Goal: Information Seeking & Learning: Learn about a topic

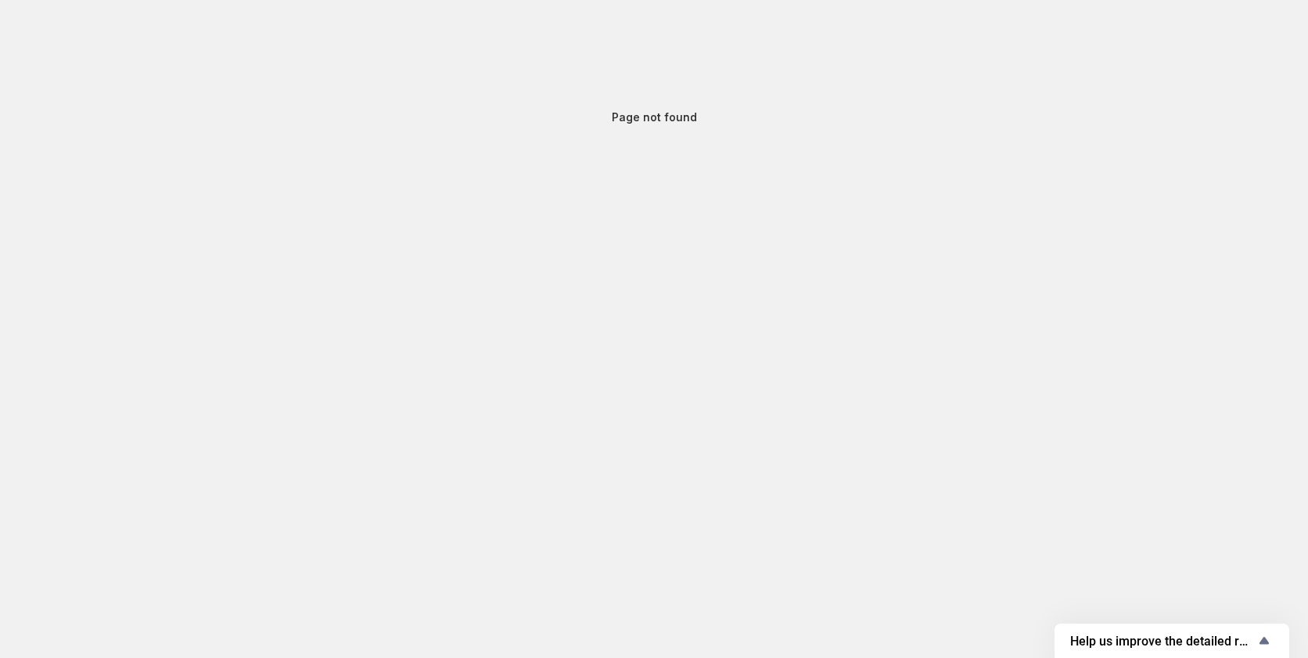
drag, startPoint x: 380, startPoint y: 127, endPoint x: 239, endPoint y: 72, distance: 151.8
click at [243, 124] on div "Page not found" at bounding box center [654, 117] width 1308 height 235
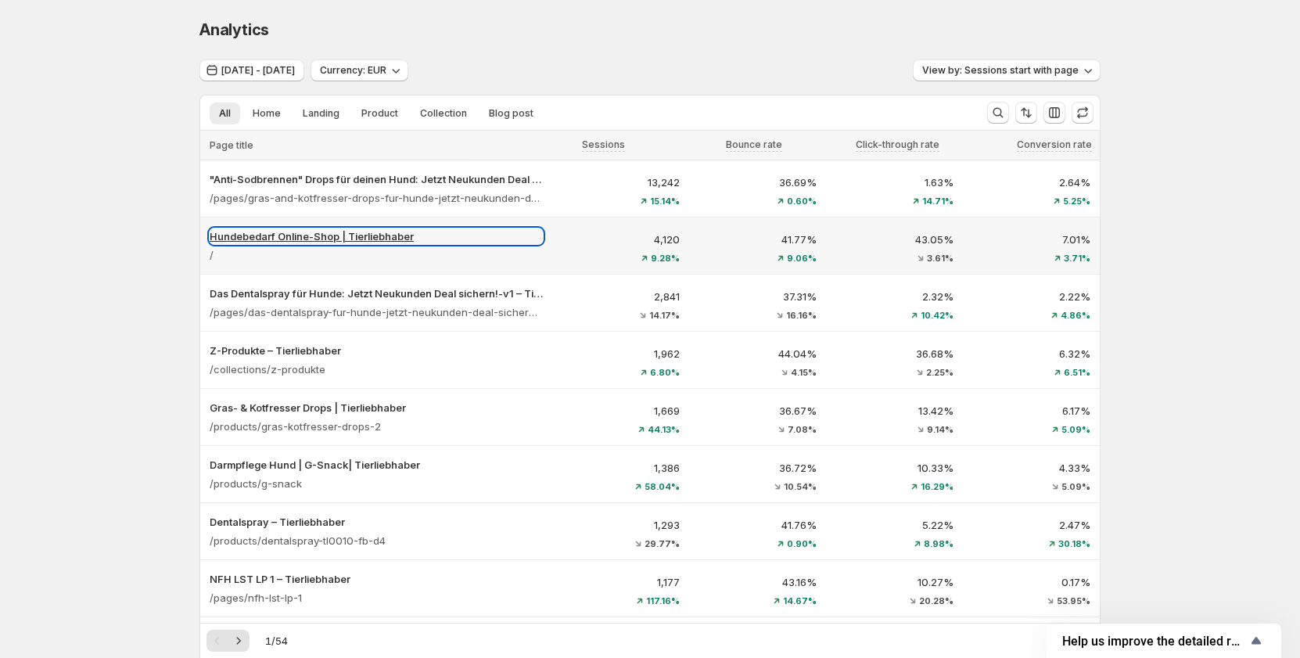
click at [369, 236] on p "Hundebedarf Online-Shop | Tierliebhaber" at bounding box center [376, 236] width 333 height 16
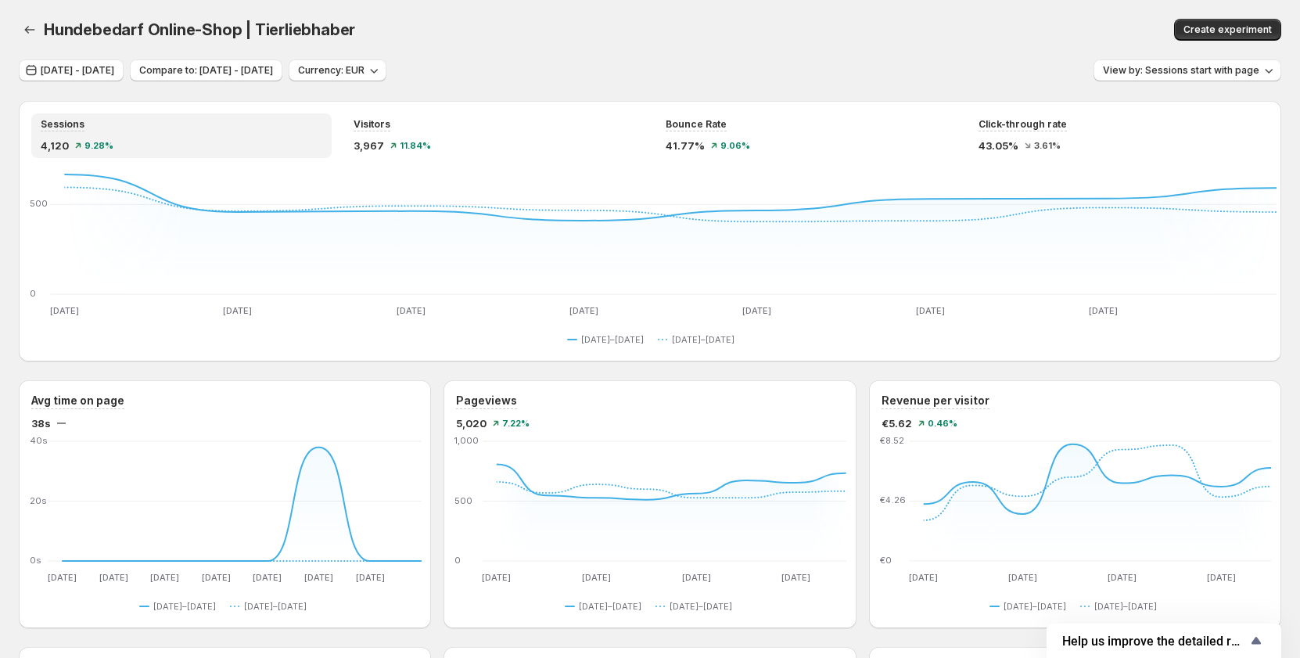
click at [637, 51] on div "Hundebedarf Online-Shop | Tierliebhaber. This page is ready Hundebedarf Online-…" at bounding box center [650, 29] width 1262 height 59
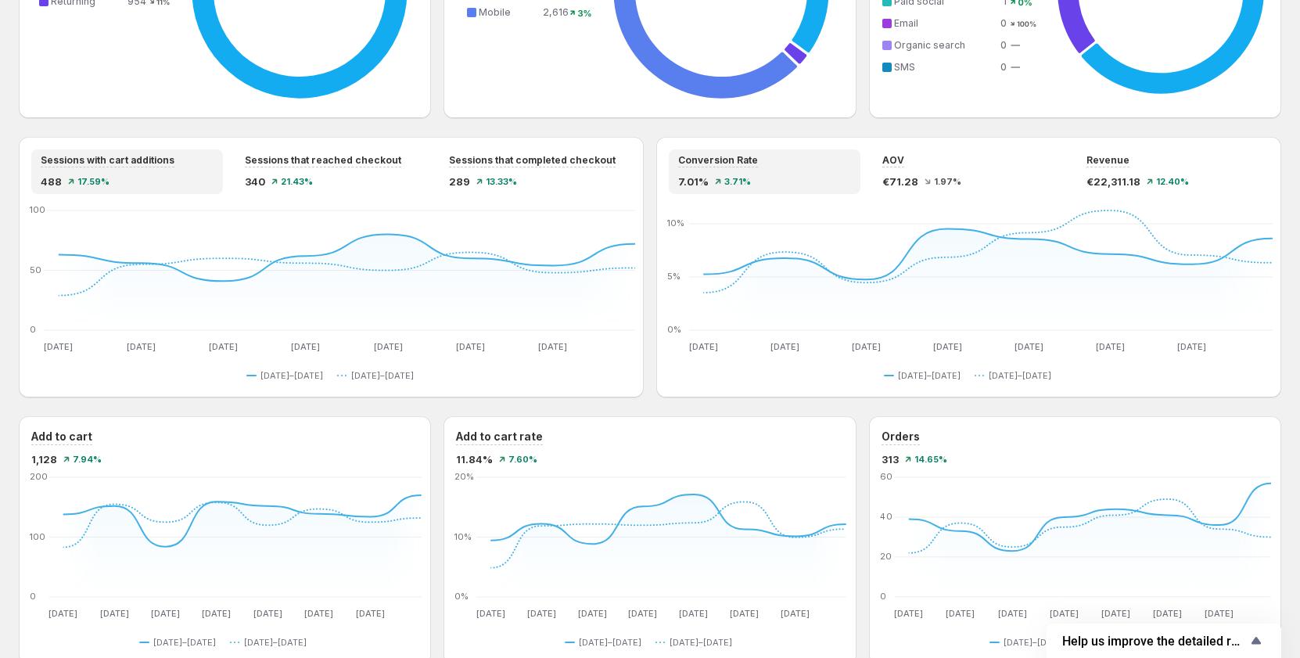
scroll to position [860, 0]
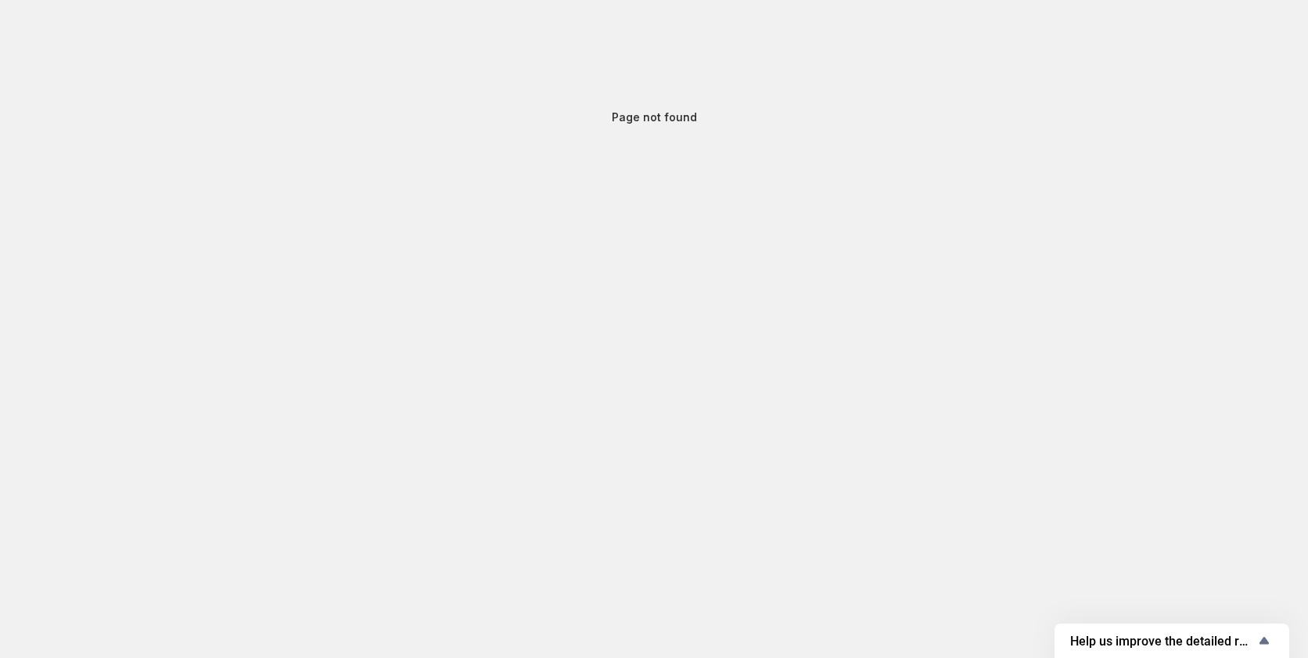
click at [818, 407] on body "Page not found Home Experiments Analytics Plans Help us improve the detailed re…" at bounding box center [654, 329] width 1308 height 658
click at [779, 379] on body "Page not found Home Experiments Analytics Plans Help us improve the detailed re…" at bounding box center [654, 329] width 1308 height 658
click at [460, 406] on body "Page not found Home Experiments Analytics Plans Help us improve the detailed re…" at bounding box center [654, 329] width 1308 height 658
click at [537, 411] on body "Page not found Home Experiments Analytics Plans Help us improve the detailed re…" at bounding box center [654, 329] width 1308 height 658
click at [587, 427] on body "Page not found Home Experiments Analytics Plans Help us improve the detailed re…" at bounding box center [654, 329] width 1308 height 658
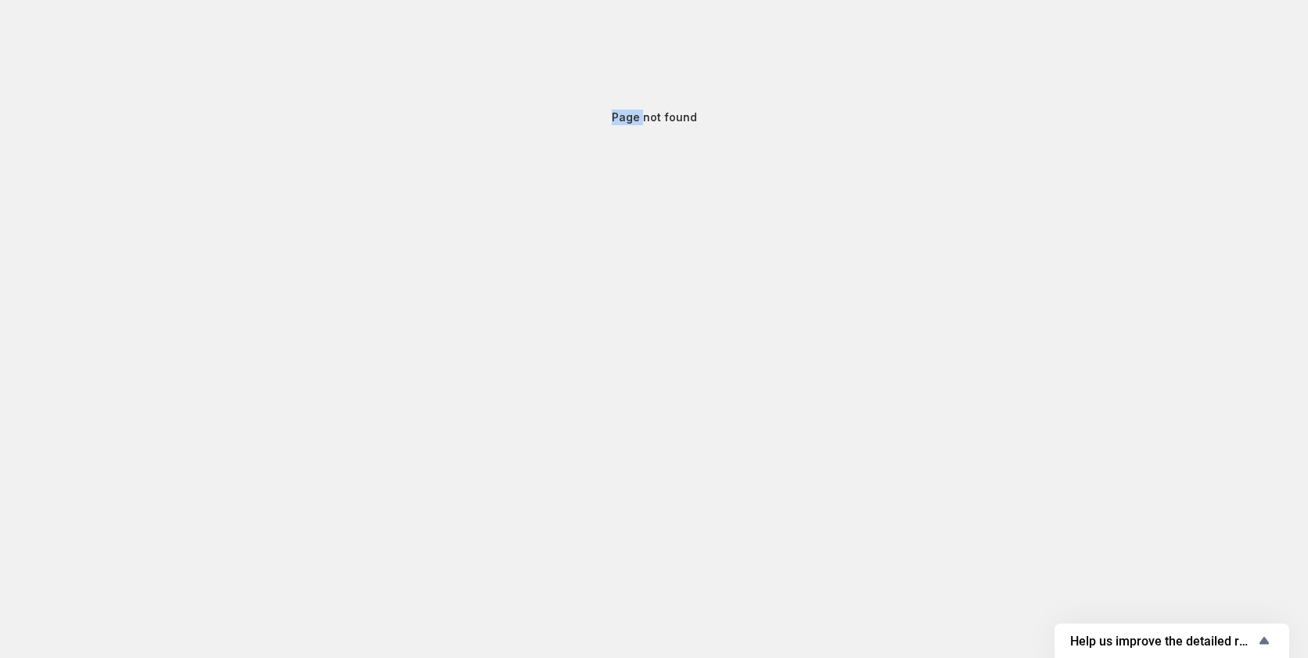
click at [587, 427] on body "Page not found Home Experiments Analytics Plans Help us improve the detailed re…" at bounding box center [654, 329] width 1308 height 658
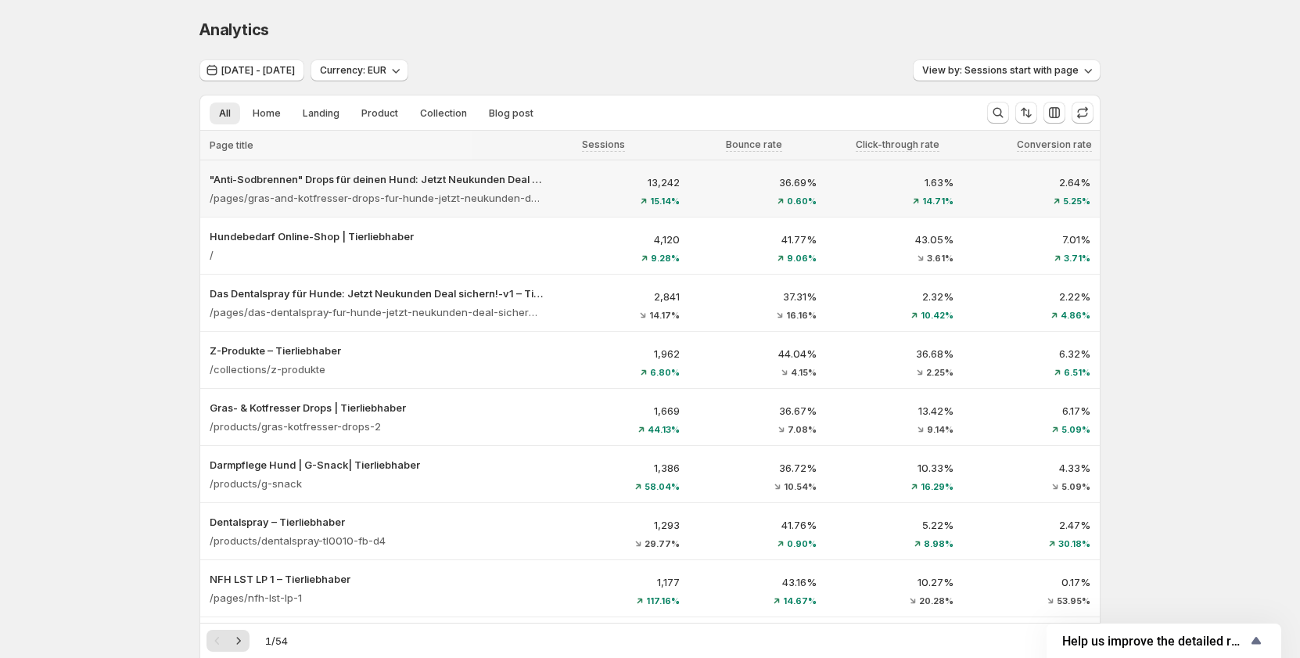
click at [586, 192] on div "13,242 15.14%" at bounding box center [621, 189] width 118 height 31
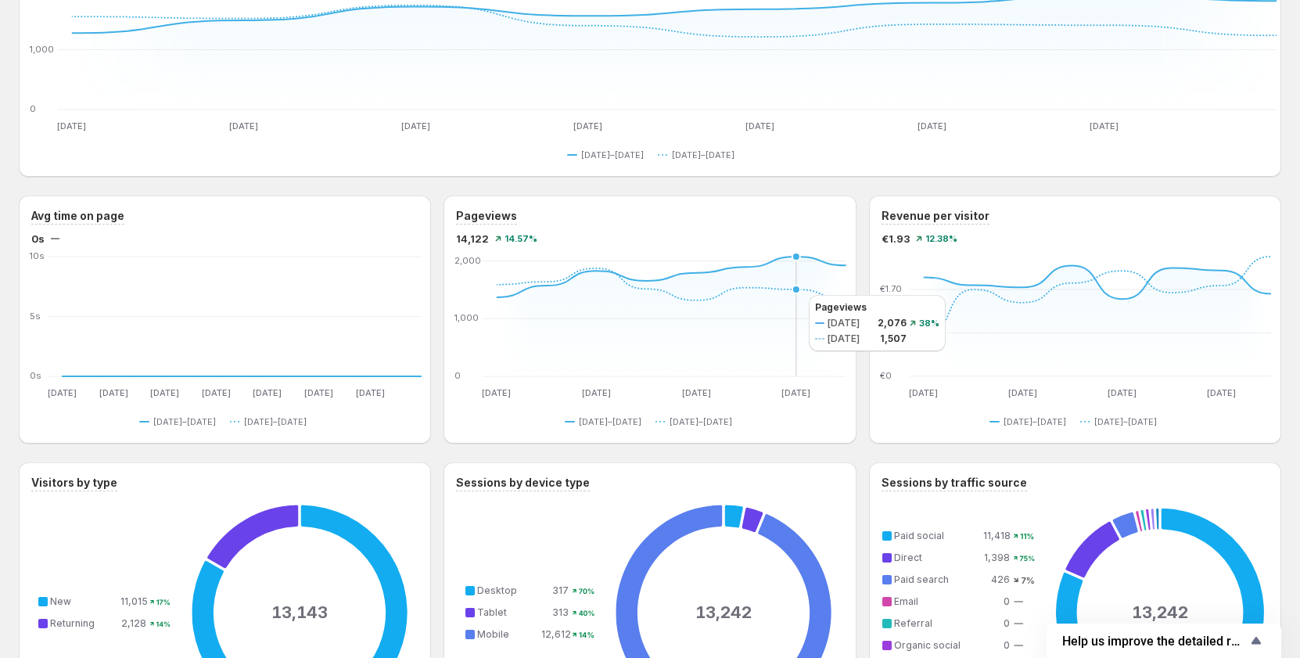
scroll to position [235, 0]
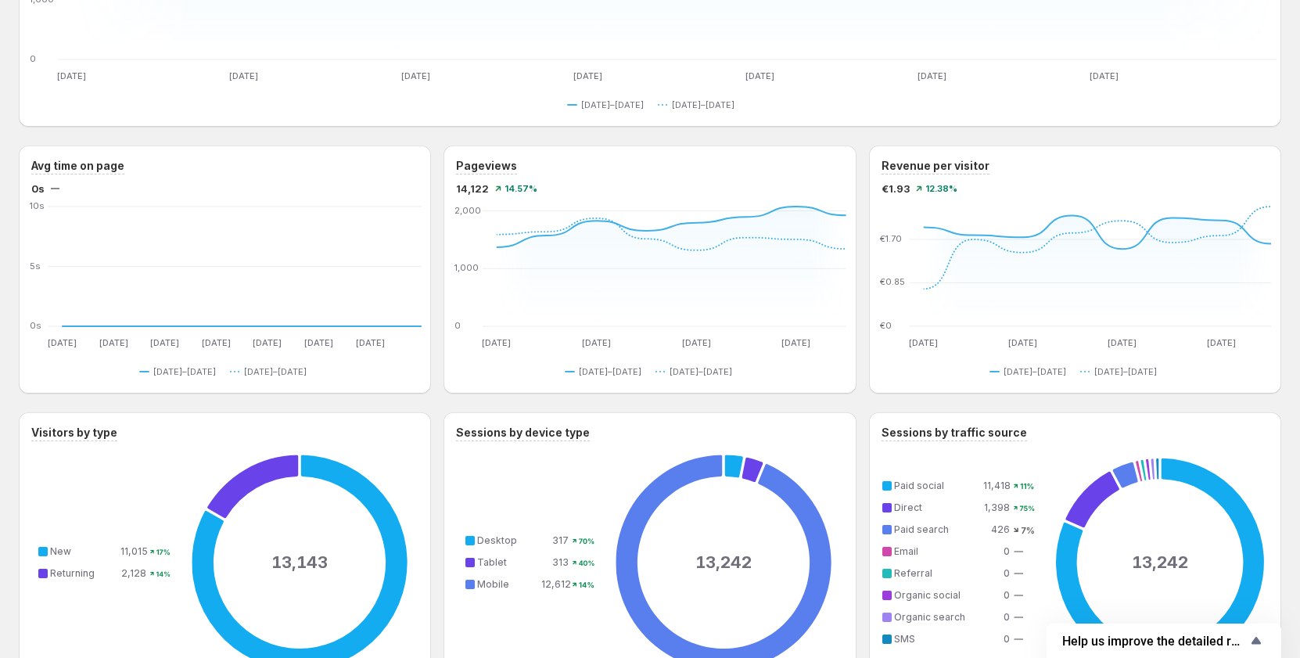
click at [658, 387] on div "Pageviews 14,122 14.57% Sep 17 Sep 17 Sep 19 Sep 19 Sep 21 Sep 21 Sep 23 Sep 23…" at bounding box center [649, 269] width 412 height 248
drag, startPoint x: 666, startPoint y: 357, endPoint x: 1064, endPoint y: 296, distance: 402.8
click at [667, 356] on div "Sep 17 Sep 17 Sep 19 Sep 19 Sep 21 Sep 21 Sep 23 Sep 23 0 1,000 2,000 Sep 17 Se…" at bounding box center [651, 292] width 390 height 178
click at [1064, 296] on icon "Sep 17 Sep 17 Sep 19 Sep 19 Sep 21 Sep 21 Sep 23 Sep 23 €0 €0.85 €1.70 Sep 17 S…" at bounding box center [1076, 276] width 390 height 147
click at [462, 270] on text "1,000" at bounding box center [466, 267] width 24 height 11
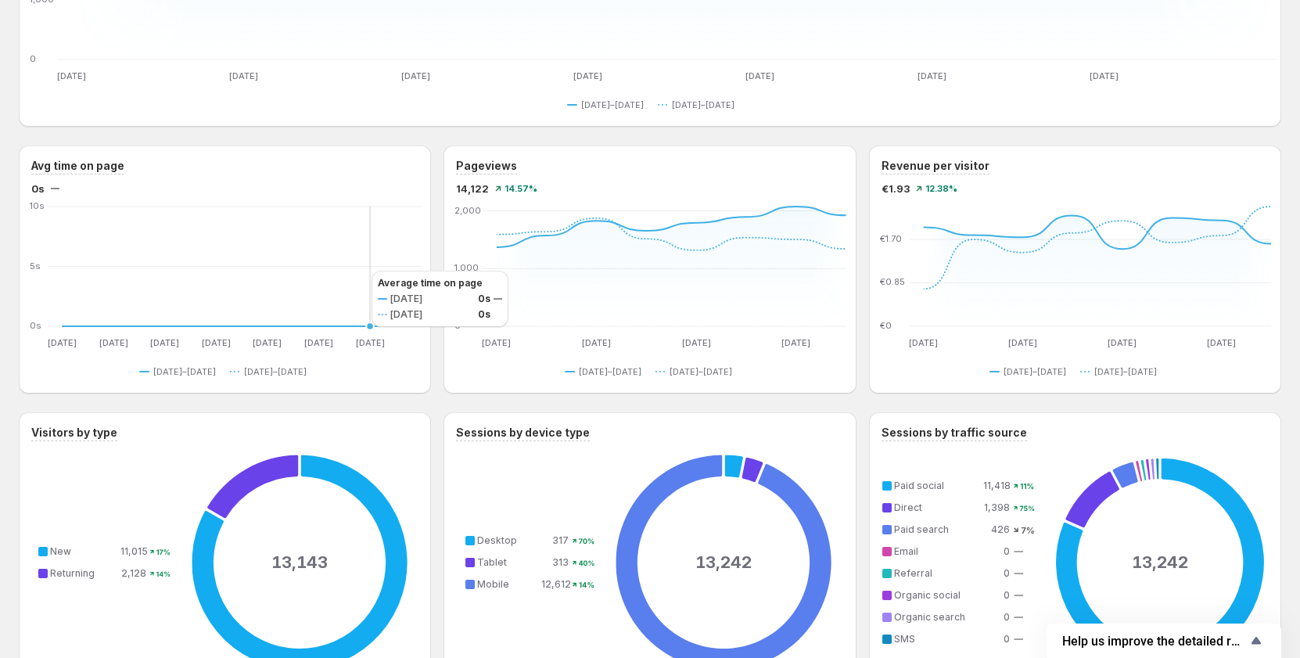
click at [356, 271] on icon "Sep 17 Sep 17 Sep 18 Sep 18 Sep 19 Sep 19 Sep 20 Sep 20 Sep 21 Sep 21 Sep 22 Se…" at bounding box center [226, 276] width 390 height 147
click at [844, 315] on icon "Sep 17 Sep 17 Sep 19 Sep 19 Sep 21 Sep 21 Sep 23 Sep 23 0 1,000 2,000 Sep 17 Se…" at bounding box center [651, 276] width 390 height 147
drag, startPoint x: 853, startPoint y: 357, endPoint x: 669, endPoint y: 357, distance: 184.6
click at [845, 361] on div "Pageviews 14,122 14.57% Sep 17 Sep 17 Sep 19 Sep 19 Sep 21 Sep 21 Sep 23 Sep 23…" at bounding box center [649, 269] width 412 height 248
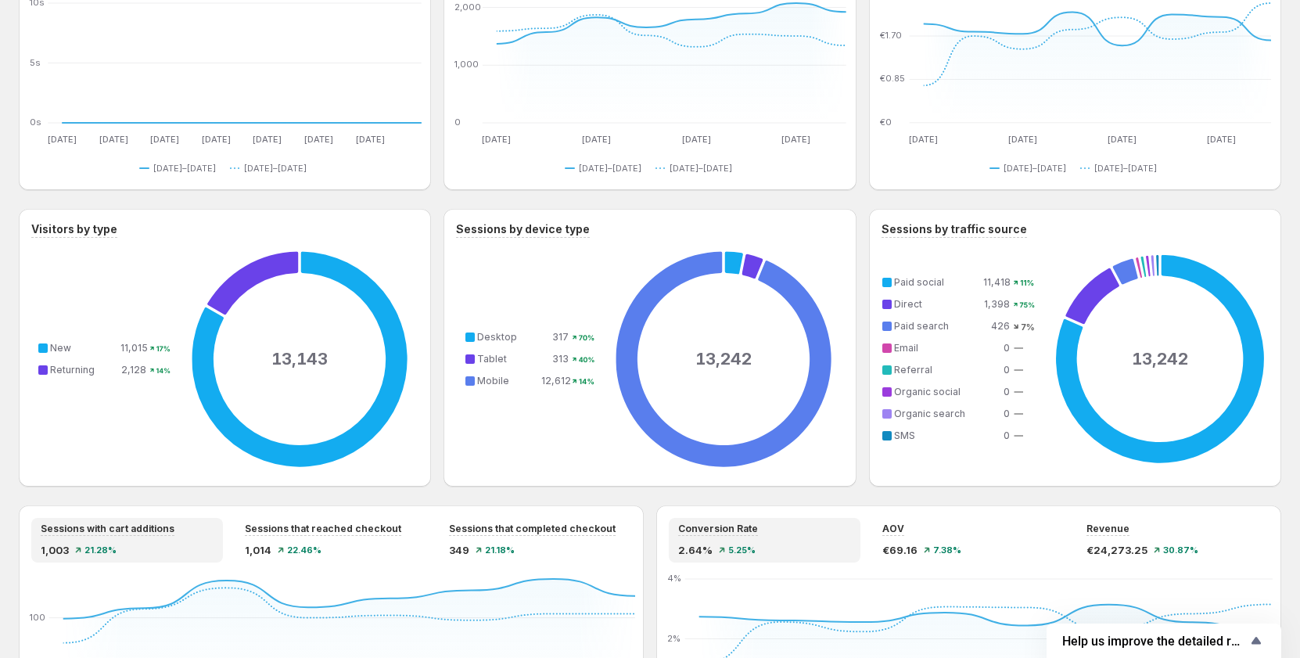
scroll to position [469, 0]
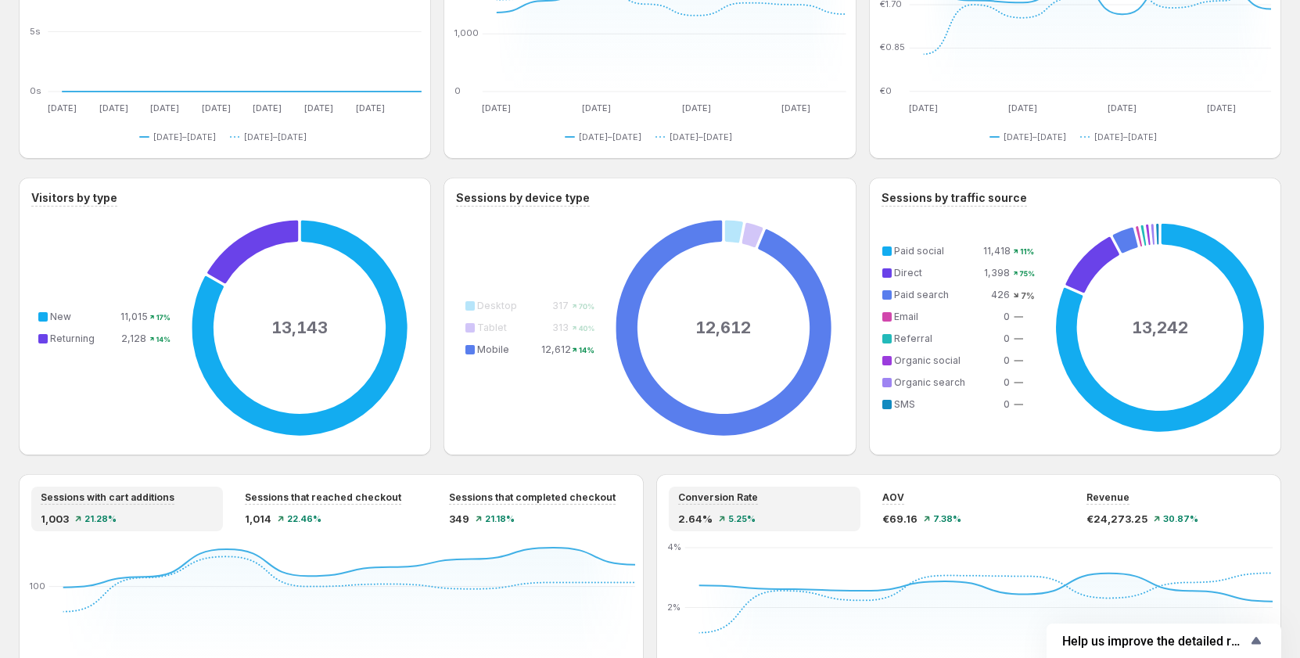
click at [844, 357] on div "12,612 Desktop 317 70% Tablet 313 40% Mobile 12,612 14%" at bounding box center [651, 328] width 390 height 230
click at [528, 336] on table "Desktop 317 70% Tablet 313 40% Mobile 12,612 14%" at bounding box center [530, 327] width 131 height 70
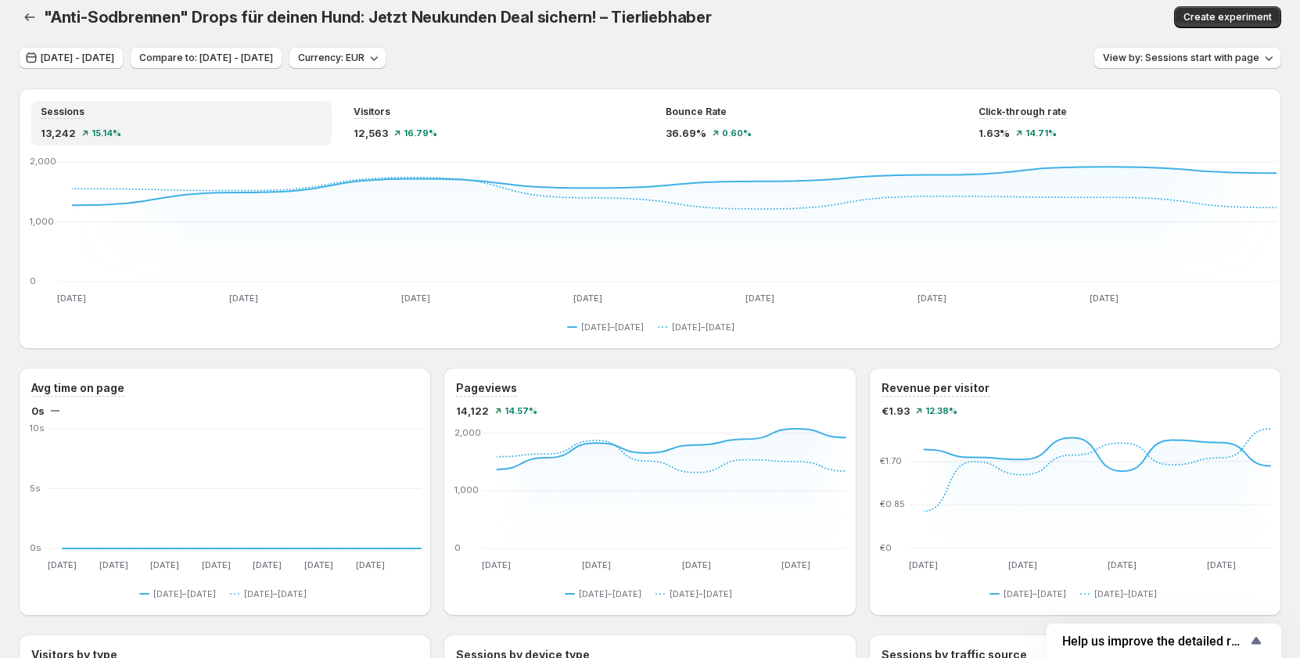
scroll to position [0, 0]
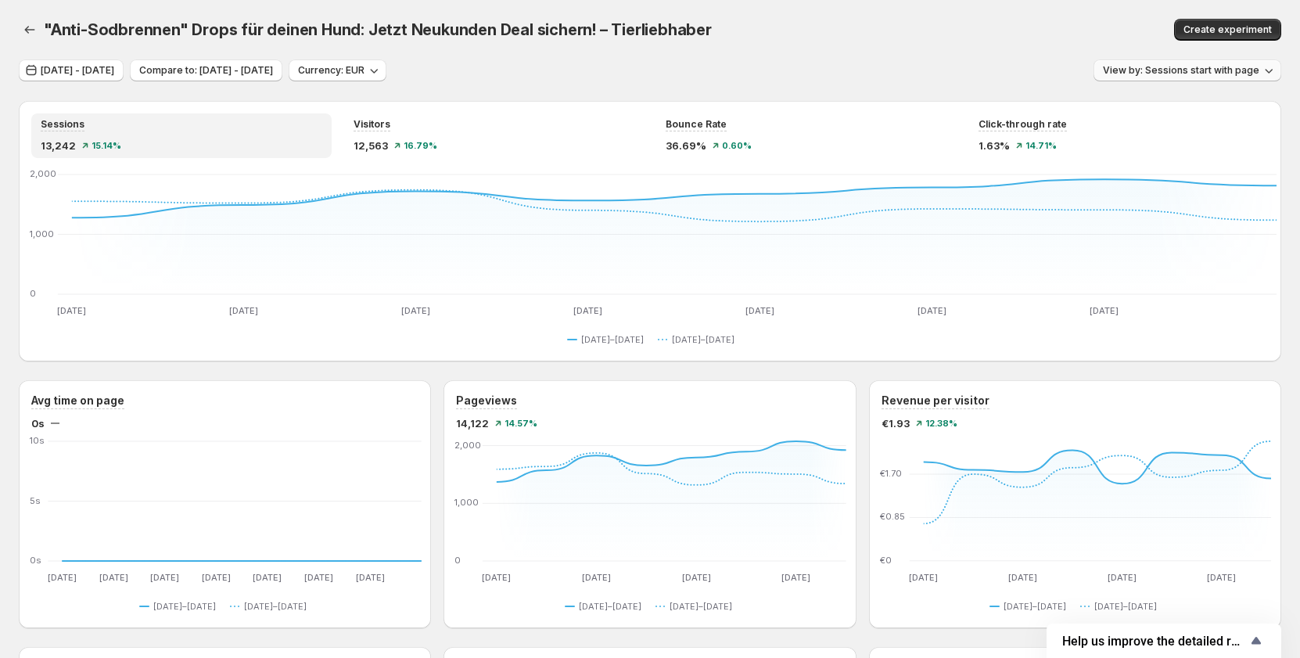
click at [1160, 74] on span "View by: Sessions start with page" at bounding box center [1181, 70] width 156 height 13
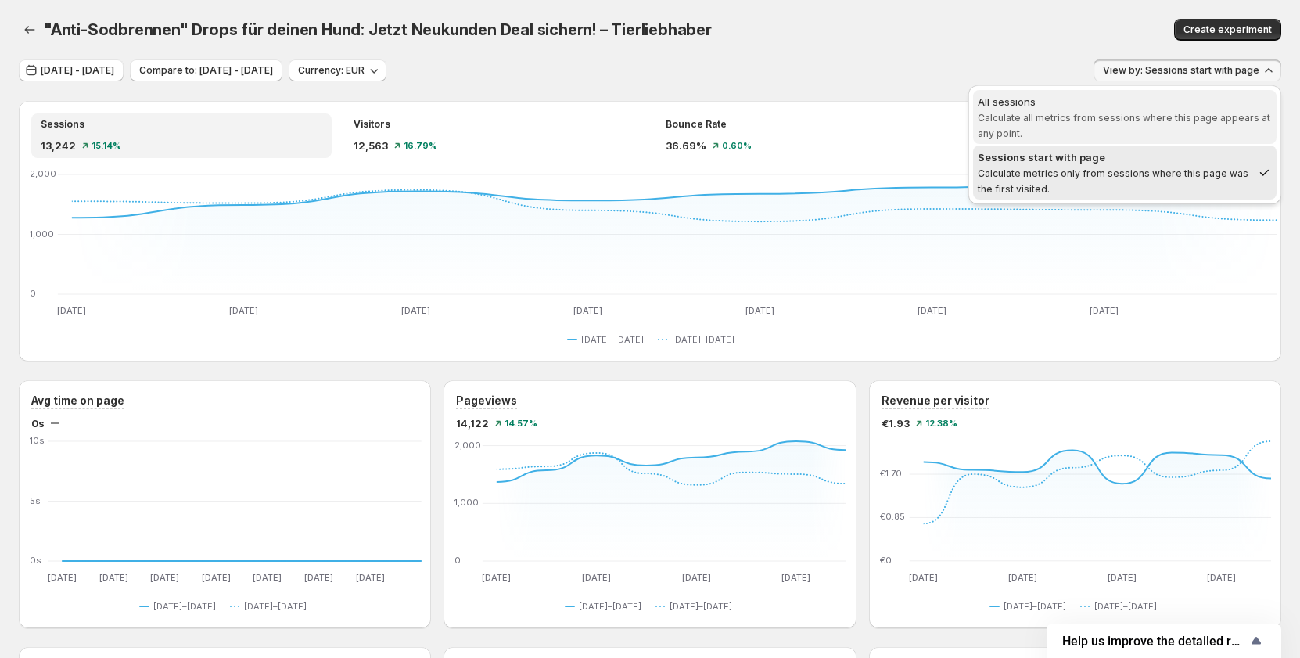
click at [1130, 102] on div "All sessions" at bounding box center [1125, 102] width 294 height 16
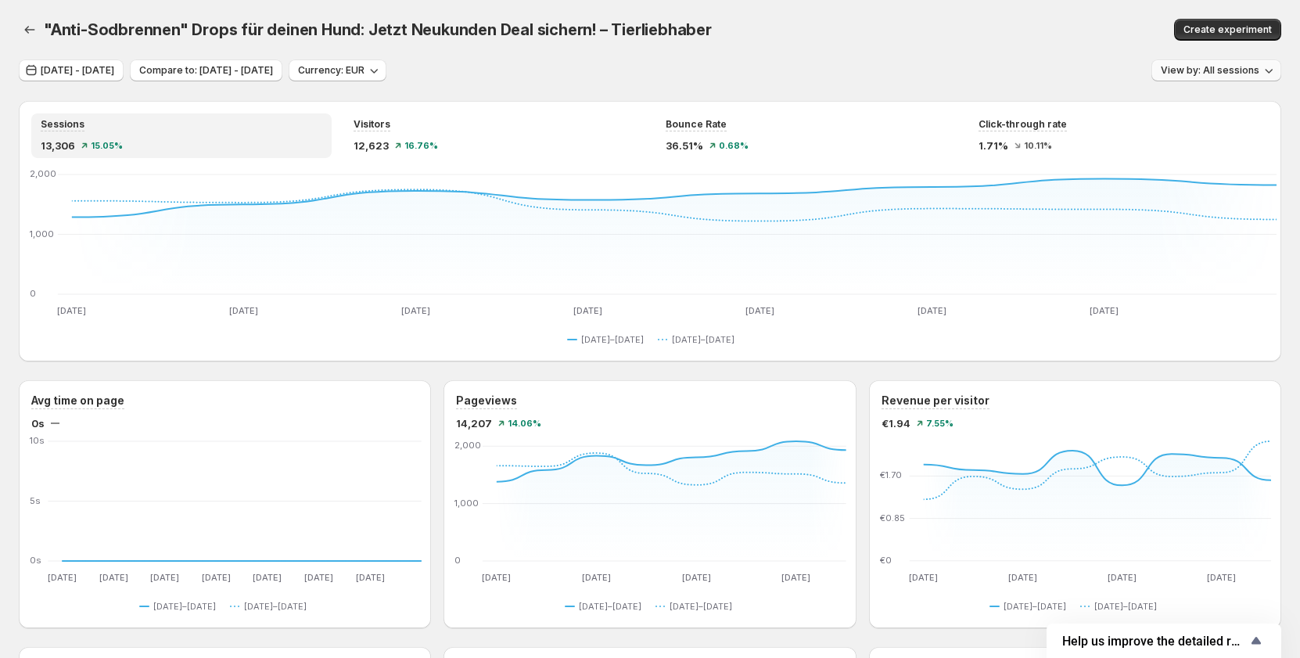
drag, startPoint x: 1220, startPoint y: 67, endPoint x: 1218, endPoint y: 81, distance: 13.4
click at [1219, 67] on span "View by: All sessions" at bounding box center [1210, 70] width 99 height 13
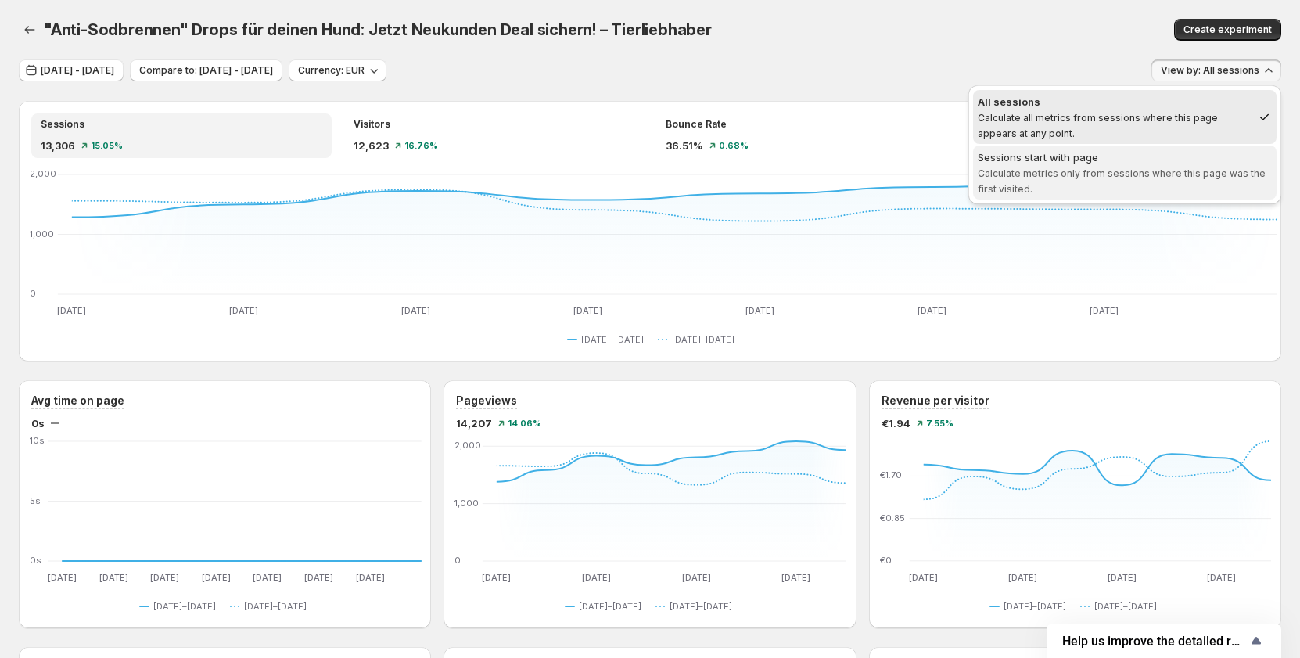
click at [1172, 164] on div "Sessions start with page" at bounding box center [1125, 157] width 294 height 16
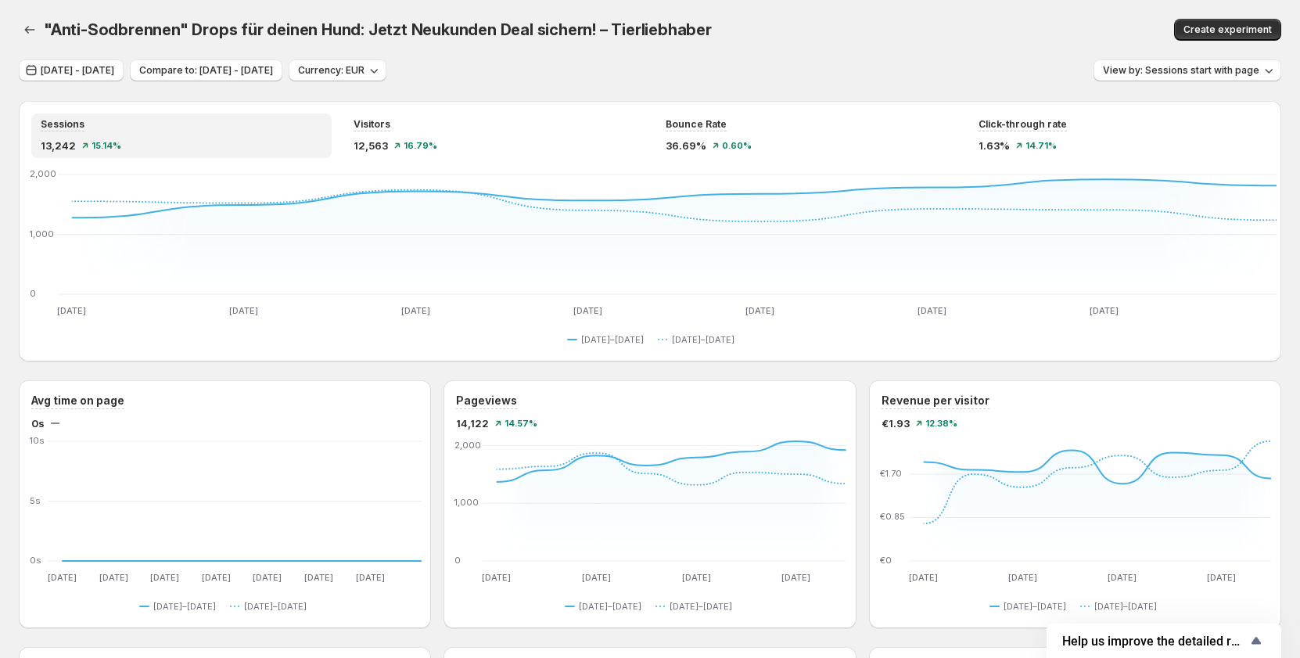
click at [1035, 56] on div ""Anti-Sodbrennen" Drops für deinen Hund: Jetzt Neukunden Deal sichern! – Tierli…" at bounding box center [650, 29] width 1262 height 59
click at [1168, 78] on button "View by: Sessions start with page" at bounding box center [1187, 70] width 188 height 22
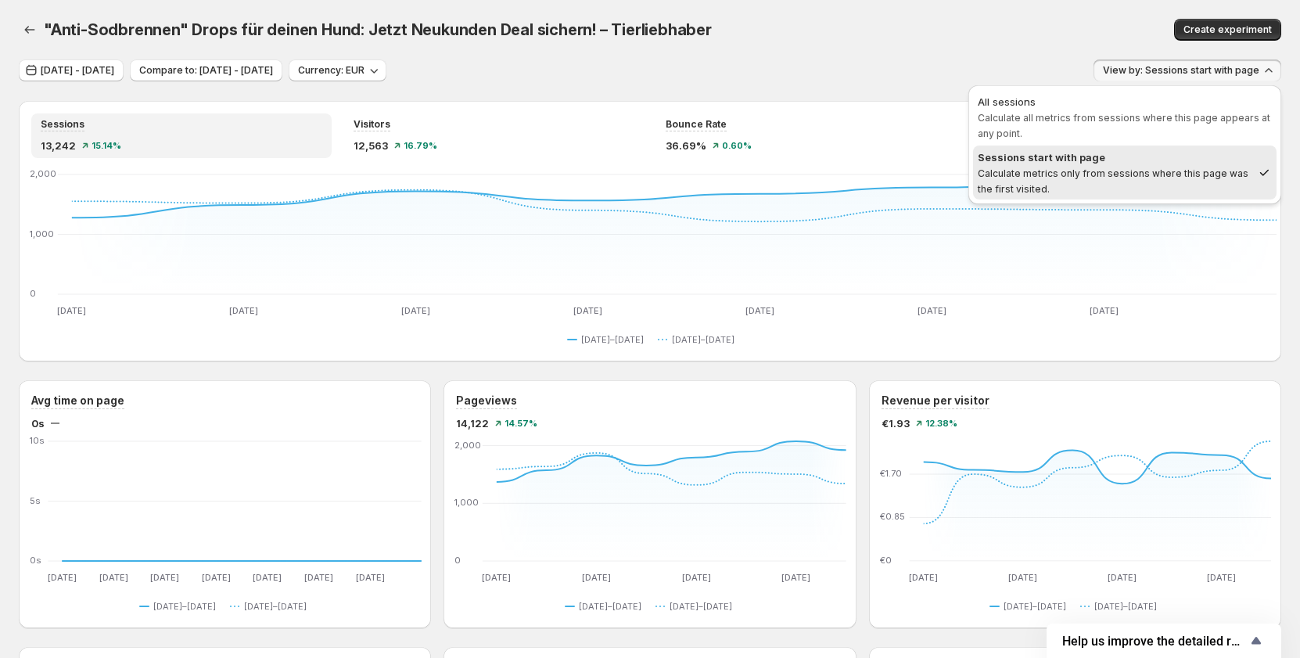
click at [1002, 69] on div "Sep 17, 2025 - Sep 24, 2025 Compare to: Sep 09, 2025 - Sep 16, 2025 Currency: E…" at bounding box center [650, 70] width 1262 height 23
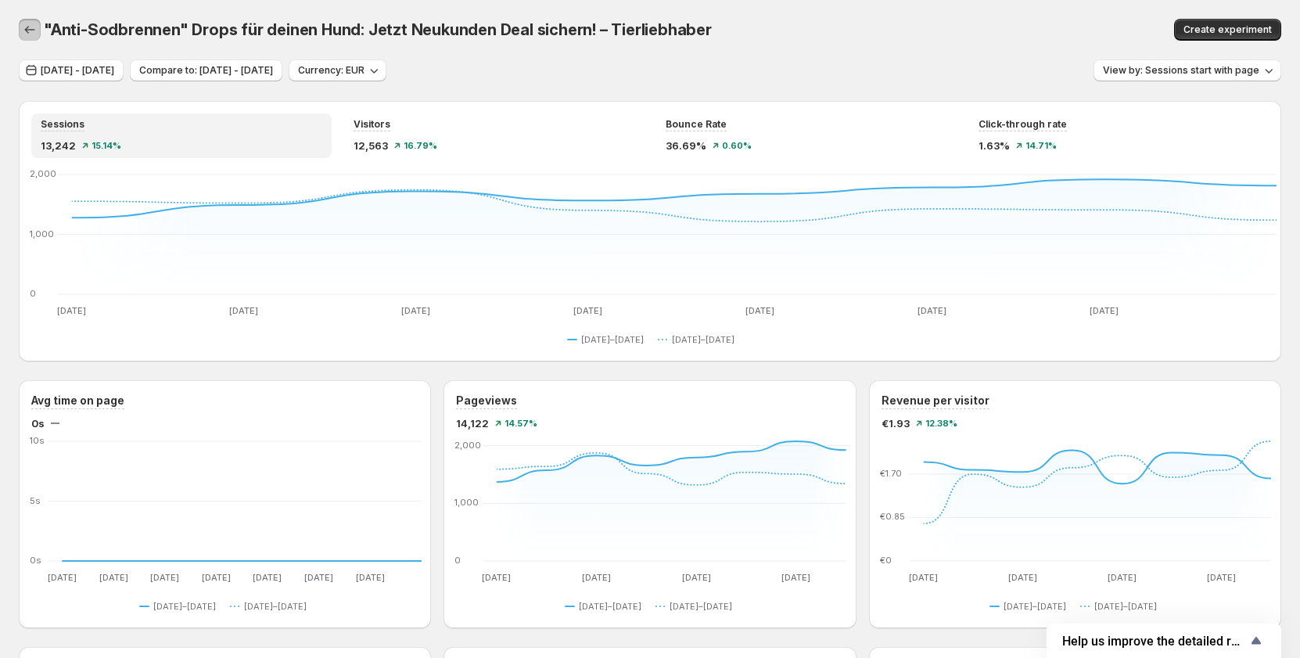
click at [33, 31] on icon "button" at bounding box center [30, 30] width 16 height 16
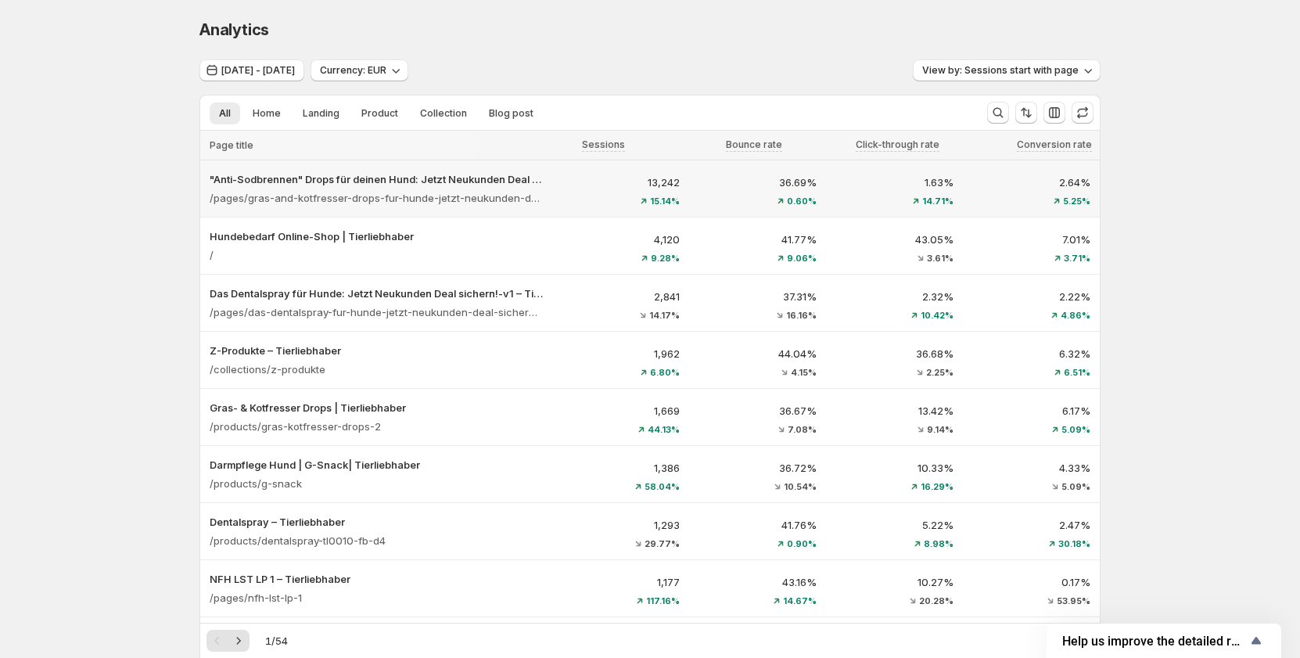
click at [605, 188] on p "13,242" at bounding box center [621, 182] width 118 height 16
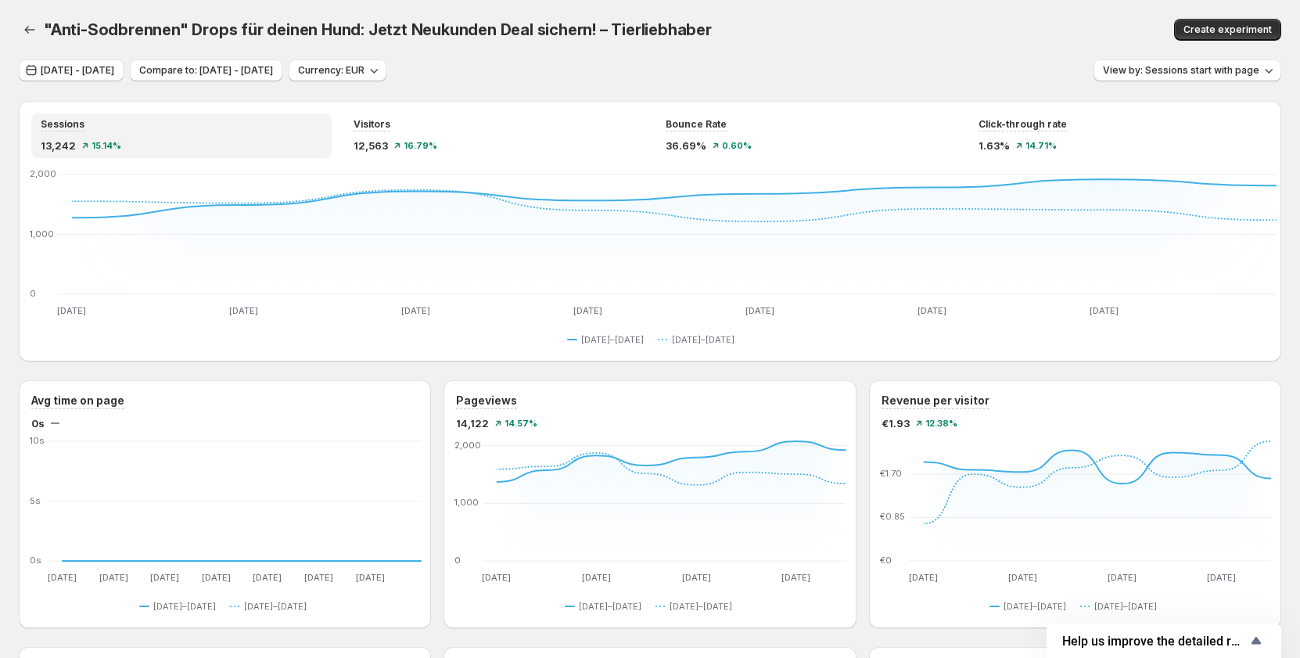
click at [945, 49] on div ""Anti-Sodbrennen" Drops für deinen Hund: Jetzt Neukunden Deal sichern! – Tierli…" at bounding box center [650, 29] width 1262 height 59
click at [1162, 74] on span "View by: Sessions start with page" at bounding box center [1181, 70] width 156 height 13
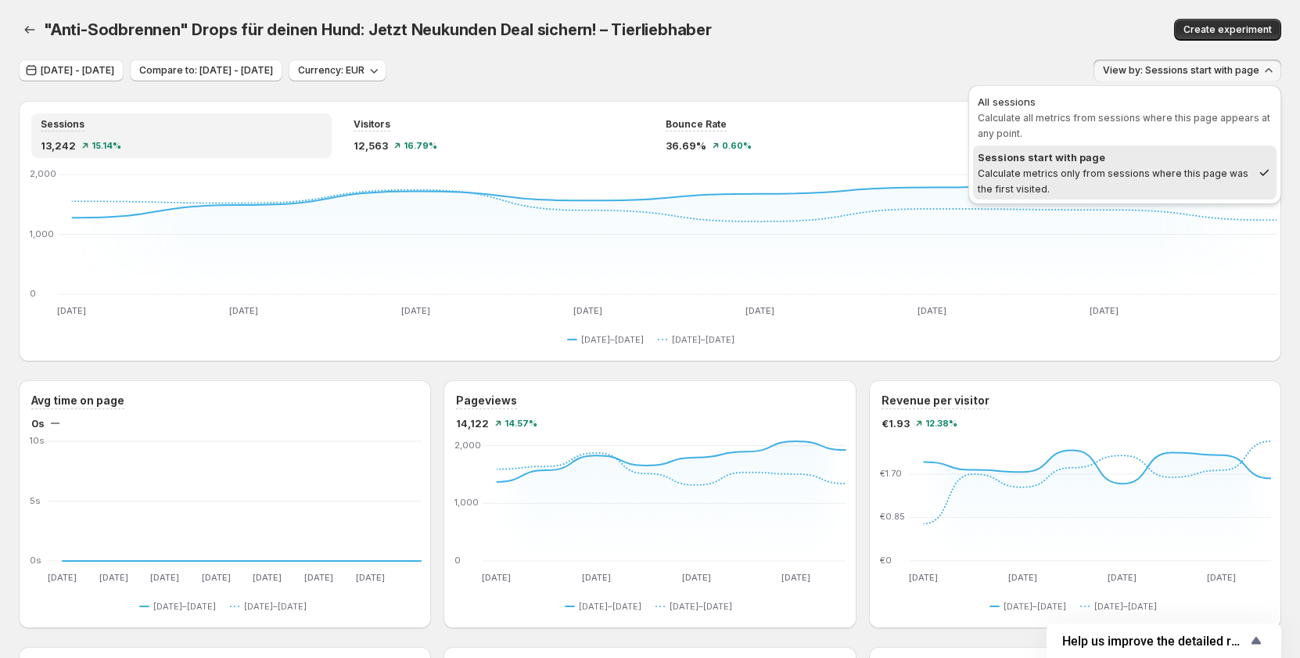
click at [1030, 69] on div "Sep 17, 2025 - Sep 24, 2025 Compare to: Sep 09, 2025 - Sep 16, 2025 Currency: E…" at bounding box center [650, 70] width 1262 height 23
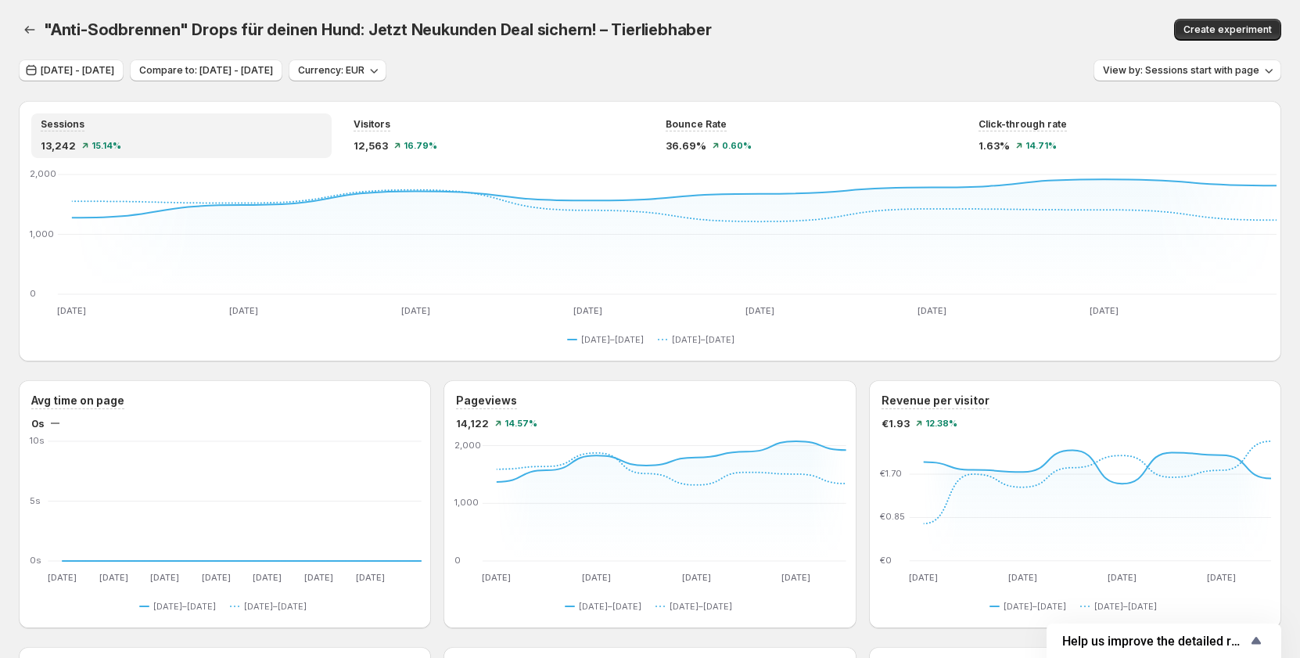
click at [831, 78] on div "Sep 17, 2025 - Sep 24, 2025 Compare to: Sep 09, 2025 - Sep 16, 2025 Currency: E…" at bounding box center [650, 70] width 1262 height 23
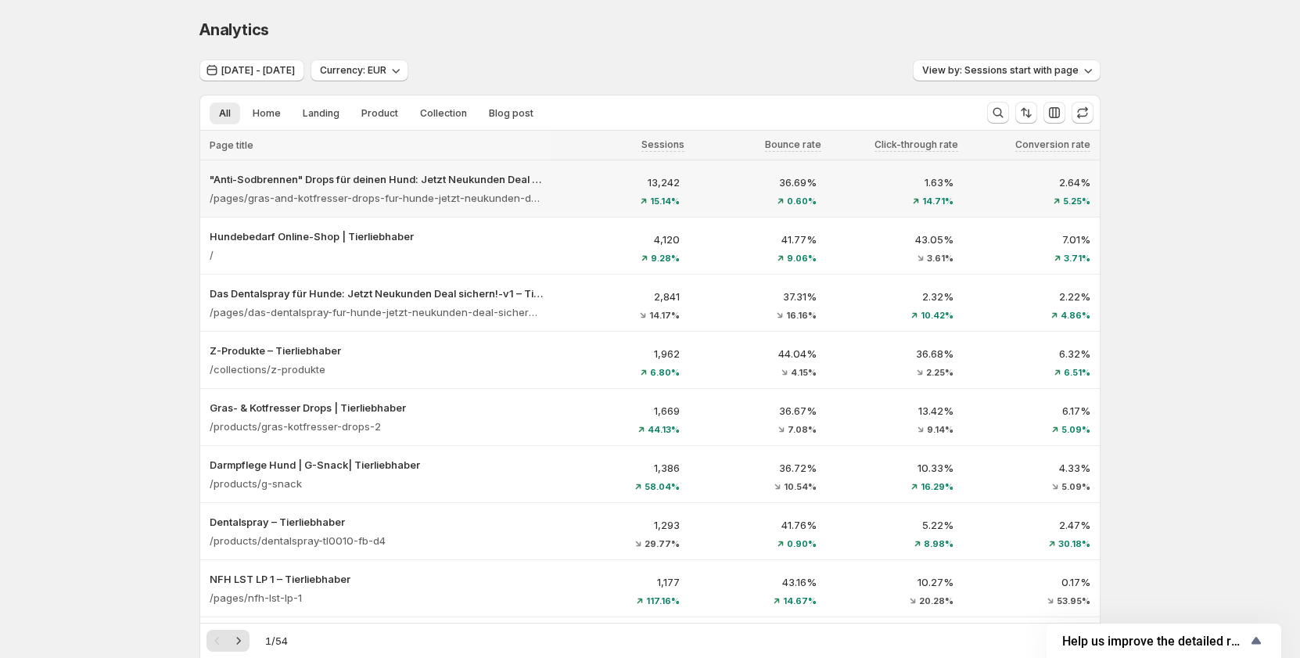
click at [619, 187] on p "13,242" at bounding box center [621, 182] width 118 height 16
click at [608, 188] on p "13,242" at bounding box center [621, 182] width 118 height 16
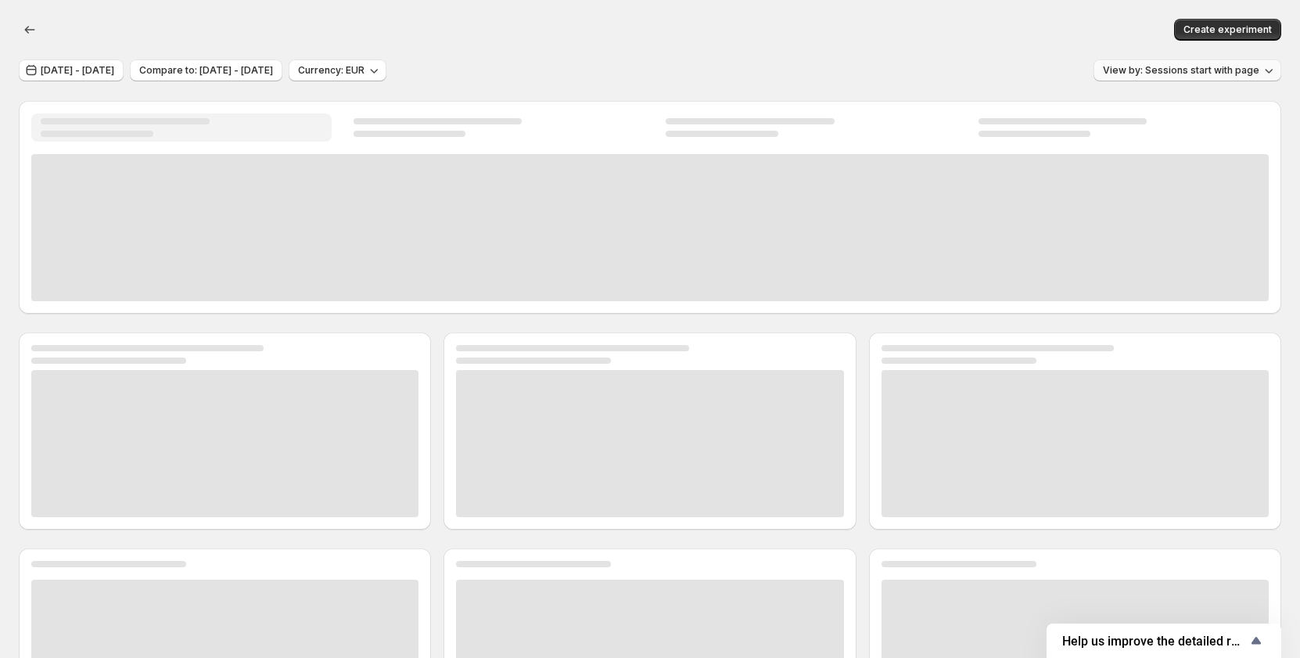
click at [1240, 69] on span "View by: Sessions start with page" at bounding box center [1181, 70] width 156 height 13
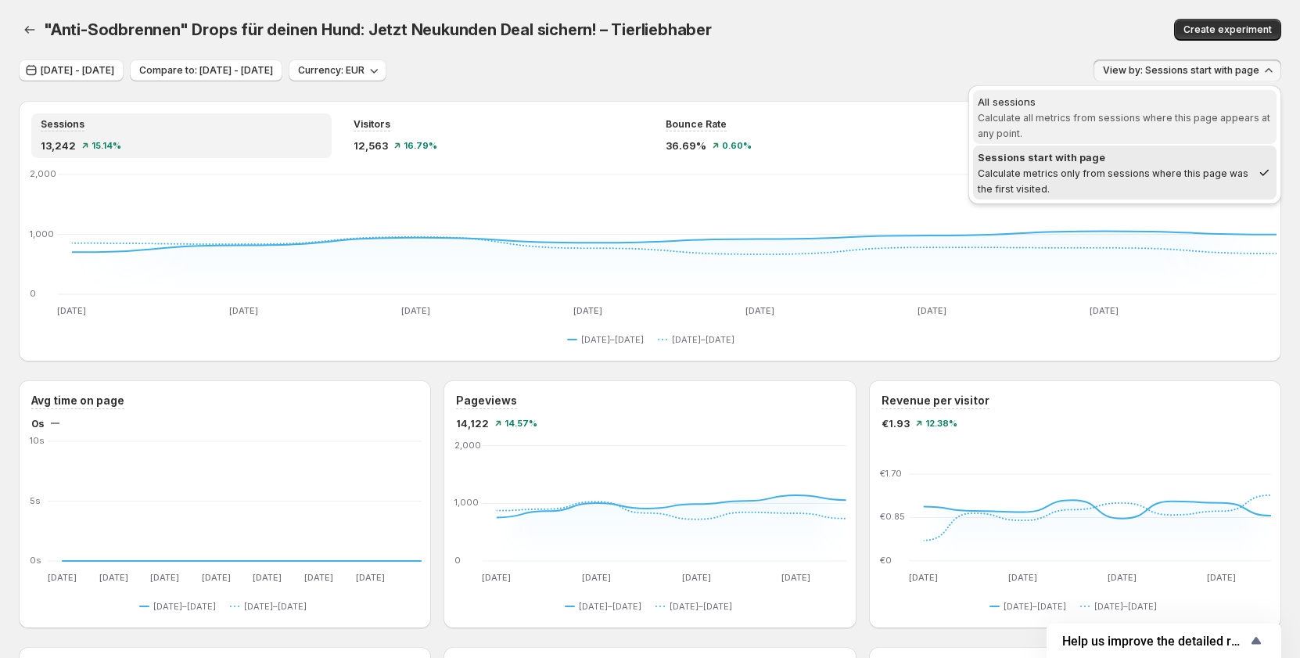
click at [1123, 109] on span "All sessions Calculate all metrics from sessions where this page appears at any…" at bounding box center [1125, 117] width 294 height 47
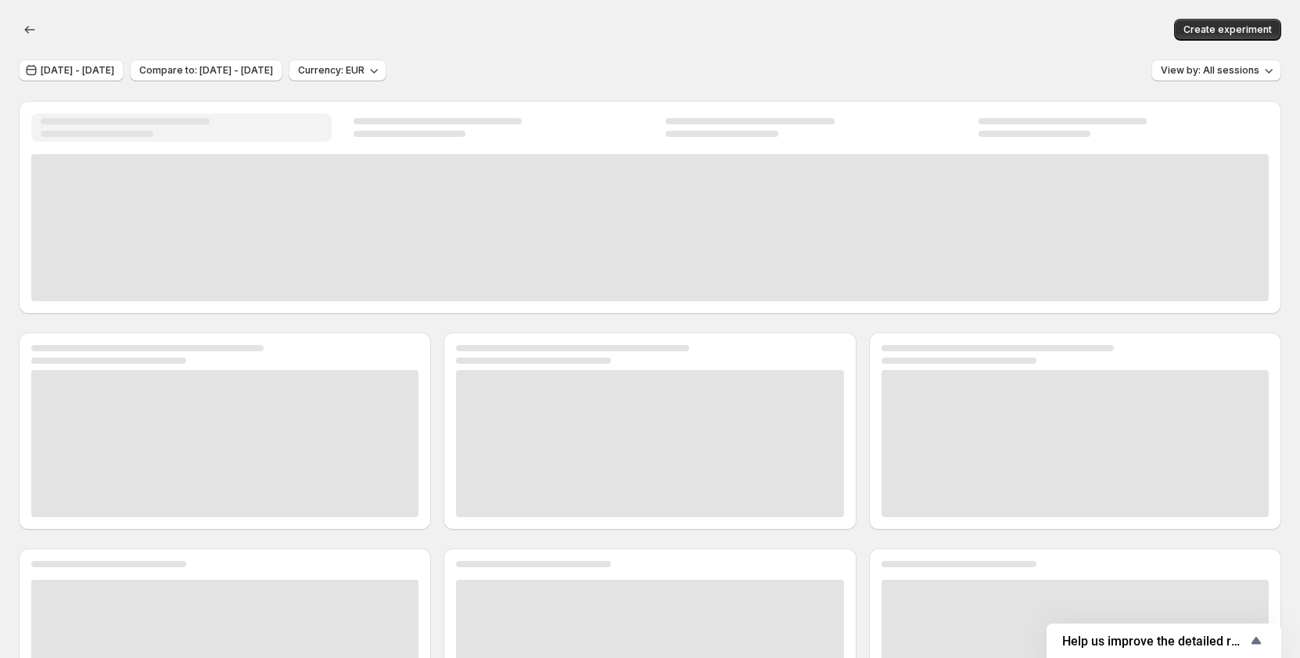
click at [985, 58] on div "Create experiment" at bounding box center [650, 29] width 1262 height 59
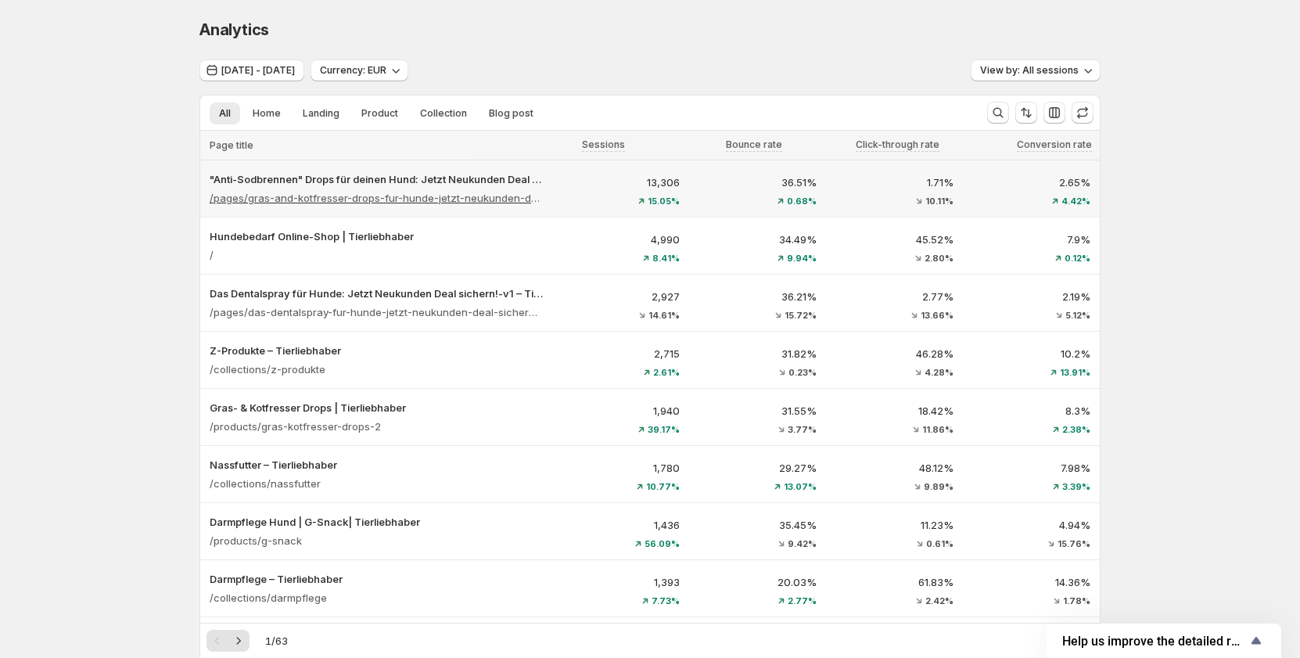
drag, startPoint x: 589, startPoint y: 176, endPoint x: 422, endPoint y: 198, distance: 168.0
click at [422, 198] on p "/pages/gras-and-kotfresser-drops-fur-hunde-jetzt-neukunden-deal-sichern-v1" at bounding box center [376, 198] width 333 height 16
click at [324, 113] on span "Landing" at bounding box center [321, 113] width 37 height 13
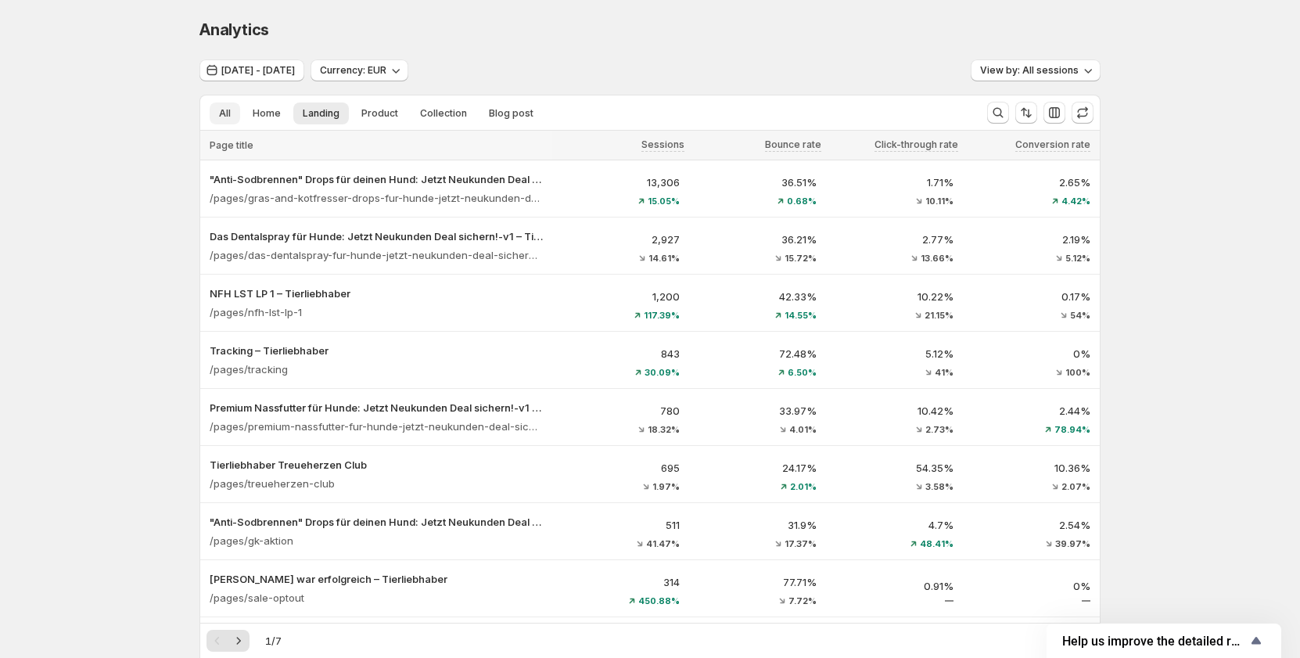
click at [231, 109] on span "All" at bounding box center [225, 113] width 12 height 13
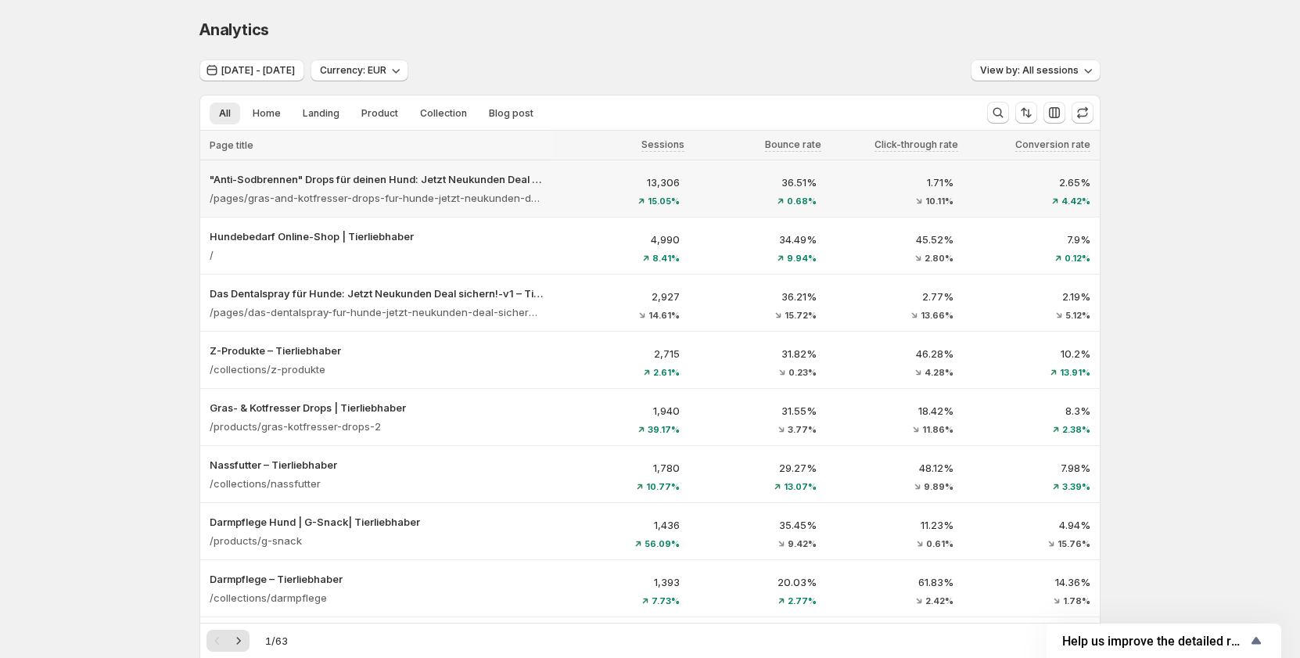
click at [587, 199] on div "15.05%" at bounding box center [621, 200] width 118 height 9
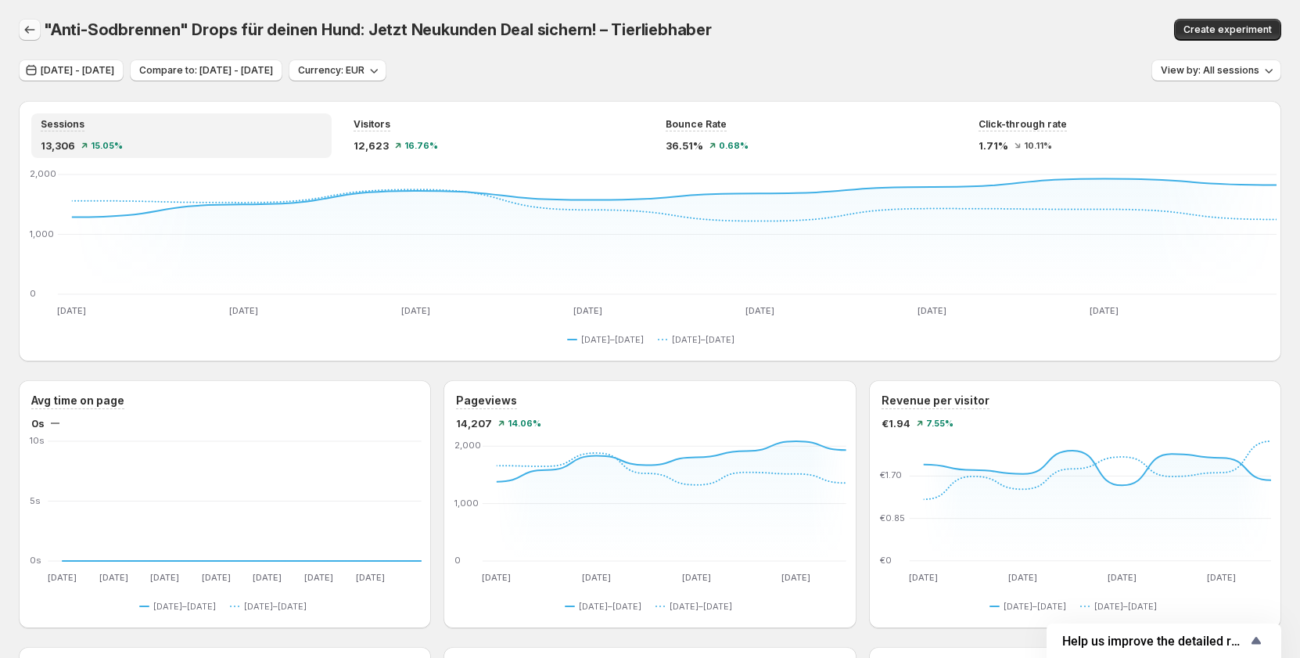
click at [35, 25] on icon "button" at bounding box center [30, 30] width 16 height 16
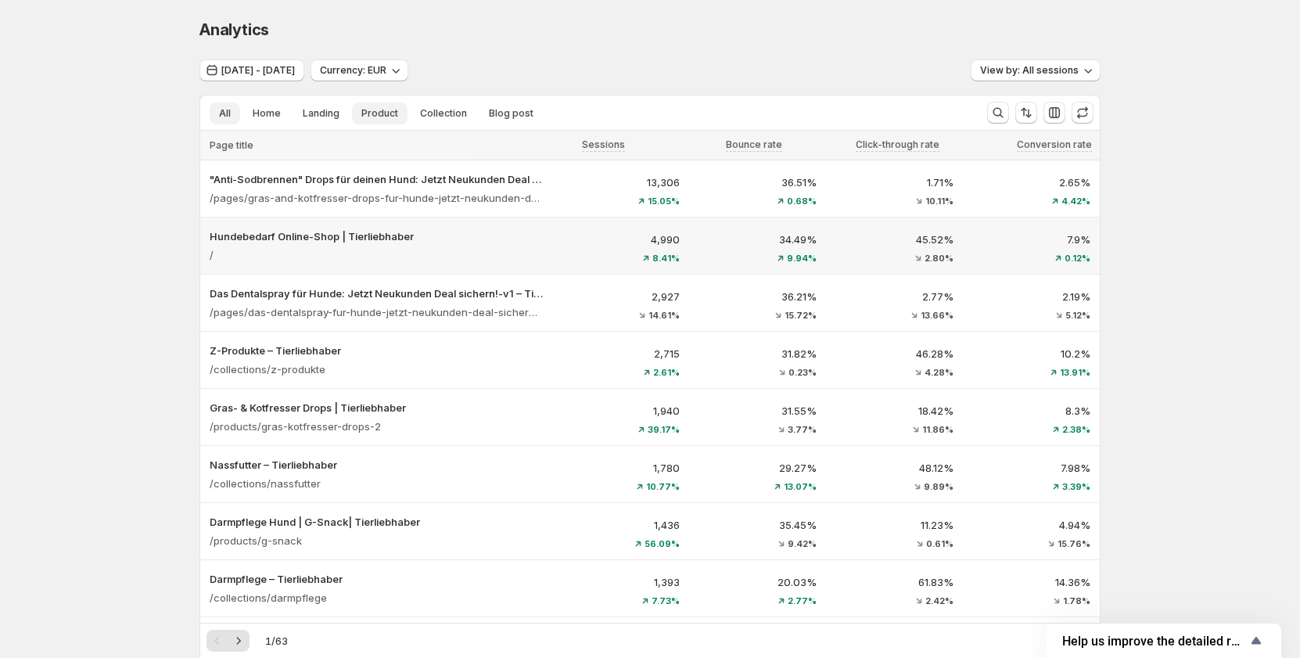
click at [380, 110] on span "Product" at bounding box center [379, 113] width 37 height 13
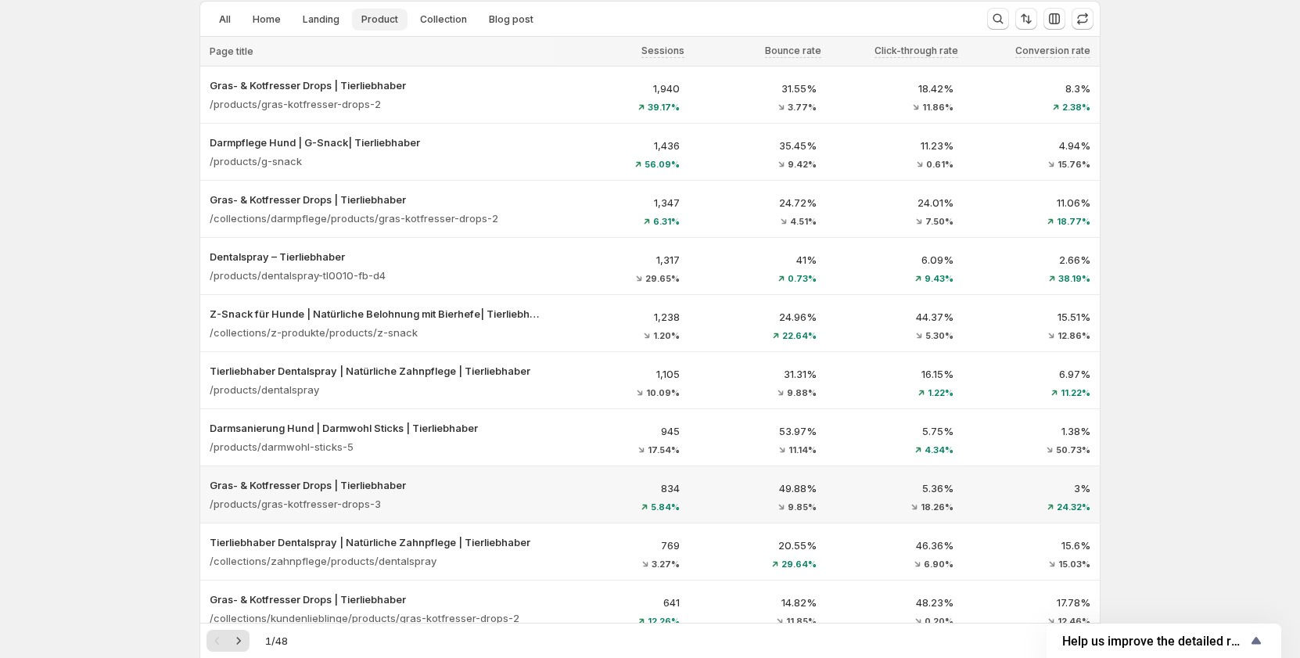
scroll to position [78, 0]
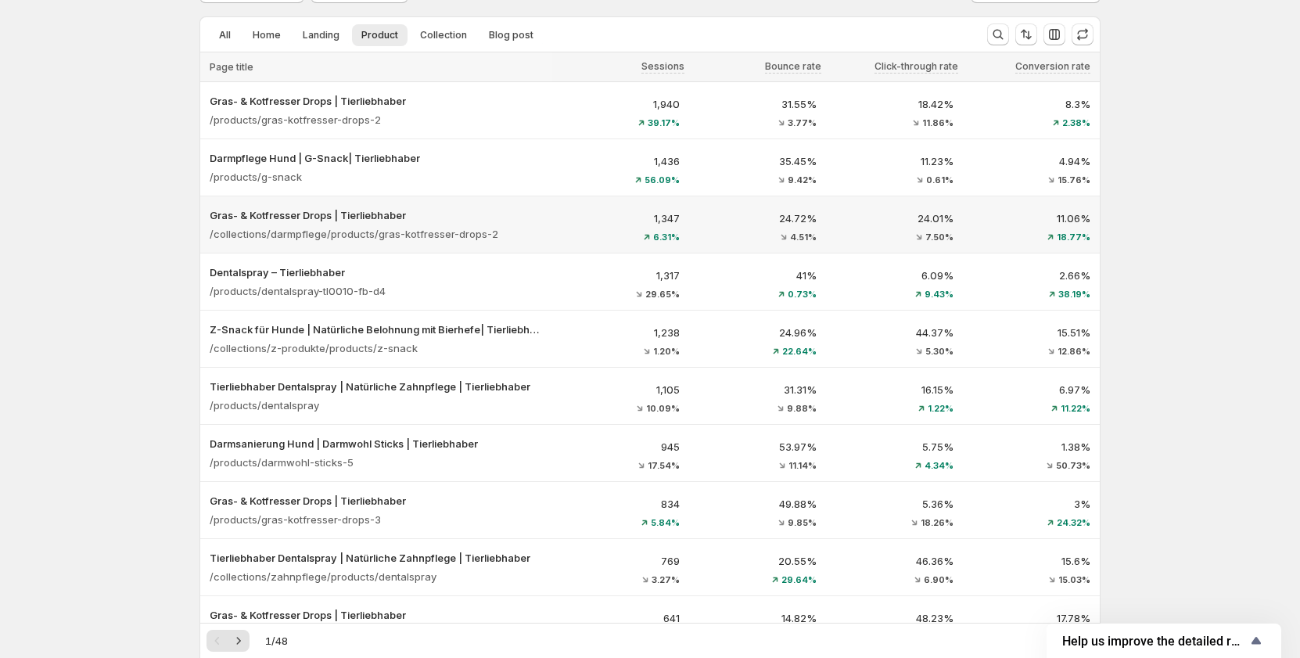
click at [573, 216] on p "1,347" at bounding box center [621, 218] width 118 height 16
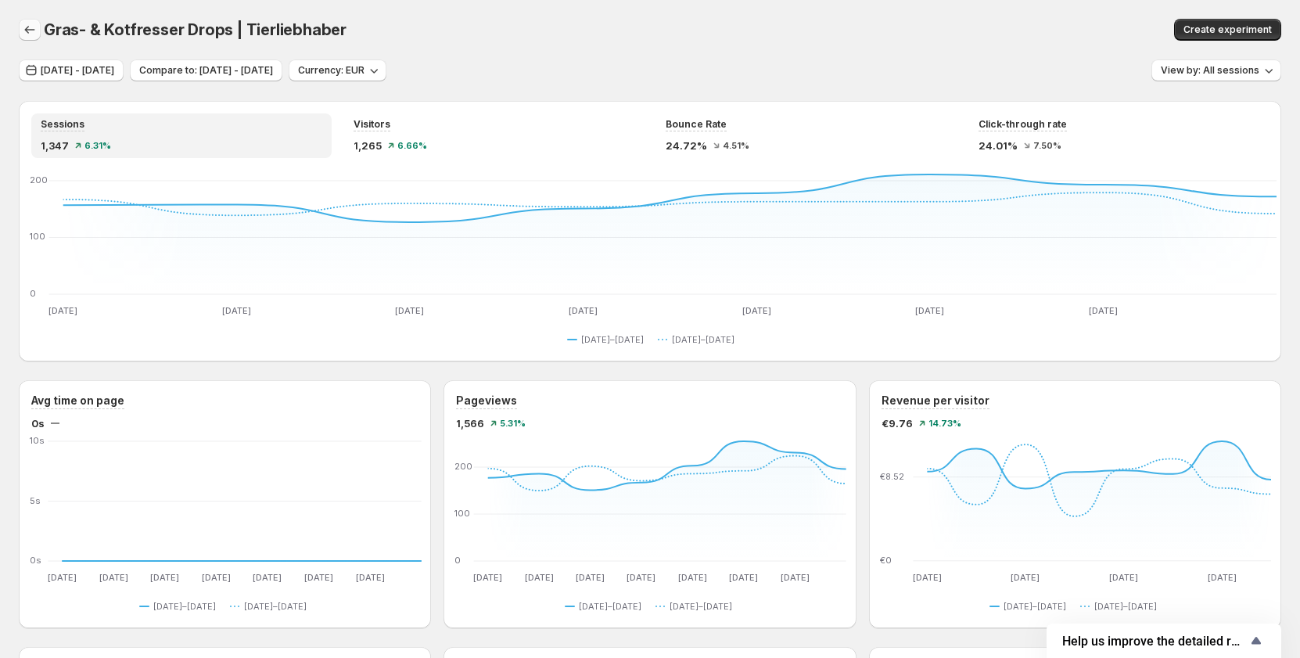
click at [33, 34] on icon "button" at bounding box center [30, 30] width 16 height 16
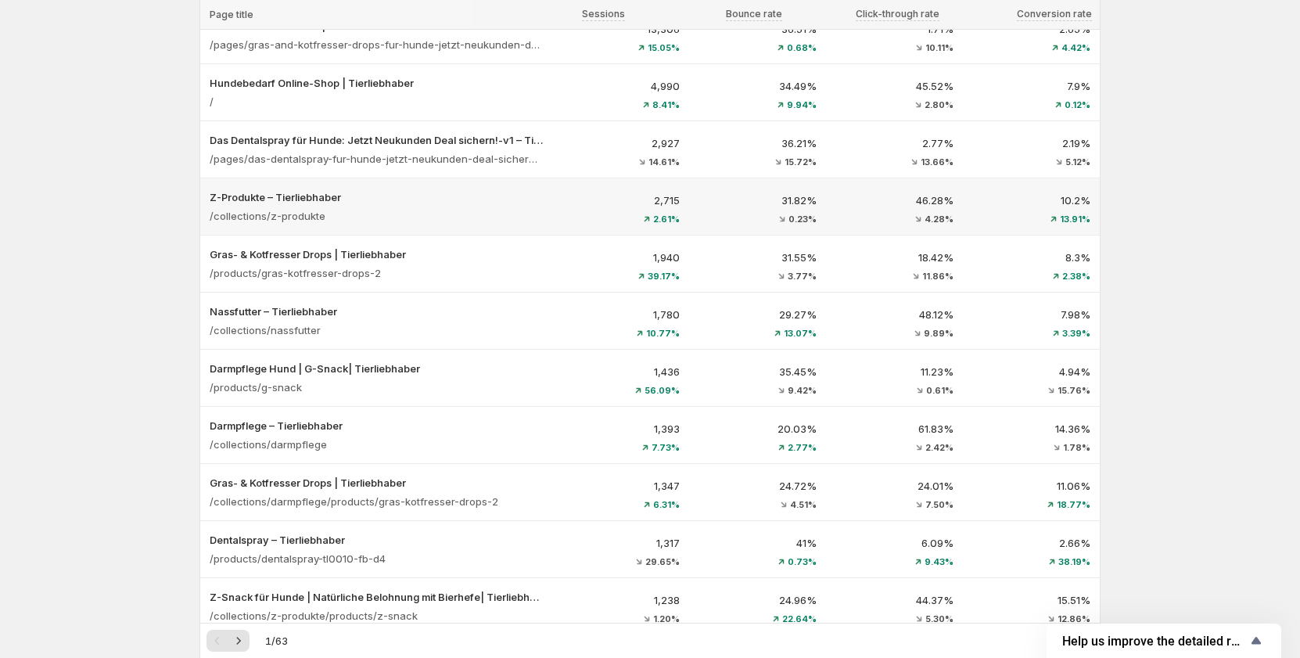
scroll to position [156, 0]
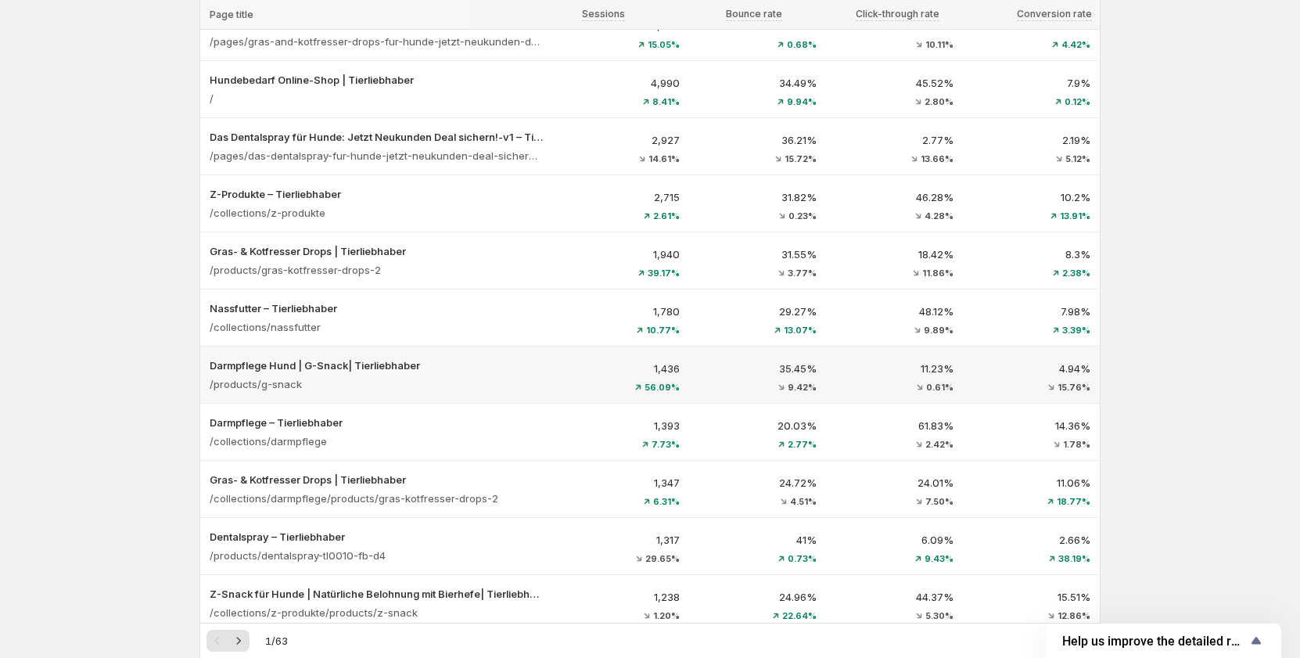
click at [524, 396] on div "Darmpflege Hund | G-Snack| Tierliebhaber /products/g-snack" at bounding box center [376, 374] width 352 height 56
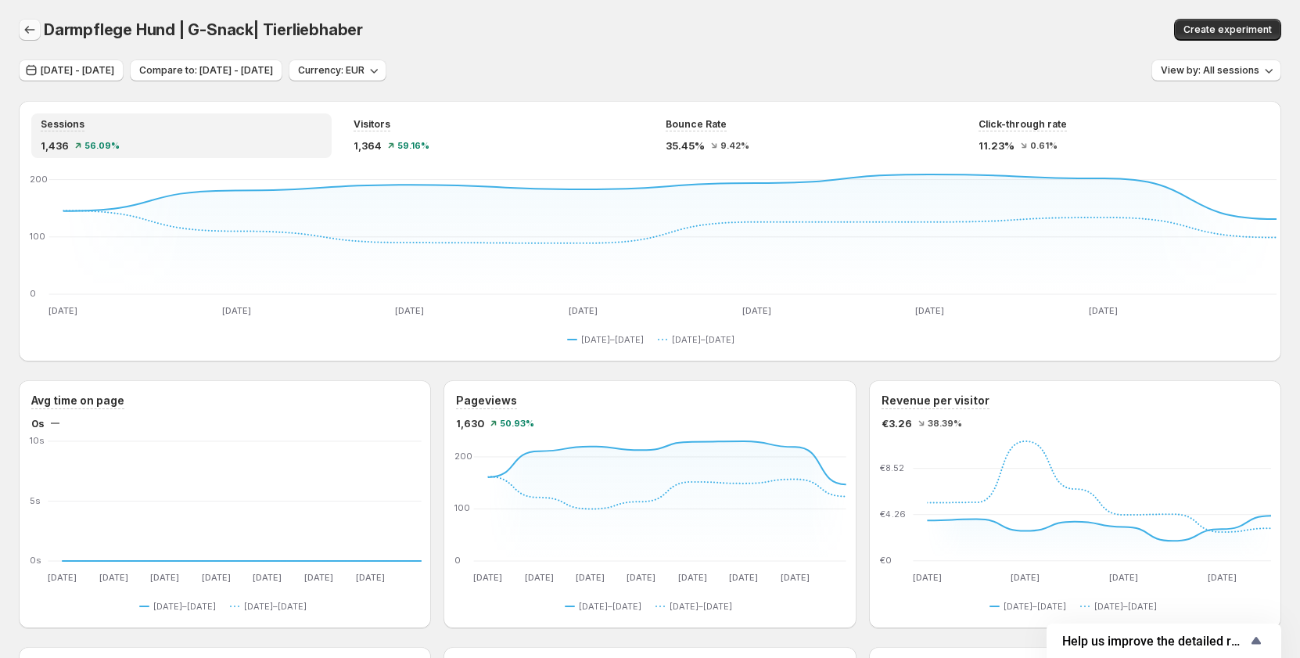
click at [36, 35] on icon "button" at bounding box center [30, 30] width 16 height 16
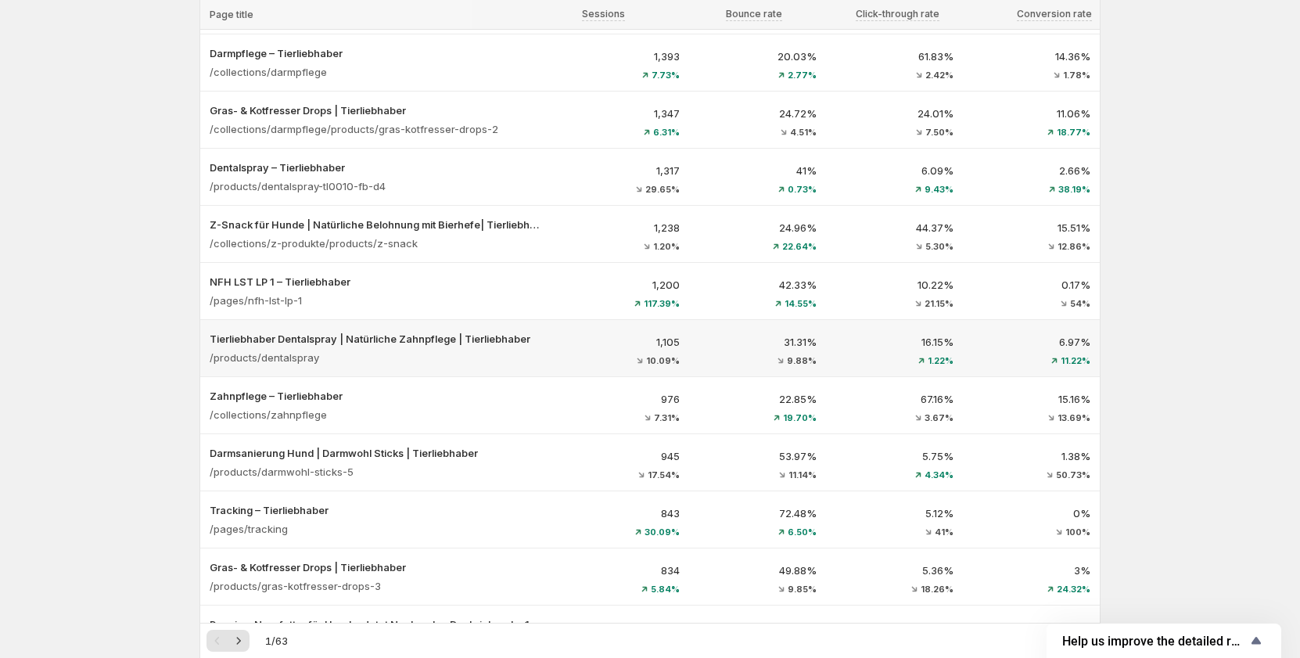
scroll to position [547, 0]
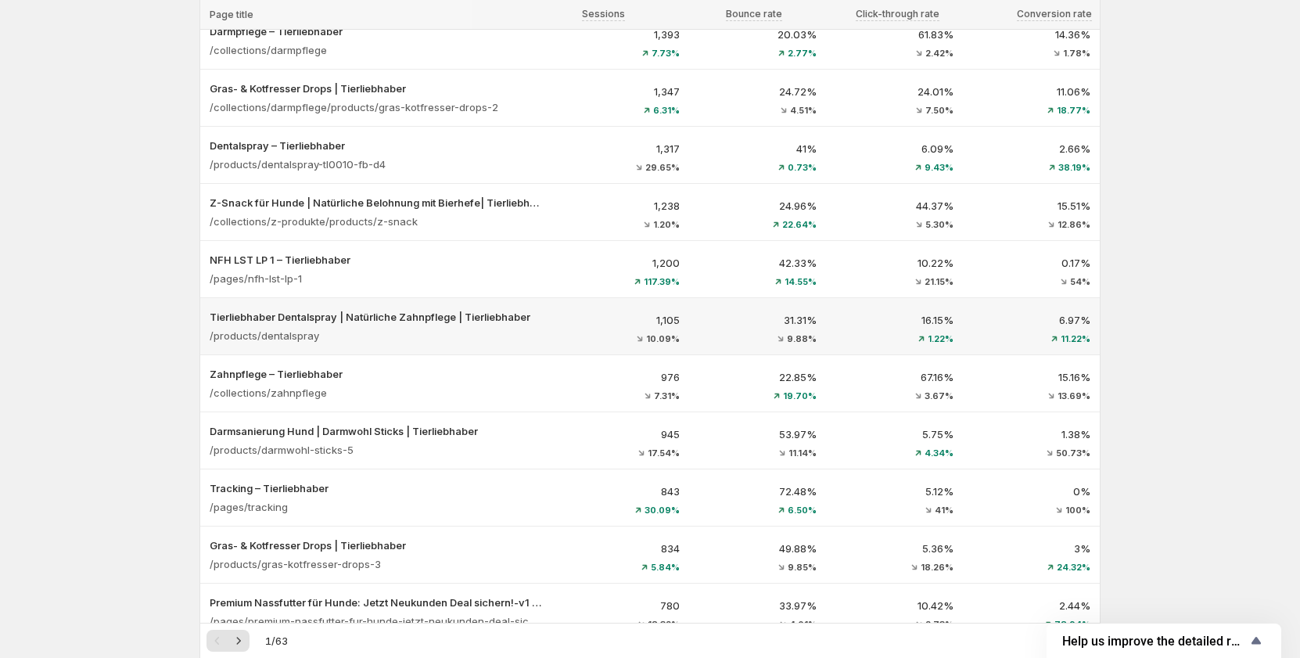
click at [562, 322] on div "1,105 10.09%" at bounding box center [620, 326] width 137 height 50
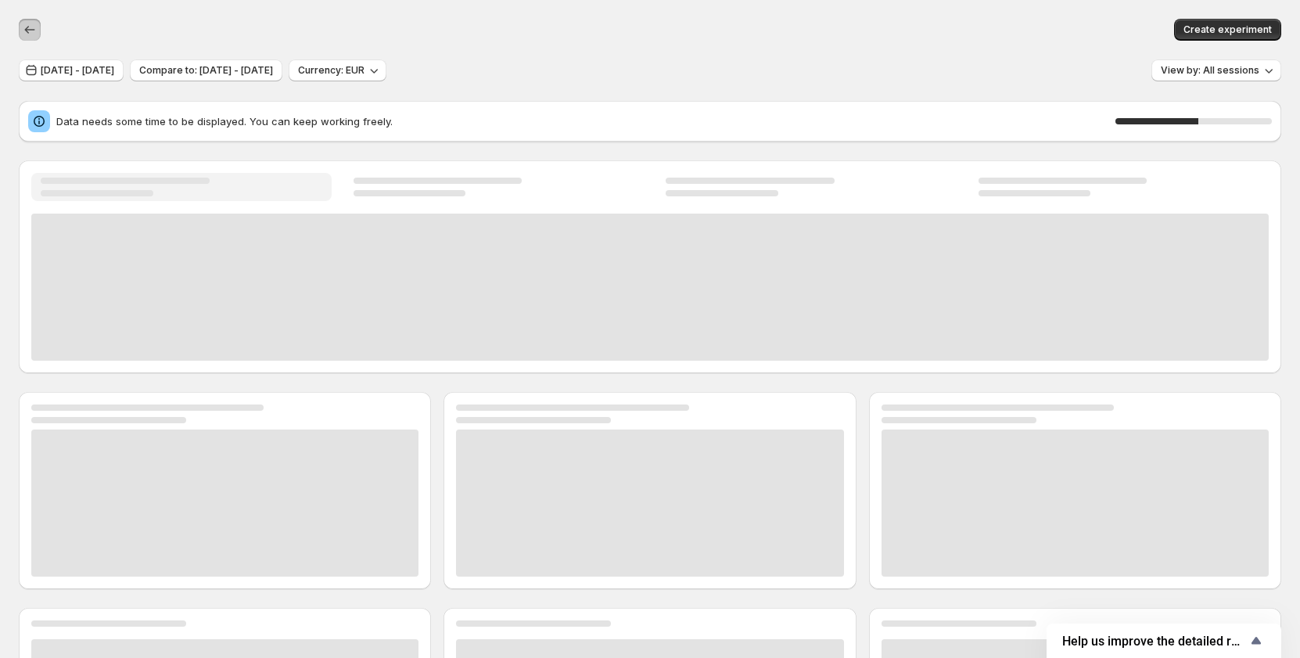
click at [34, 28] on icon "button" at bounding box center [30, 30] width 16 height 16
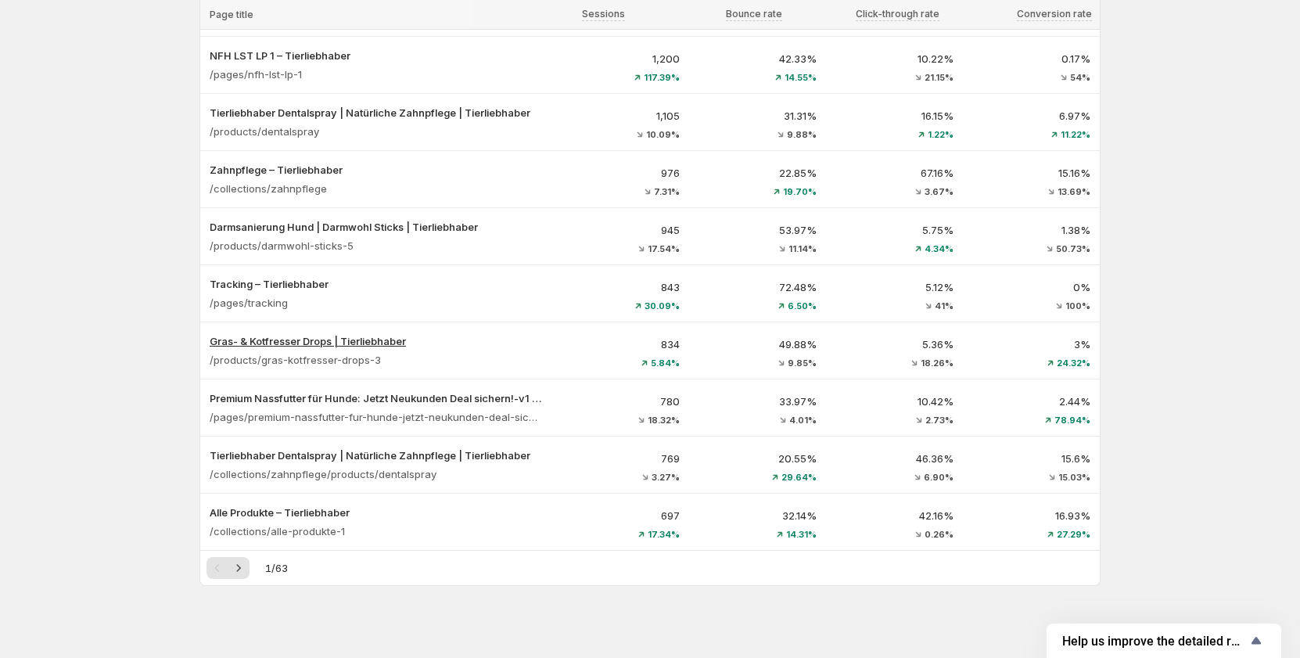
scroll to position [764, 0]
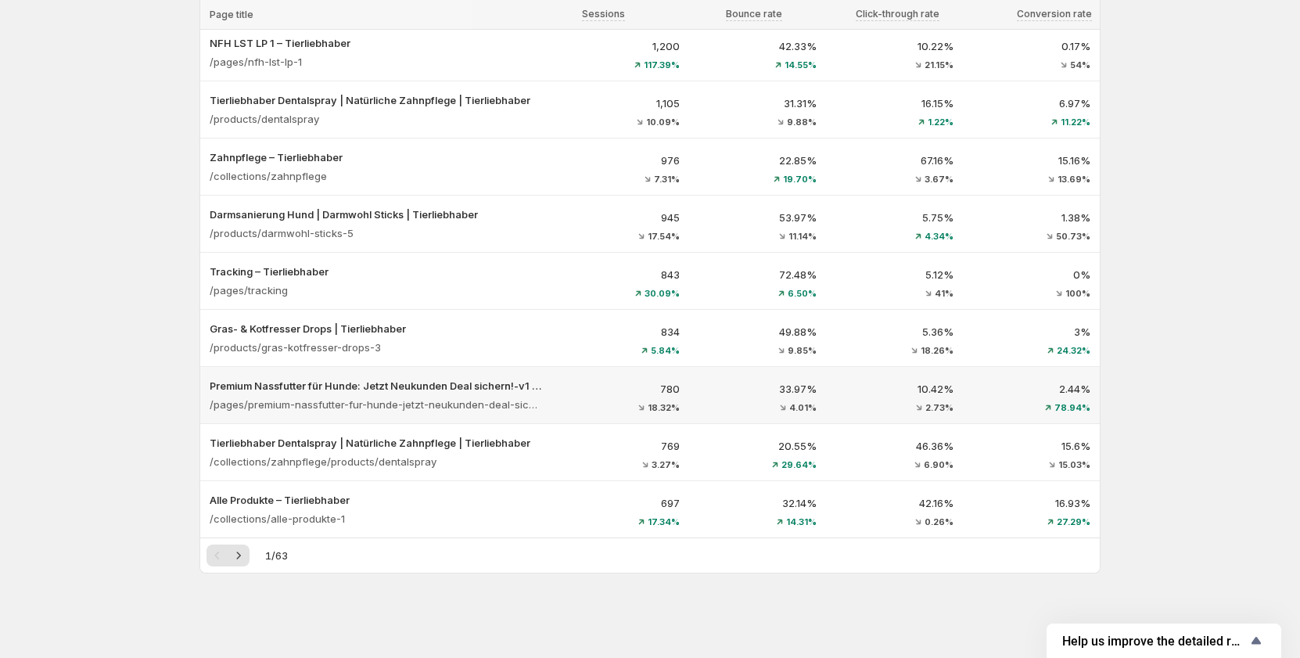
click at [597, 401] on div "780 18.32%" at bounding box center [621, 396] width 118 height 31
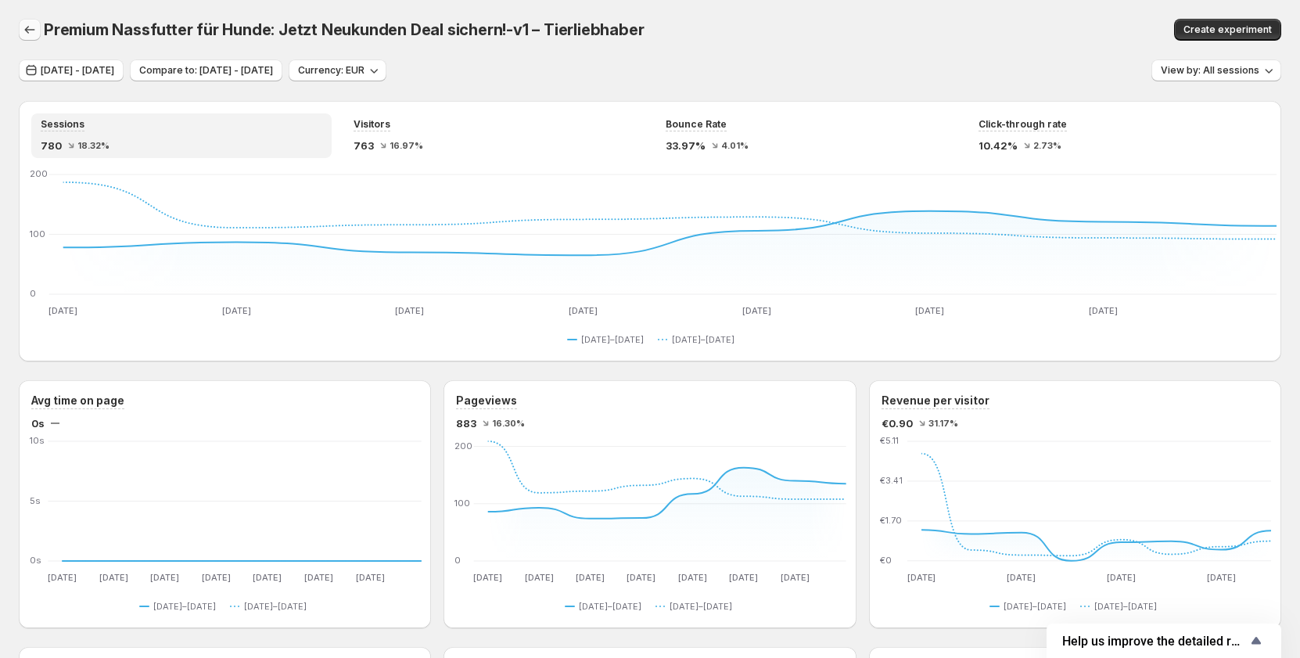
click at [29, 37] on icon "button" at bounding box center [30, 30] width 16 height 16
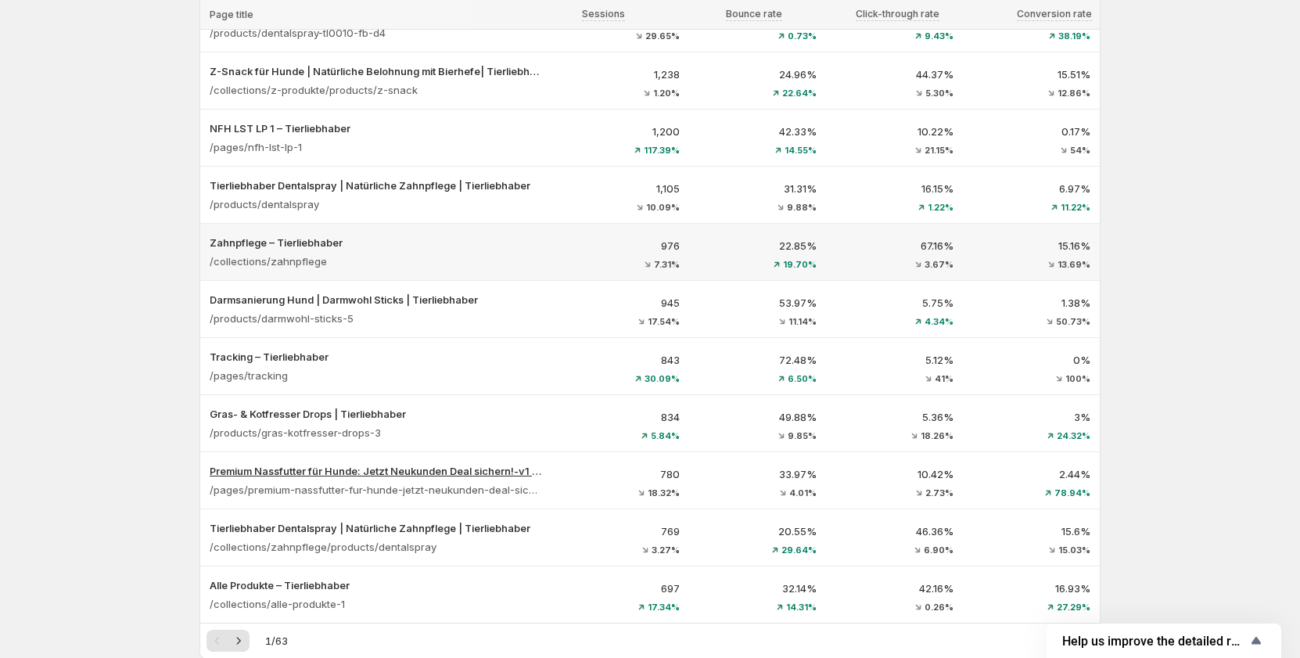
scroll to position [686, 0]
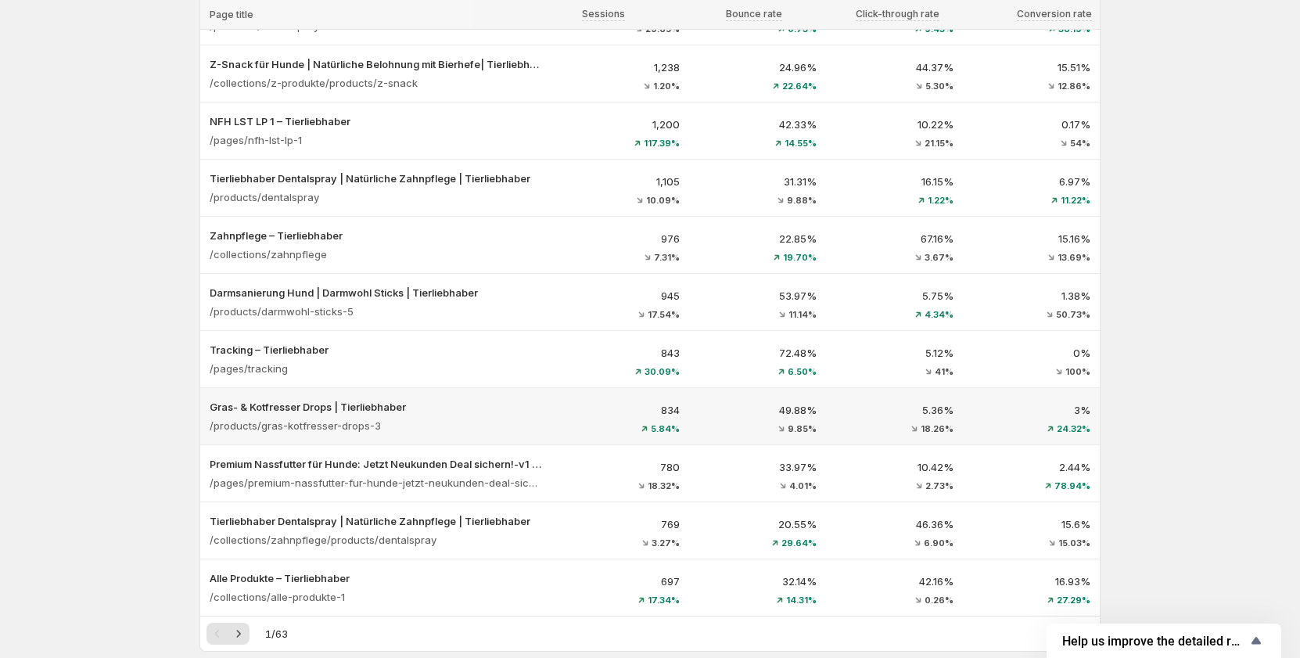
click at [535, 422] on div "/products/gras-kotfresser-drops-3" at bounding box center [376, 425] width 333 height 22
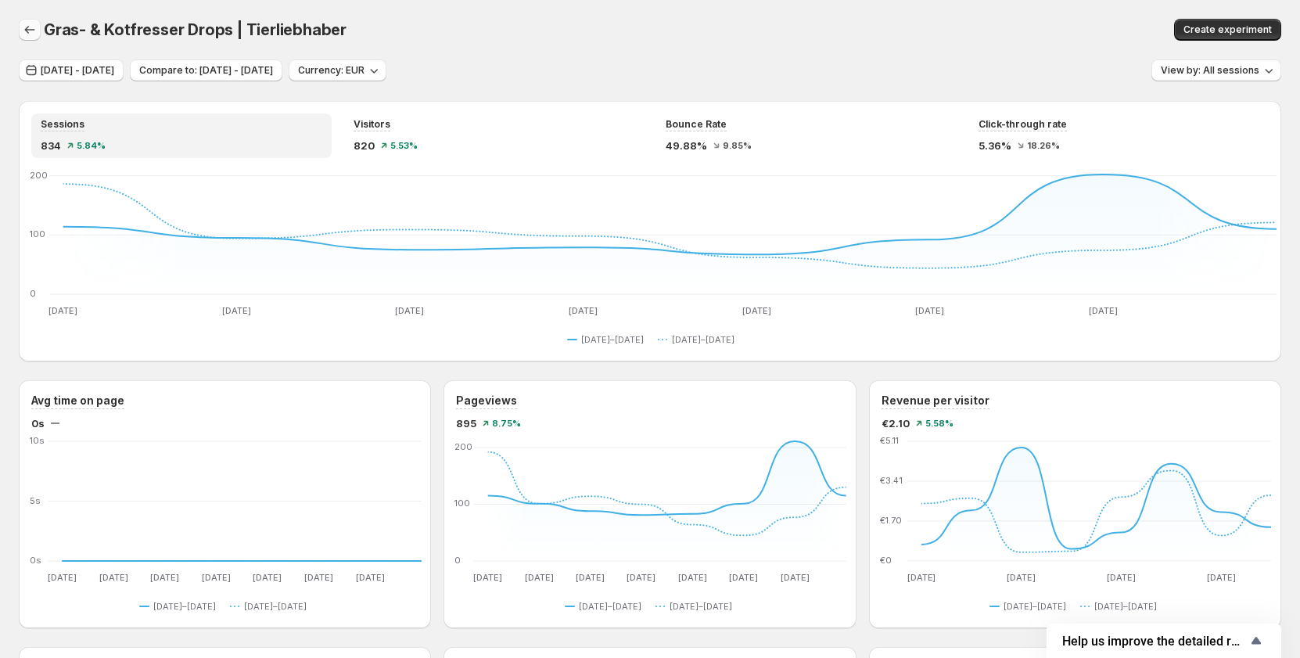
click at [34, 28] on icon "button" at bounding box center [30, 30] width 16 height 16
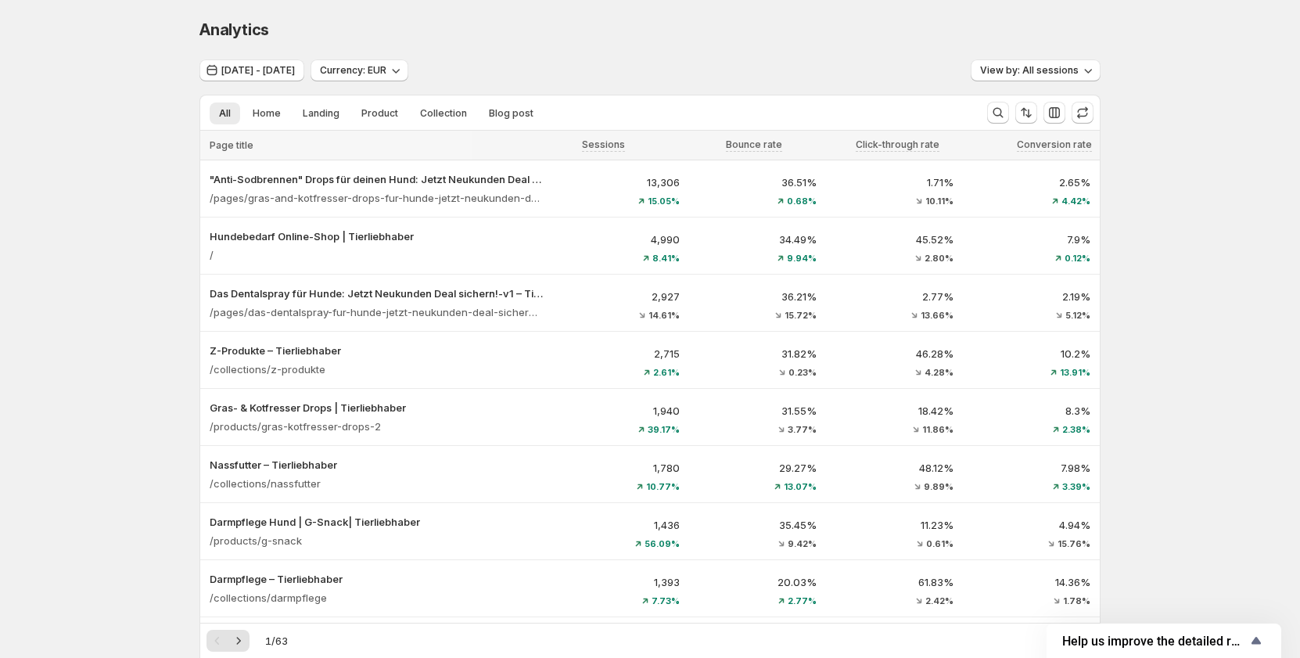
click at [399, 102] on li "Product" at bounding box center [380, 113] width 56 height 22
click at [392, 109] on span "Product" at bounding box center [379, 113] width 37 height 13
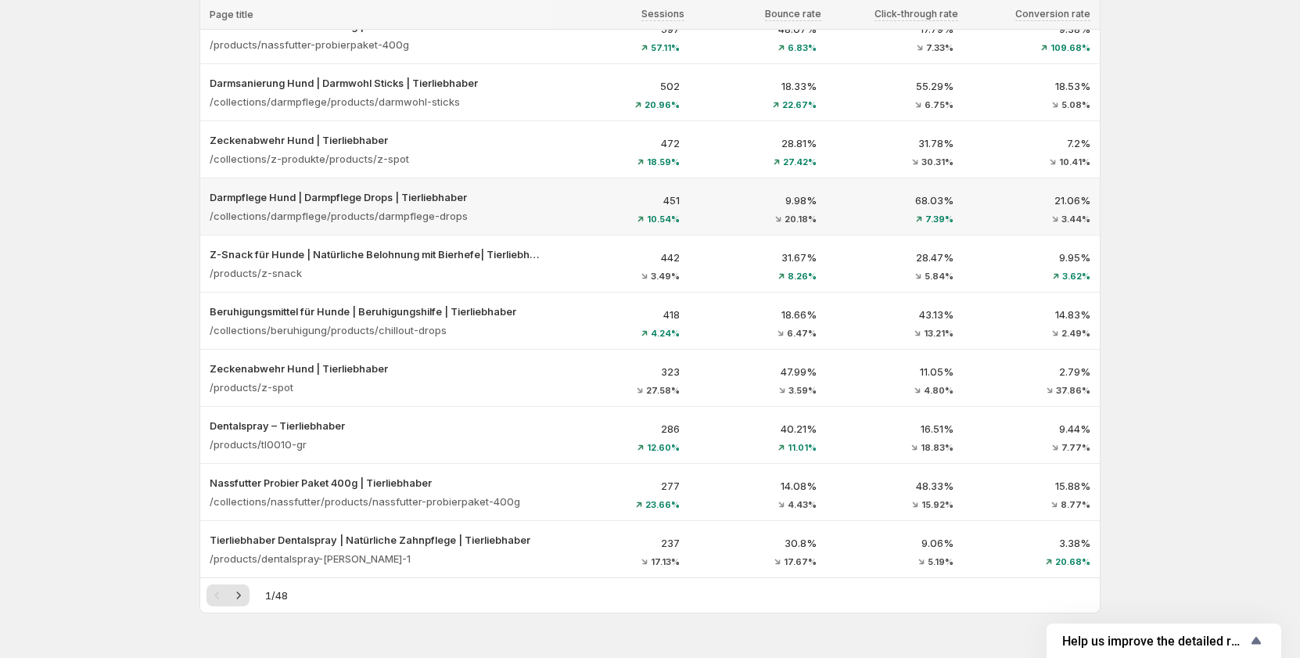
scroll to position [764, 0]
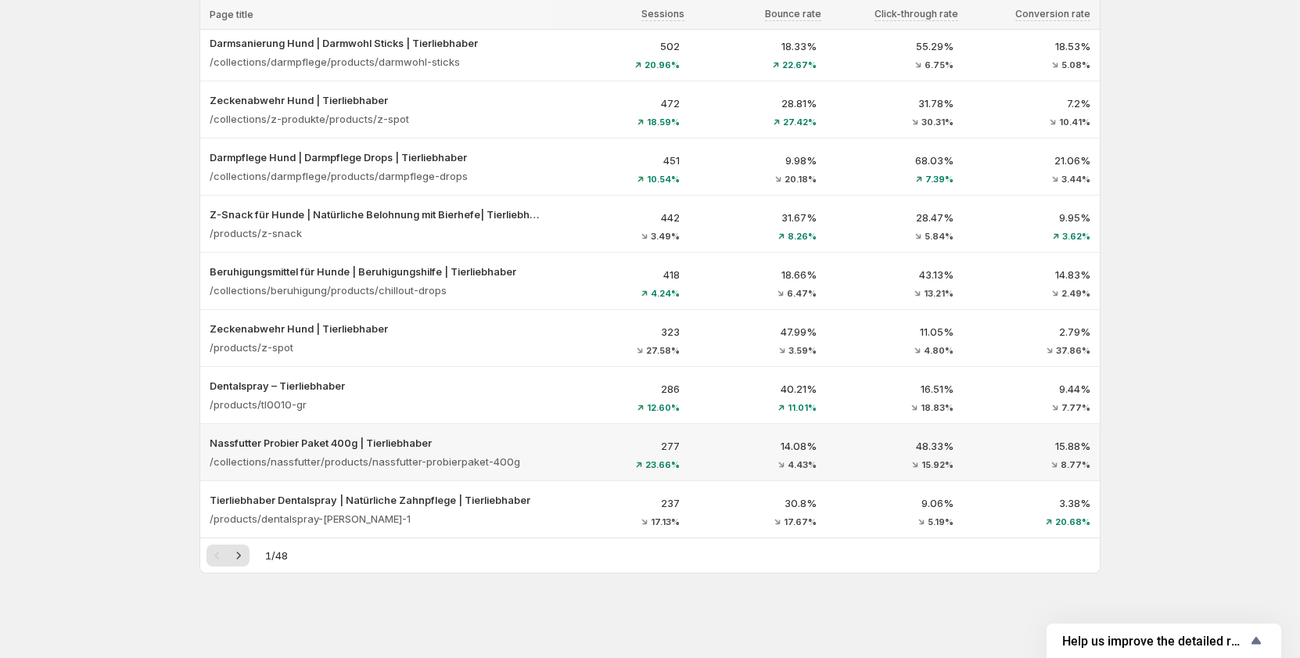
click at [597, 462] on div "23.66%" at bounding box center [621, 464] width 118 height 9
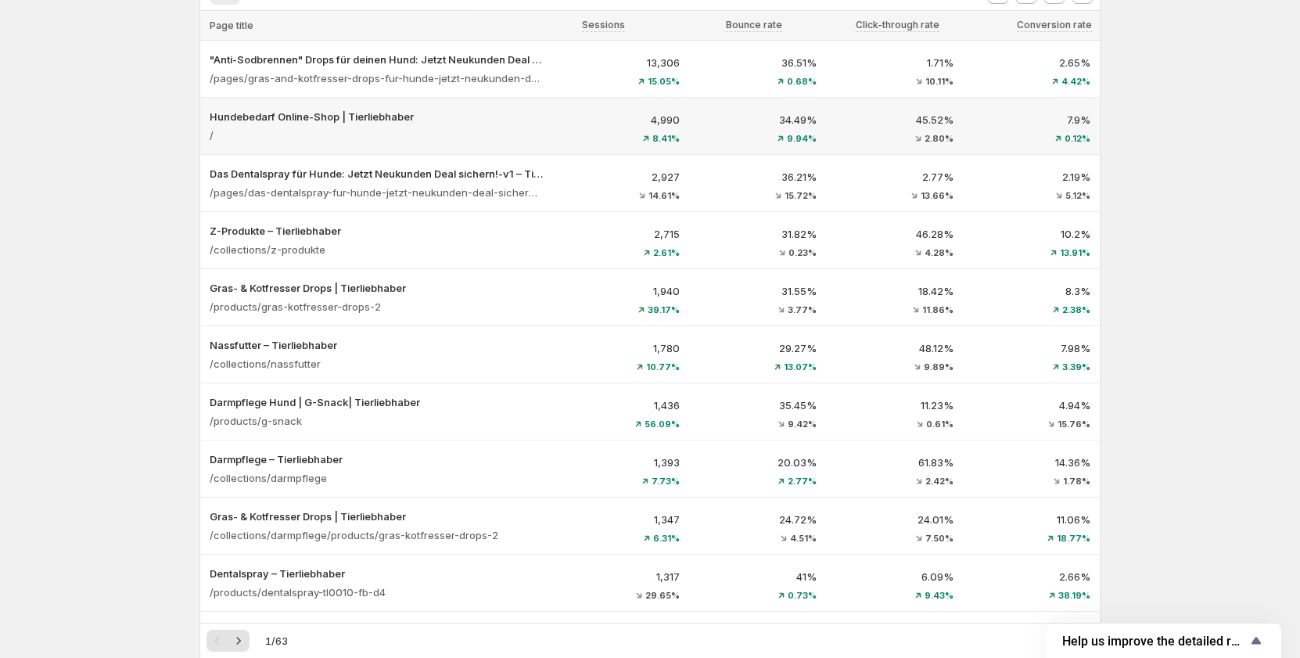
scroll to position [156, 0]
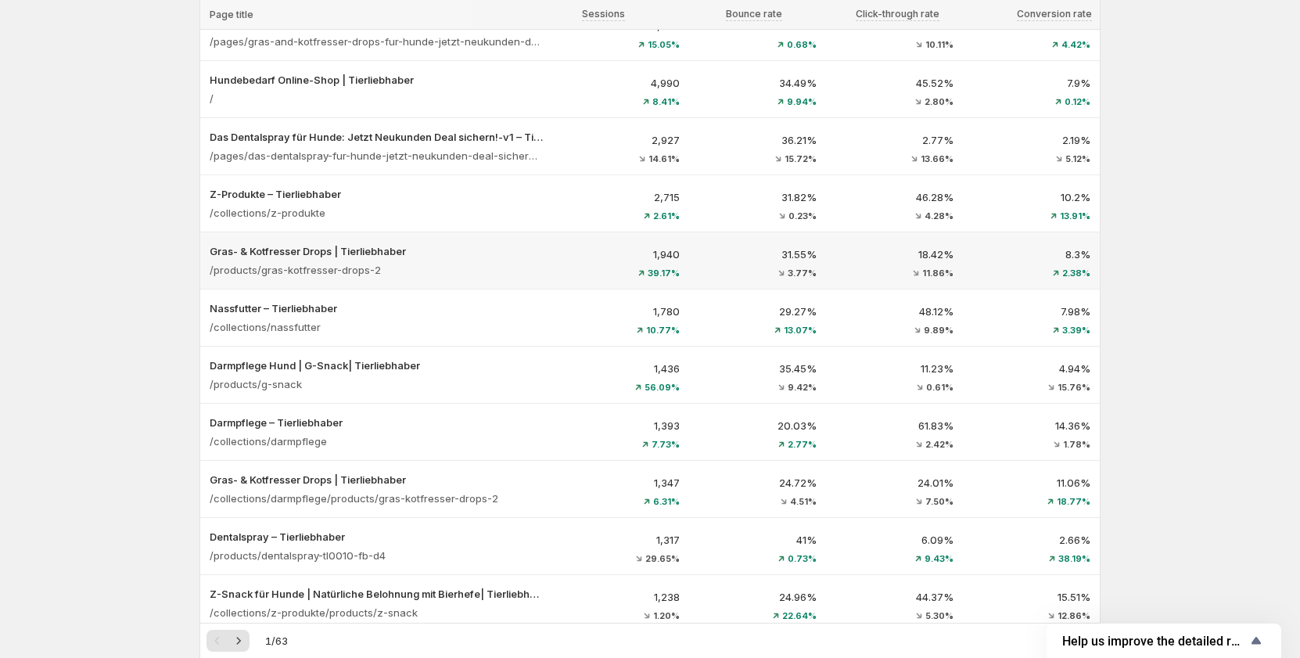
click at [583, 283] on div "1,940 39.17%" at bounding box center [620, 260] width 137 height 50
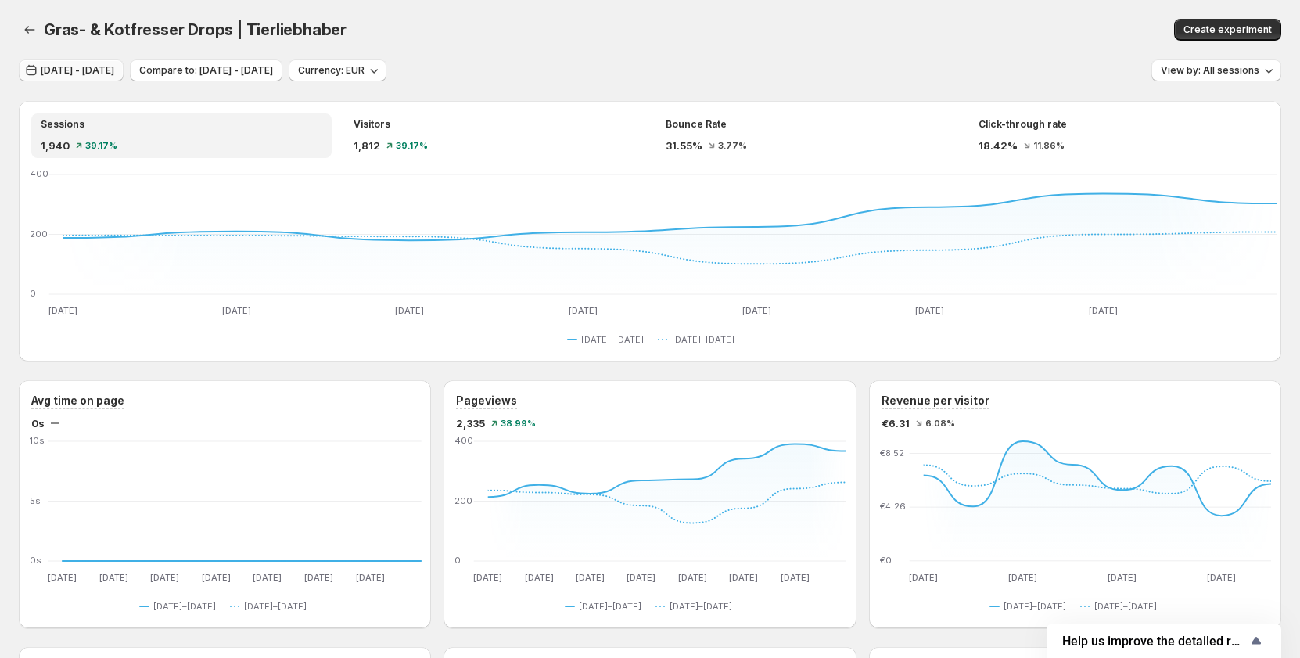
click at [85, 72] on span "[DATE] - [DATE]" at bounding box center [78, 70] width 74 height 13
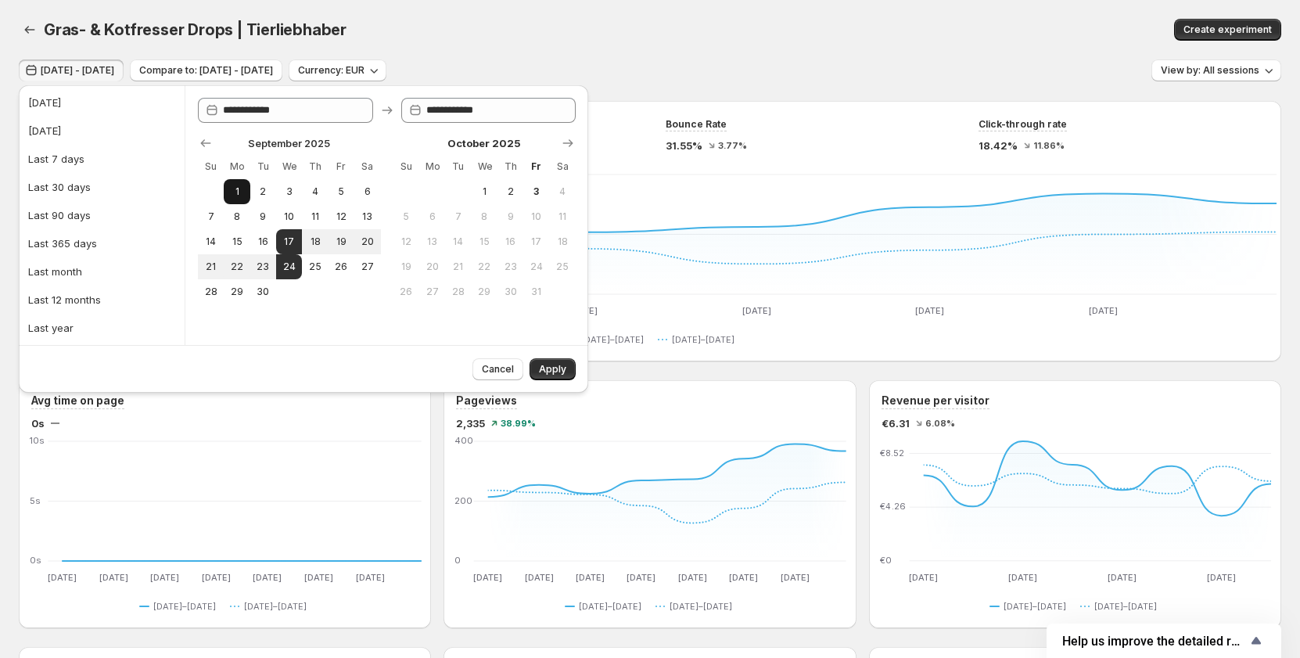
click at [232, 191] on span "1" at bounding box center [236, 191] width 13 height 13
type input "**********"
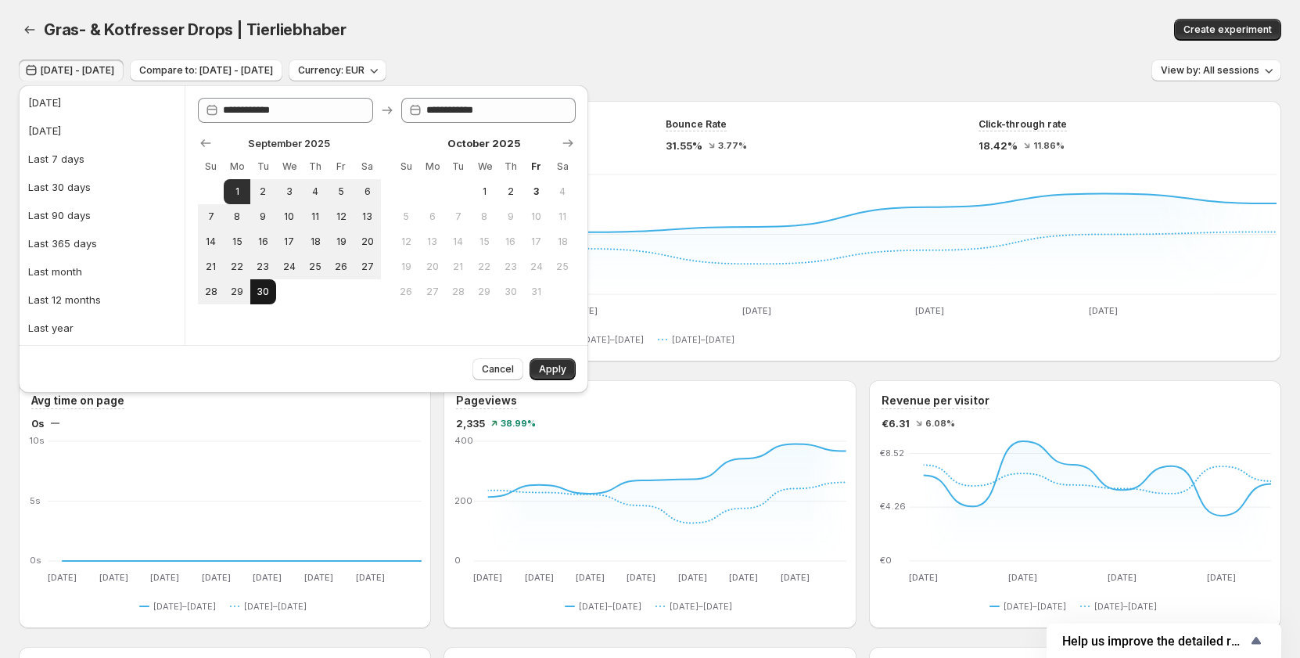
click at [264, 285] on button "30" at bounding box center [263, 291] width 26 height 25
type input "**********"
click at [558, 372] on span "Apply" at bounding box center [552, 369] width 27 height 13
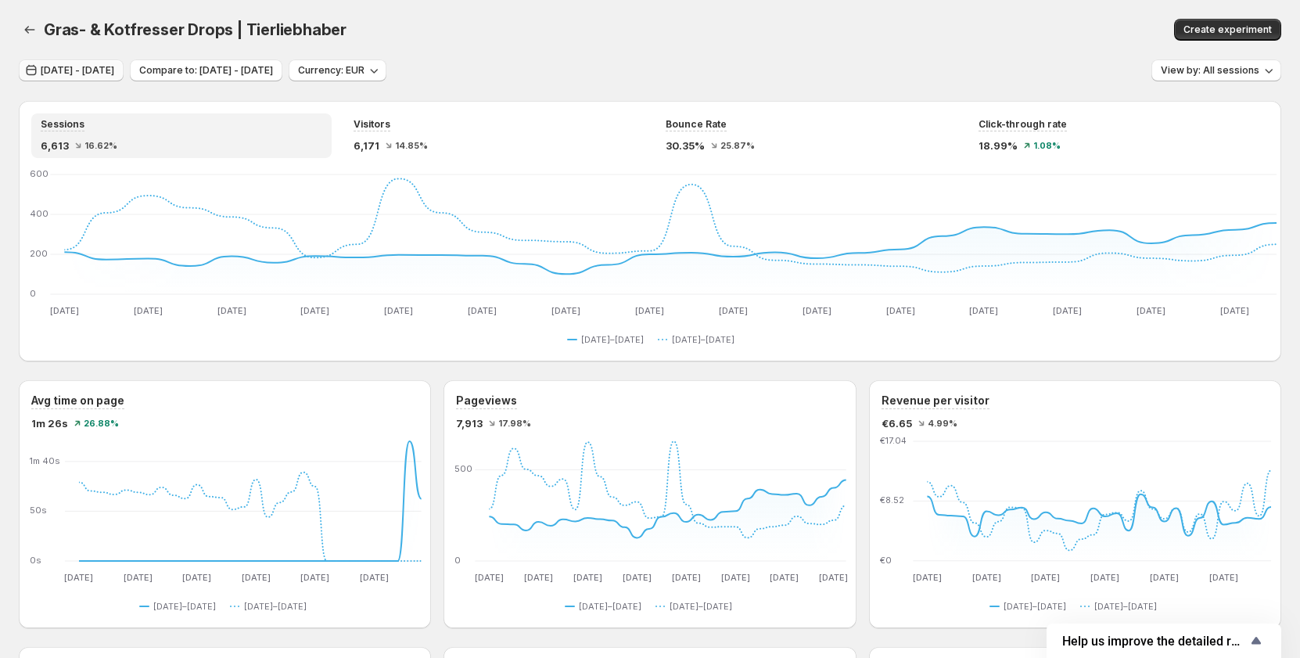
click at [114, 70] on span "[DATE] - [DATE]" at bounding box center [78, 70] width 74 height 13
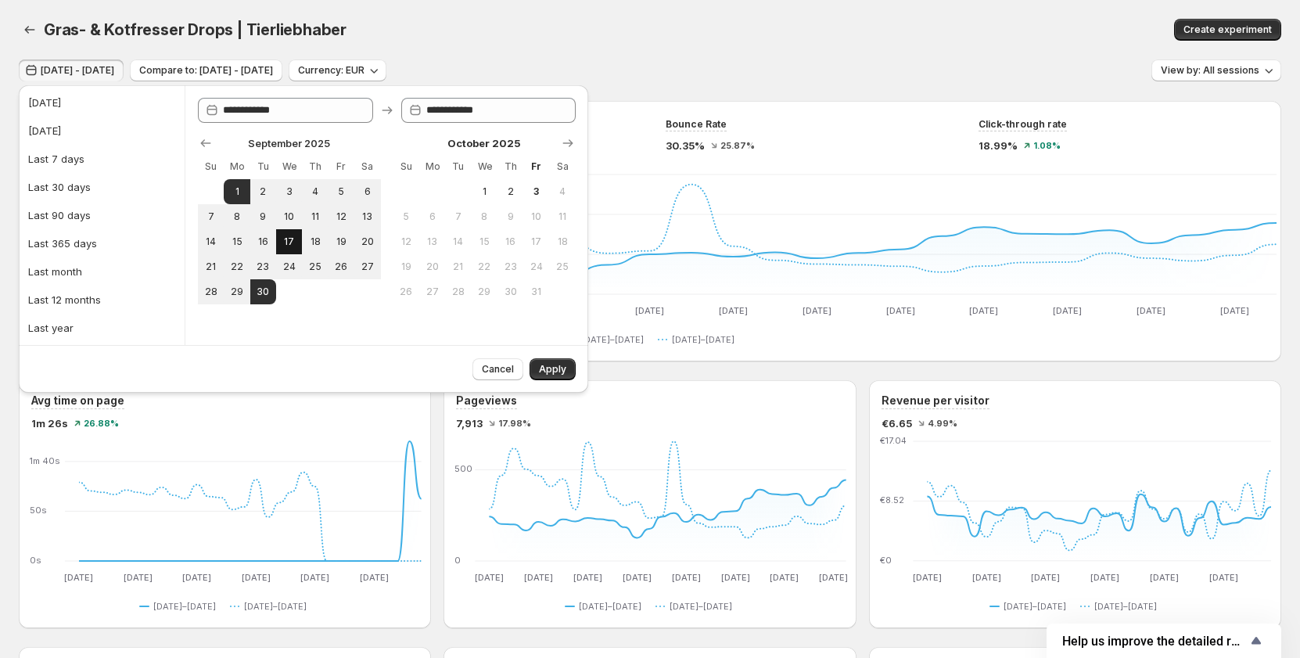
click at [283, 242] on span "17" at bounding box center [288, 241] width 13 height 13
type input "**********"
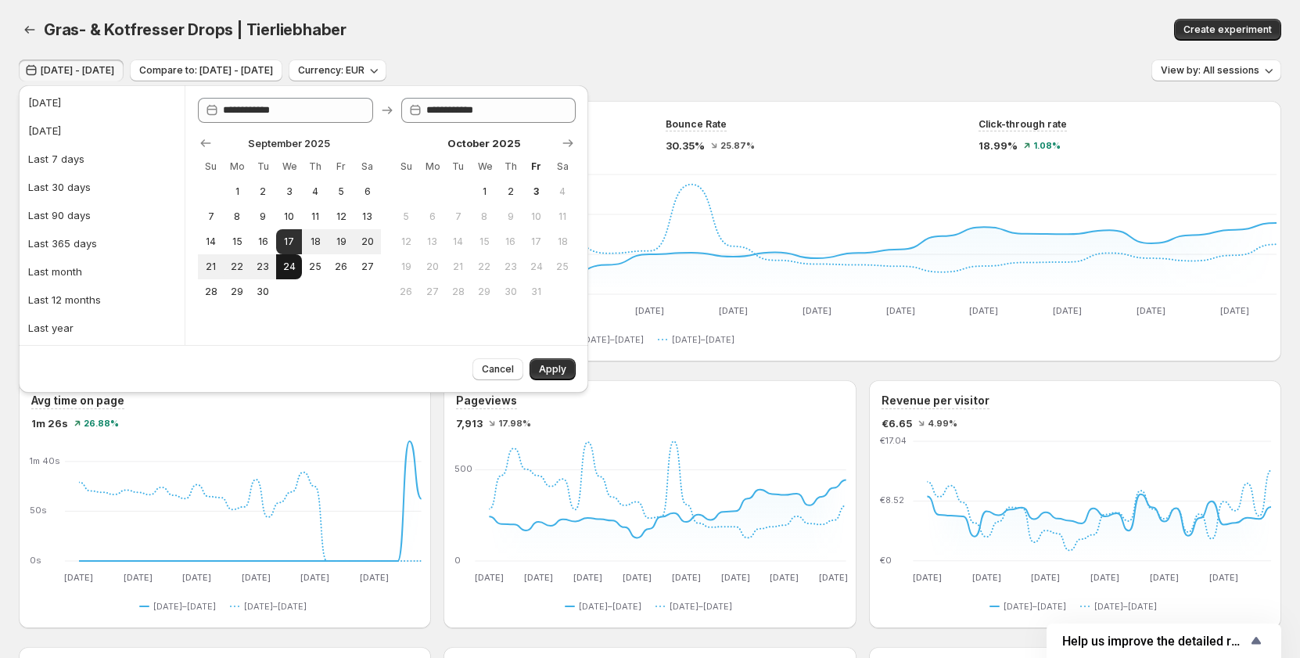
click at [290, 267] on span "24" at bounding box center [288, 266] width 13 height 13
type input "**********"
click at [546, 362] on button "Apply" at bounding box center [552, 369] width 46 height 22
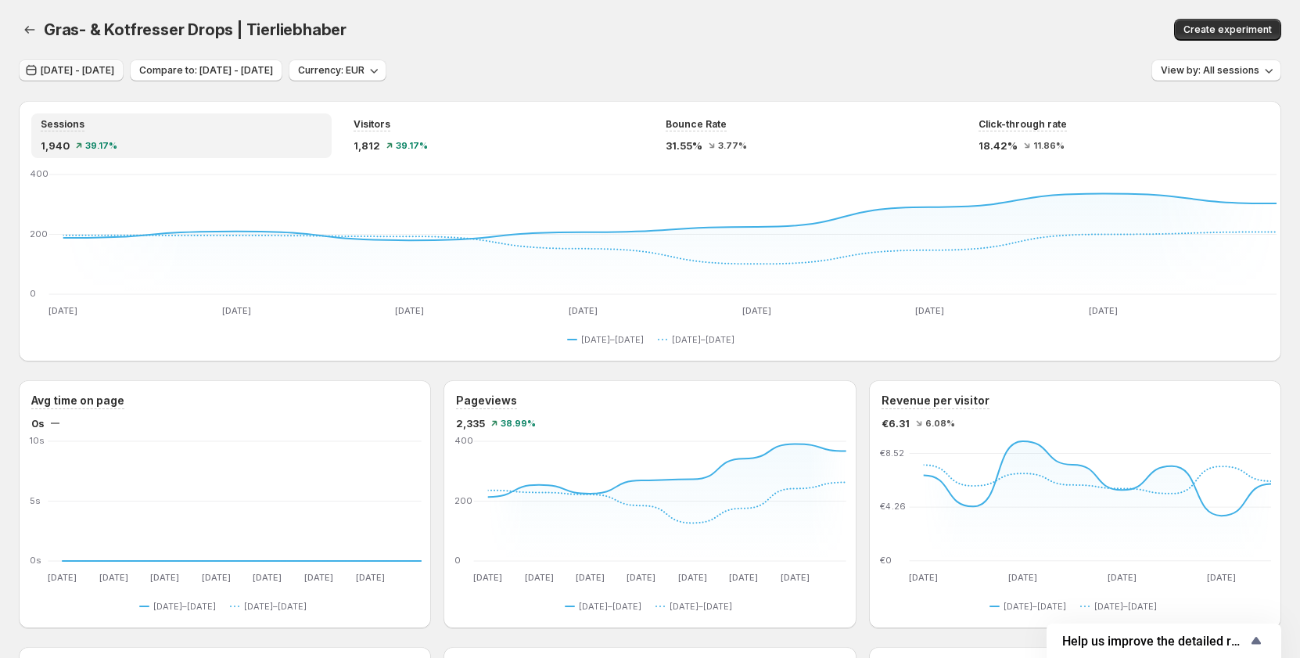
click at [114, 70] on span "Sep 17, 2025 - Sep 24, 2025" at bounding box center [78, 70] width 74 height 13
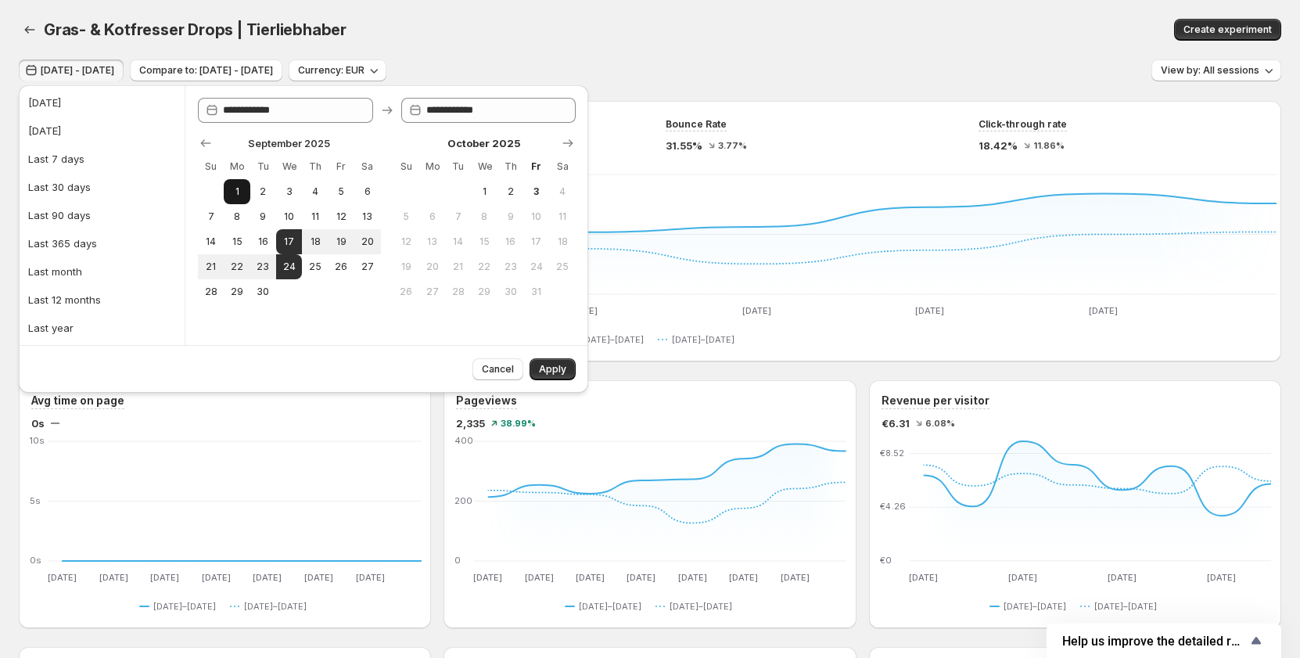
click at [238, 192] on span "1" at bounding box center [236, 191] width 13 height 13
type input "**********"
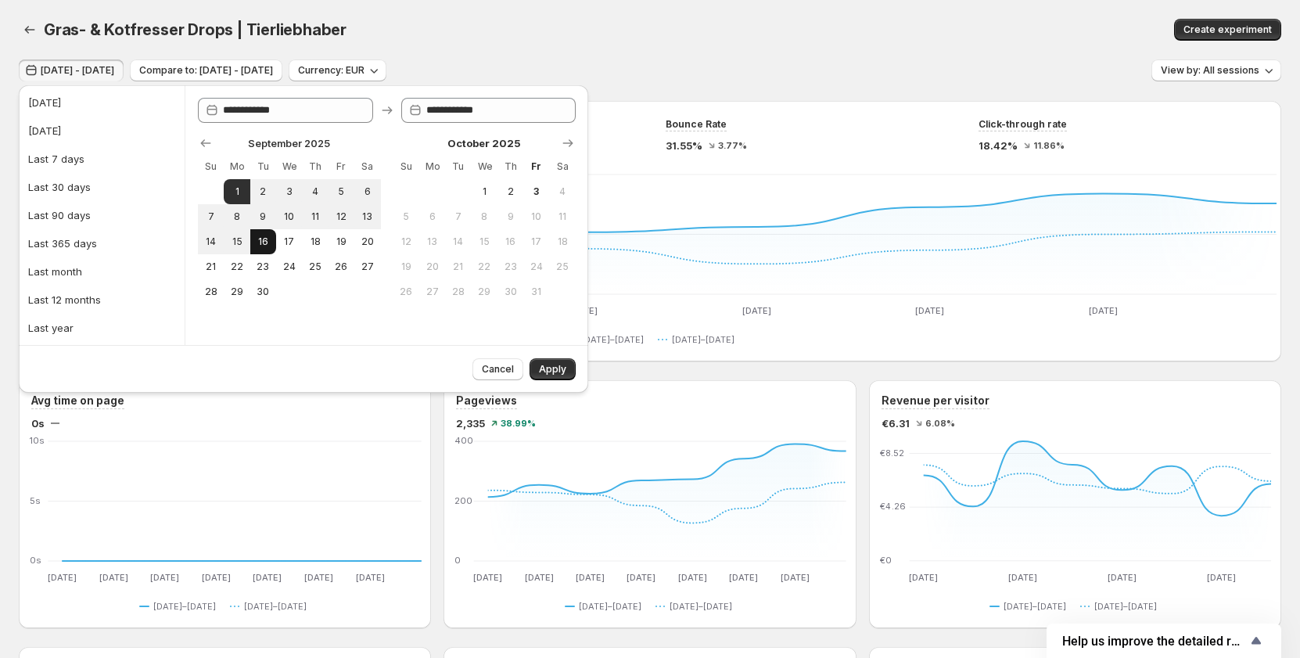
click at [260, 231] on button "16" at bounding box center [263, 241] width 26 height 25
type input "**********"
click at [562, 368] on span "Apply" at bounding box center [552, 369] width 27 height 13
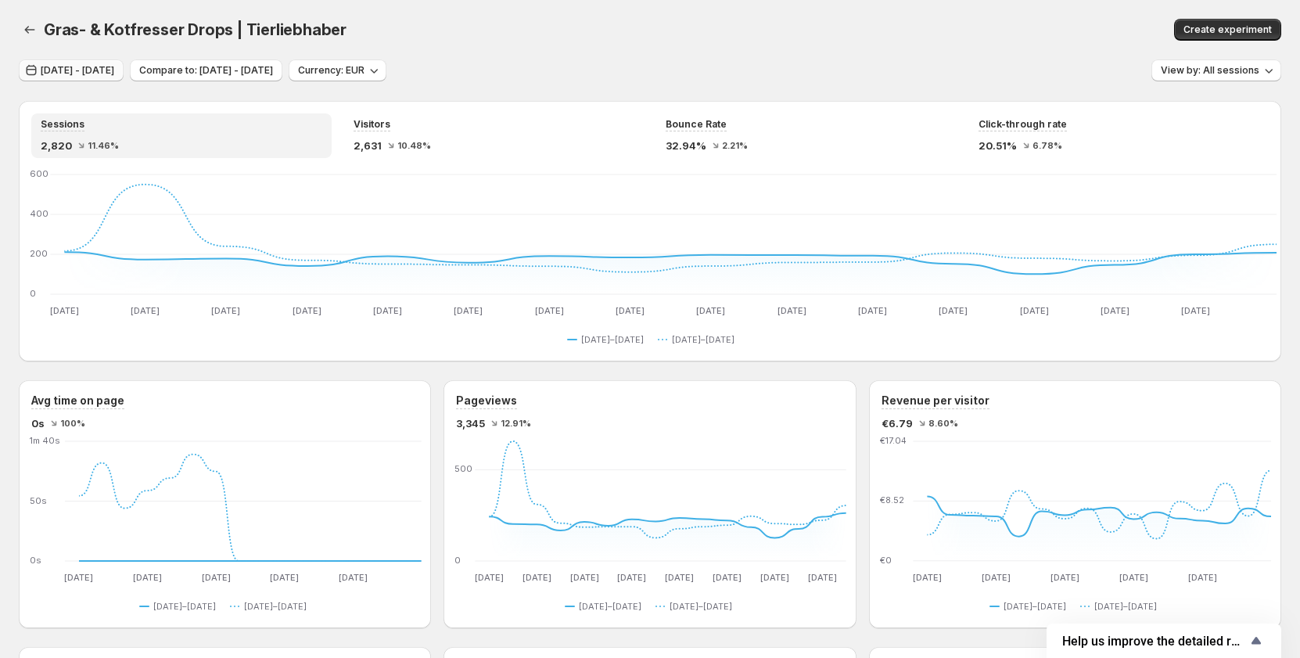
click at [66, 67] on span "Sep 01, 2025 - Sep 16, 2025" at bounding box center [78, 70] width 74 height 13
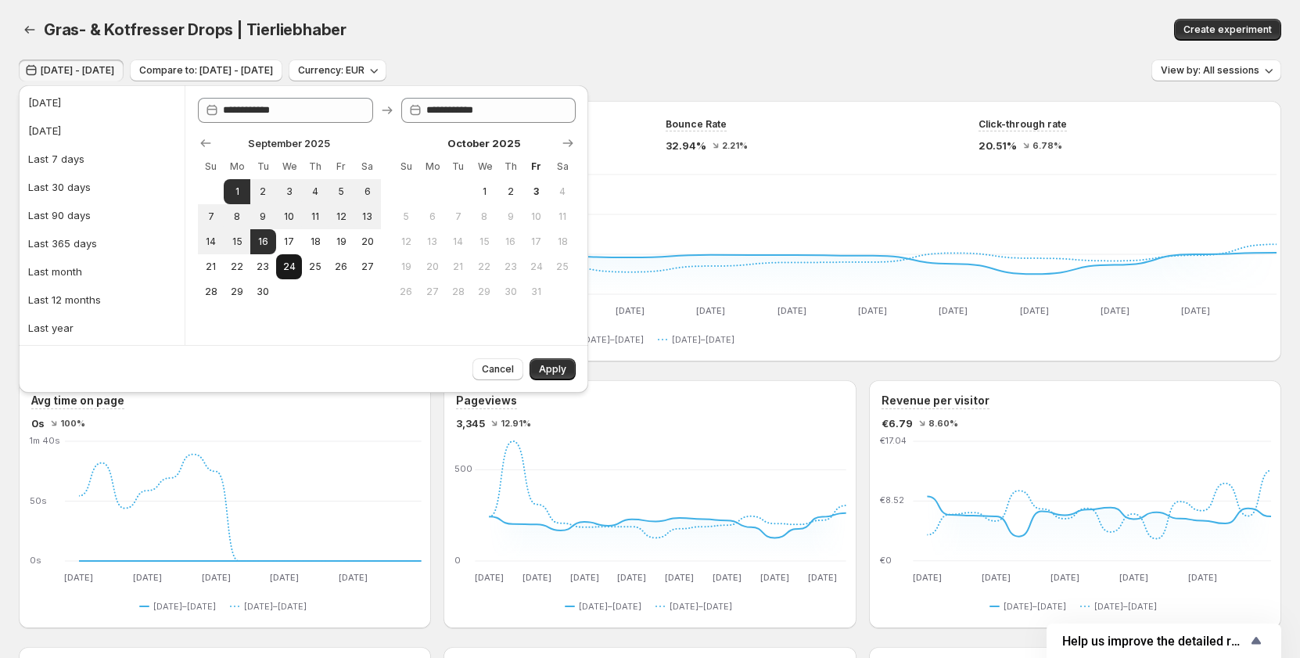
click at [287, 270] on span "24" at bounding box center [288, 266] width 13 height 13
type input "**********"
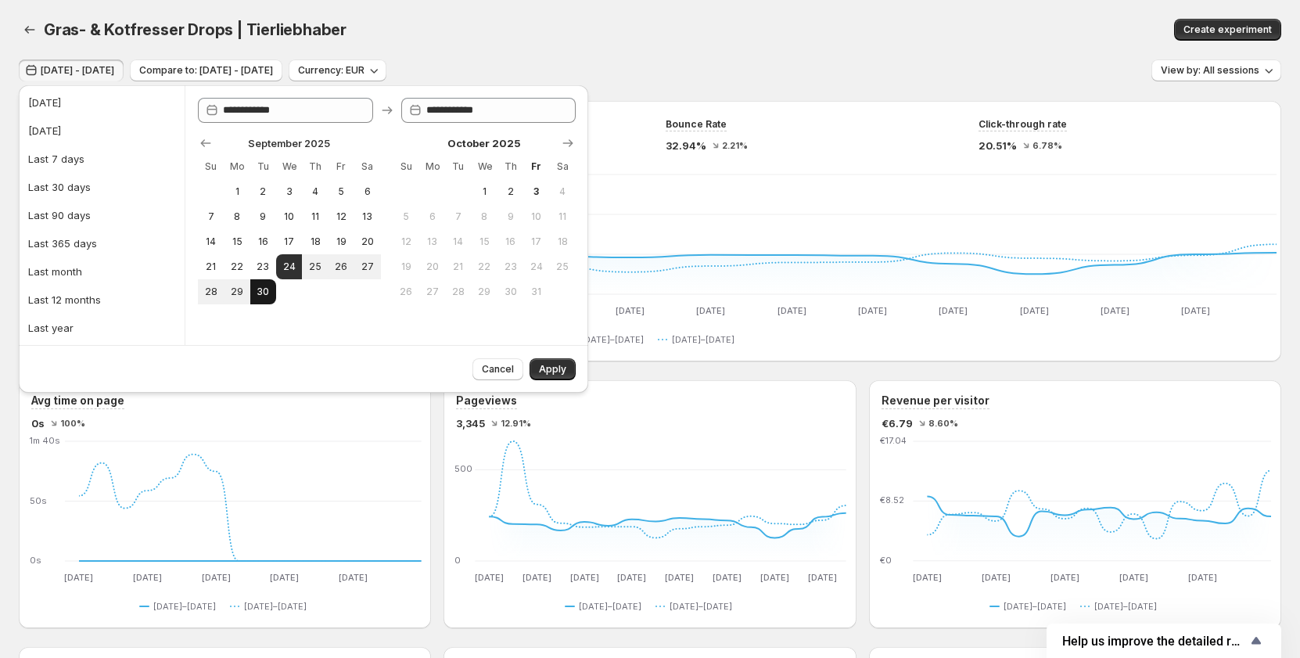
click at [267, 289] on span "30" at bounding box center [263, 291] width 13 height 13
type input "**********"
click at [548, 367] on span "Apply" at bounding box center [552, 369] width 27 height 13
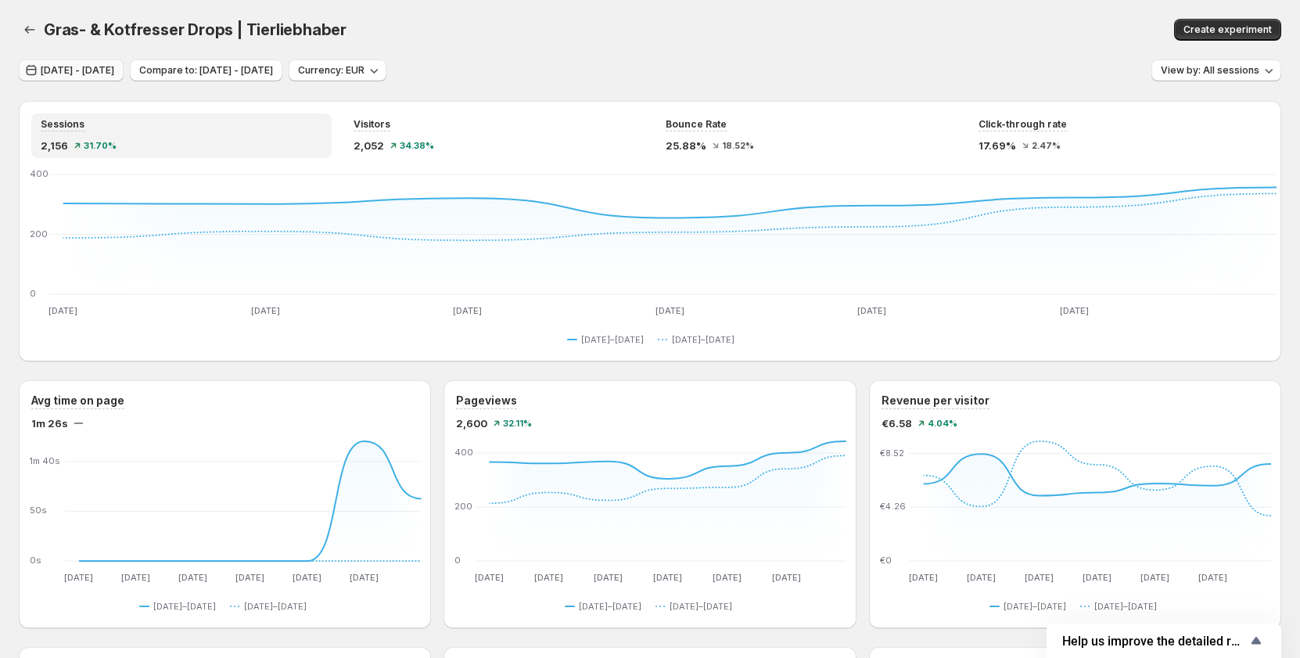
click at [102, 73] on span "Sep 24, 2025 - Sep 30, 2025" at bounding box center [78, 70] width 74 height 13
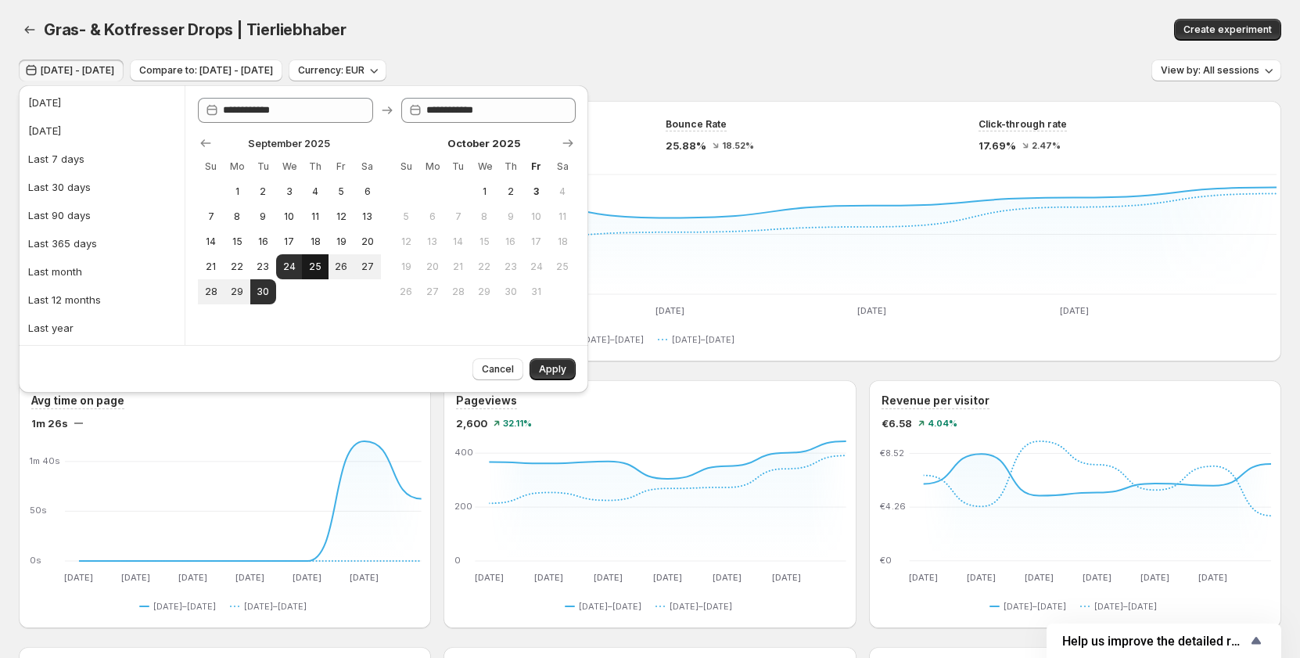
click at [314, 264] on span "25" at bounding box center [314, 266] width 13 height 13
type input "**********"
click at [267, 296] on span "30" at bounding box center [263, 291] width 13 height 13
type input "**********"
click at [554, 362] on button "Apply" at bounding box center [552, 369] width 46 height 22
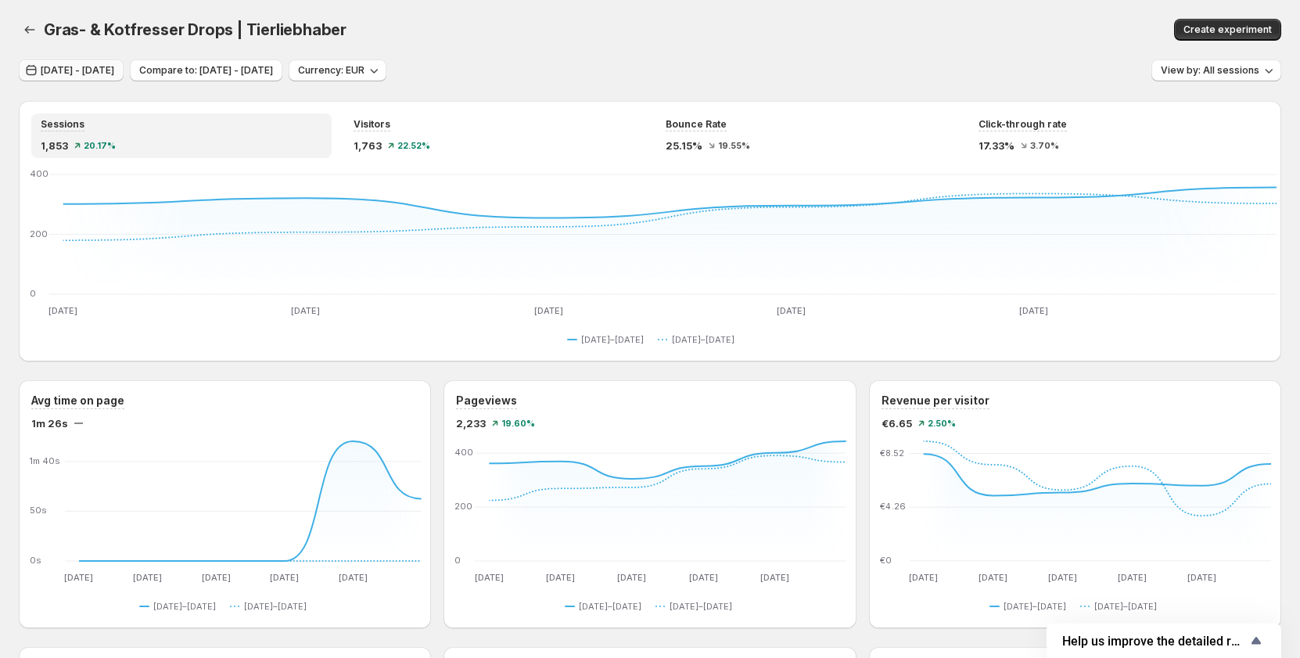
click at [114, 70] on span "Sep 25, 2025 - Sep 30, 2025" at bounding box center [78, 70] width 74 height 13
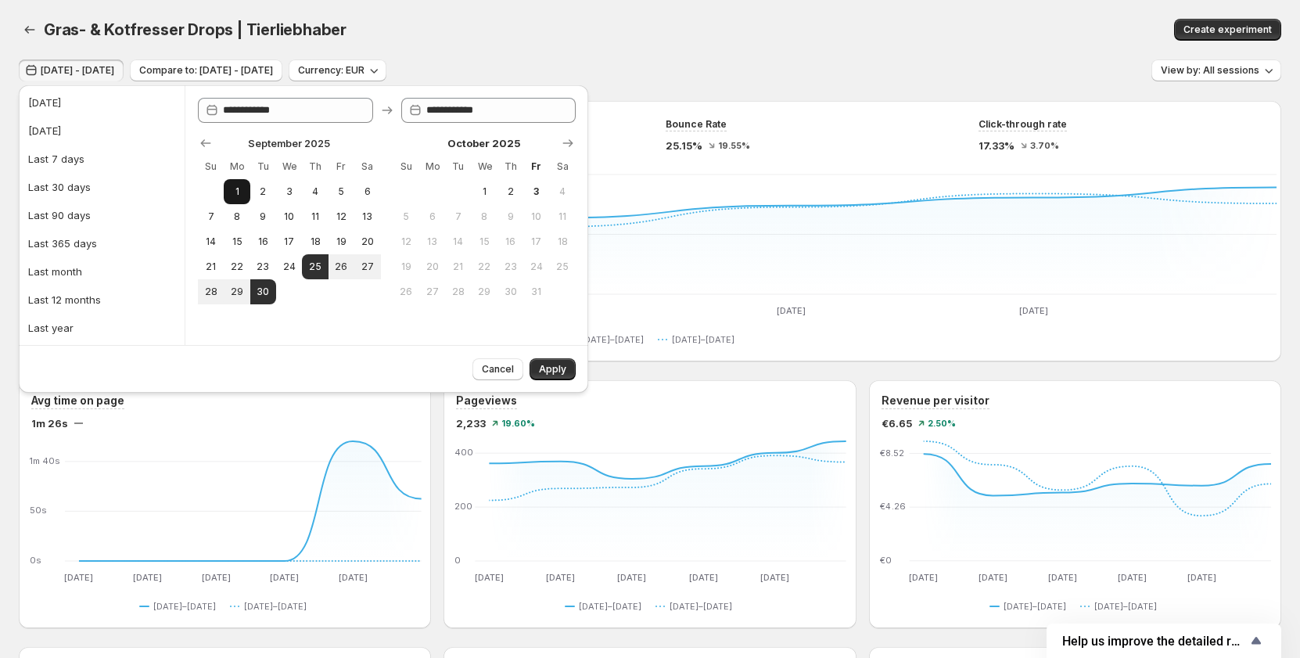
click at [230, 189] on span "1" at bounding box center [236, 191] width 13 height 13
type input "**********"
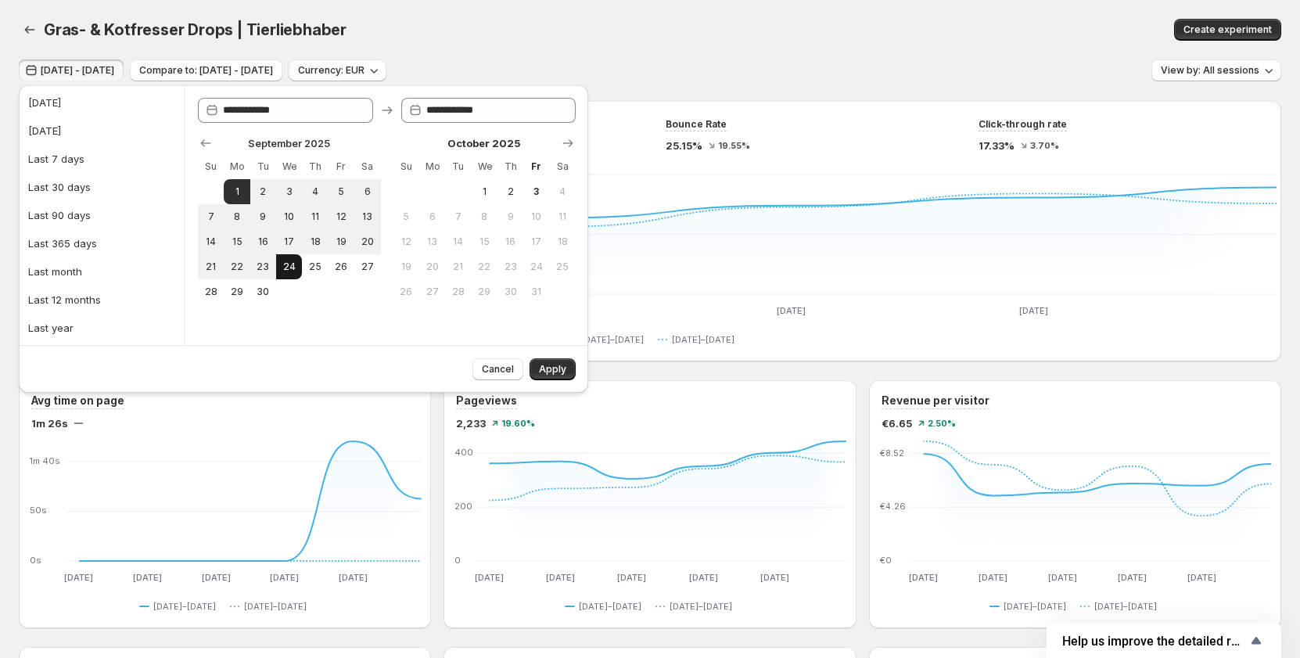
click at [289, 267] on span "24" at bounding box center [288, 266] width 13 height 13
type input "**********"
click at [557, 362] on button "Apply" at bounding box center [552, 369] width 46 height 22
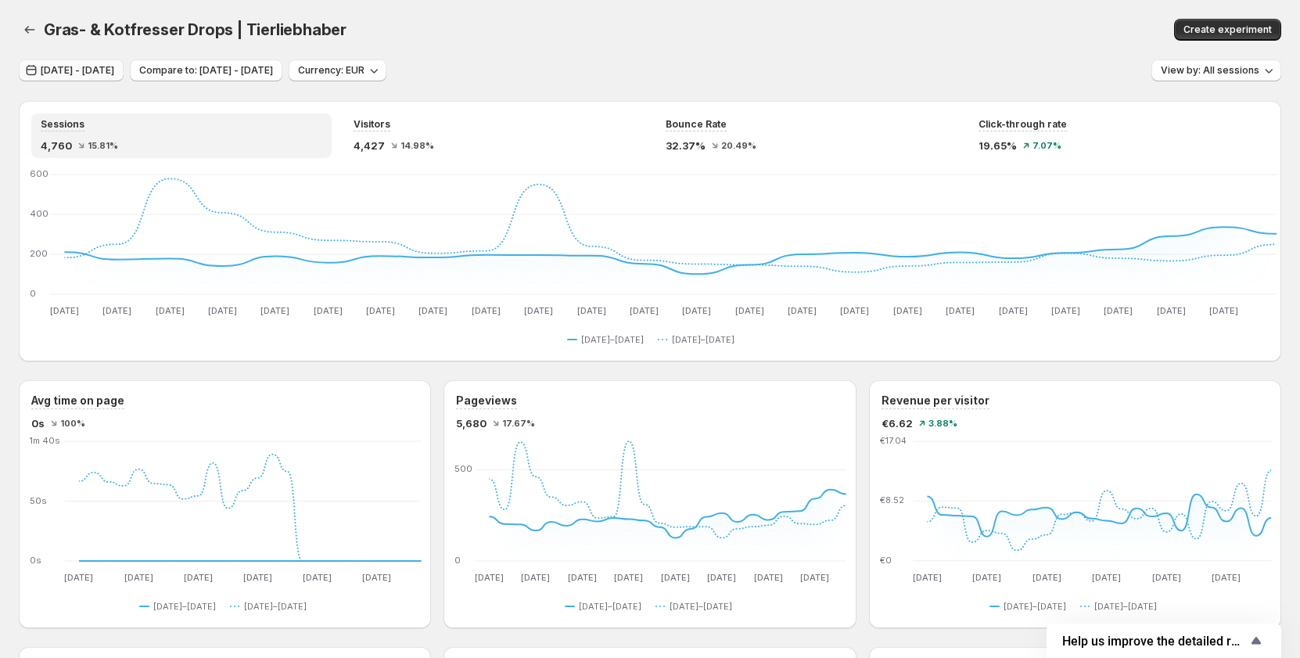
click at [66, 77] on button "Sep 01, 2025 - Sep 24, 2025" at bounding box center [71, 70] width 105 height 22
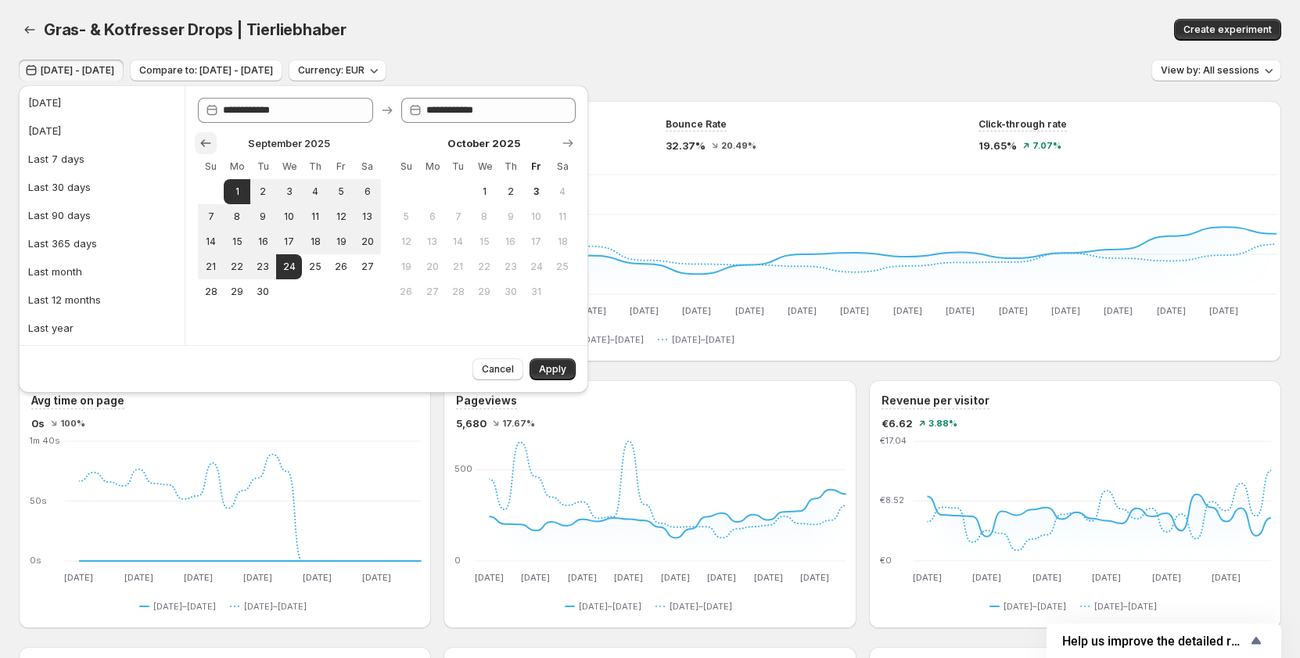
click at [200, 139] on icon "Show previous month, August 2025" at bounding box center [206, 143] width 16 height 16
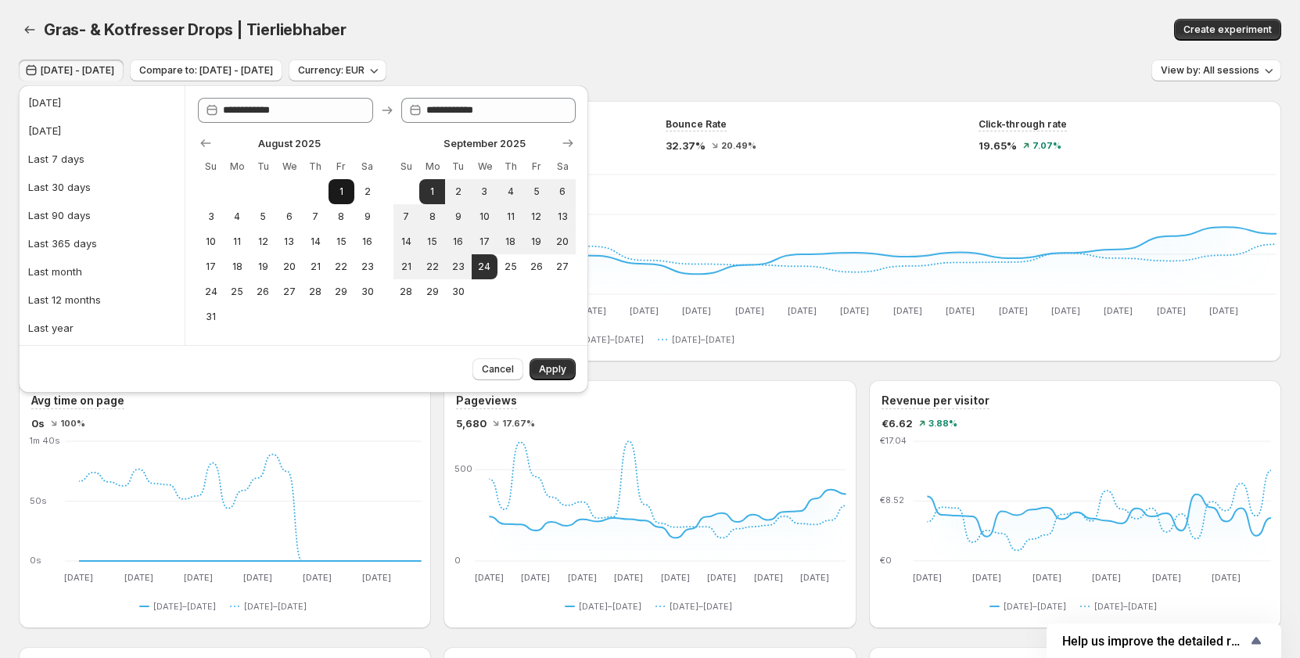
click at [343, 192] on span "1" at bounding box center [341, 191] width 13 height 13
type input "**********"
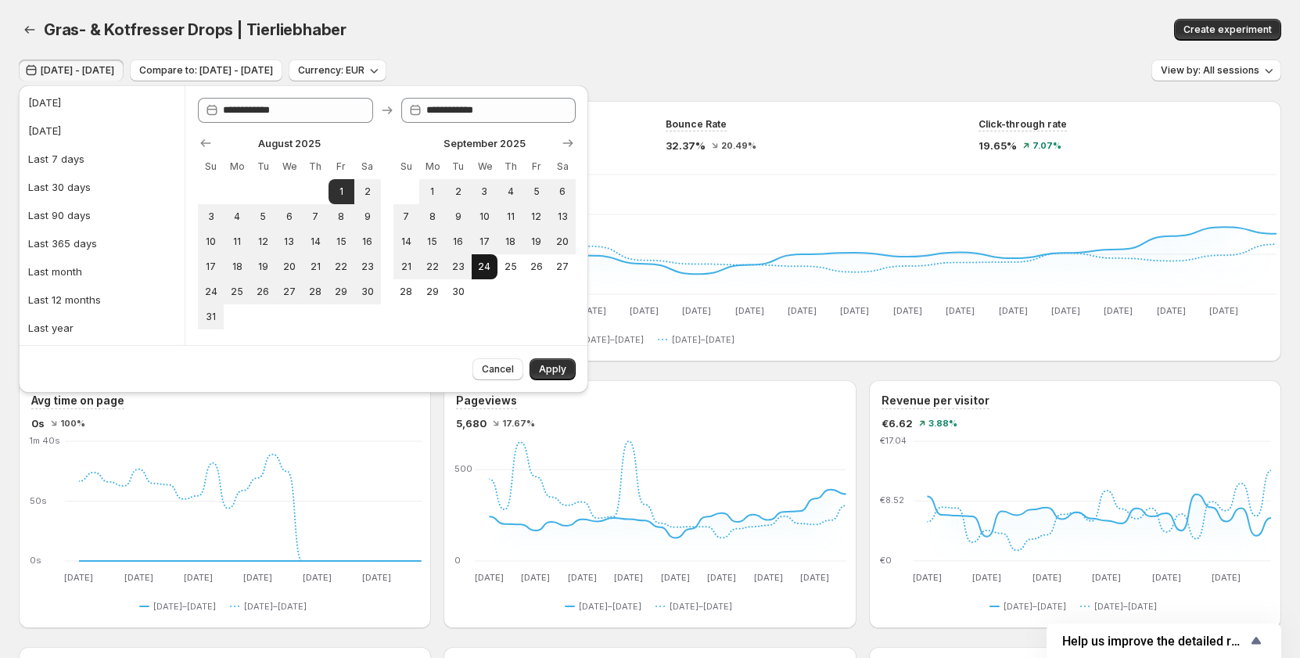
click at [478, 265] on span "24" at bounding box center [484, 266] width 13 height 13
type input "**********"
click at [552, 372] on span "Apply" at bounding box center [552, 369] width 27 height 13
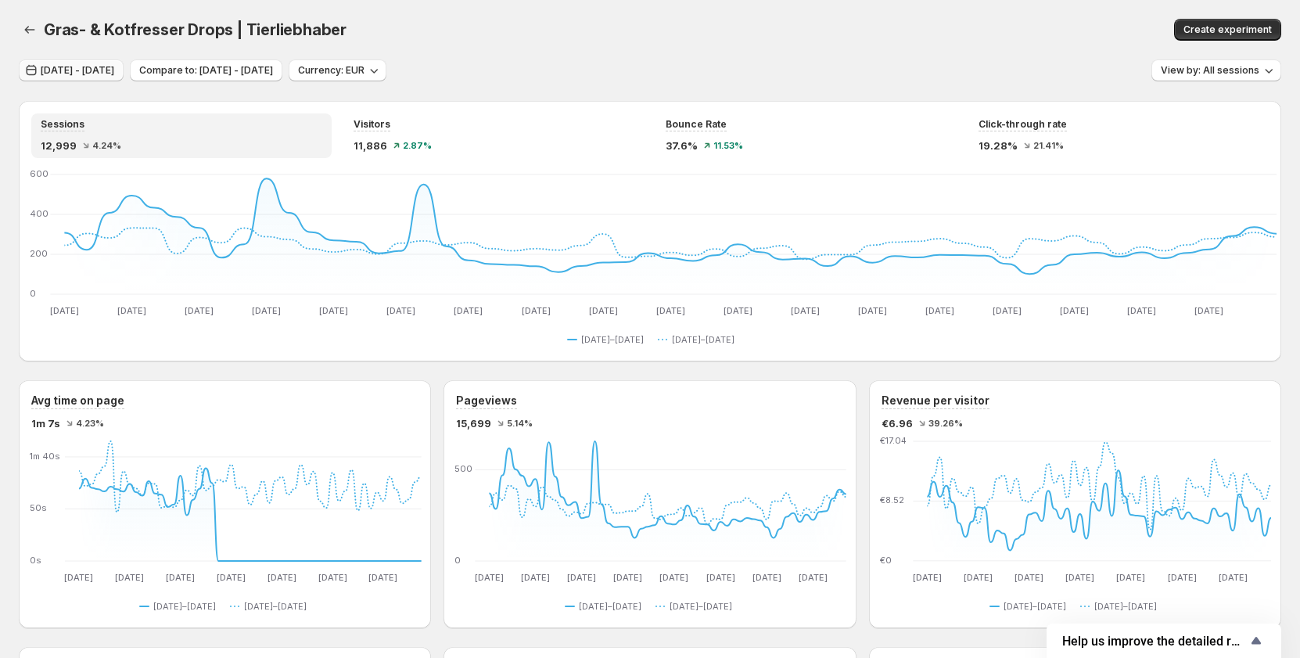
click at [109, 70] on span "Aug 01, 2025 - Sep 24, 2025" at bounding box center [78, 70] width 74 height 13
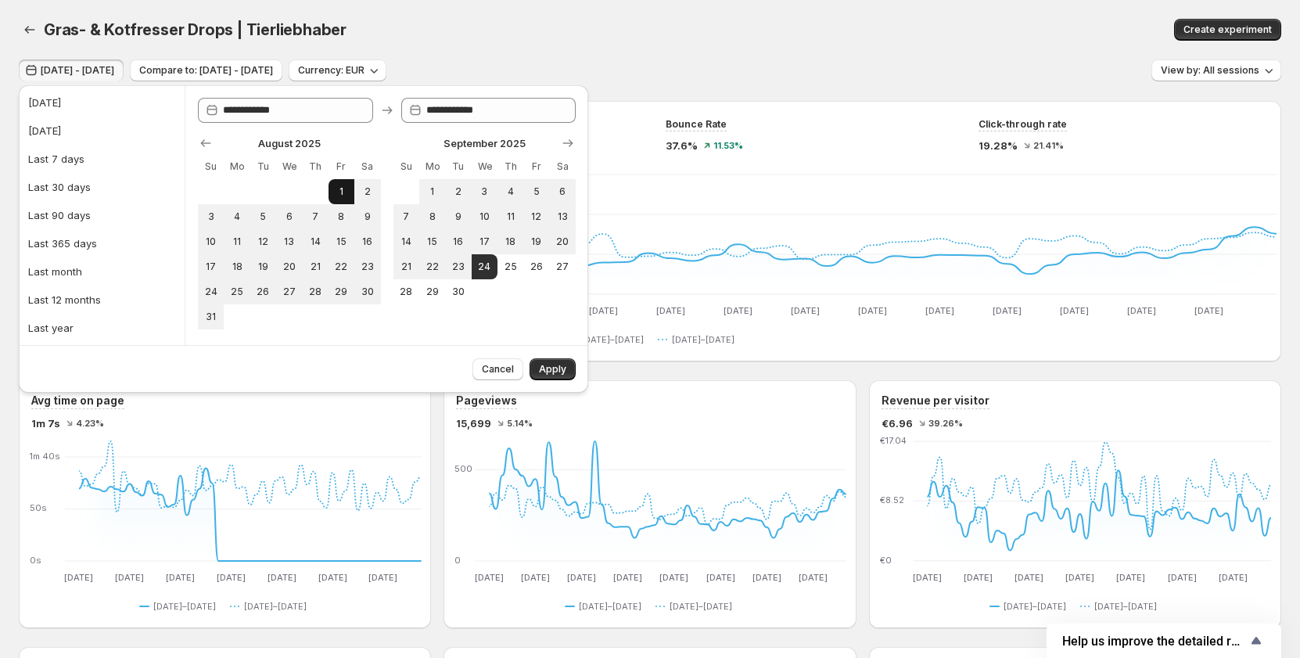
click at [341, 188] on span "1" at bounding box center [341, 191] width 13 height 13
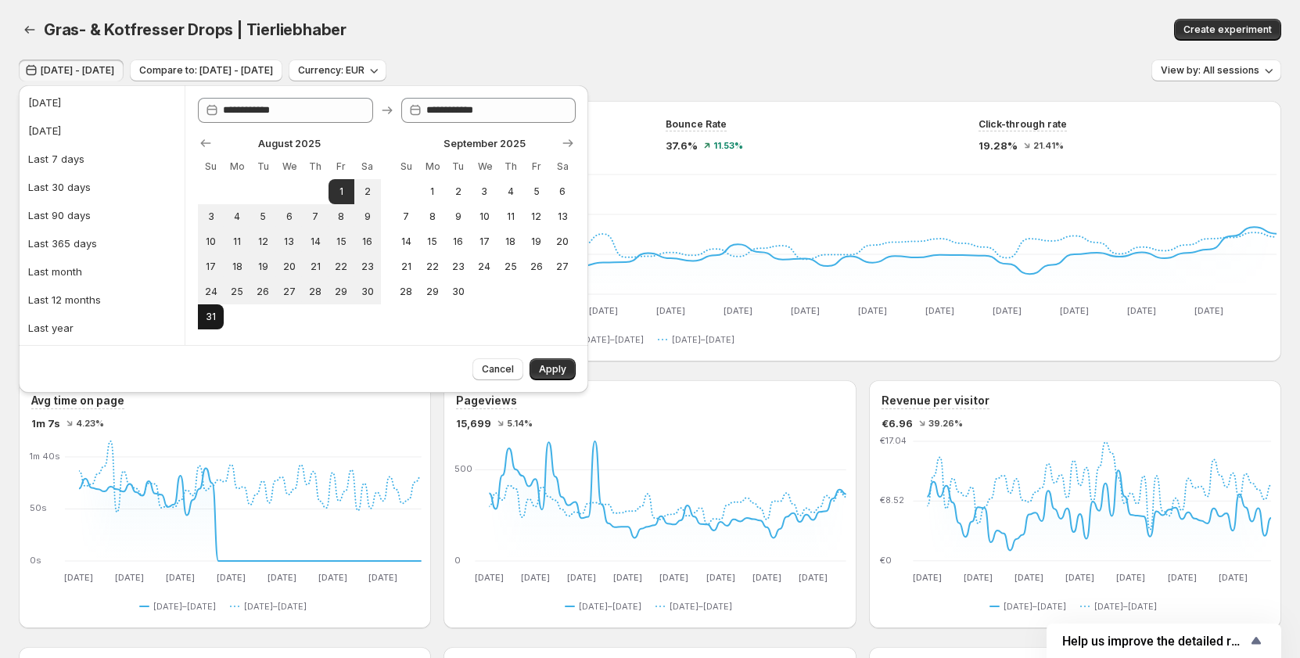
click at [215, 318] on span "31" at bounding box center [210, 316] width 13 height 13
type input "**********"
click at [541, 363] on button "Apply" at bounding box center [552, 369] width 46 height 22
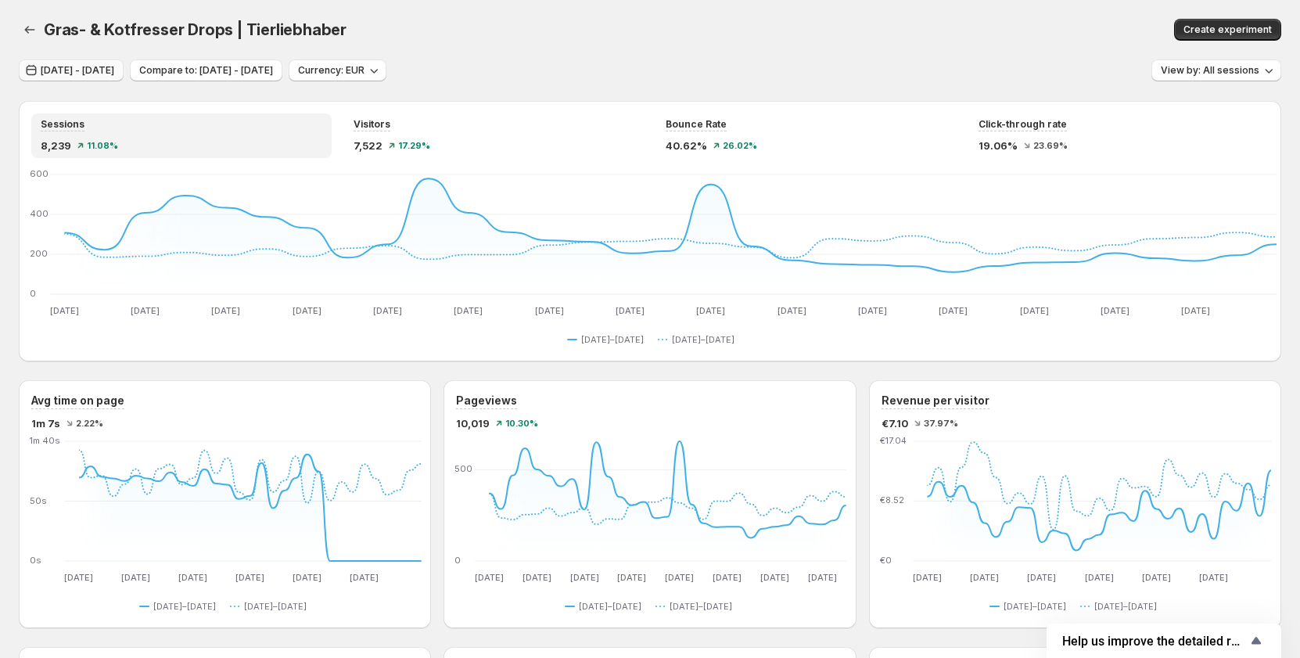
click at [114, 74] on span "Aug 01, 2025 - Aug 31, 2025" at bounding box center [78, 70] width 74 height 13
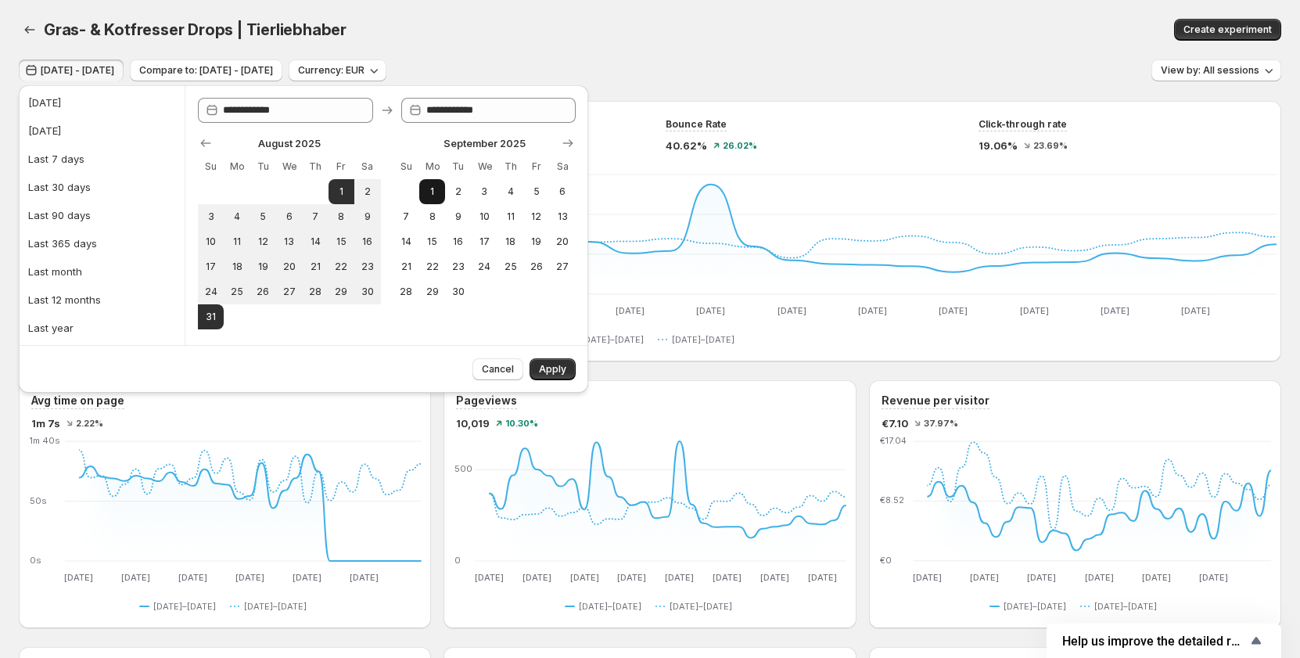
click at [432, 185] on span "1" at bounding box center [431, 191] width 13 height 13
type input "**********"
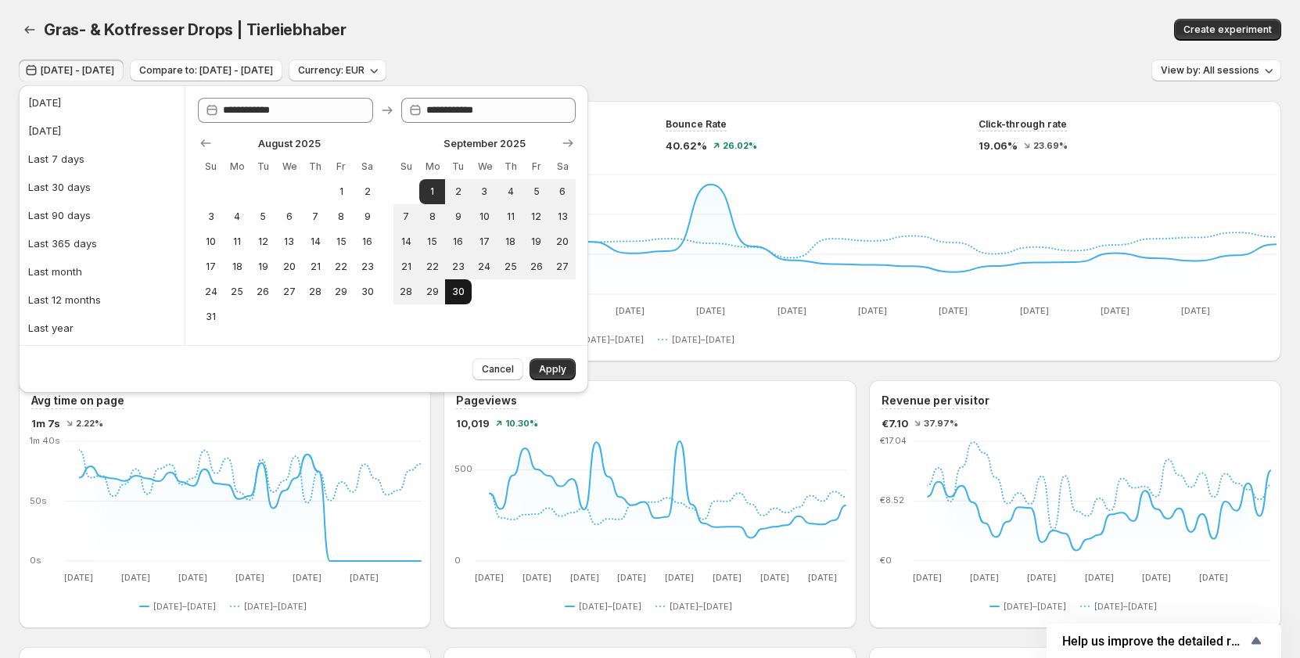
click at [447, 285] on button "30" at bounding box center [458, 291] width 26 height 25
type input "**********"
click at [476, 261] on button "24" at bounding box center [485, 266] width 26 height 25
type input "**********"
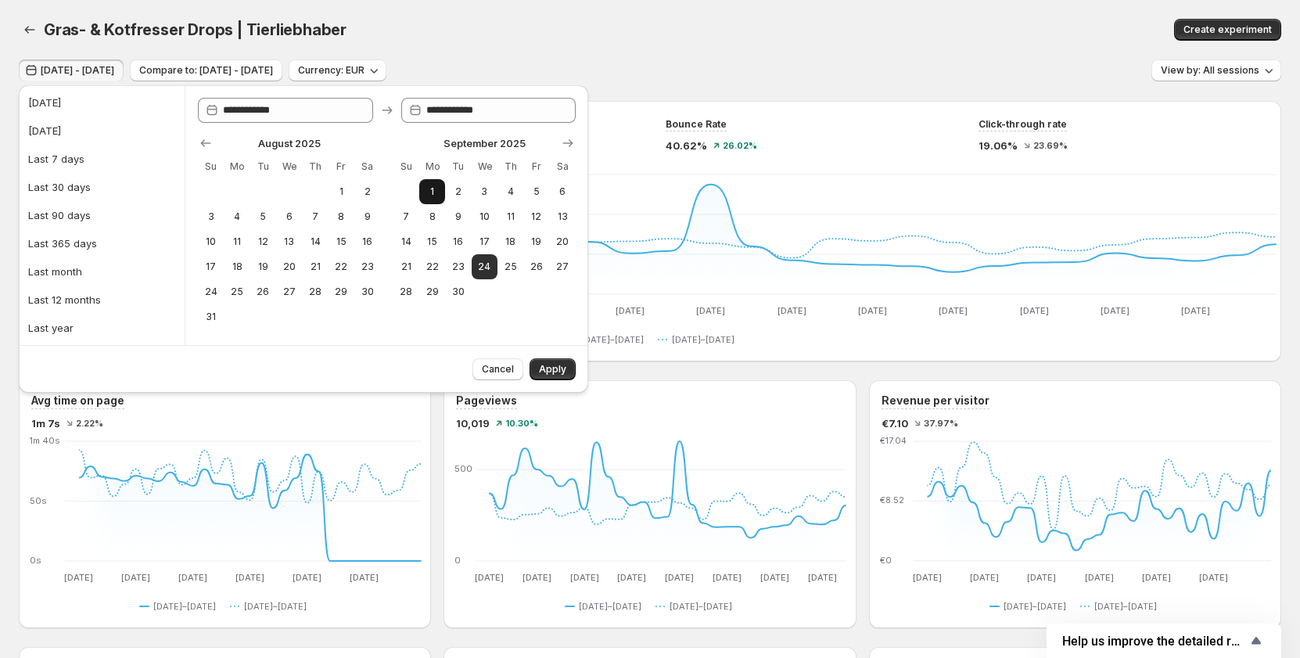
click at [432, 192] on span "1" at bounding box center [431, 191] width 13 height 13
type input "**********"
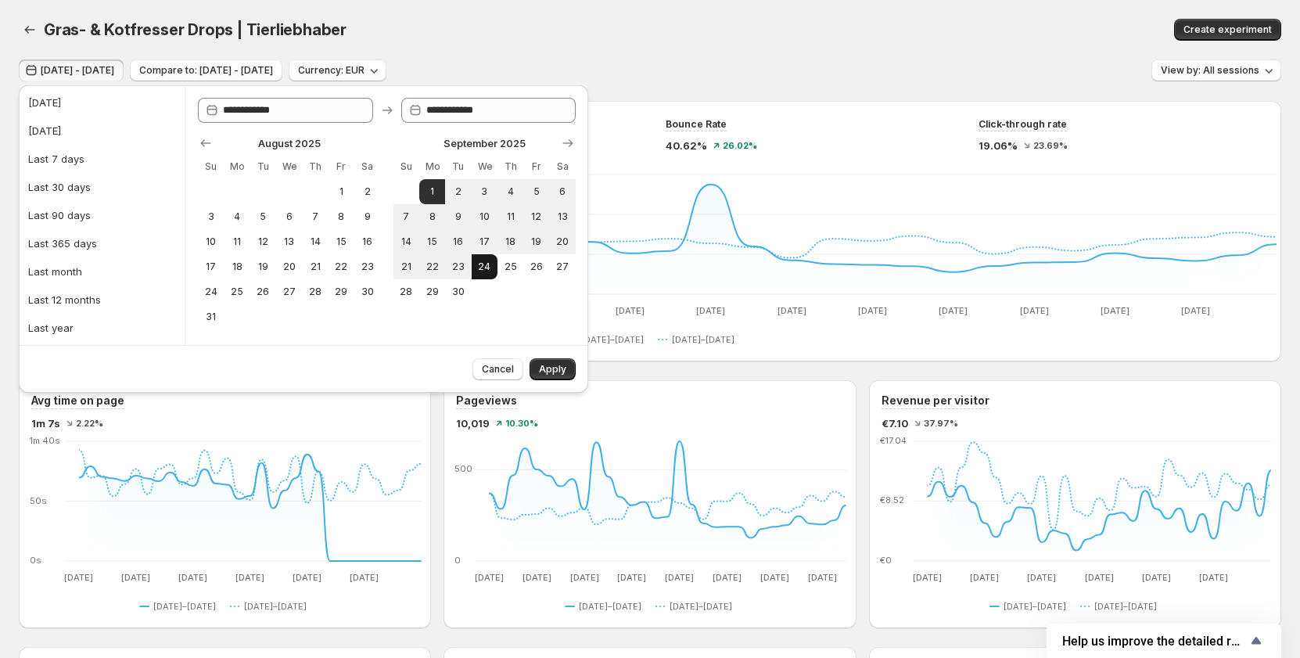
click at [483, 264] on span "24" at bounding box center [484, 266] width 13 height 13
type input "**********"
click at [538, 361] on button "Apply" at bounding box center [552, 369] width 46 height 22
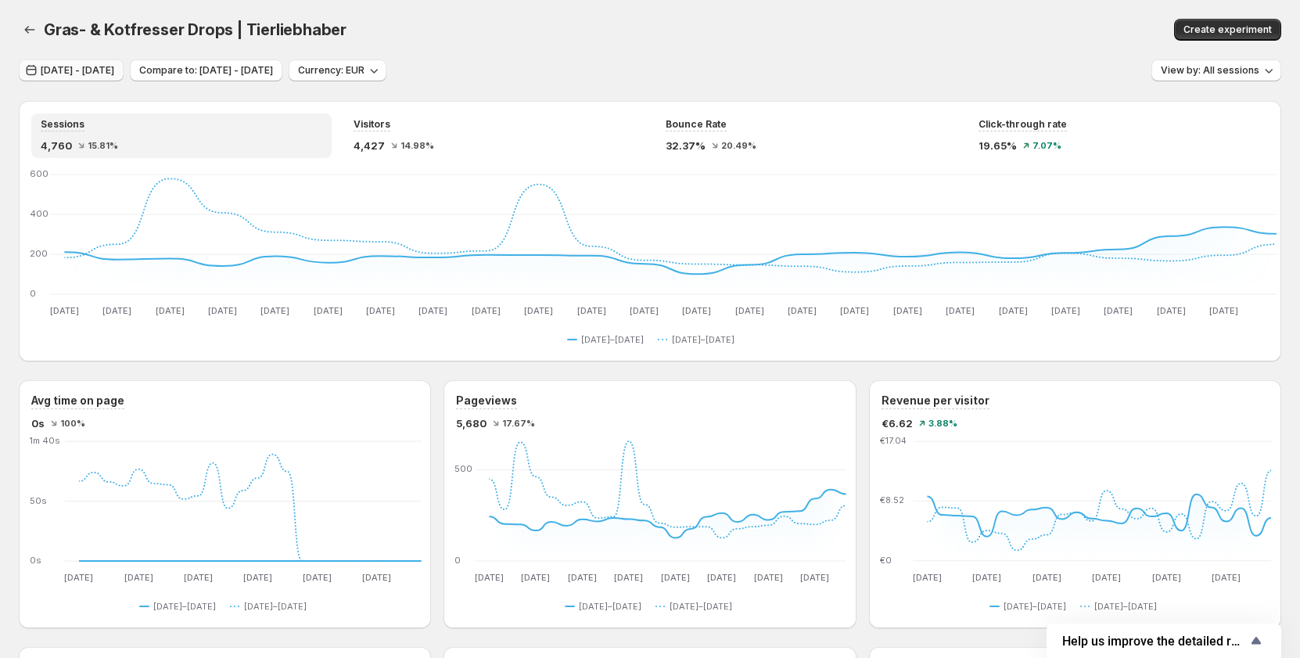
click at [52, 72] on span "Sep 01, 2025 - Sep 24, 2025" at bounding box center [78, 70] width 74 height 13
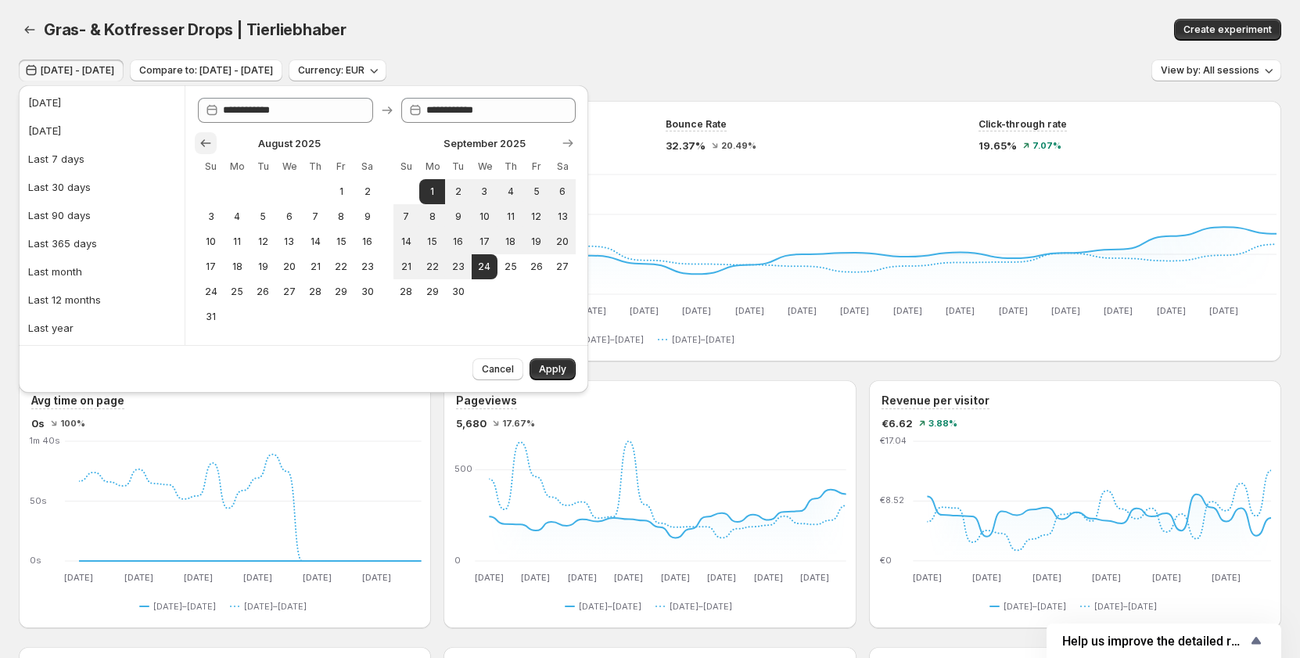
click at [207, 144] on icon "Show previous month, July 2025" at bounding box center [206, 143] width 16 height 16
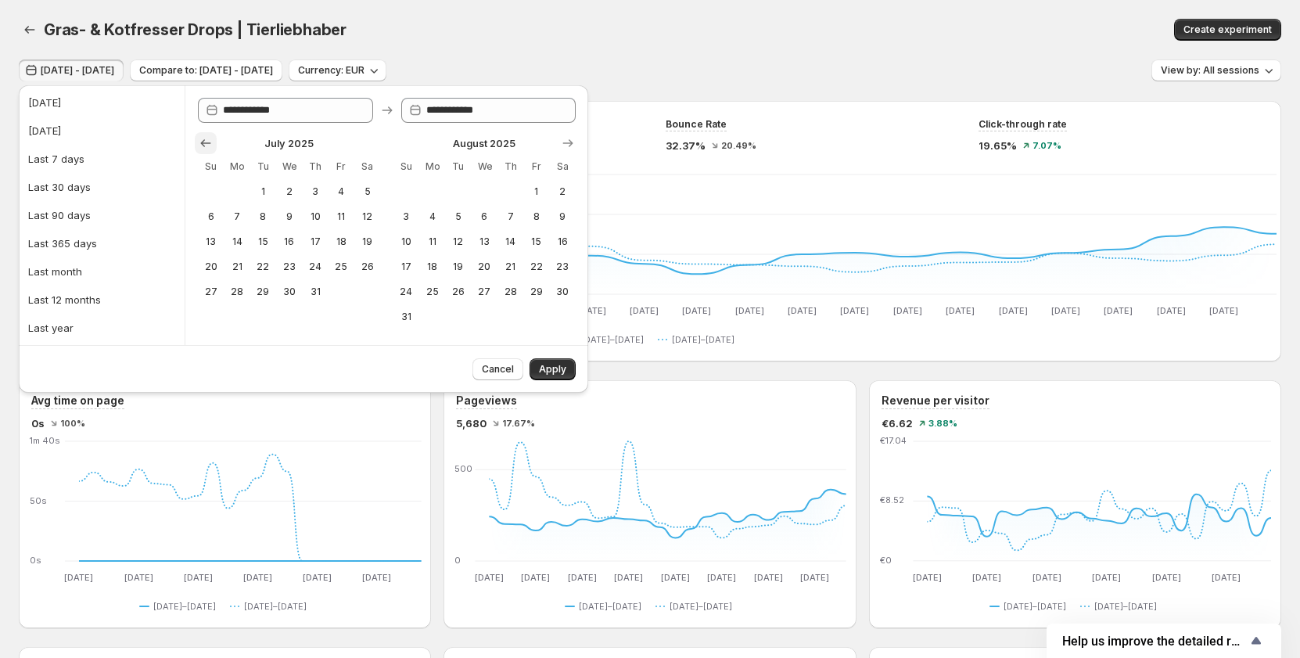
click at [207, 144] on icon "Show previous month, June 2025" at bounding box center [206, 143] width 16 height 16
click at [216, 192] on span "1" at bounding box center [210, 191] width 13 height 13
type input "**********"
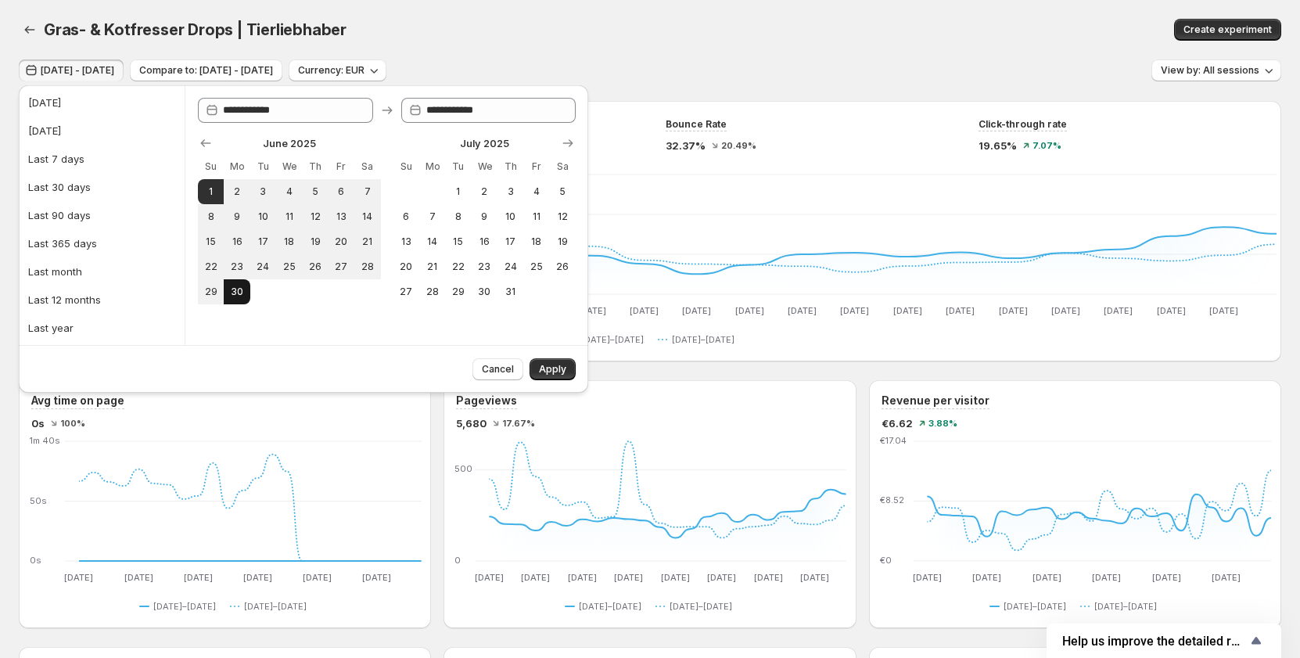
click at [235, 280] on button "30" at bounding box center [237, 291] width 26 height 25
type input "**********"
click at [545, 367] on span "Apply" at bounding box center [552, 369] width 27 height 13
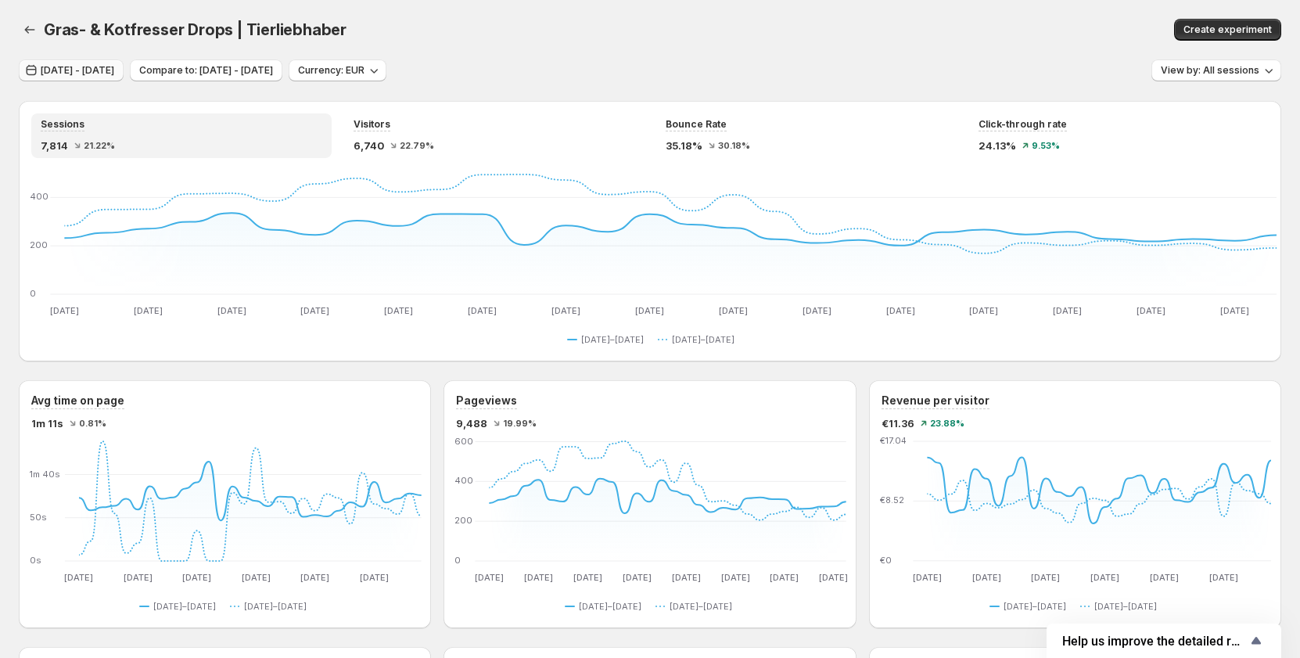
click at [90, 64] on button "Jun 01, 2025 - Jun 30, 2025" at bounding box center [71, 70] width 105 height 22
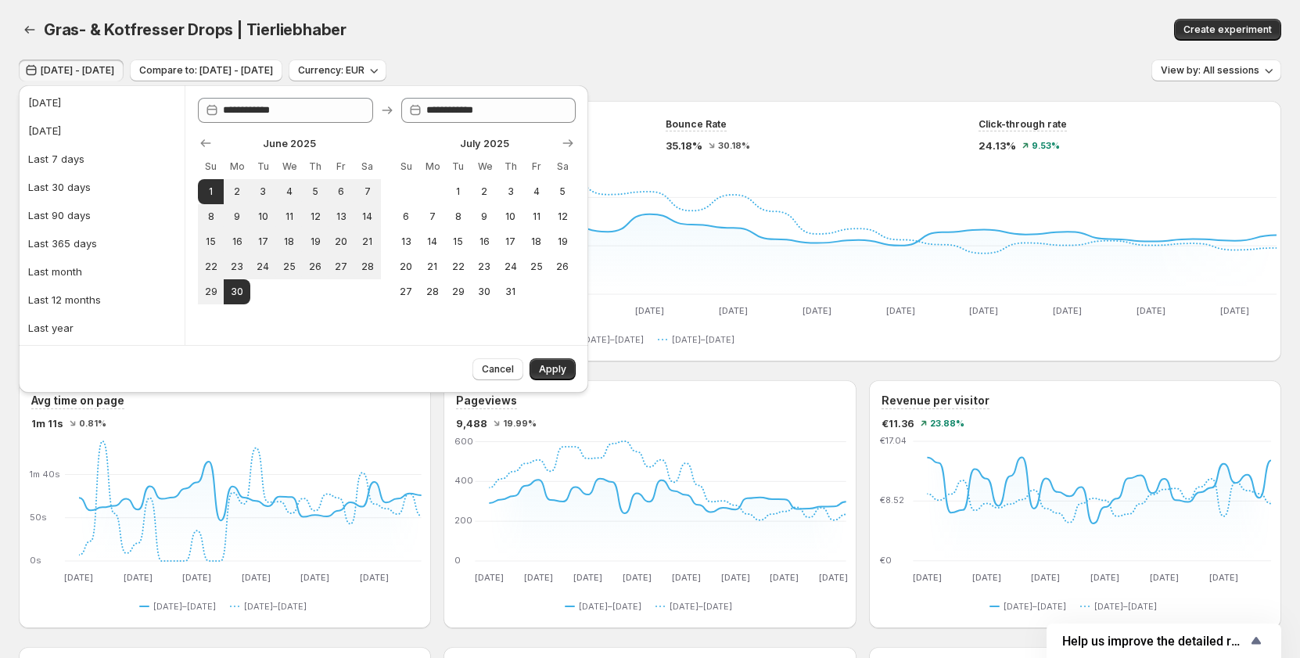
click at [684, 48] on div "Gras- & Kotfresser Drops | Tierliebhaber. This page is ready Gras- & Kotfresser…" at bounding box center [650, 29] width 1262 height 59
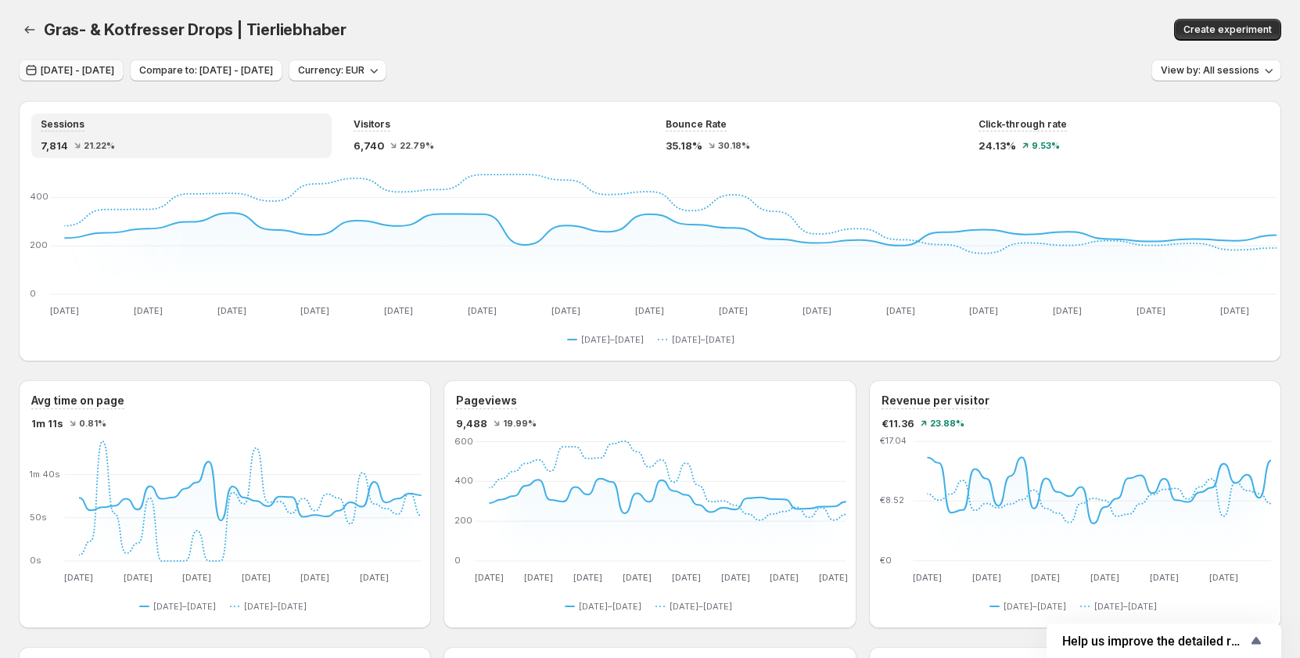
click at [74, 66] on span "Jun 01, 2025 - Jun 30, 2025" at bounding box center [78, 70] width 74 height 13
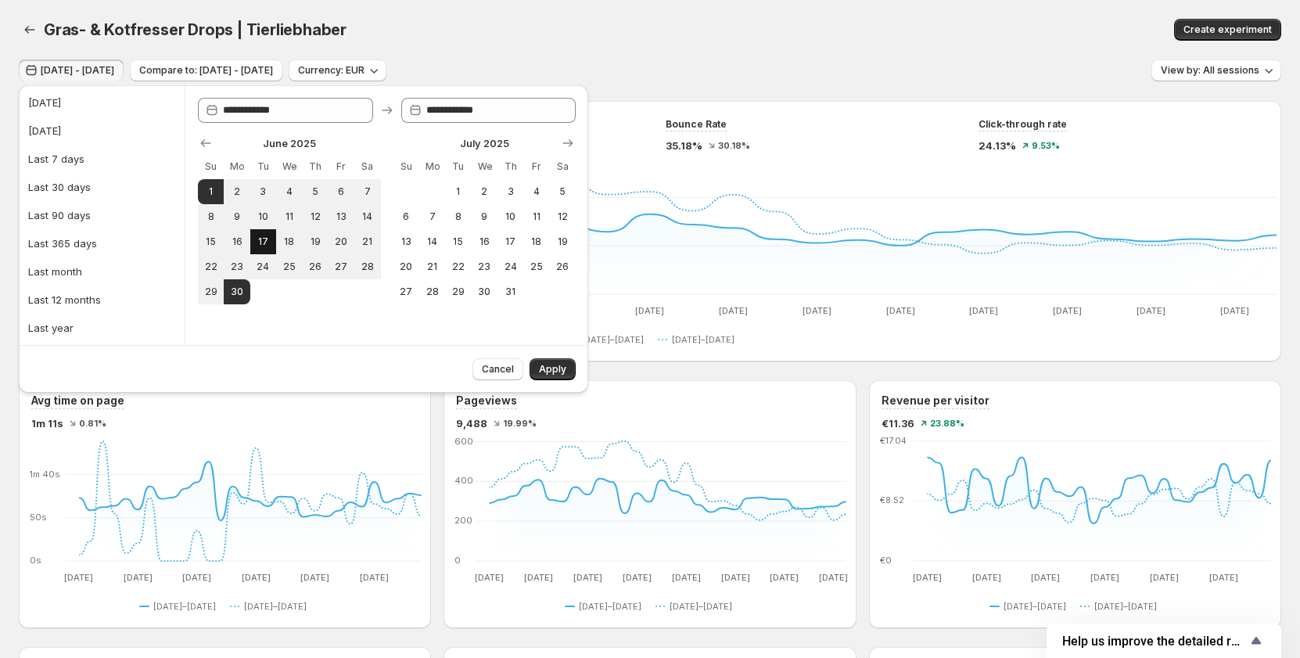
click at [267, 231] on button "17" at bounding box center [263, 241] width 26 height 25
type input "**********"
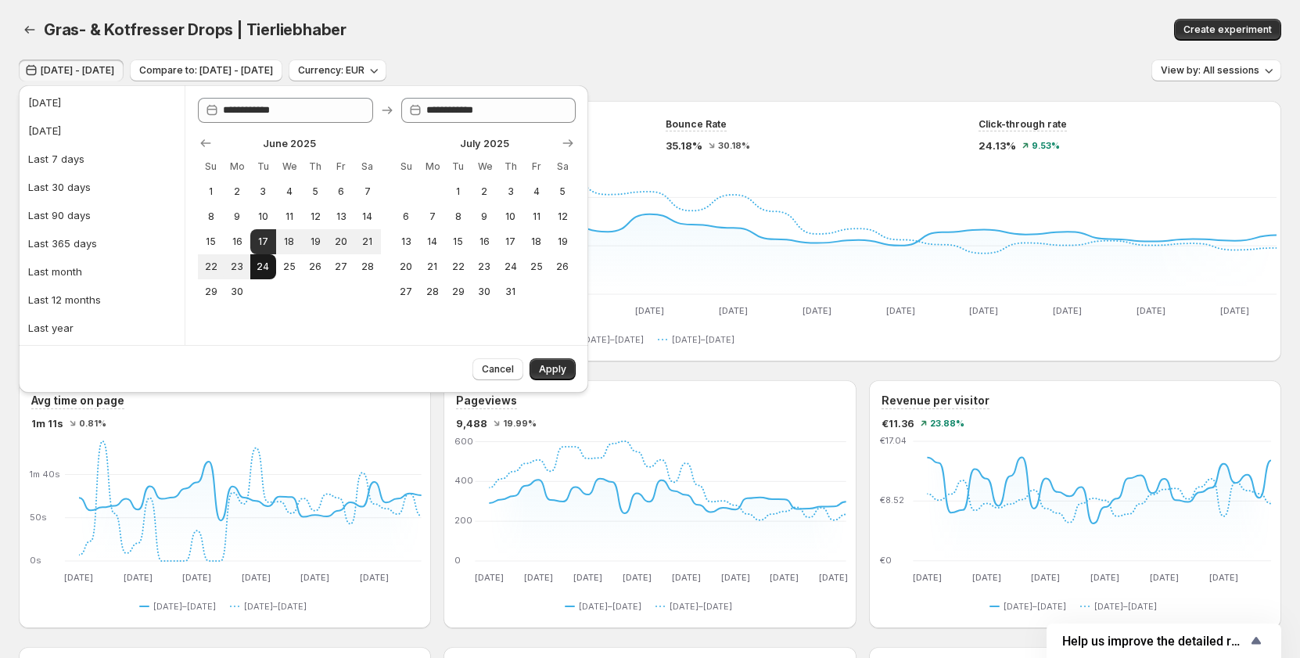
click at [265, 254] on button "24" at bounding box center [263, 266] width 26 height 25
type input "**********"
click at [536, 378] on button "Apply" at bounding box center [552, 369] width 46 height 22
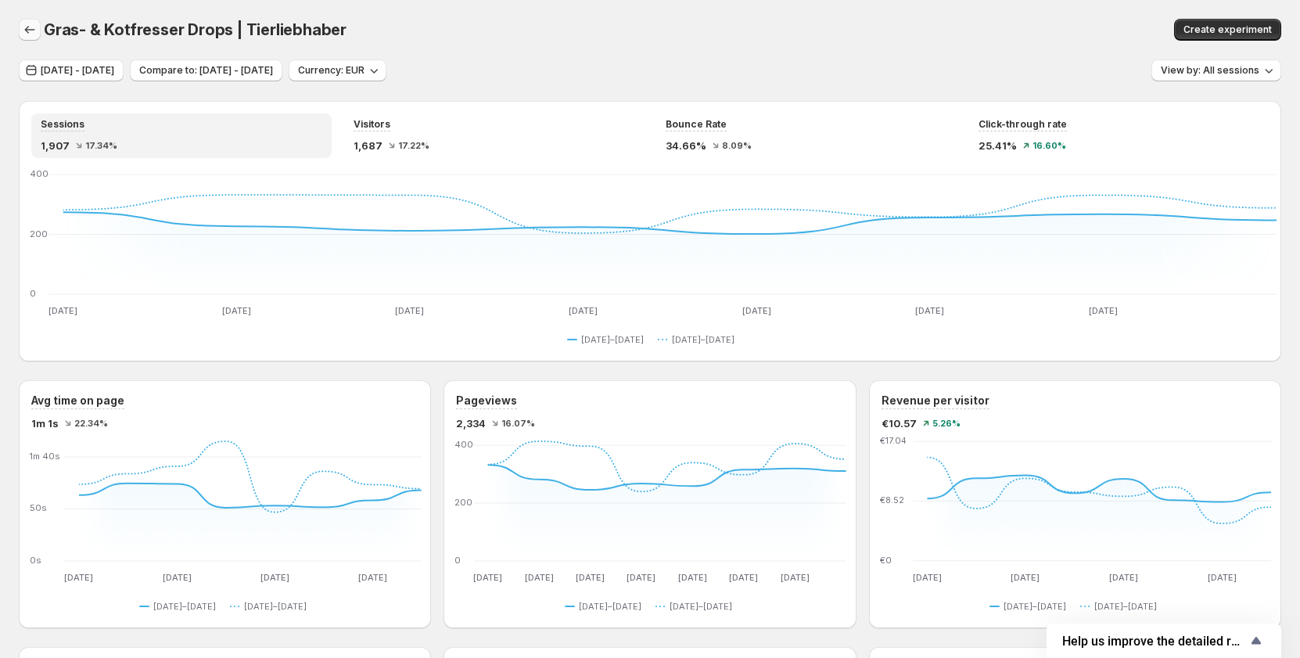
click at [24, 40] on button "button" at bounding box center [30, 30] width 22 height 22
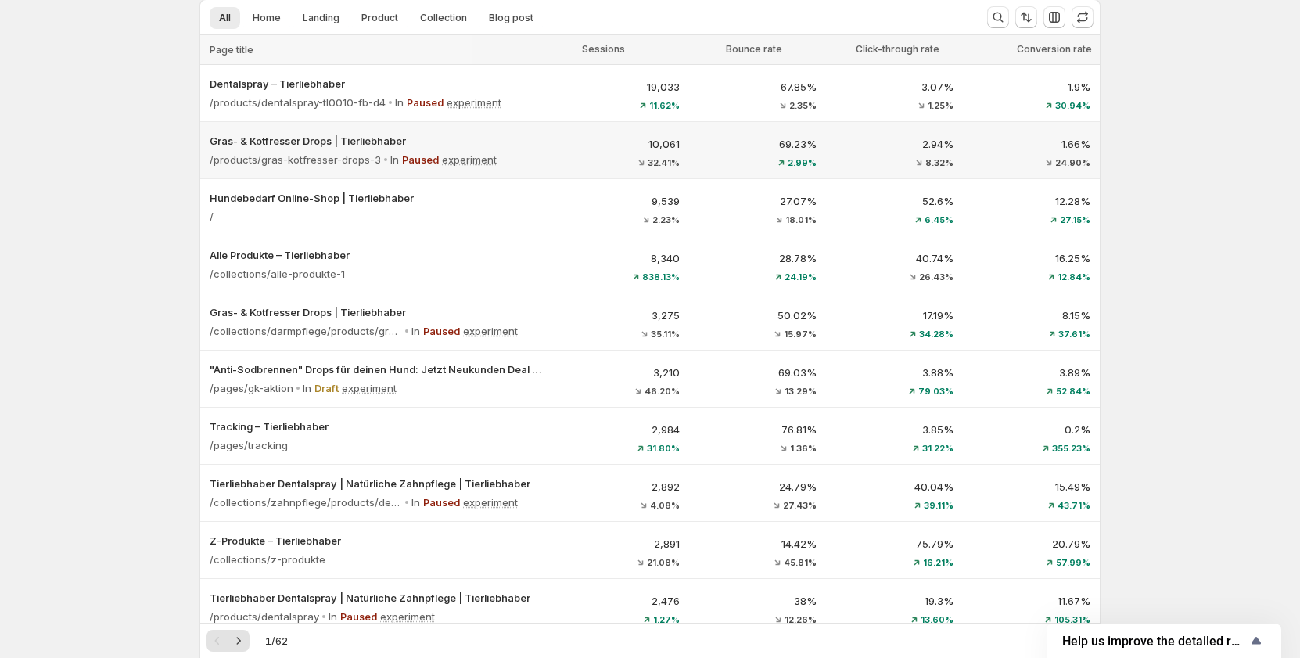
scroll to position [78, 0]
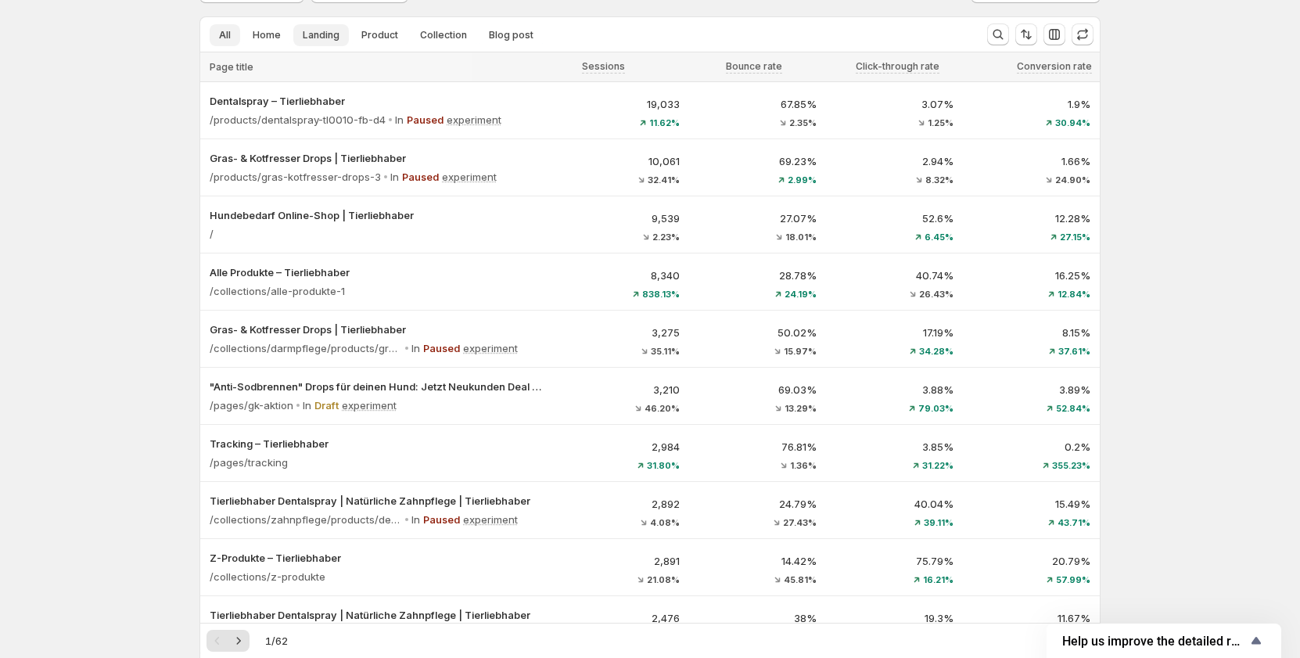
click at [310, 34] on span "Landing" at bounding box center [321, 35] width 37 height 13
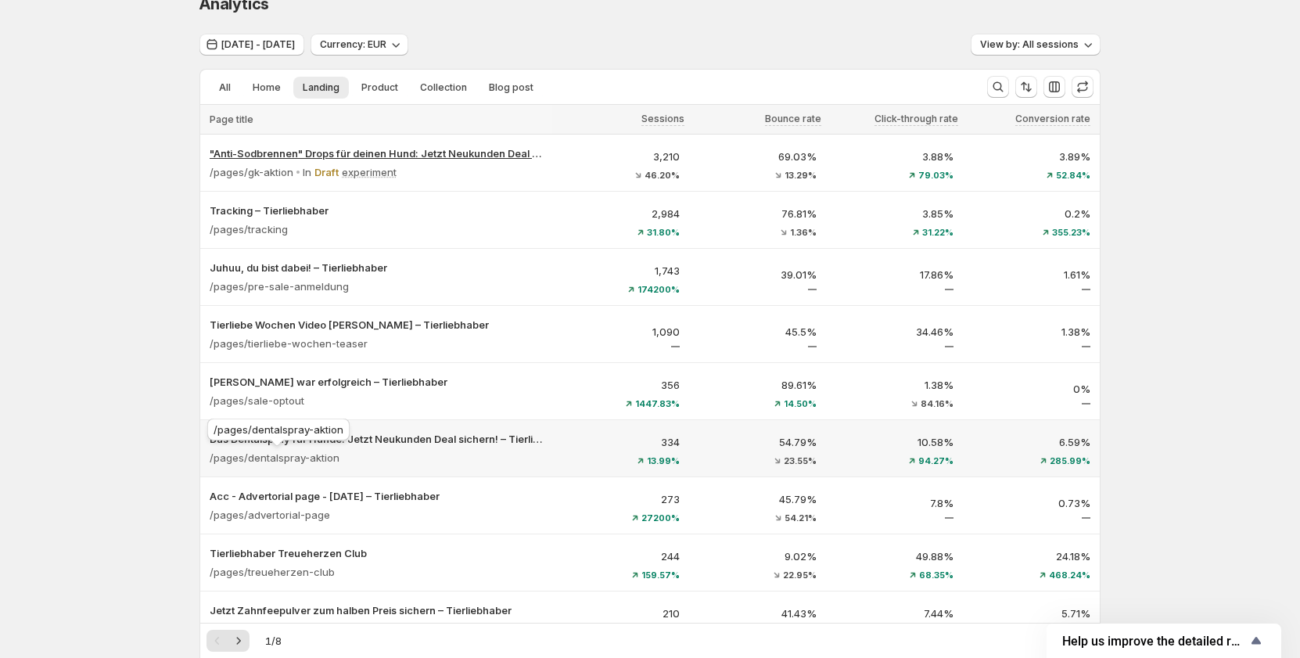
scroll to position [0, 0]
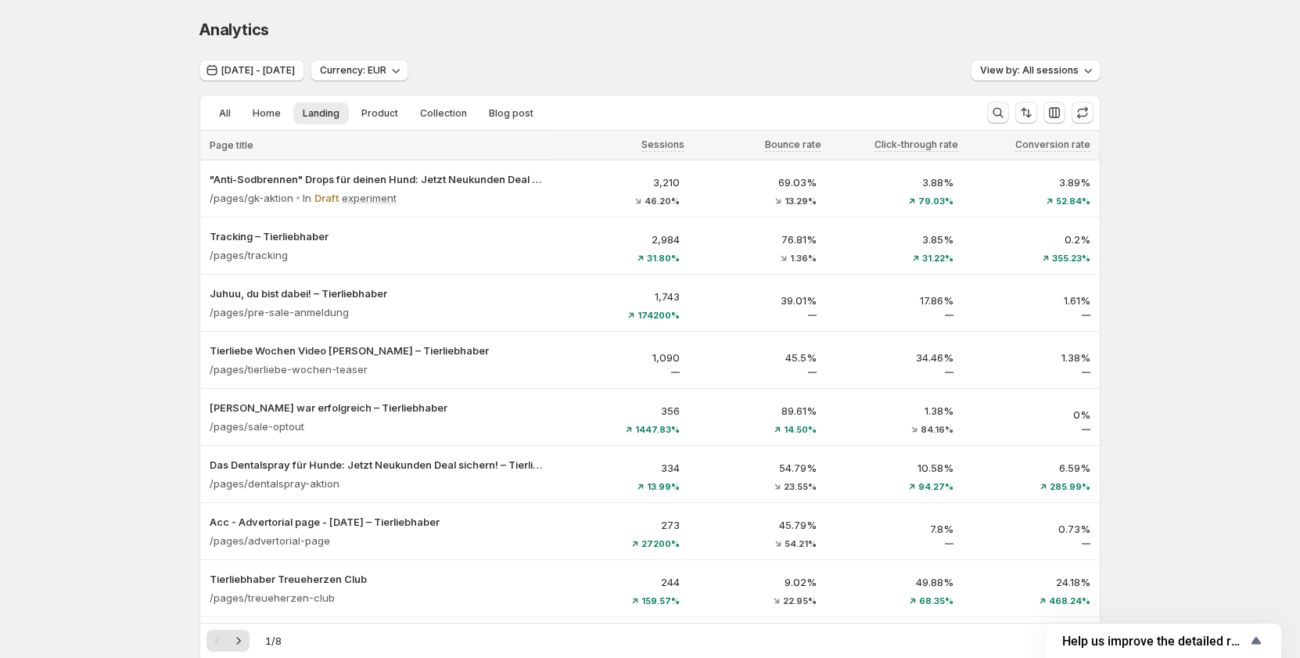
click at [1003, 117] on icon "Search and filter results" at bounding box center [998, 113] width 16 height 16
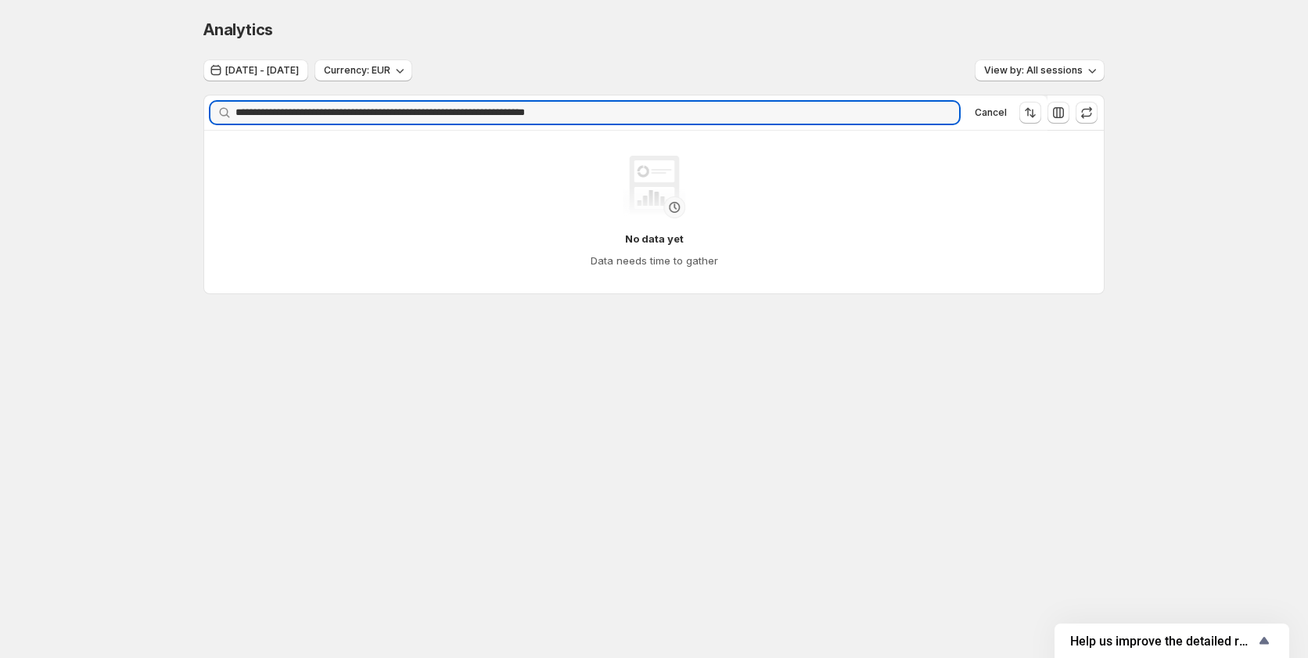
drag, startPoint x: 662, startPoint y: 113, endPoint x: 186, endPoint y: 95, distance: 475.9
click at [186, 95] on div "**********" at bounding box center [654, 189] width 938 height 379
click at [382, 110] on input "**********" at bounding box center [596, 113] width 723 height 22
click at [296, 110] on input "**********" at bounding box center [596, 113] width 723 height 22
drag, startPoint x: 671, startPoint y: 111, endPoint x: 154, endPoint y: 111, distance: 516.9
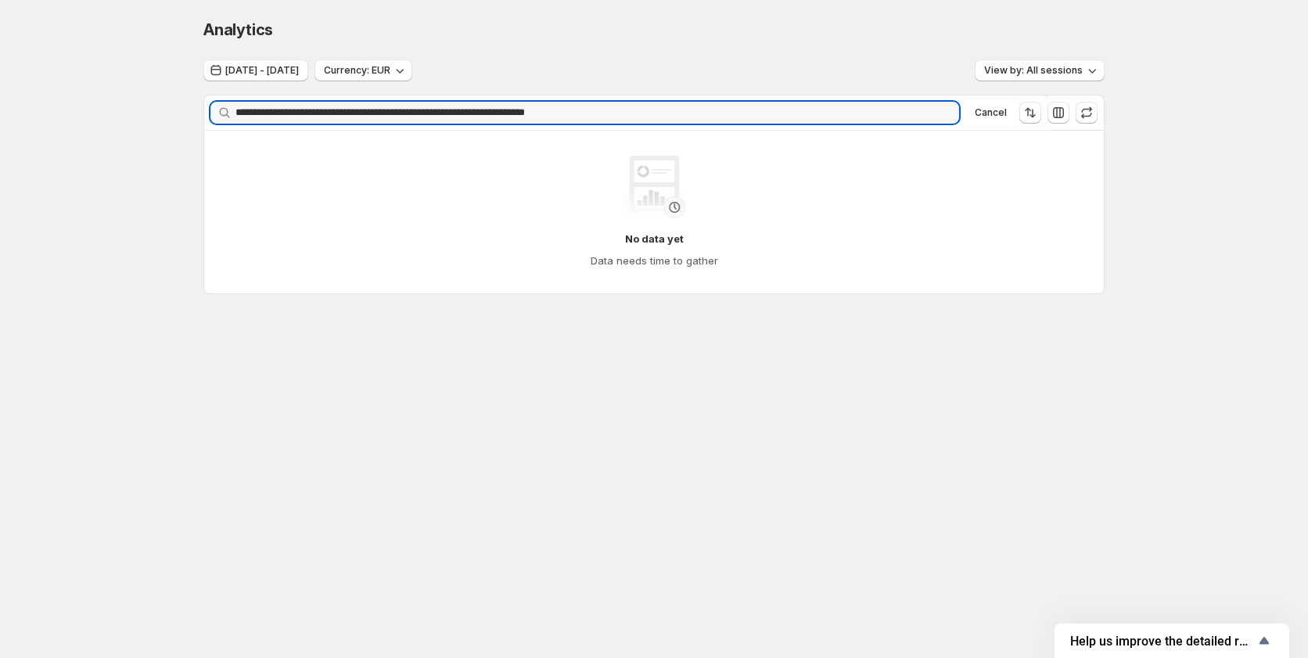
click at [154, 111] on div "**********" at bounding box center [654, 189] width 1308 height 379
type input "**********"
click at [938, 112] on icon "button" at bounding box center [941, 112] width 11 height 11
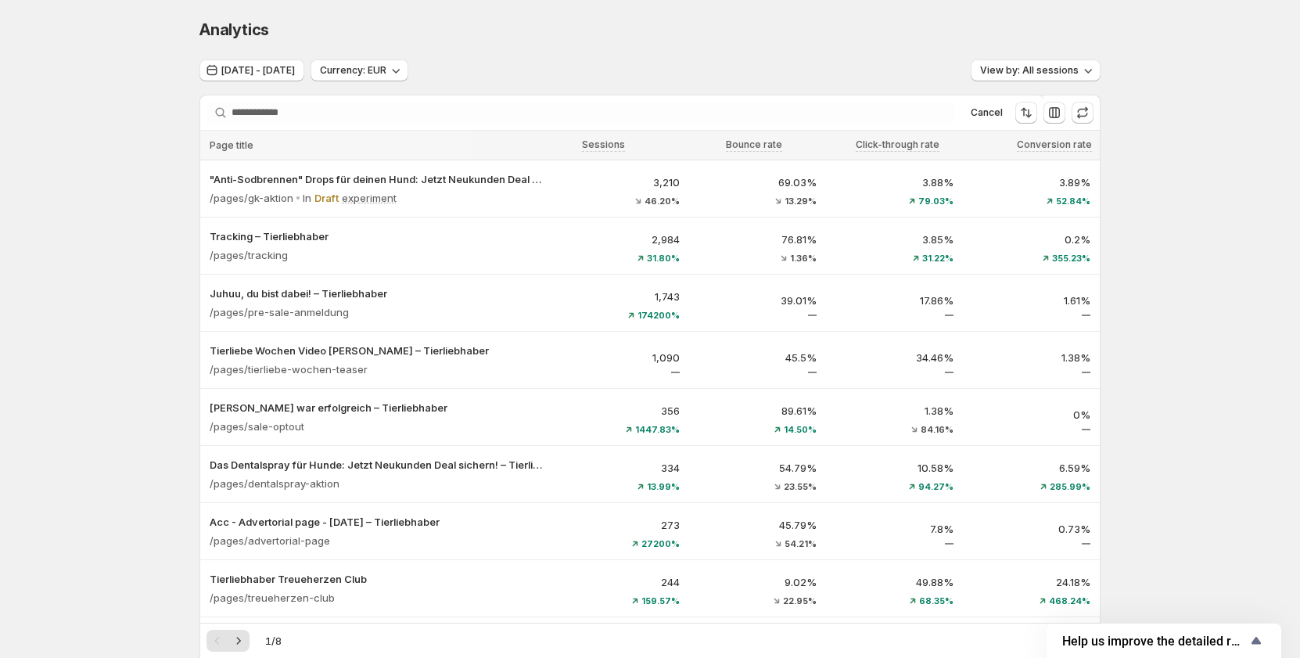
click at [641, 56] on div "Analytics. This page is ready Analytics" at bounding box center [649, 29] width 901 height 59
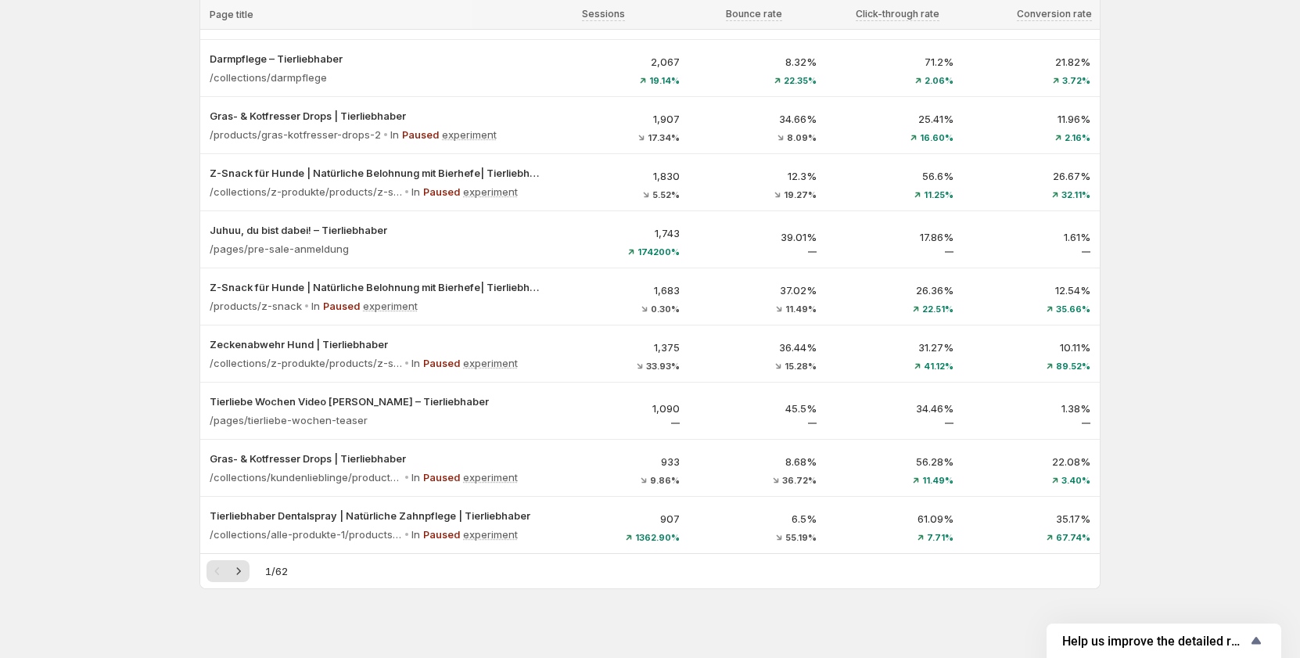
scroll to position [764, 0]
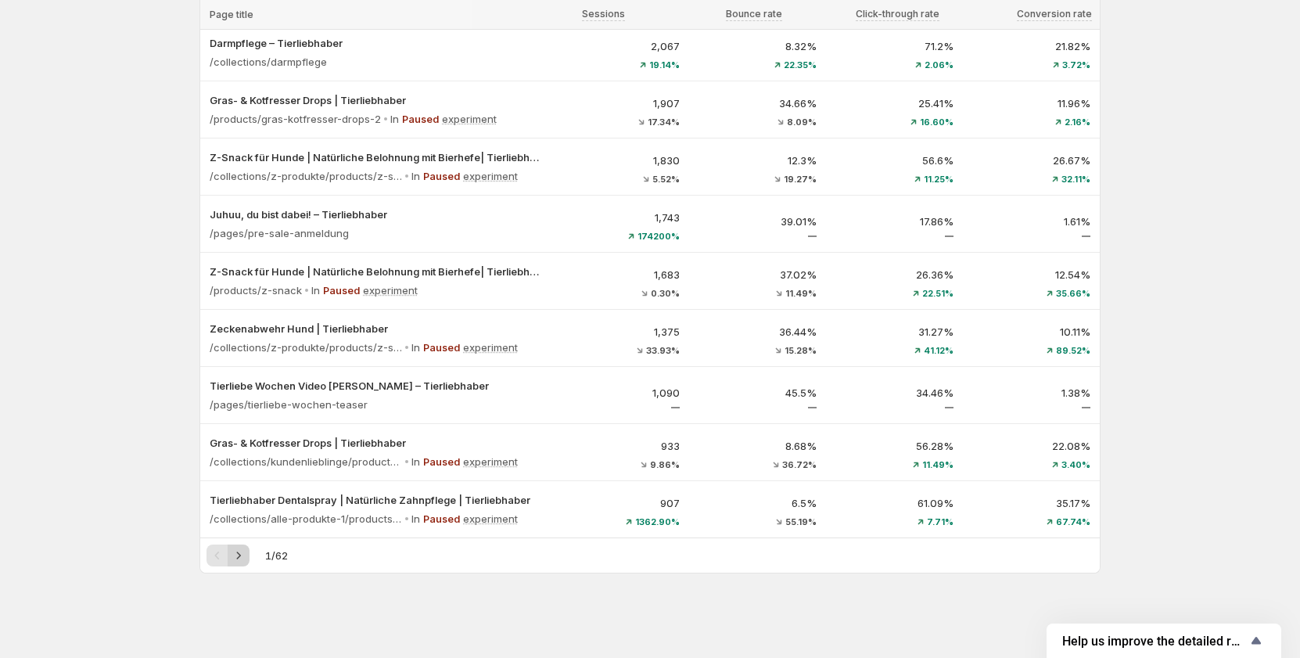
click at [246, 557] on icon "Next" at bounding box center [239, 555] width 16 height 16
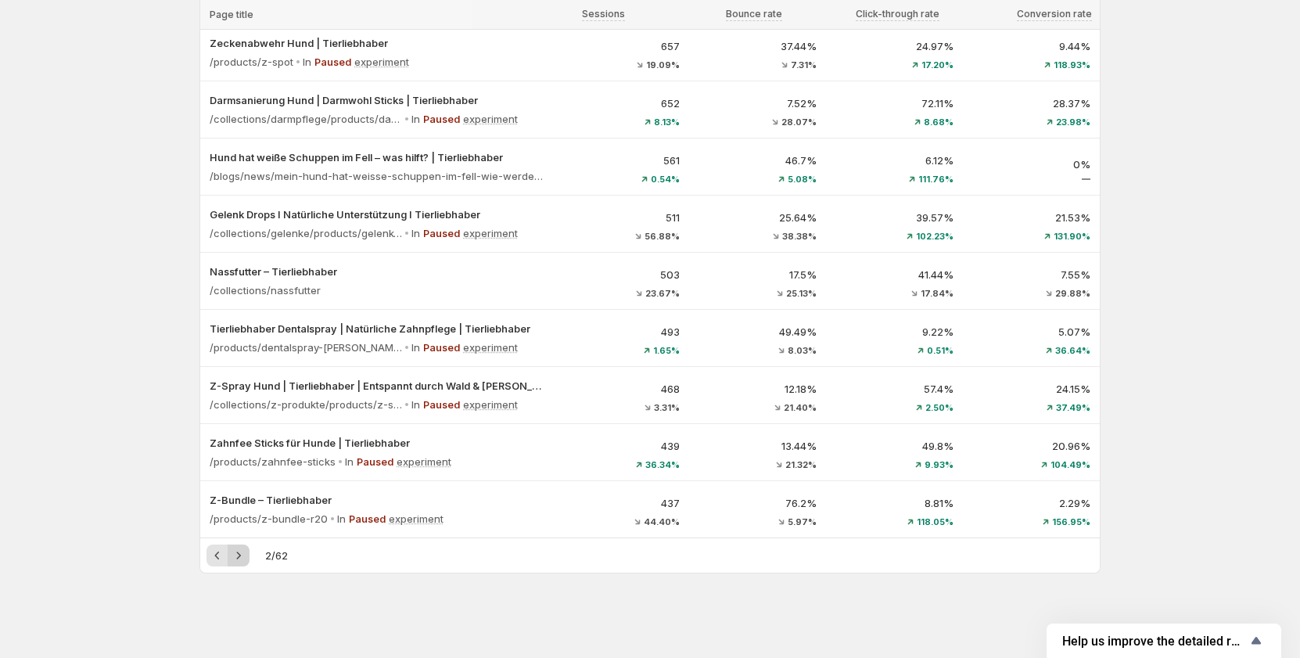
click at [249, 551] on button "Next" at bounding box center [239, 555] width 22 height 22
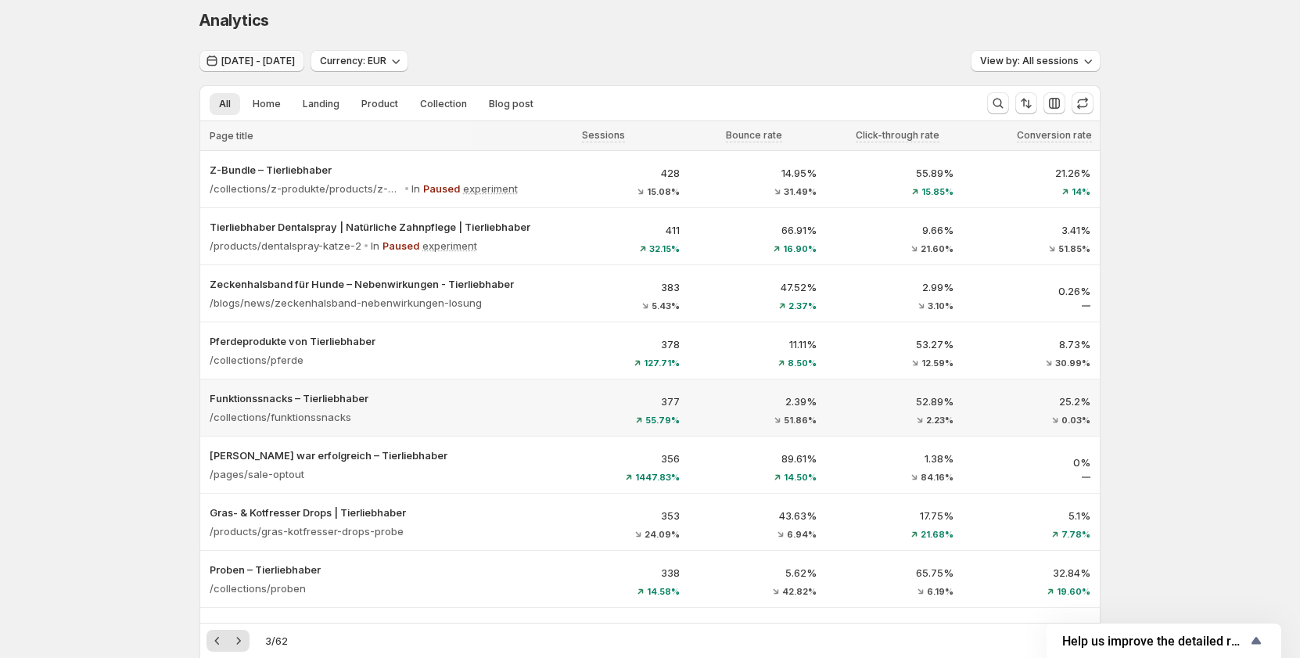
scroll to position [0, 0]
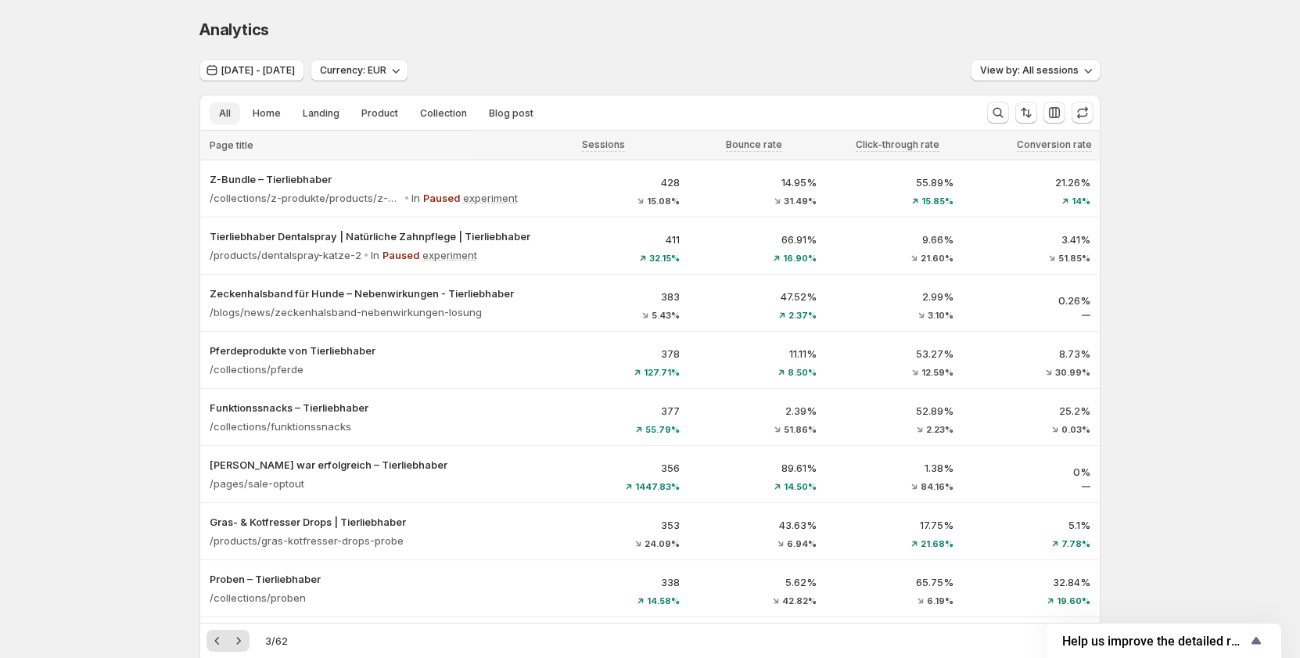
click at [230, 119] on span "All" at bounding box center [225, 113] width 12 height 13
click at [310, 116] on span "Landing" at bounding box center [321, 113] width 37 height 13
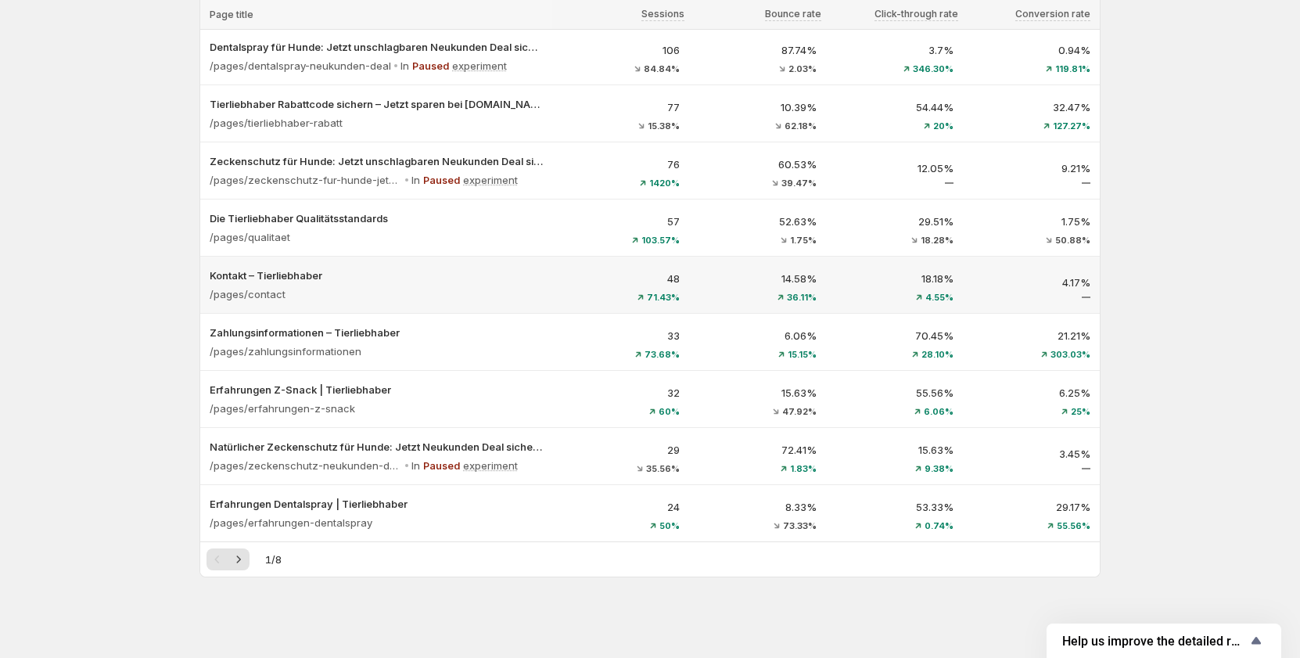
scroll to position [764, 0]
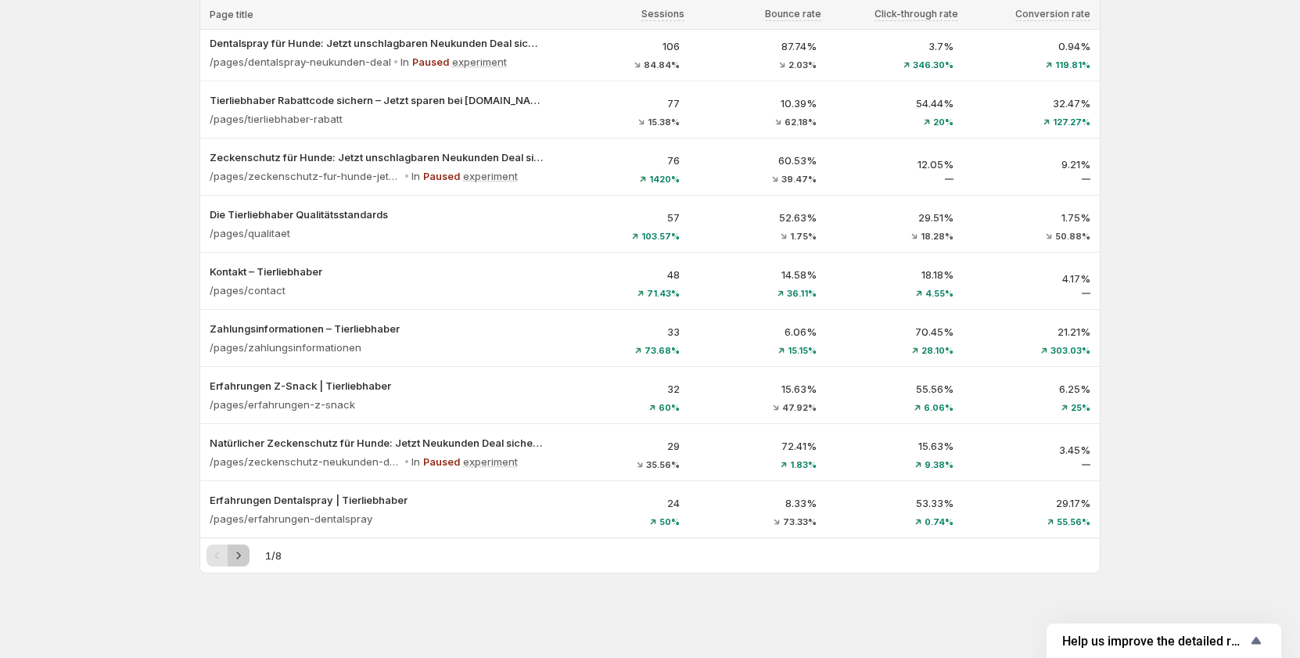
click at [241, 553] on icon "Next" at bounding box center [239, 554] width 4 height 7
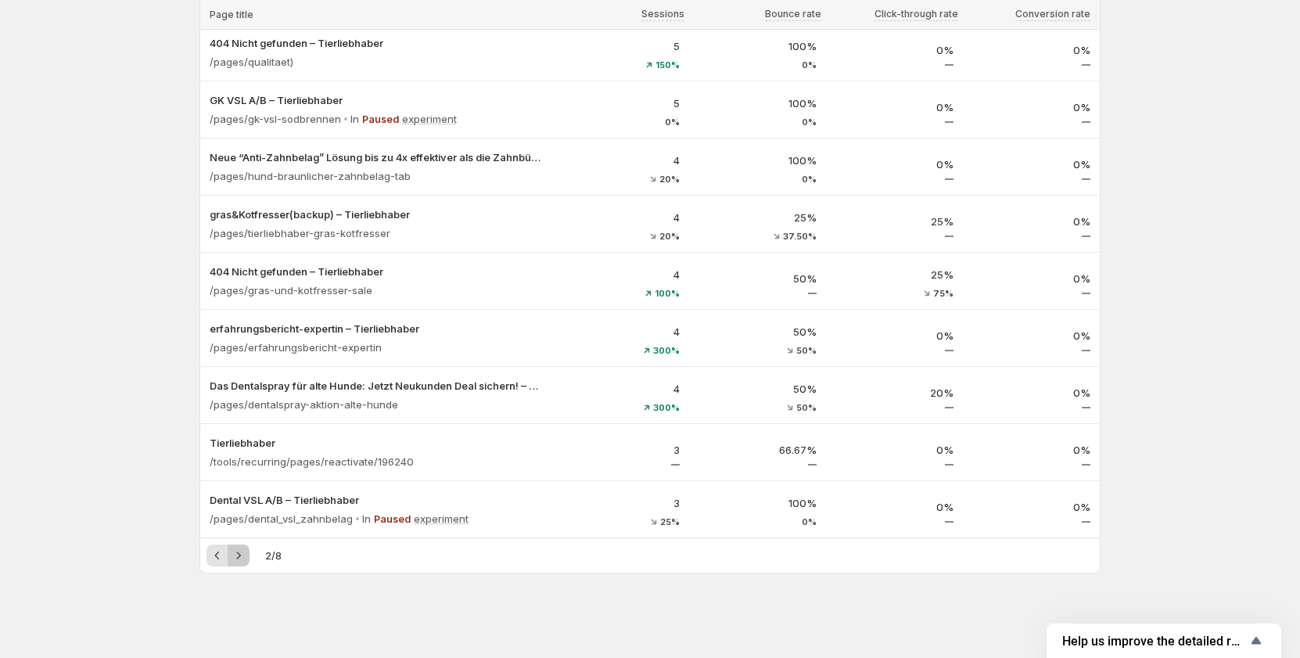
click at [240, 554] on icon "Next" at bounding box center [239, 555] width 16 height 16
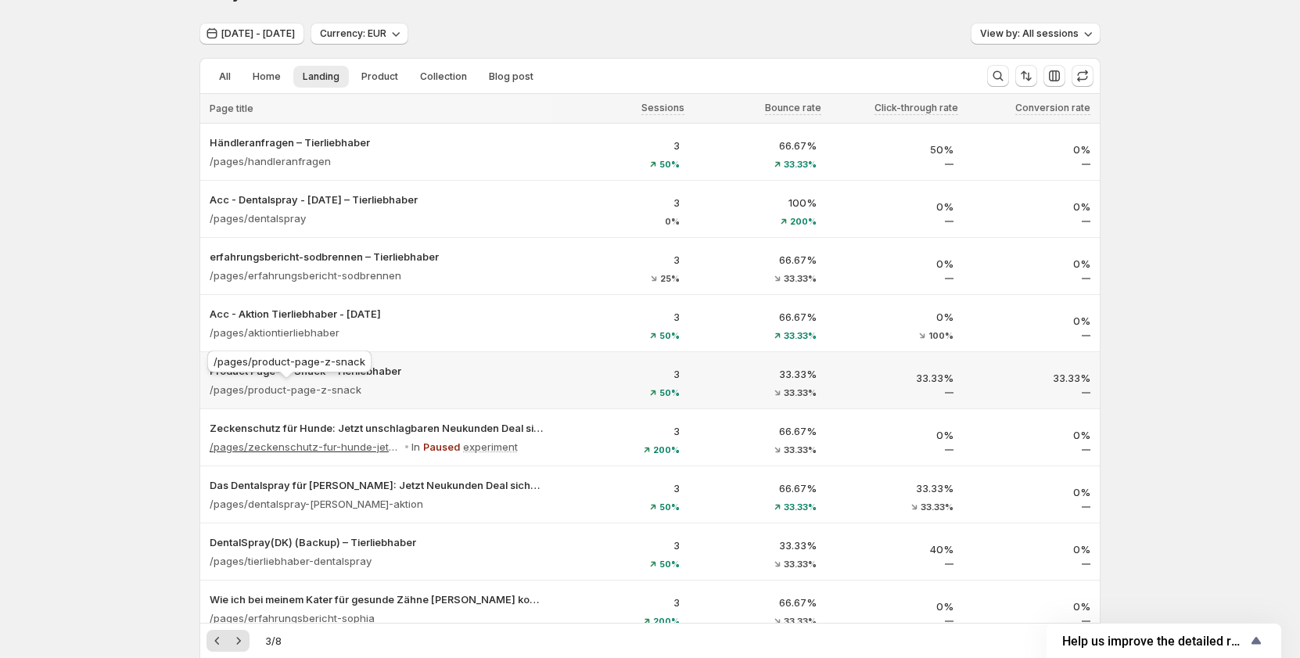
scroll to position [0, 0]
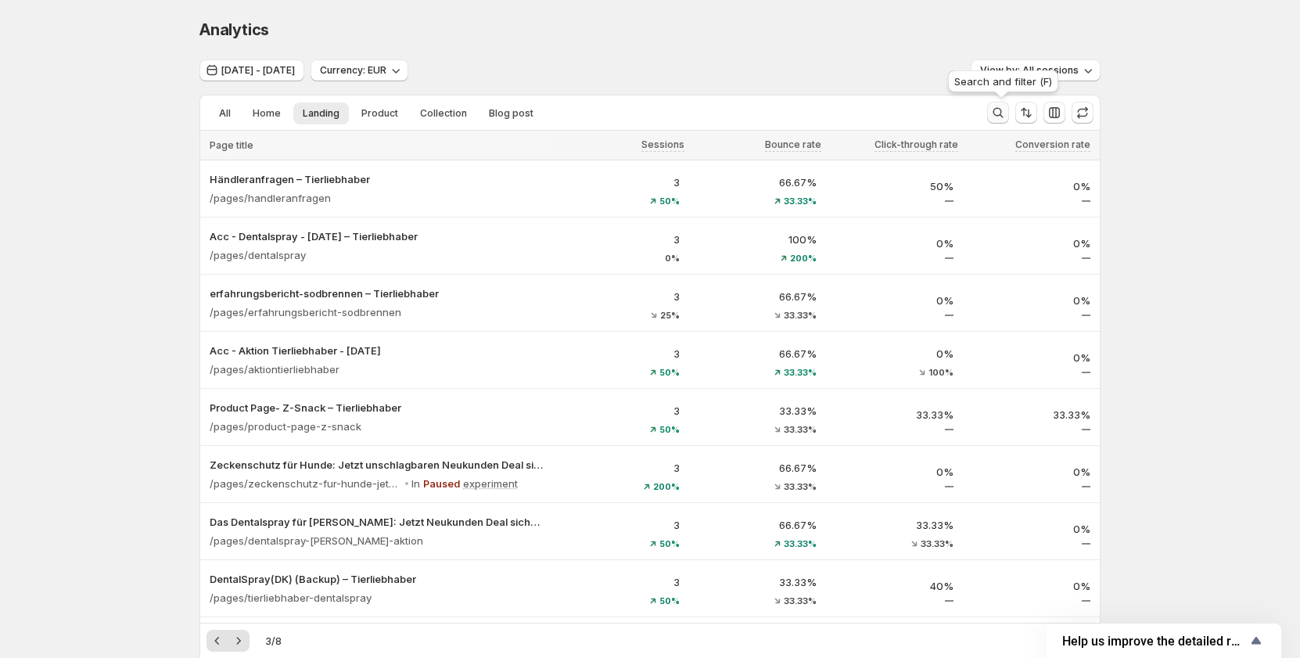
click at [1006, 116] on icon "Search and filter results" at bounding box center [998, 113] width 16 height 16
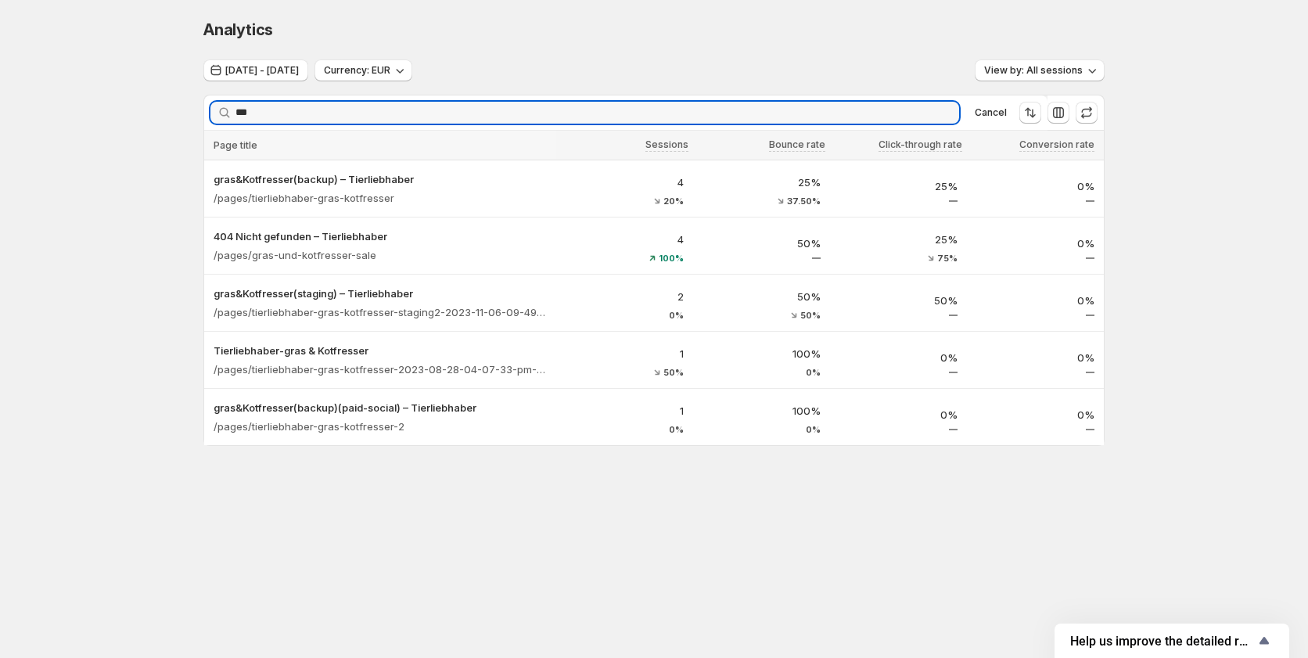
type input "***"
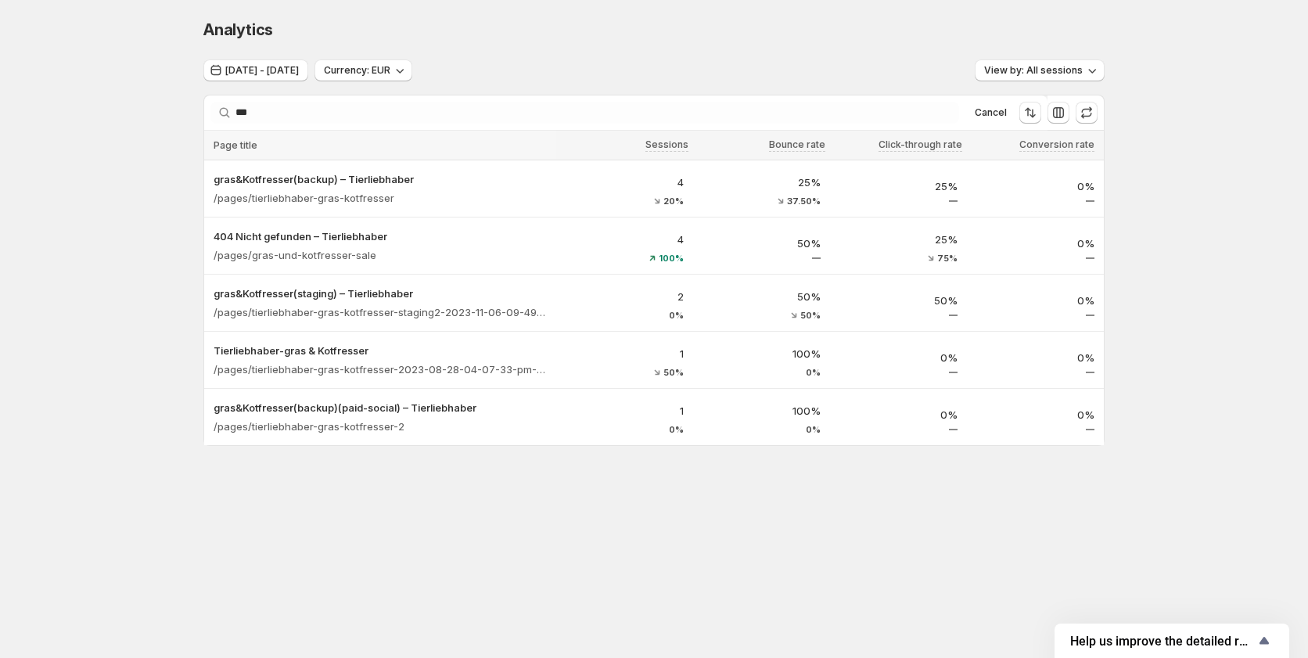
click at [135, 110] on div "Analytics. This page is ready Analytics Jun 17, 2025 - Jun 24, 2025 Currency: E…" at bounding box center [654, 265] width 1308 height 530
click at [267, 69] on span "[DATE] - [DATE]" at bounding box center [262, 70] width 74 height 13
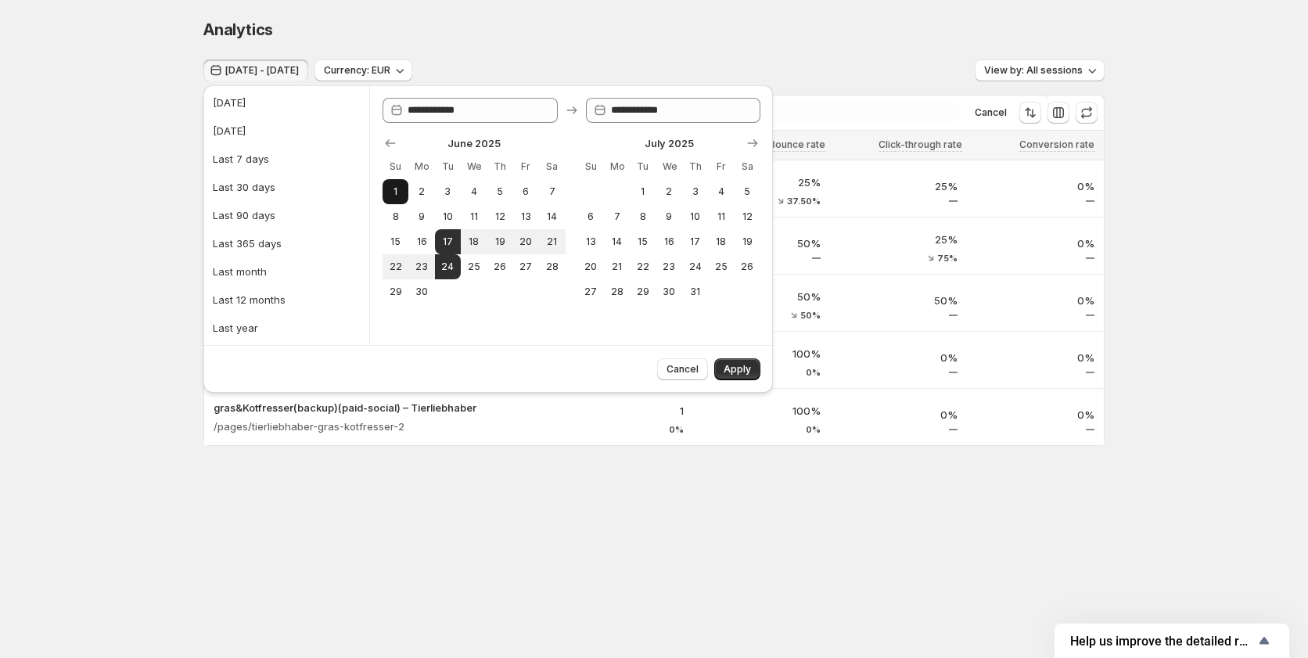
click at [393, 189] on span "1" at bounding box center [395, 191] width 13 height 13
type input "**********"
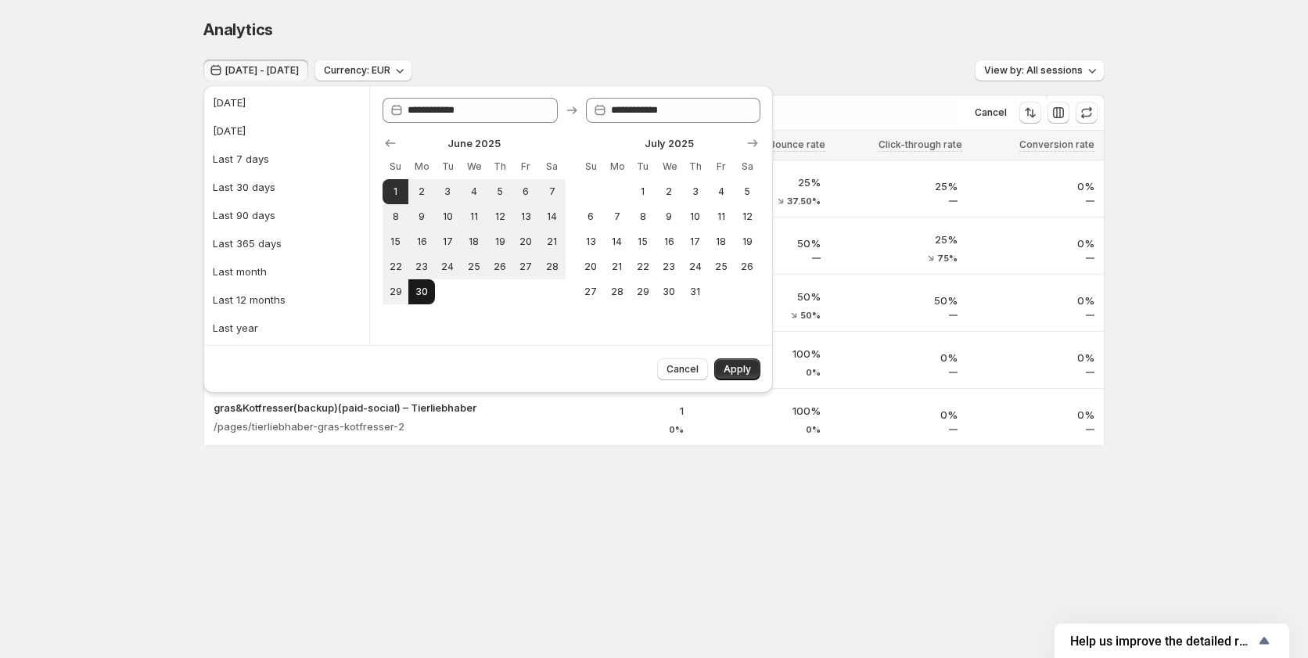
click at [432, 292] on button "30" at bounding box center [421, 291] width 26 height 25
type input "**********"
click at [738, 367] on span "Apply" at bounding box center [736, 369] width 27 height 13
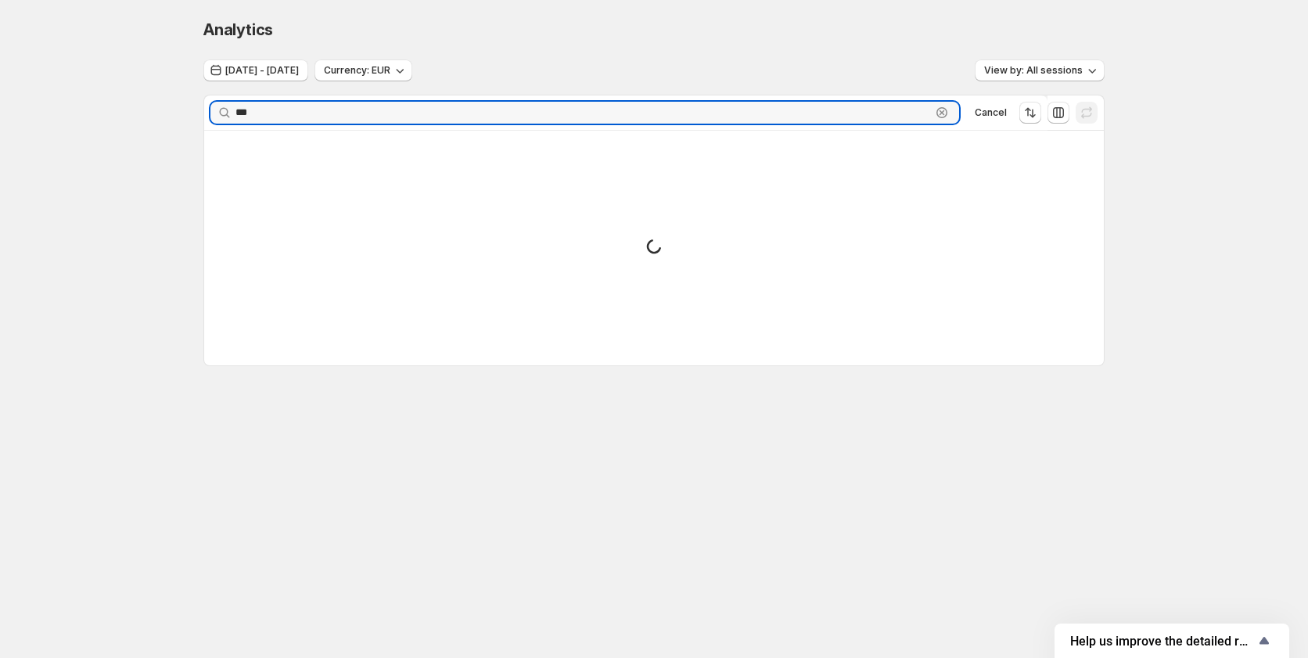
drag, startPoint x: 296, startPoint y: 115, endPoint x: 221, endPoint y: 122, distance: 75.4
click at [221, 122] on div "*** Clear" at bounding box center [584, 113] width 748 height 22
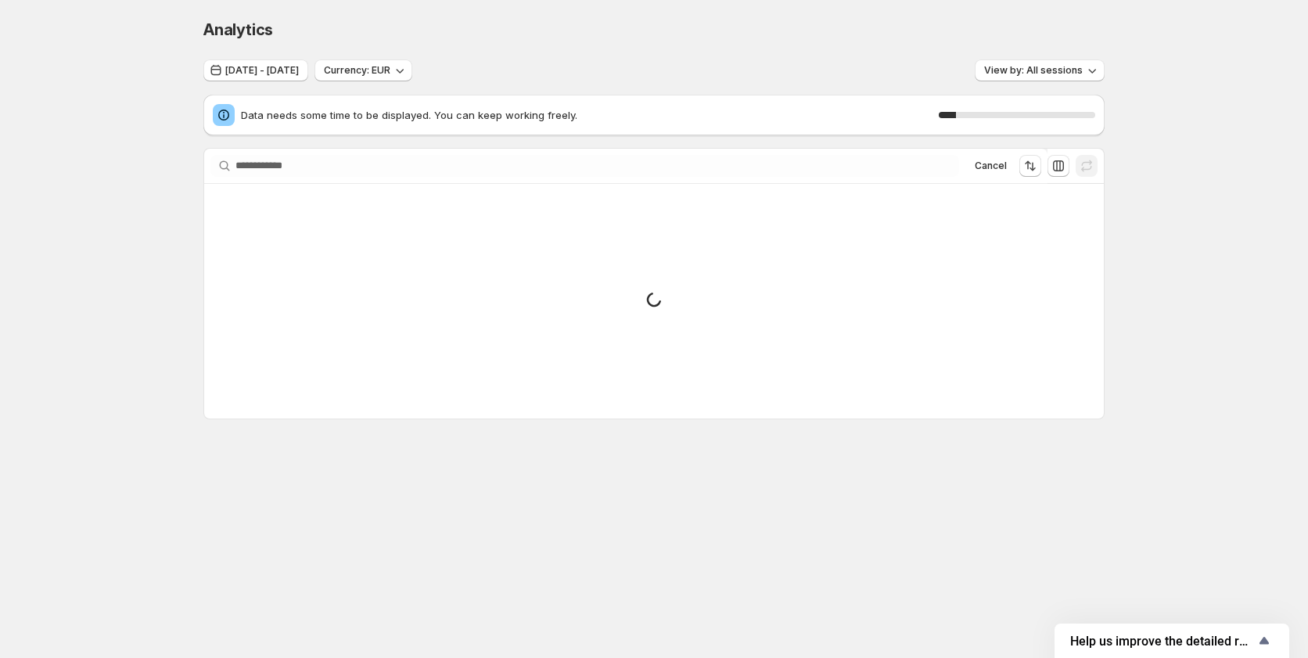
click at [146, 131] on div "Analytics. This page is ready Analytics Jun 01, 2025 - Jun 30, 2025 Currency: E…" at bounding box center [654, 252] width 1308 height 504
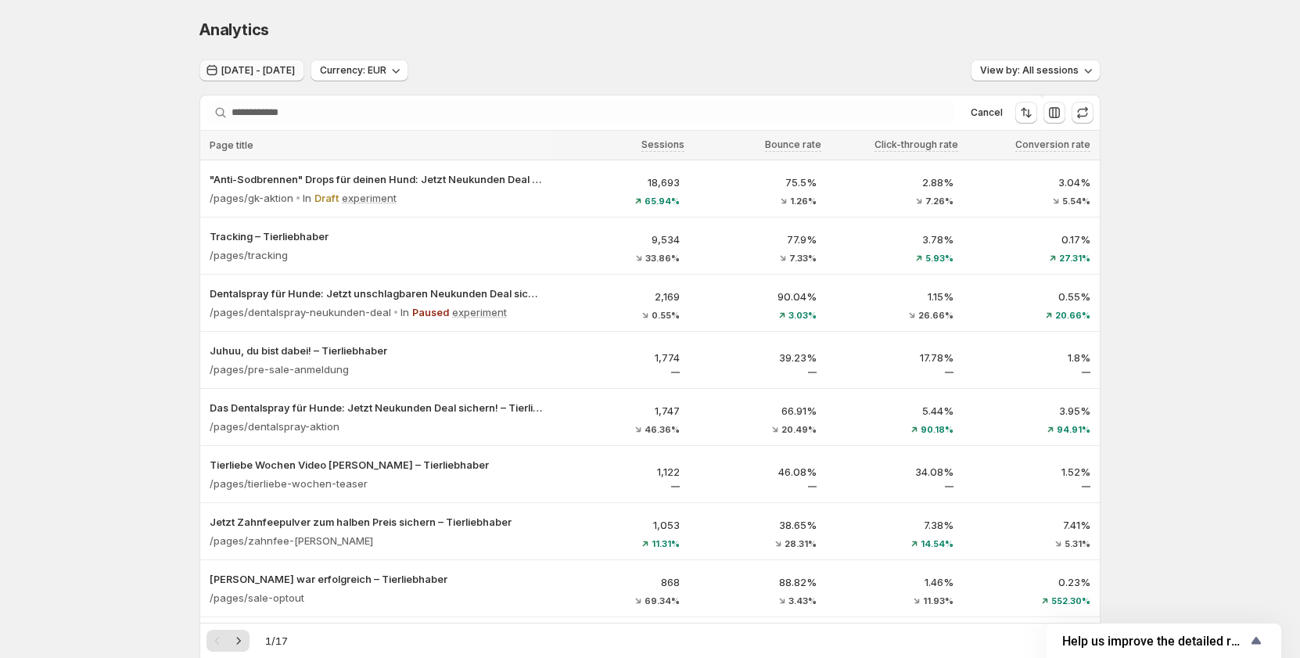
click at [281, 71] on span "Jun 01, 2025 - Jun 30, 2025" at bounding box center [258, 70] width 74 height 13
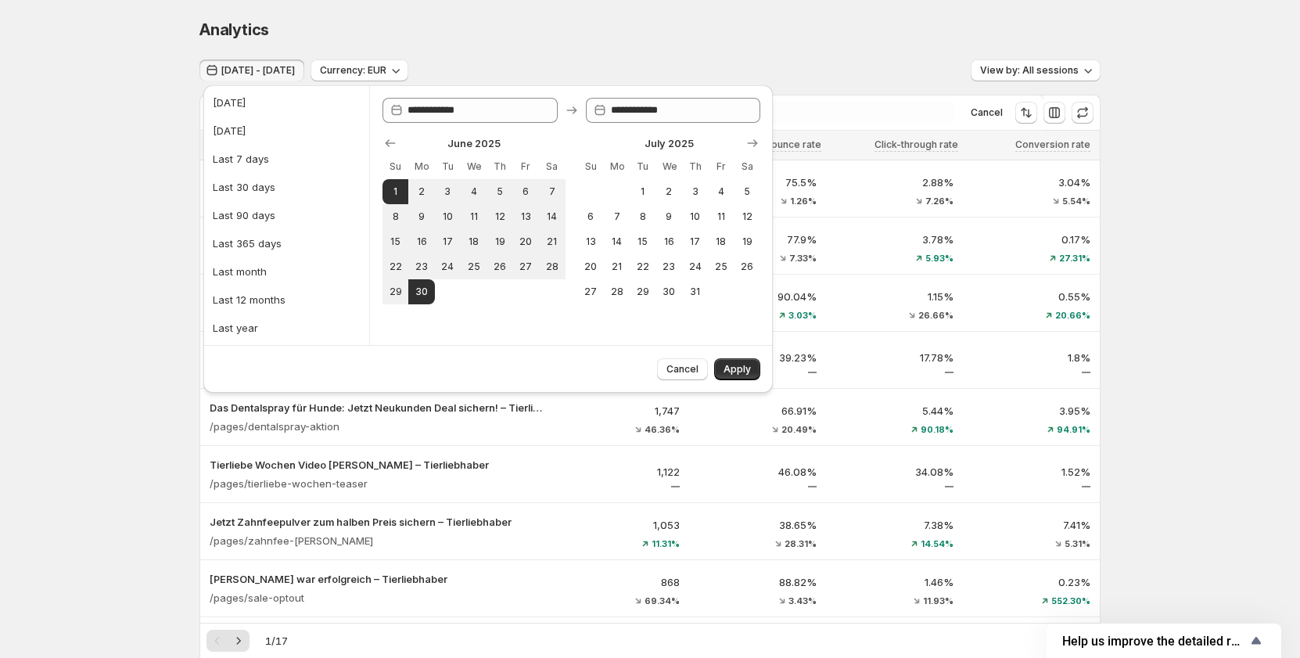
click at [281, 71] on span "Jun 01, 2025 - Jun 30, 2025" at bounding box center [258, 70] width 74 height 13
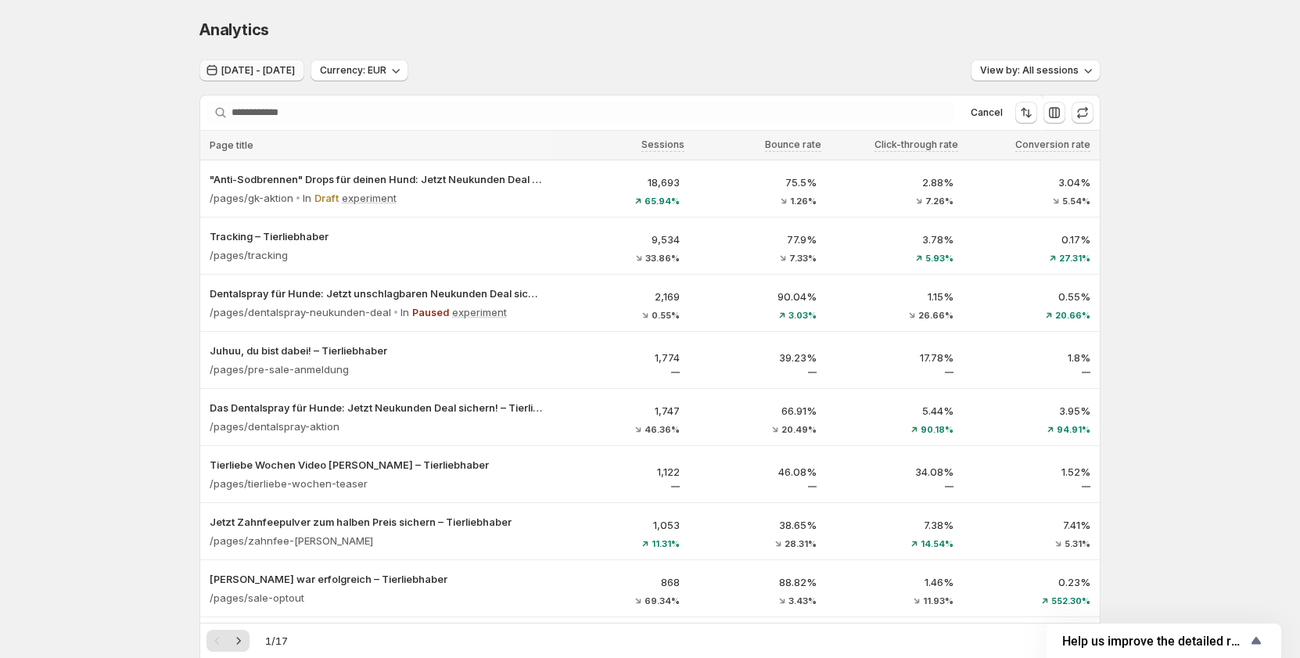
click at [281, 71] on span "Jun 01, 2025 - Jun 30, 2025" at bounding box center [258, 70] width 74 height 13
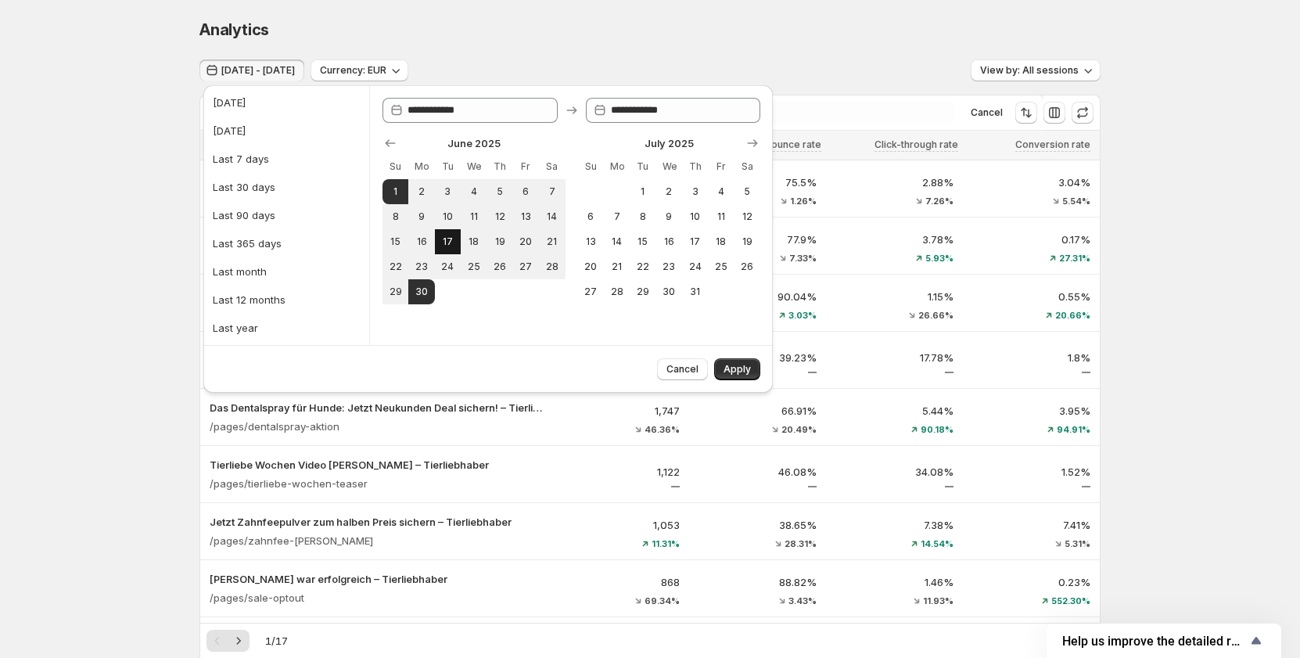
click at [443, 238] on span "17" at bounding box center [447, 241] width 13 height 13
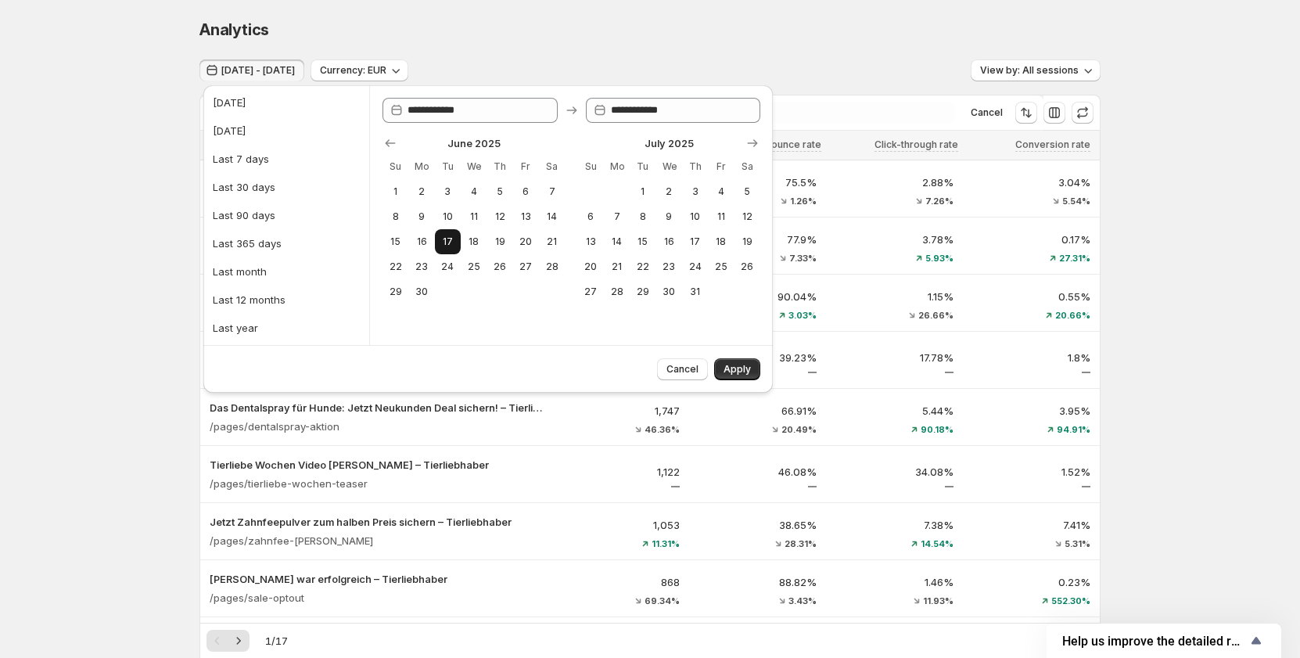
type input "**********"
click at [444, 258] on button "24" at bounding box center [448, 266] width 26 height 25
type input "**********"
click at [725, 371] on span "Apply" at bounding box center [736, 369] width 27 height 13
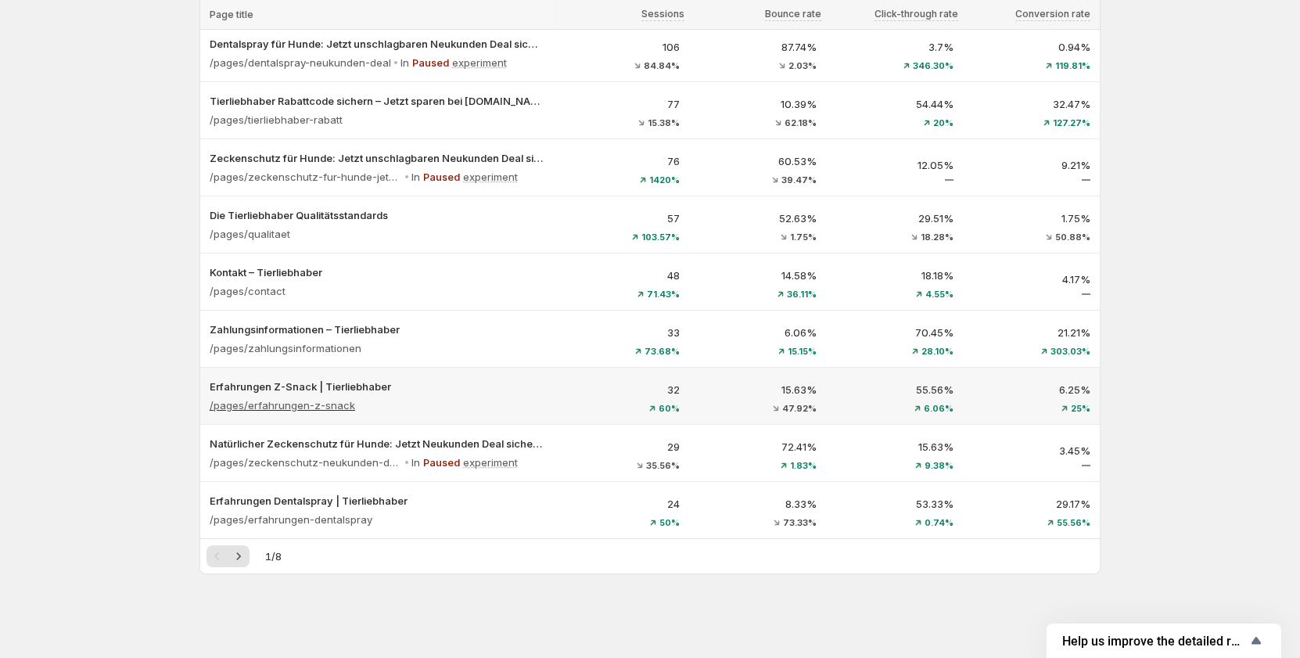
scroll to position [764, 0]
click at [246, 551] on icon "Next" at bounding box center [239, 555] width 16 height 16
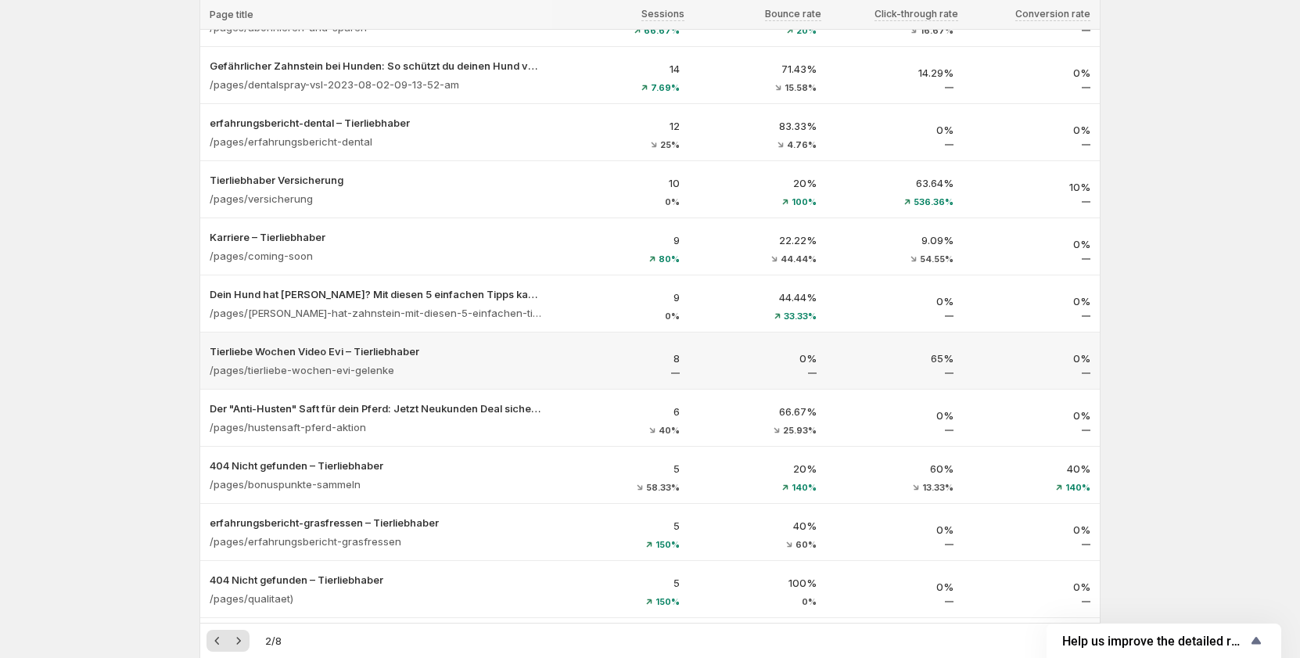
scroll to position [217, 0]
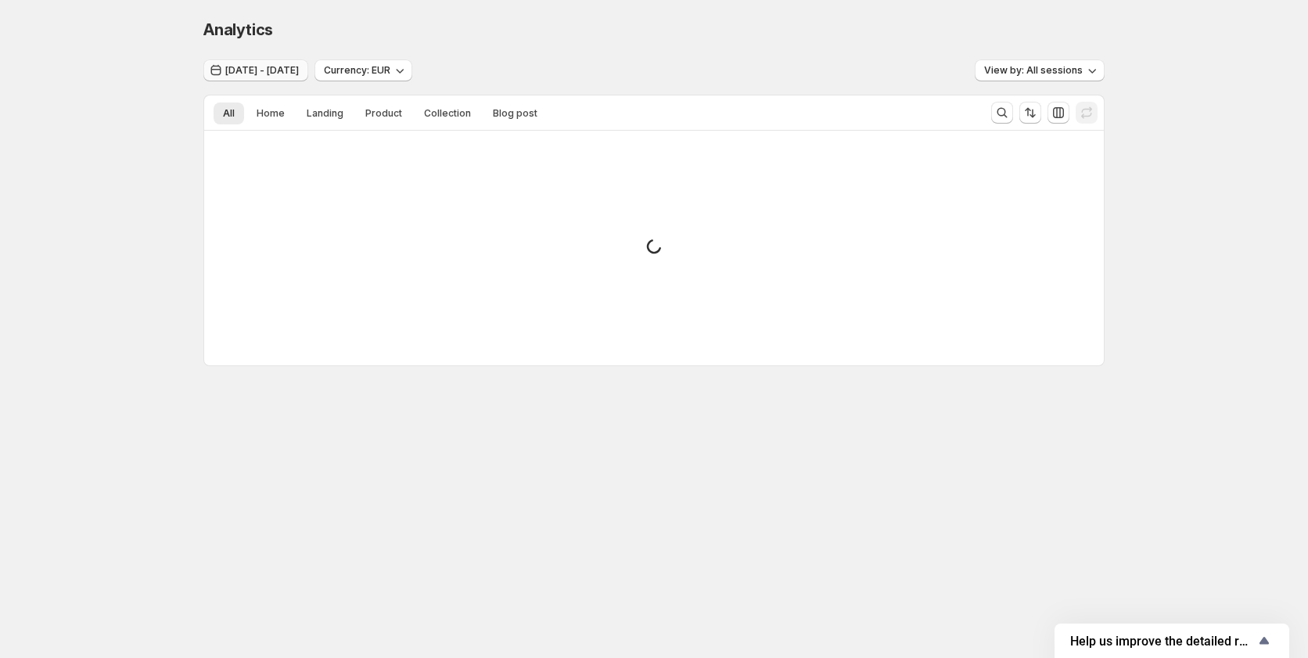
click at [271, 71] on span "[DATE] - [DATE]" at bounding box center [262, 70] width 74 height 13
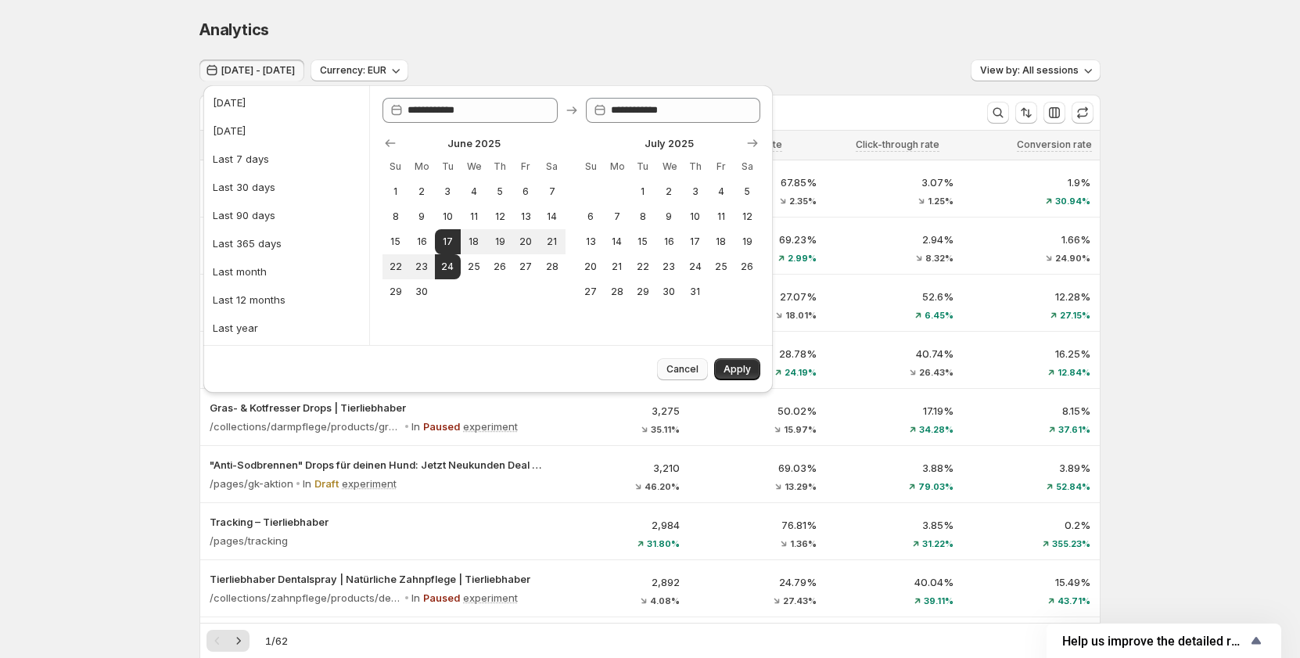
click at [700, 368] on button "Cancel" at bounding box center [682, 369] width 51 height 22
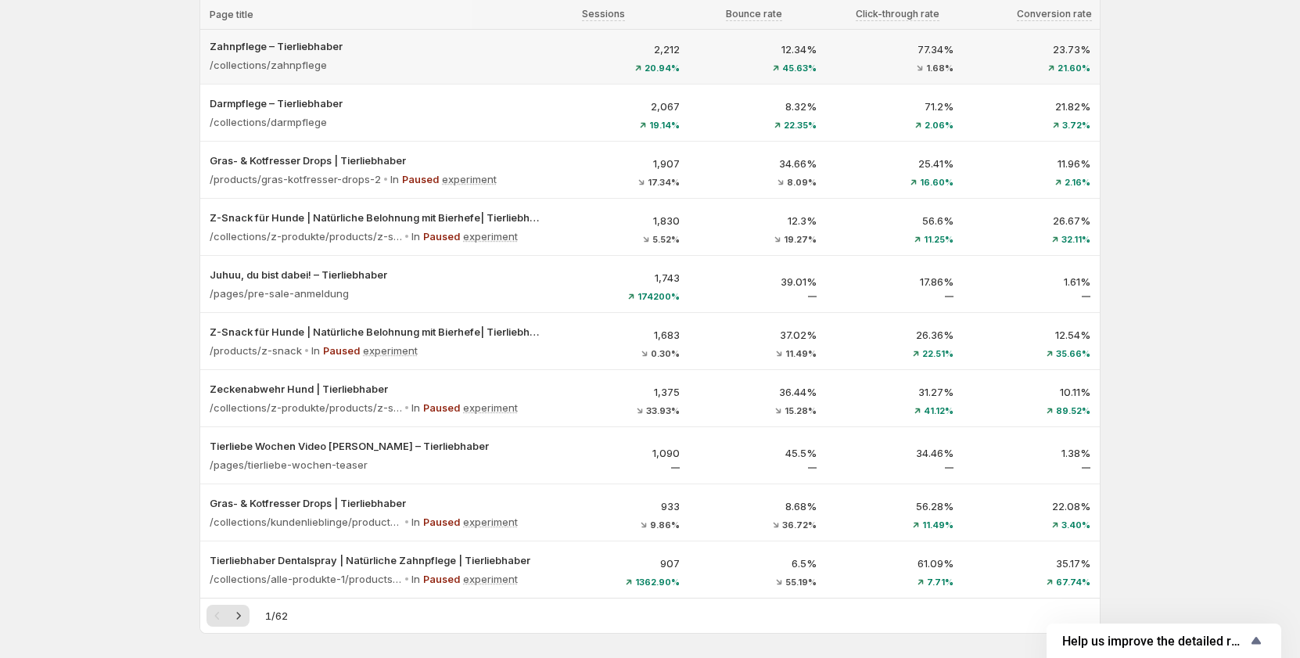
scroll to position [764, 0]
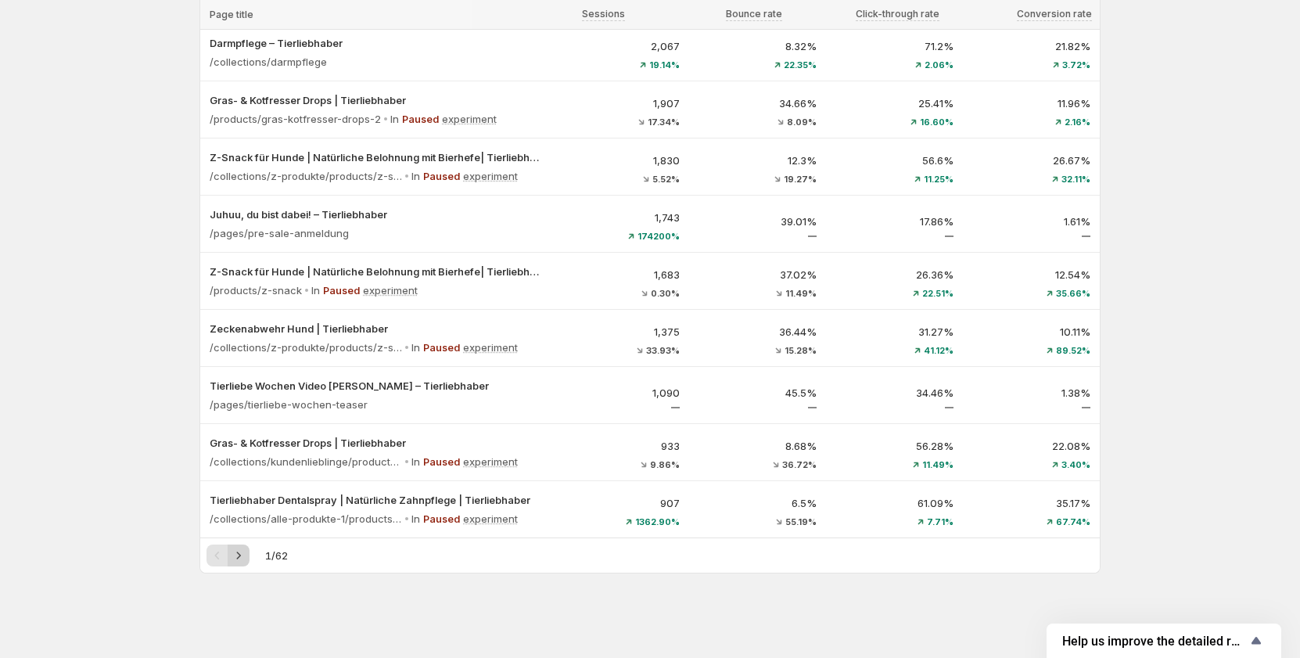
click at [234, 557] on button "Next" at bounding box center [239, 555] width 22 height 22
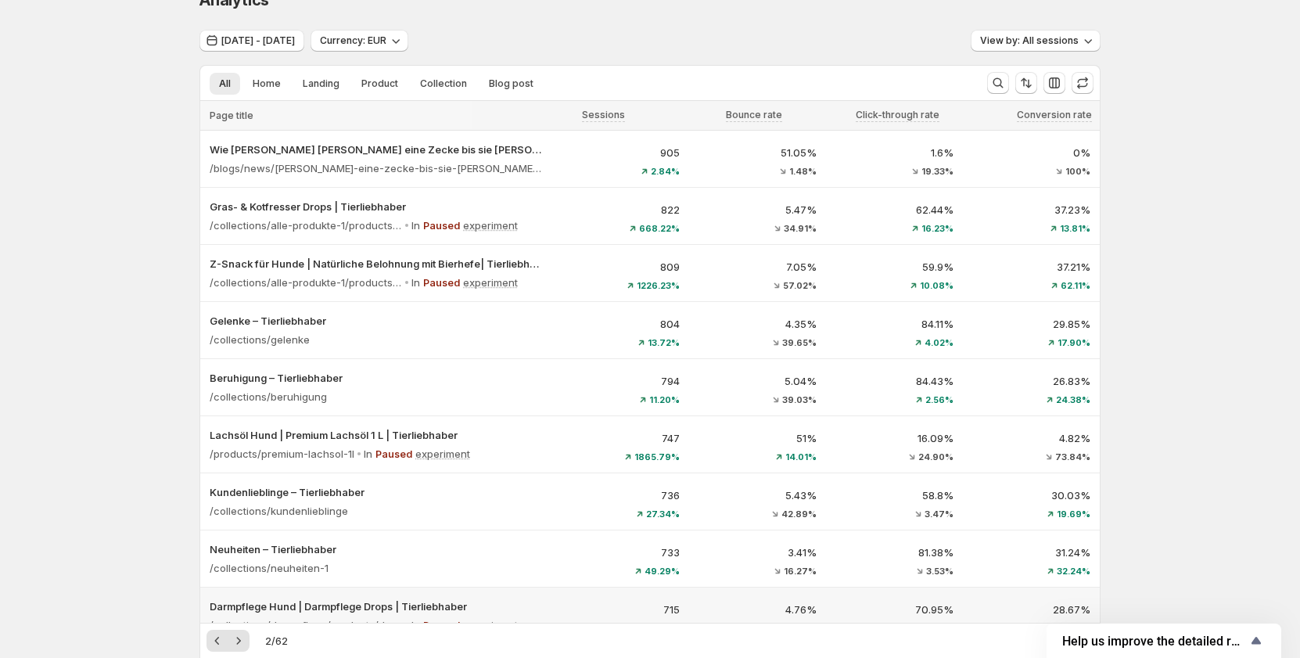
scroll to position [0, 0]
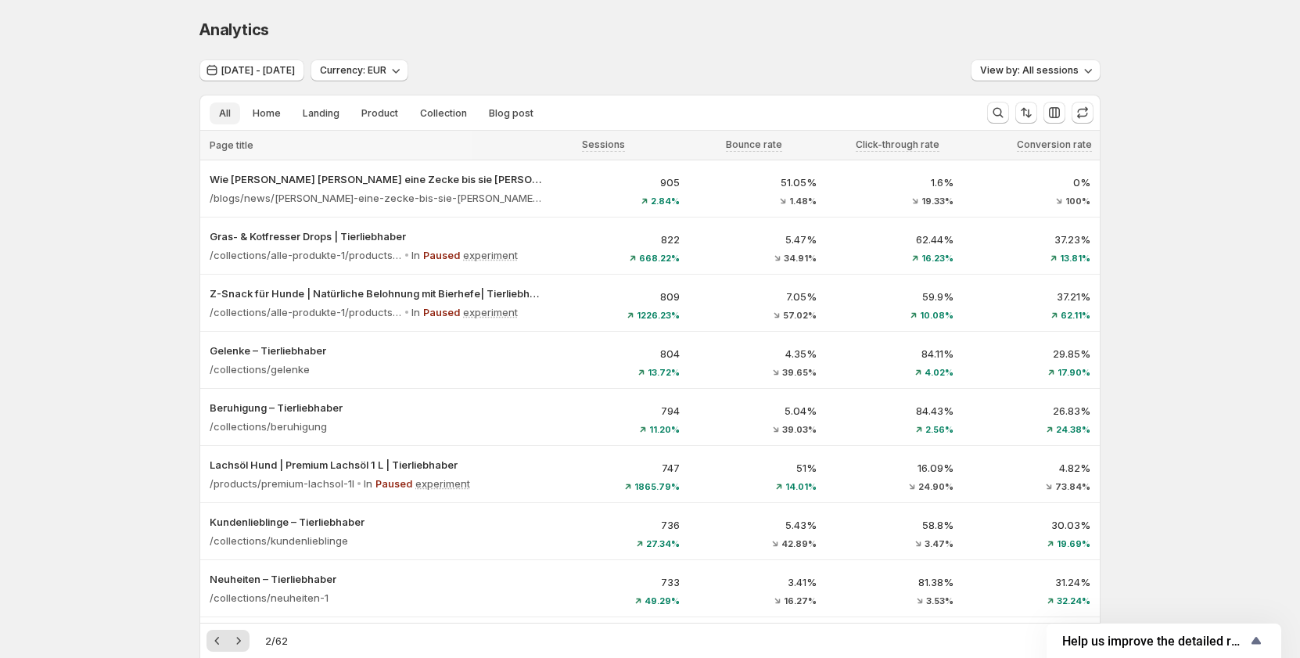
click at [231, 118] on button "All" at bounding box center [225, 113] width 31 height 22
click at [996, 110] on icon "Search and filter results" at bounding box center [998, 113] width 16 height 16
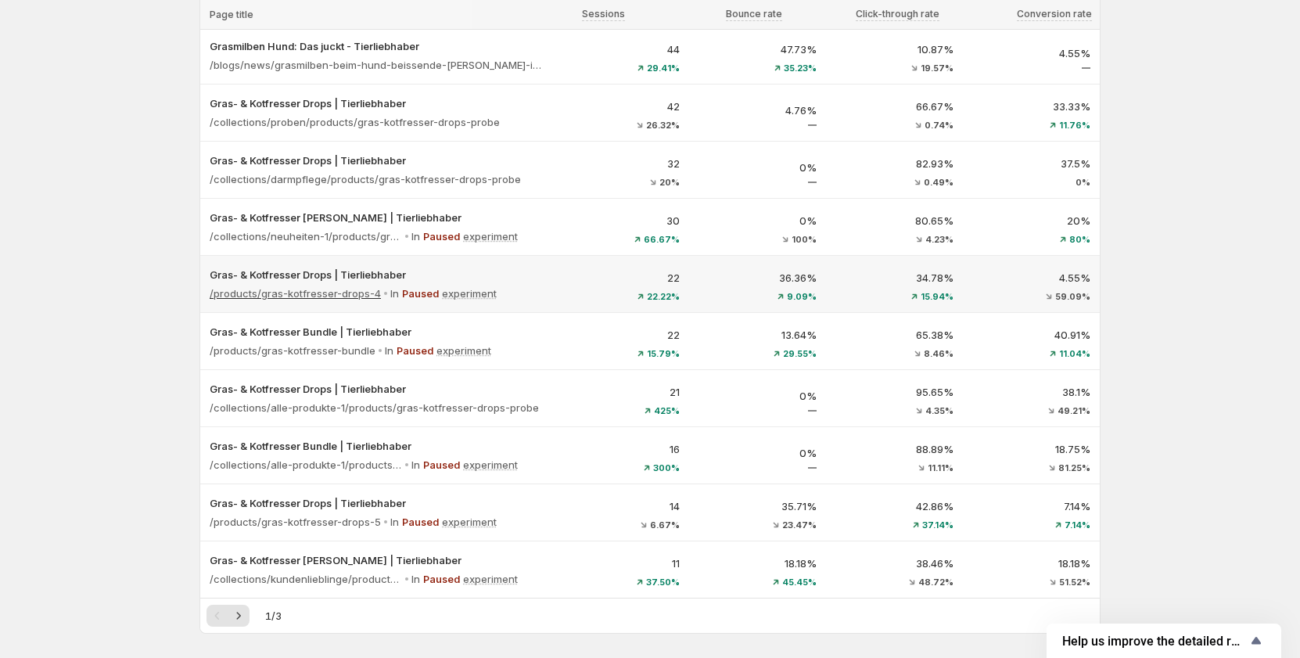
scroll to position [764, 0]
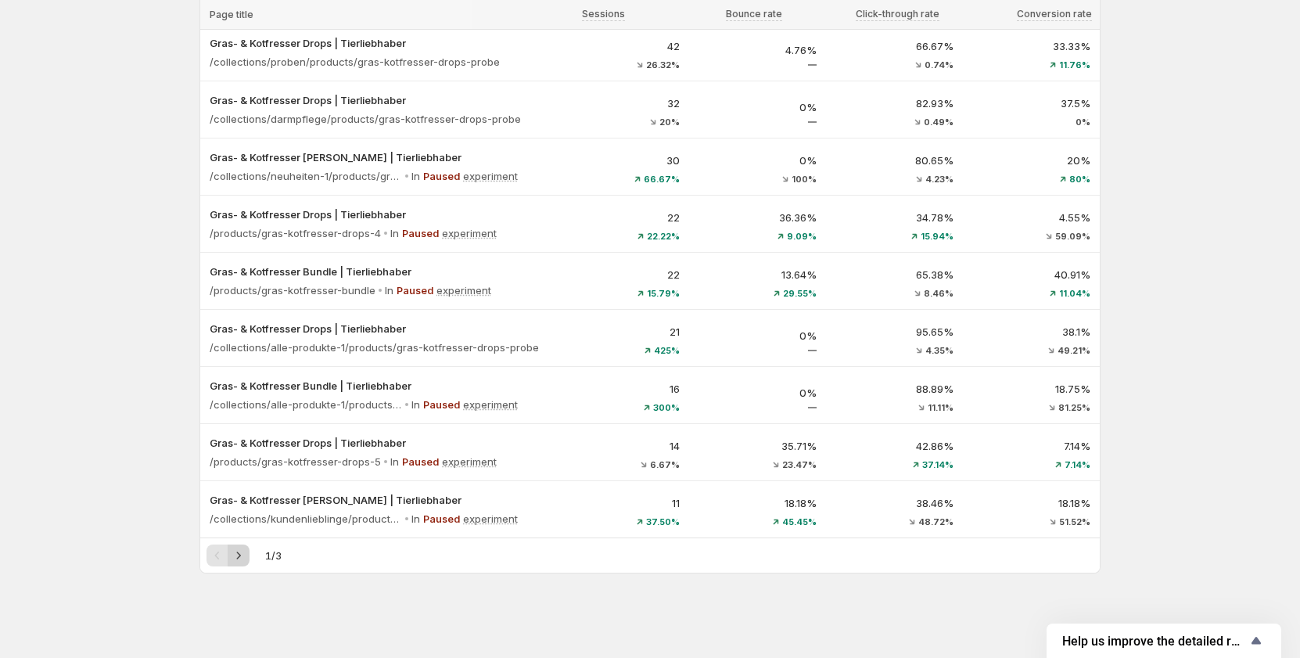
type input "****"
click at [239, 561] on icon "Next" at bounding box center [239, 555] width 16 height 16
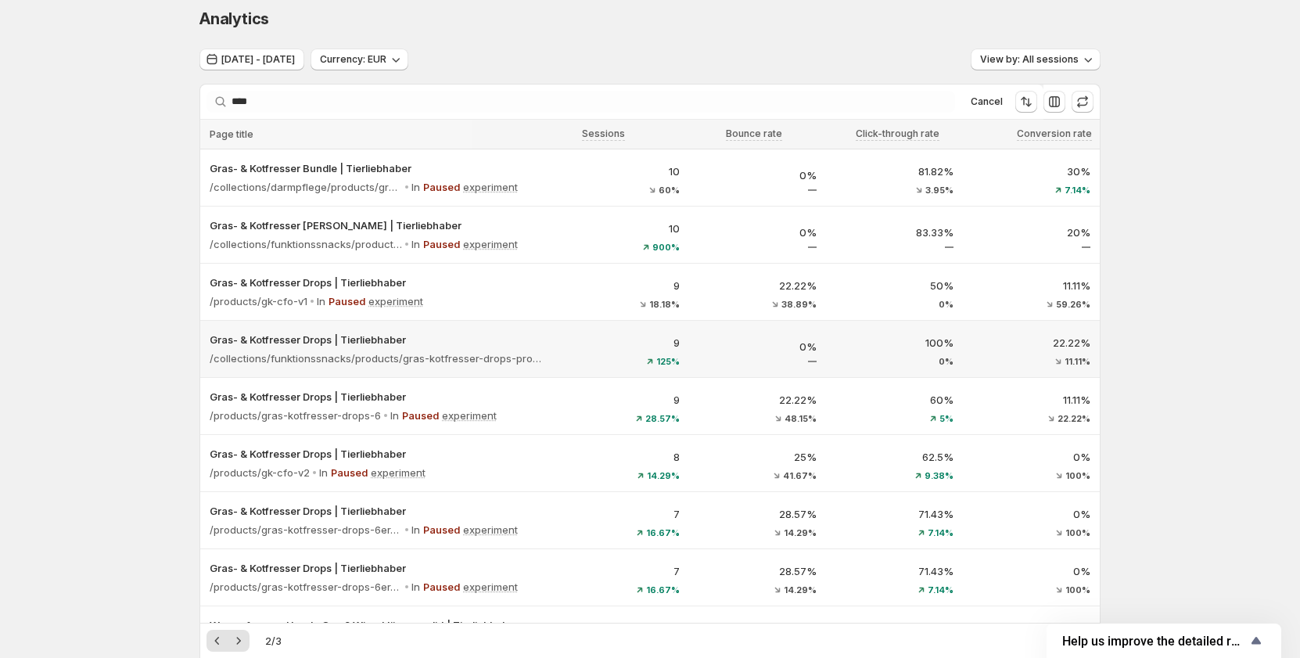
scroll to position [0, 0]
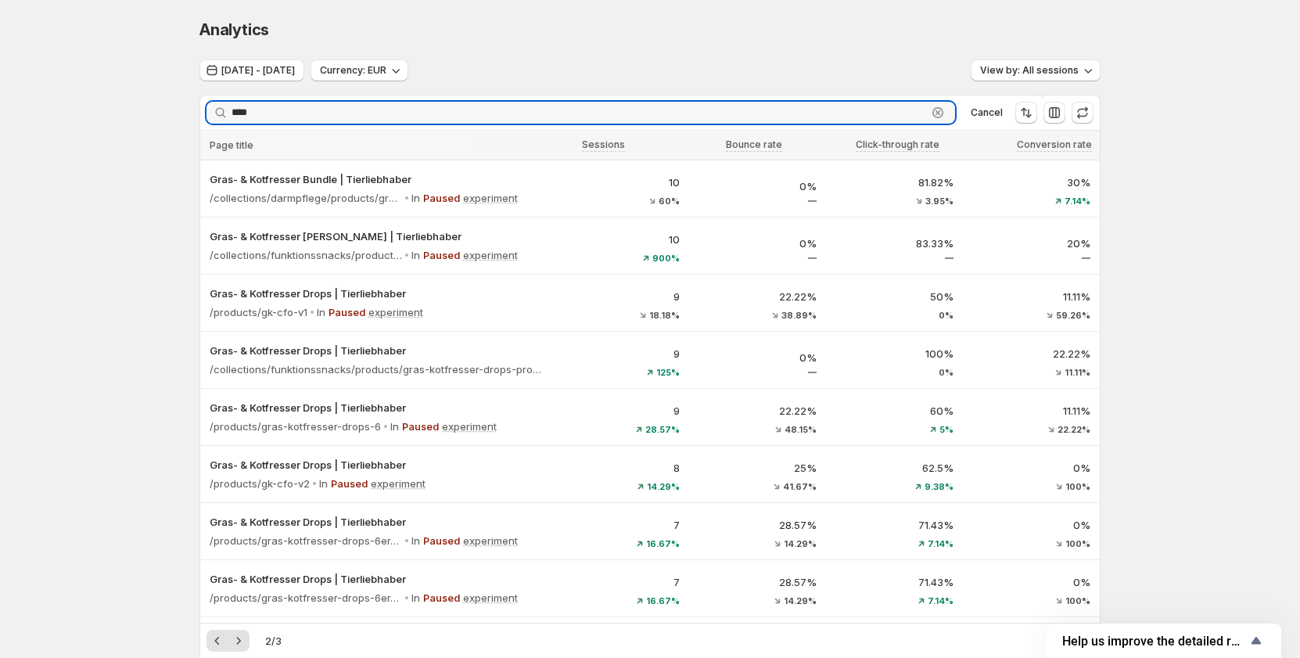
drag, startPoint x: 282, startPoint y: 114, endPoint x: 154, endPoint y: 114, distance: 127.5
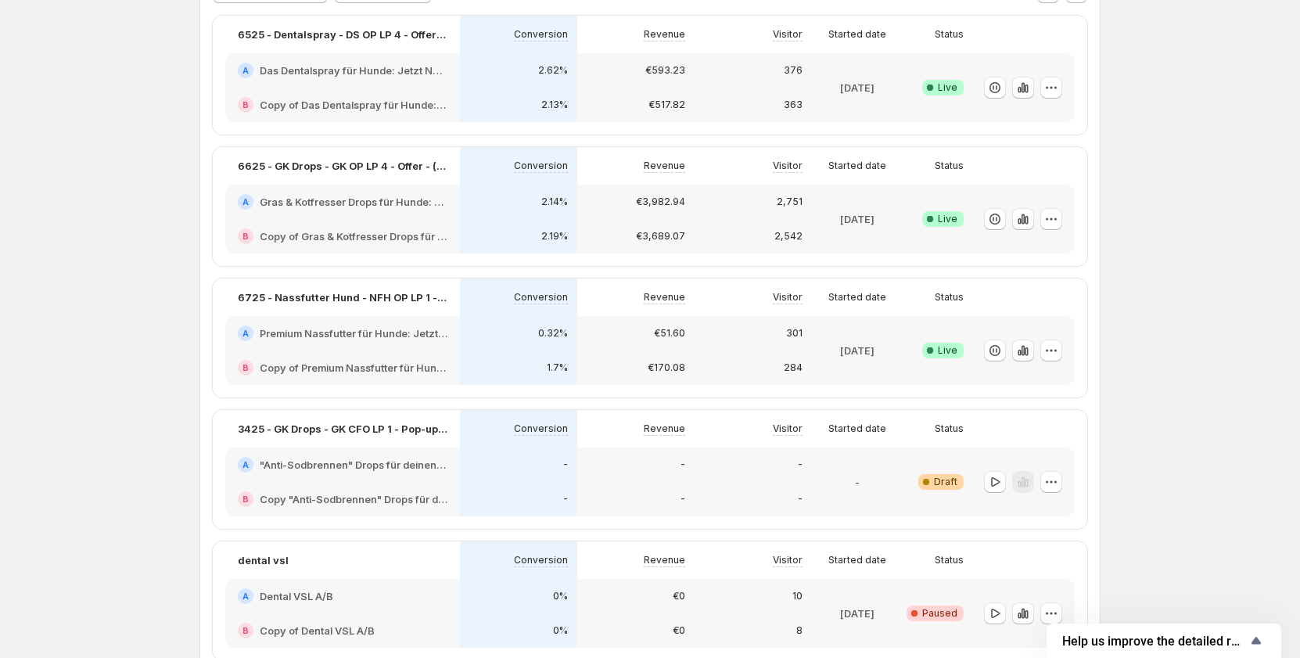
scroll to position [156, 0]
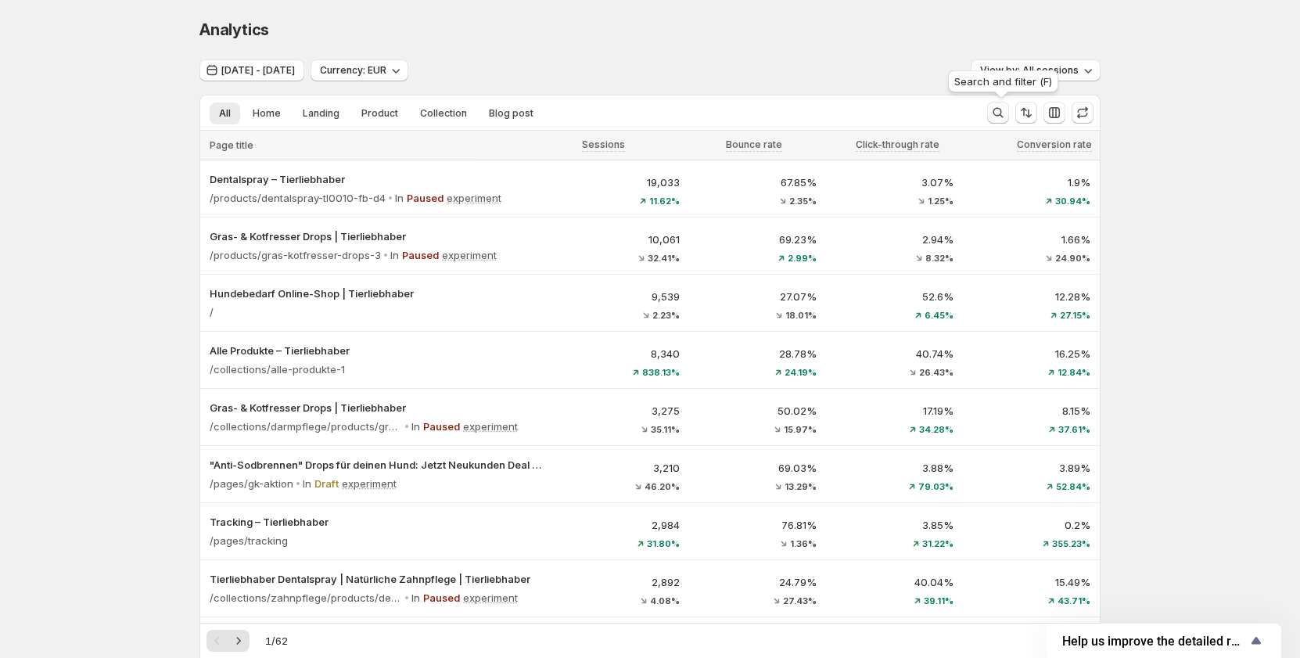
click at [1001, 108] on icon "Search and filter results" at bounding box center [998, 113] width 16 height 16
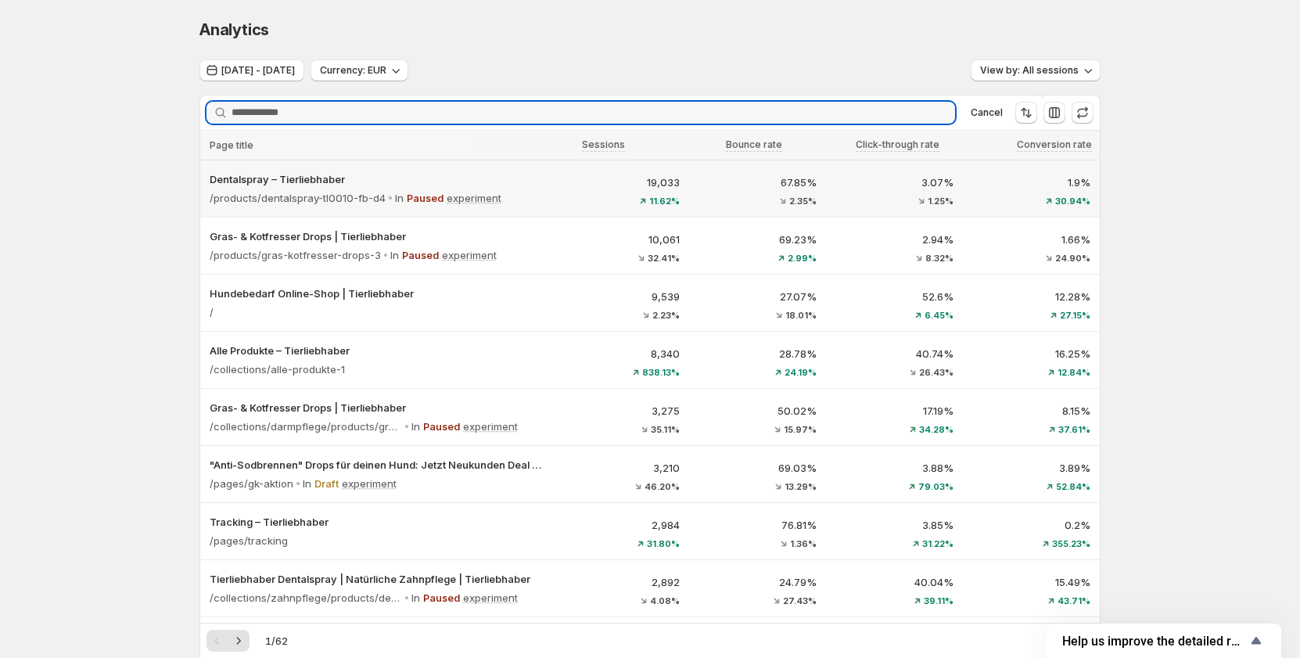
type input "*********"
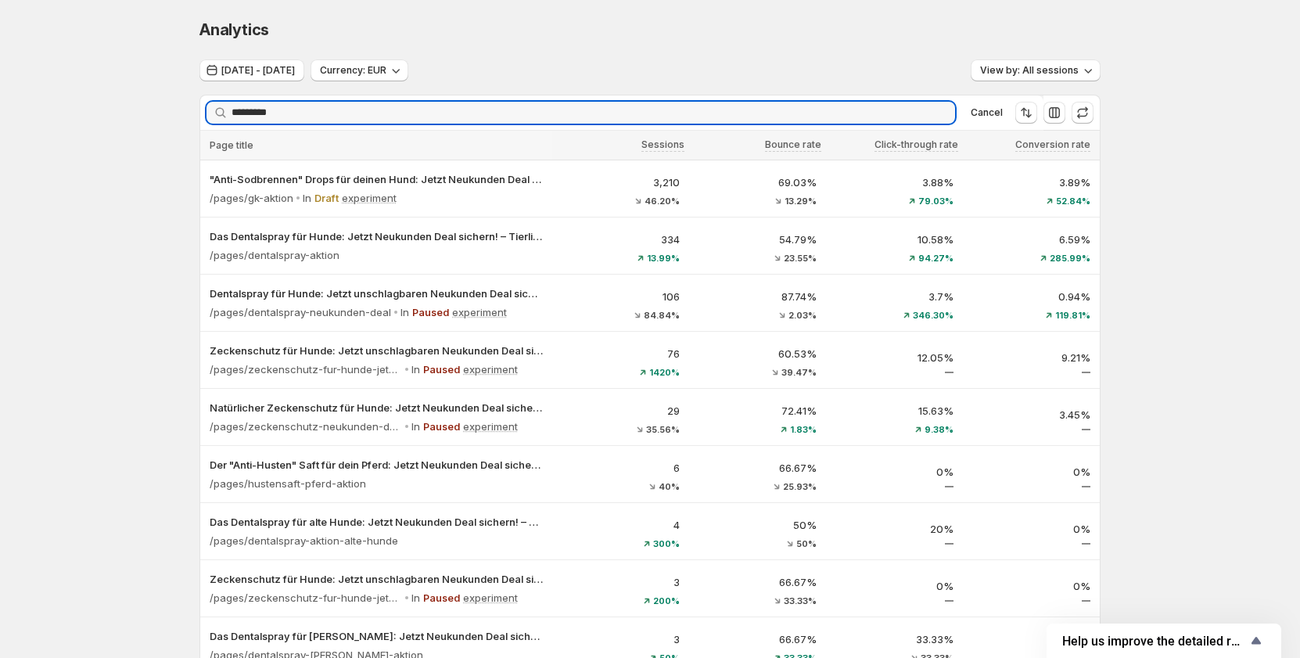
drag, startPoint x: 475, startPoint y: 119, endPoint x: 126, endPoint y: 111, distance: 349.7
click at [126, 111] on div "Analytics. This page is ready Analytics Jun 17, 2025 - Jun 24, 2025 Currency: E…" at bounding box center [650, 522] width 1300 height 1044
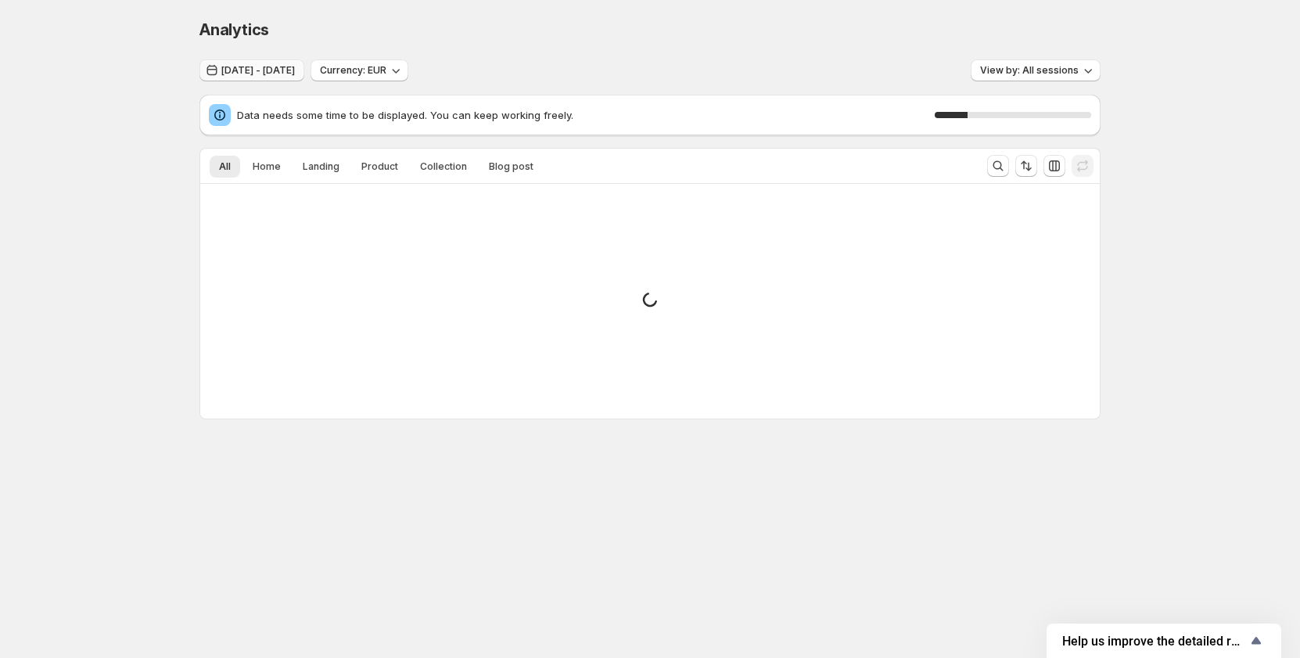
click at [291, 69] on span "[DATE] - [DATE]" at bounding box center [258, 70] width 74 height 13
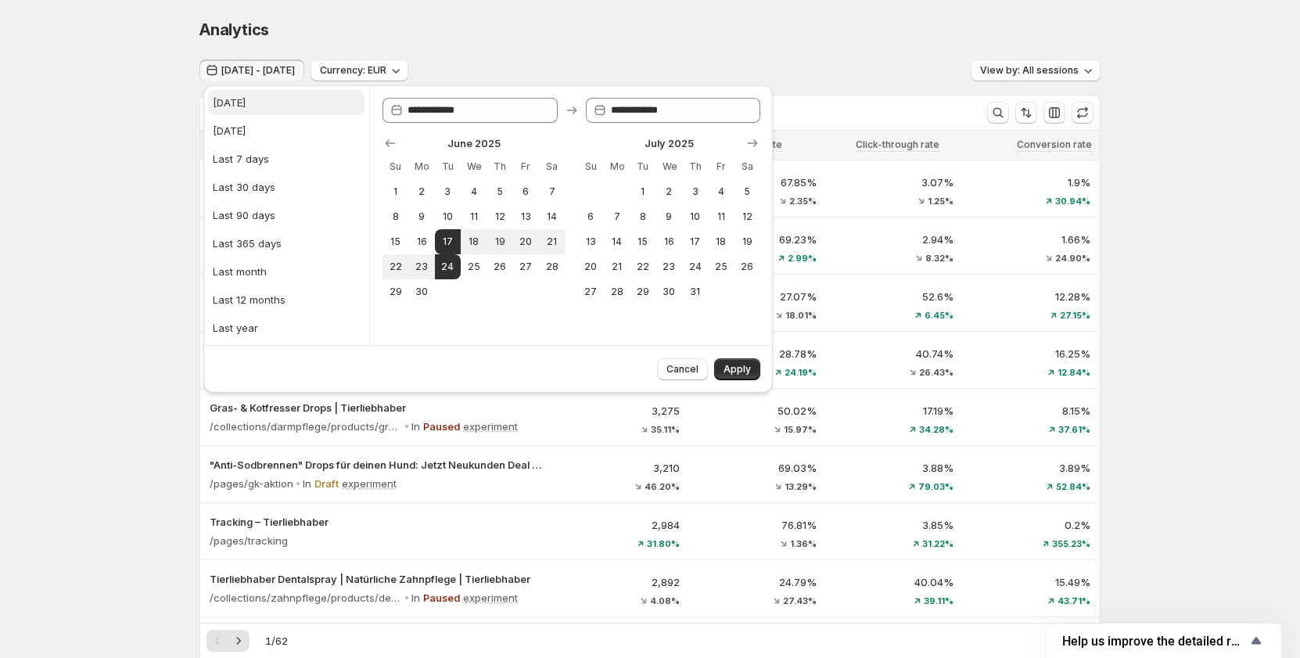
click at [249, 109] on button "[DATE]" at bounding box center [286, 102] width 156 height 25
type input "**********"
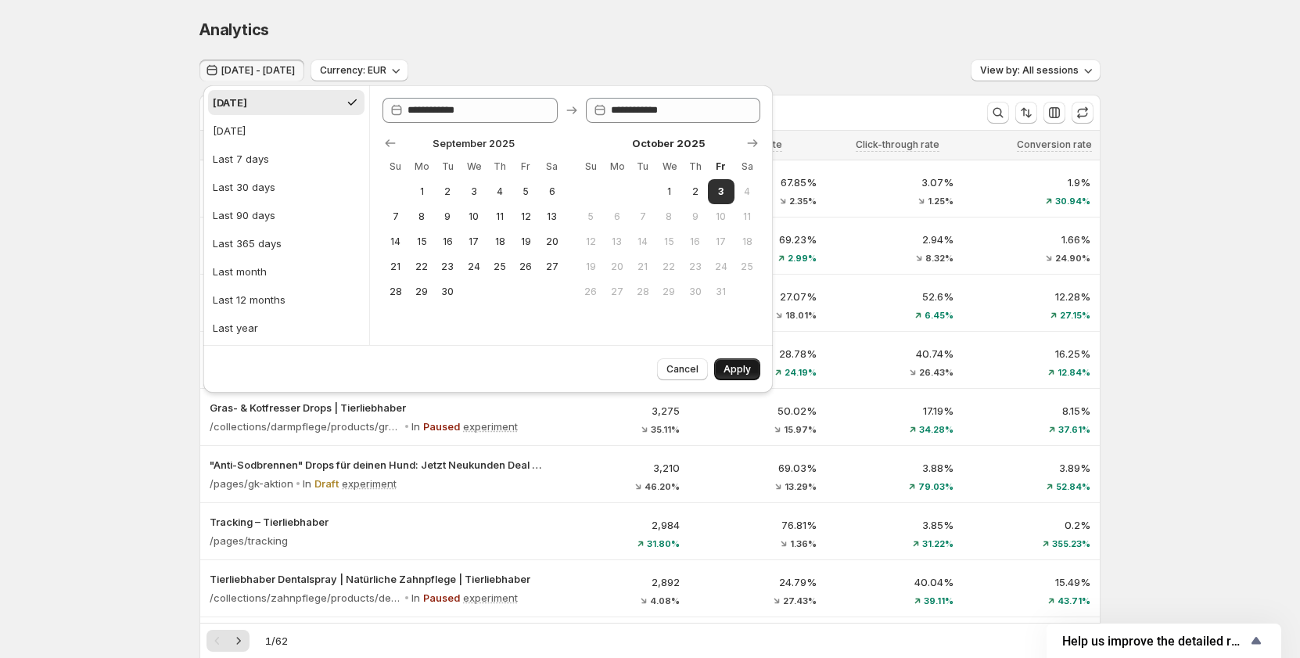
click at [731, 365] on span "Apply" at bounding box center [736, 369] width 27 height 13
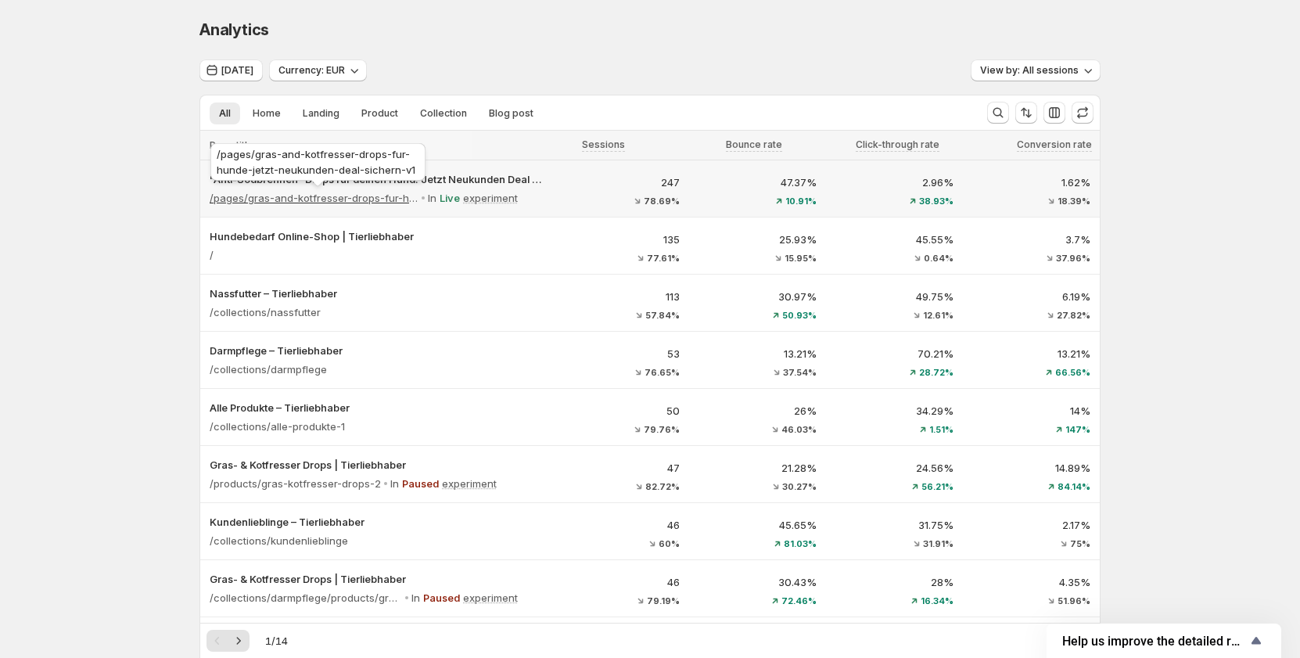
click at [357, 199] on p "/pages/gras-and-kotfresser-drops-fur-hunde-jetzt-neukunden-deal-sichern-v1" at bounding box center [314, 198] width 209 height 16
click at [599, 180] on p "247" at bounding box center [621, 182] width 118 height 16
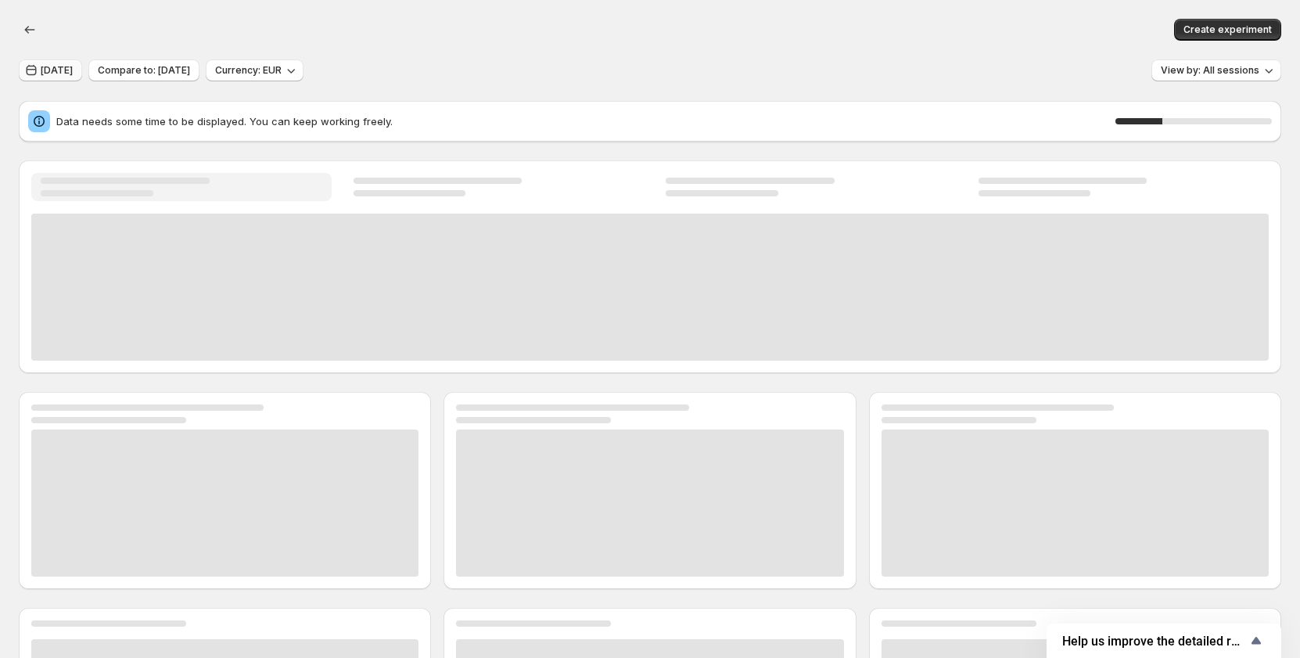
click at [58, 63] on button "[DATE]" at bounding box center [50, 70] width 63 height 22
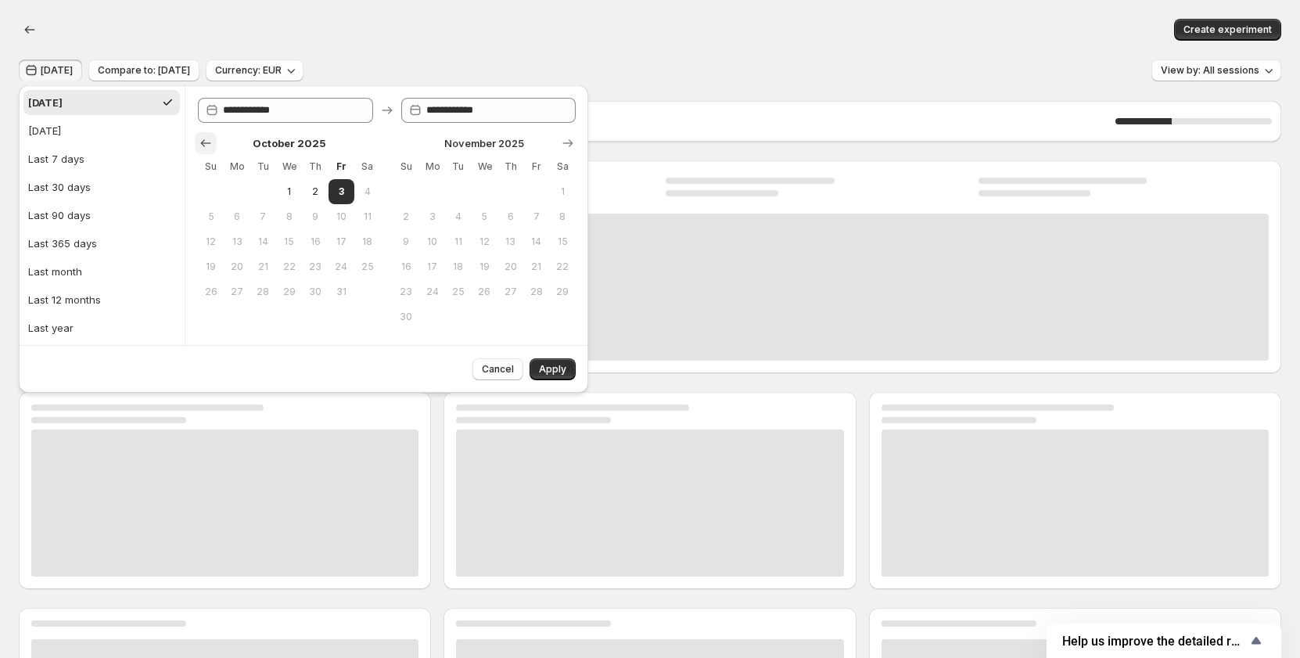
click at [208, 143] on icon "Show previous month, September 2025" at bounding box center [206, 143] width 10 height 8
click at [284, 239] on span "17" at bounding box center [288, 241] width 13 height 13
type input "**********"
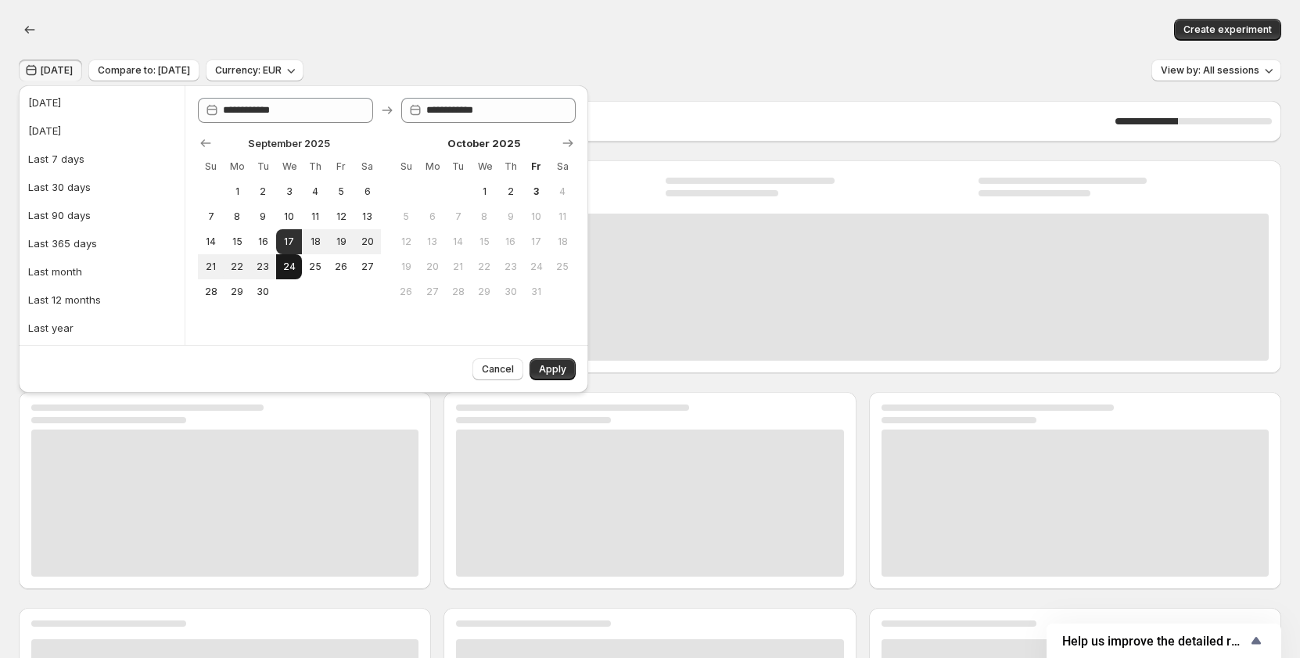
click at [285, 267] on span "24" at bounding box center [288, 266] width 13 height 13
type input "**********"
click at [542, 371] on span "Apply" at bounding box center [552, 369] width 27 height 13
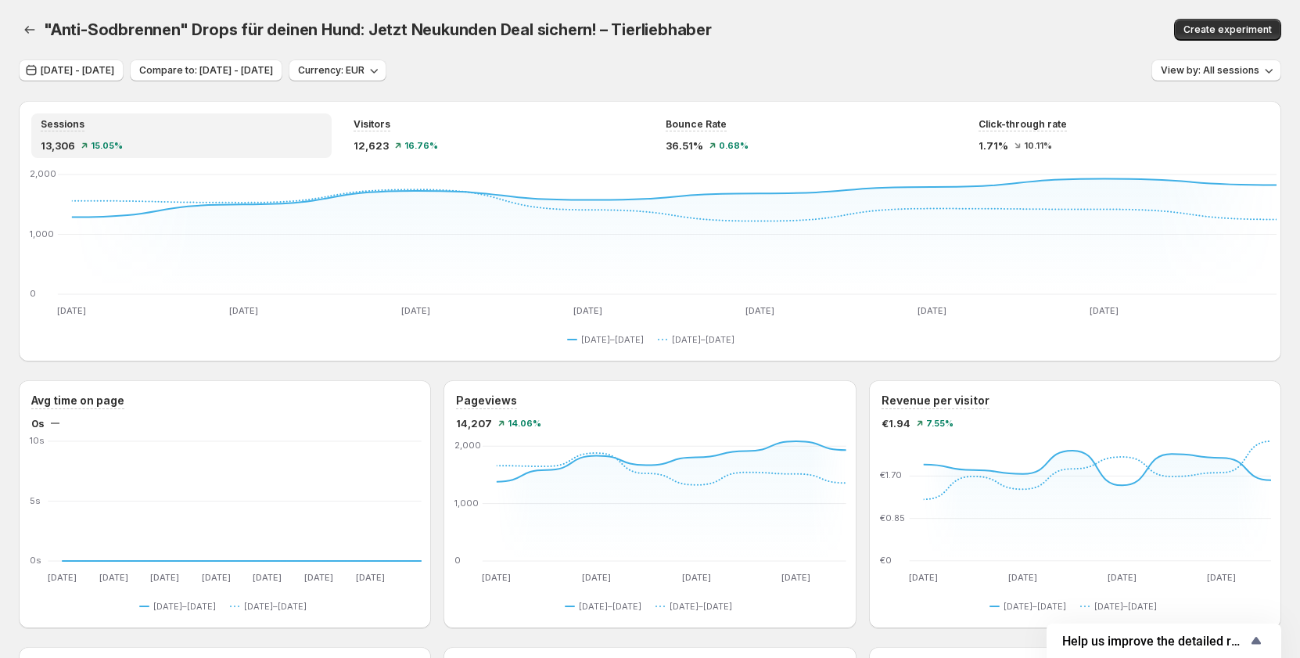
click at [120, 30] on span ""Anti-Sodbrennen" Drops für deinen Hund: Jetzt Neukunden Deal sichern! – Tierli…" at bounding box center [378, 29] width 668 height 19
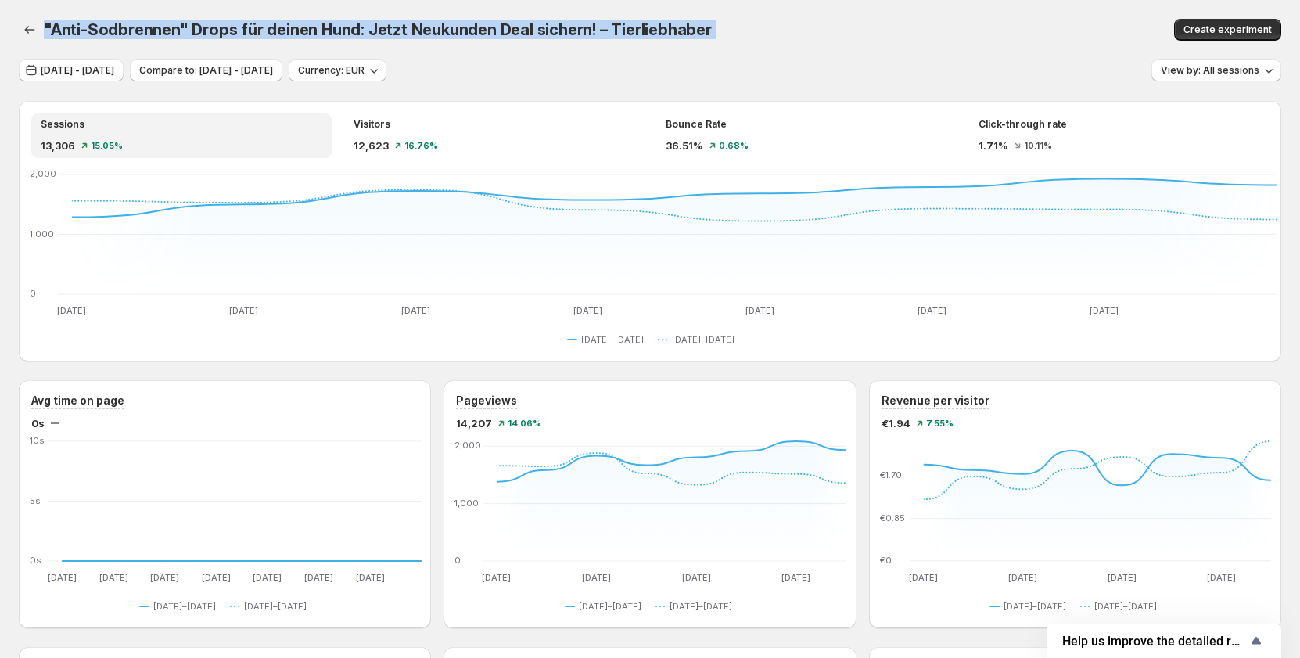
click at [120, 30] on span ""Anti-Sodbrennen" Drops für deinen Hund: Jetzt Neukunden Deal sichern! – Tierli…" at bounding box center [378, 29] width 668 height 19
copy div ""Anti-Sodbrennen" Drops für deinen Hund: Jetzt Neukunden Deal sichern! – Tierli…"
click at [786, 31] on div ""Anti-Sodbrennen" Drops für deinen Hund: Jetzt Neukunden Deal sichern! – Tierli…" at bounding box center [490, 30] width 892 height 22
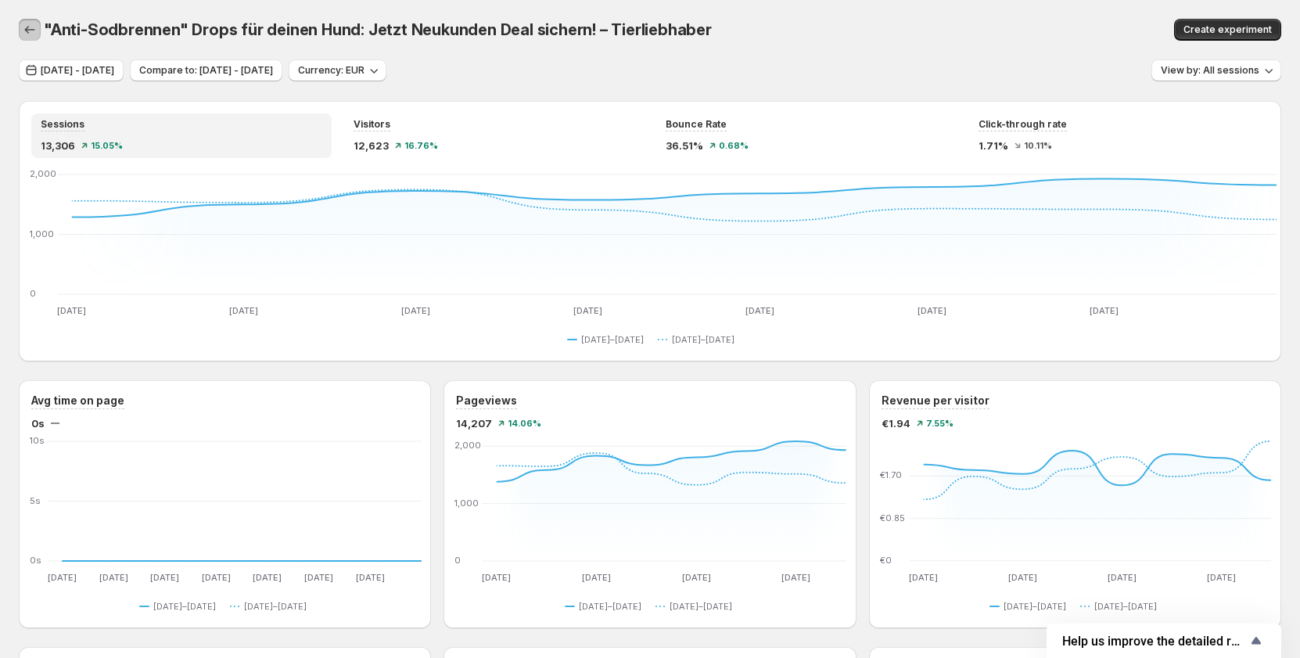
click at [25, 34] on icon "button" at bounding box center [30, 30] width 16 height 16
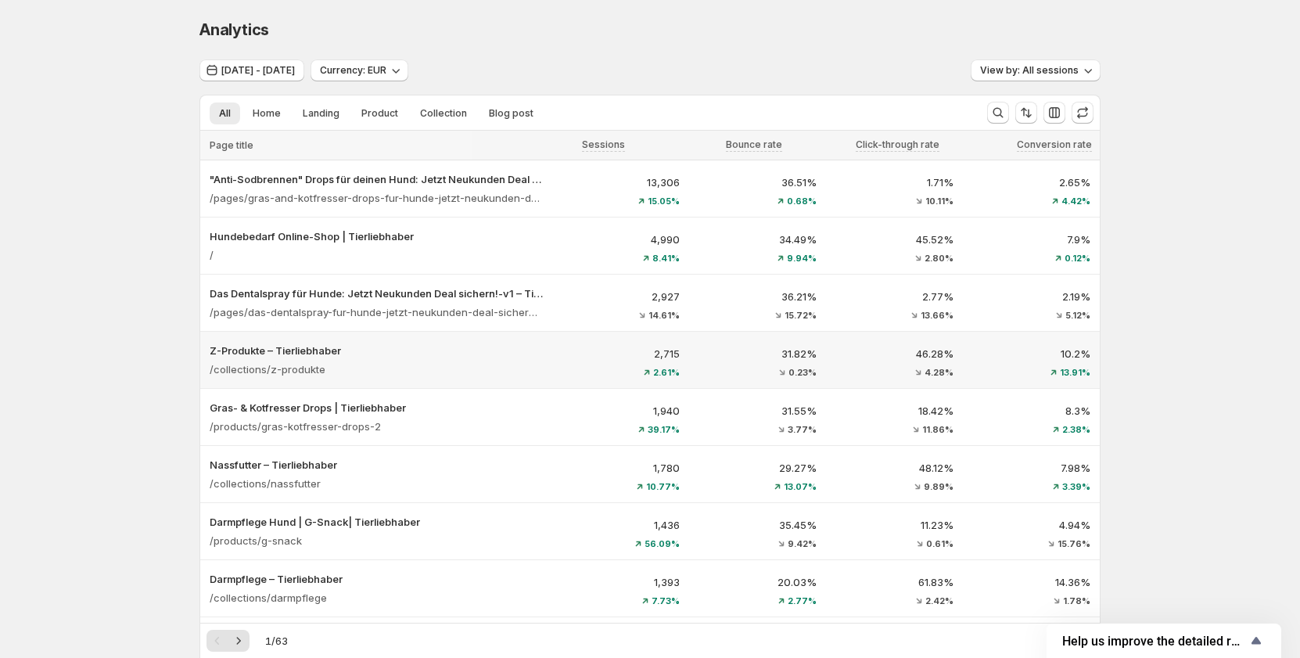
click at [491, 368] on div "/collections/z-produkte" at bounding box center [376, 369] width 333 height 22
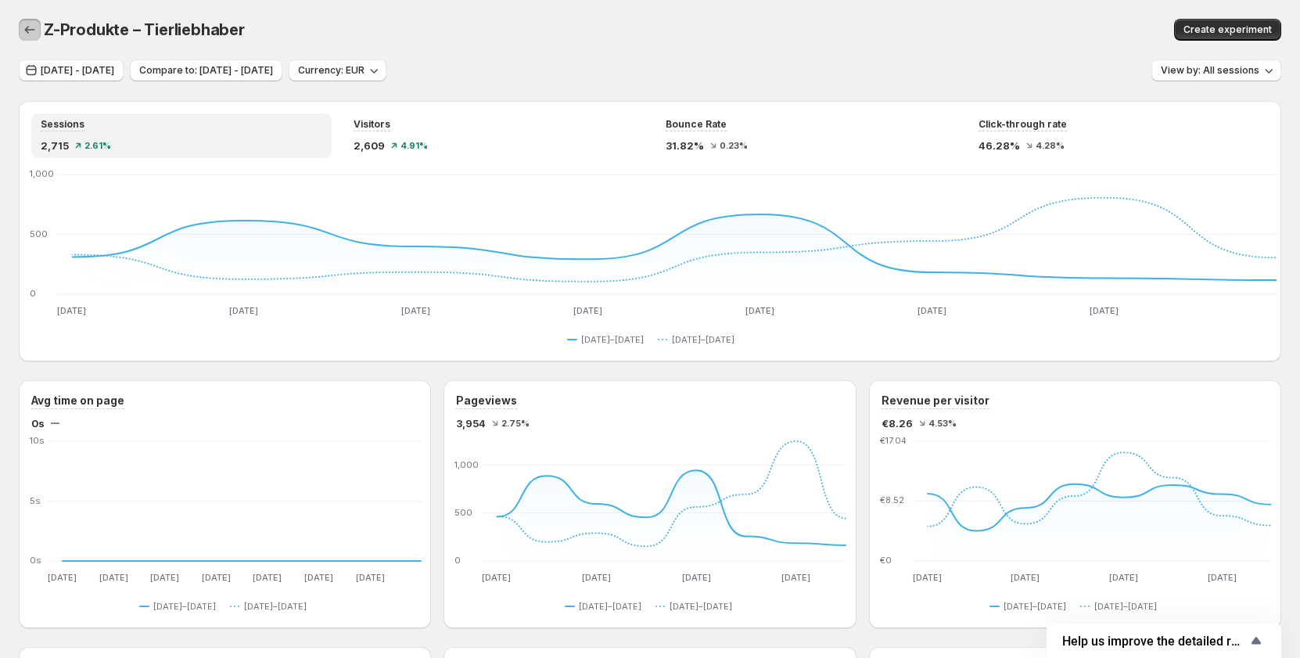
click at [30, 38] on button "button" at bounding box center [30, 30] width 22 height 22
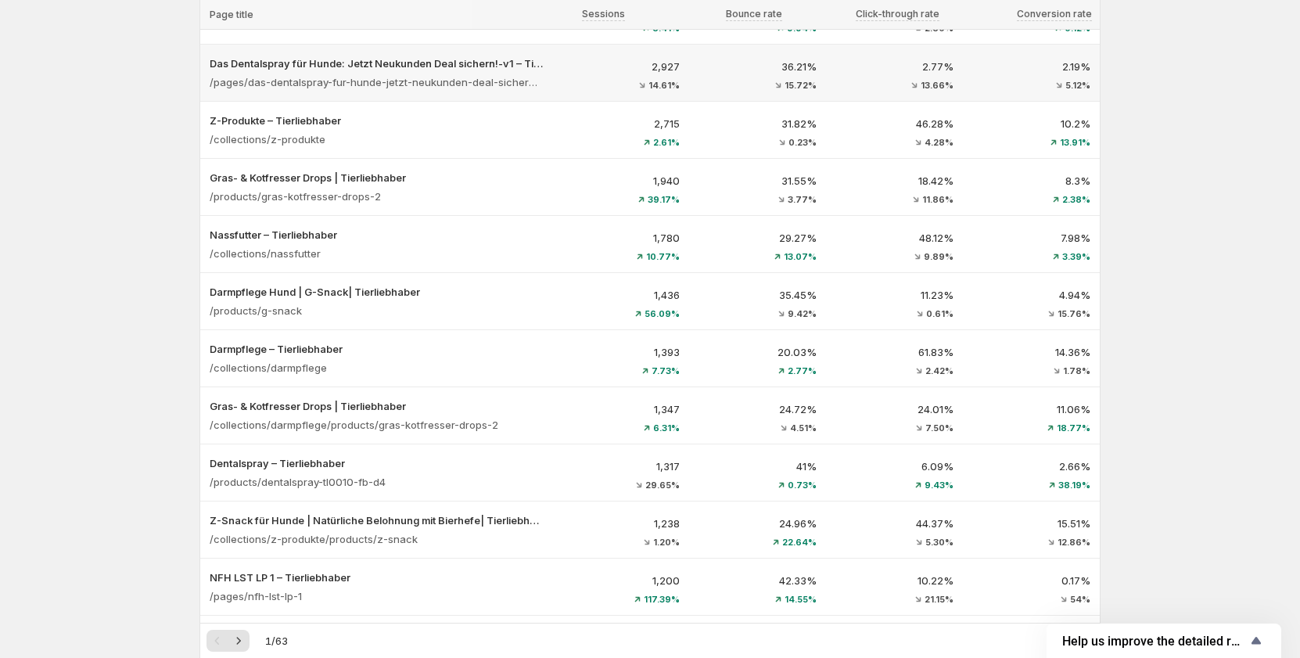
scroll to position [235, 0]
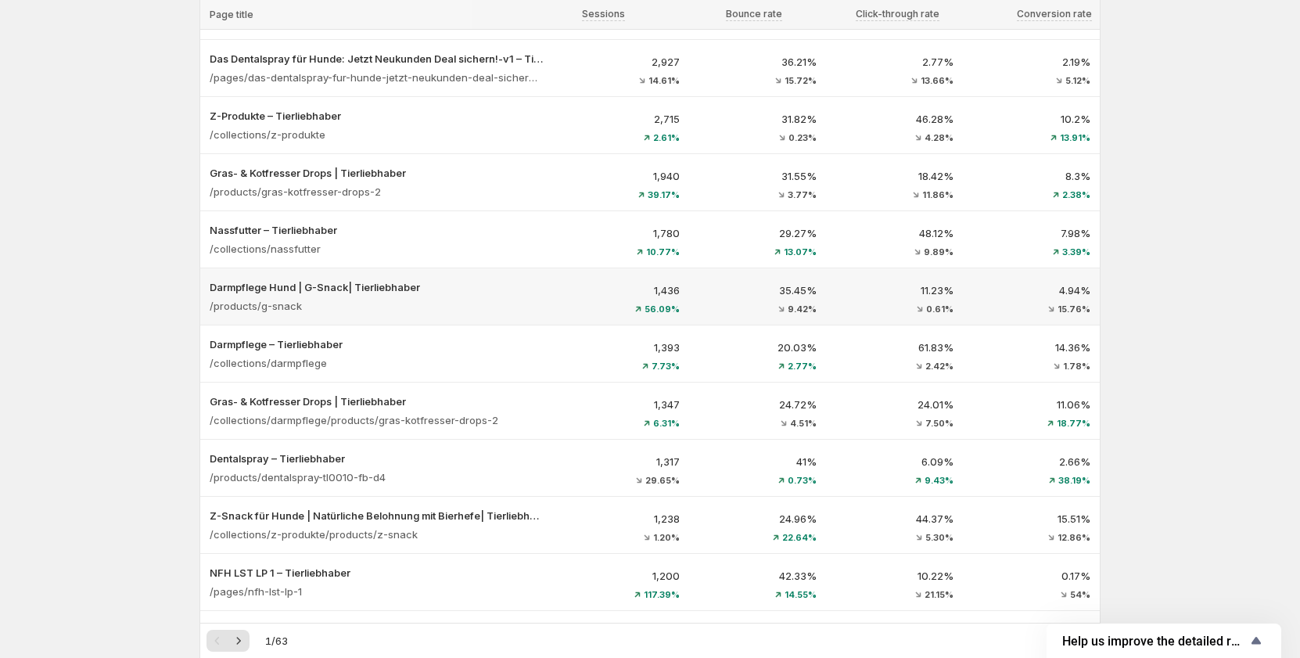
click at [583, 307] on div "56.09%" at bounding box center [621, 308] width 118 height 9
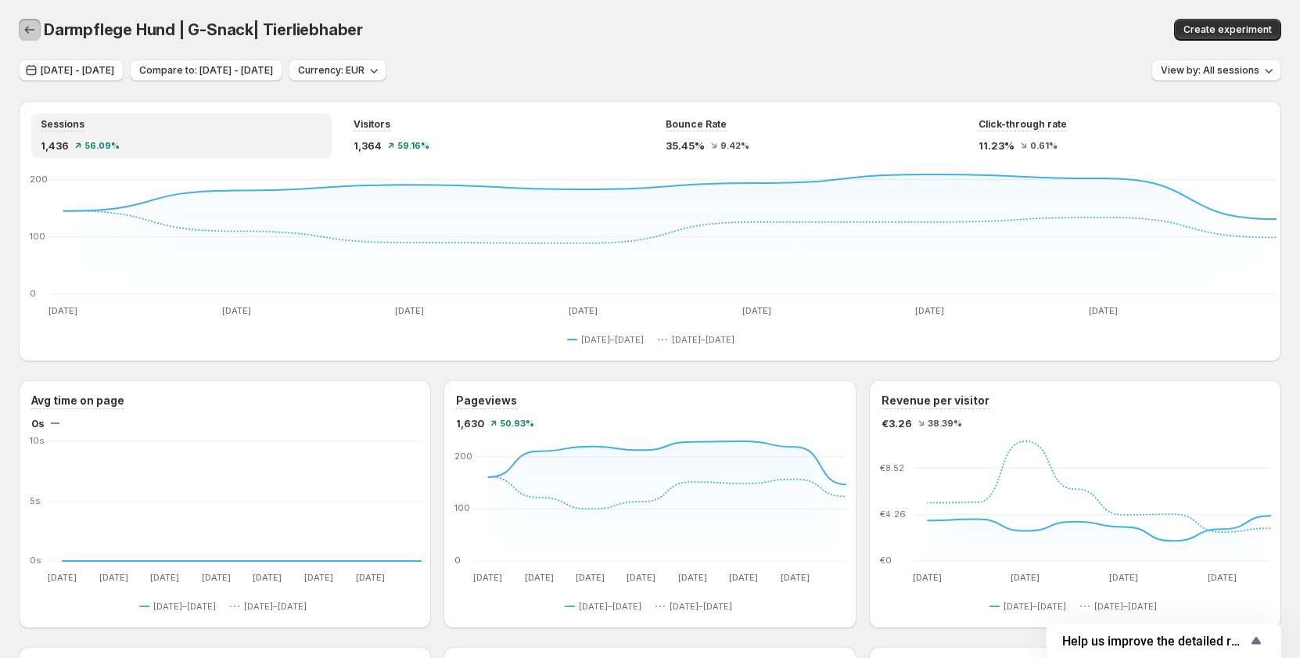
click at [22, 37] on icon "button" at bounding box center [30, 30] width 16 height 16
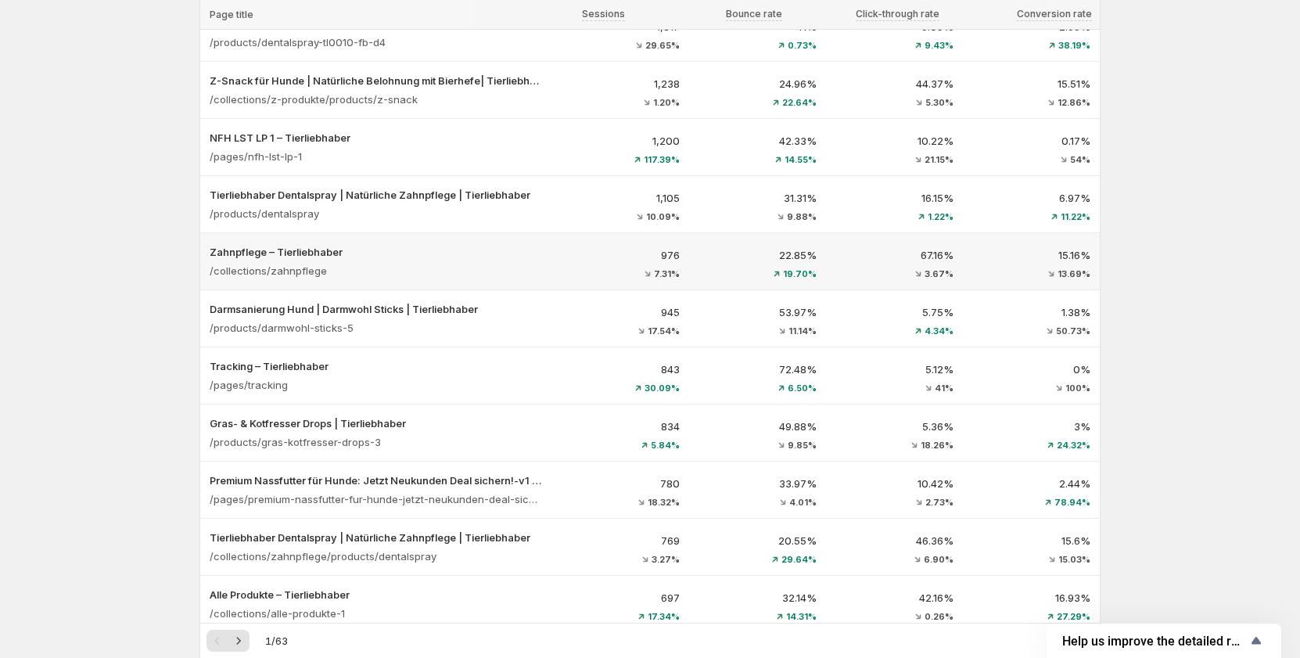
scroll to position [671, 0]
click at [534, 436] on div "/products/gras-kotfresser-drops-3" at bounding box center [376, 440] width 333 height 22
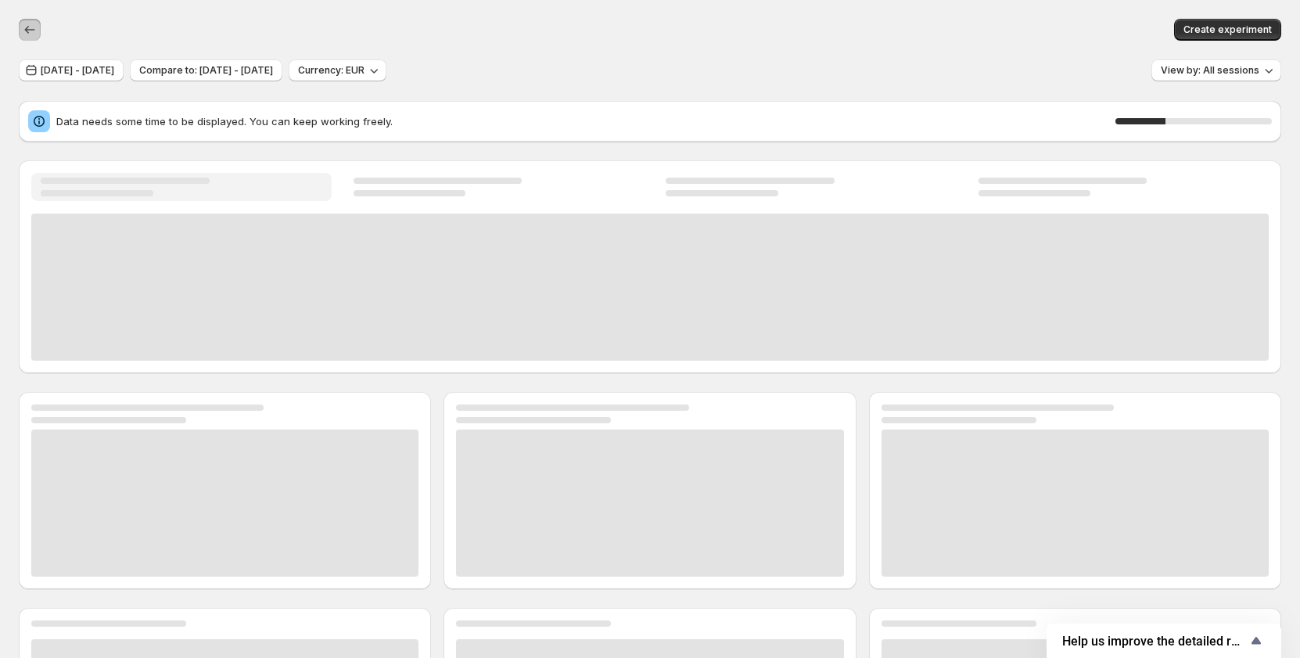
click at [27, 32] on icon "button" at bounding box center [30, 30] width 16 height 16
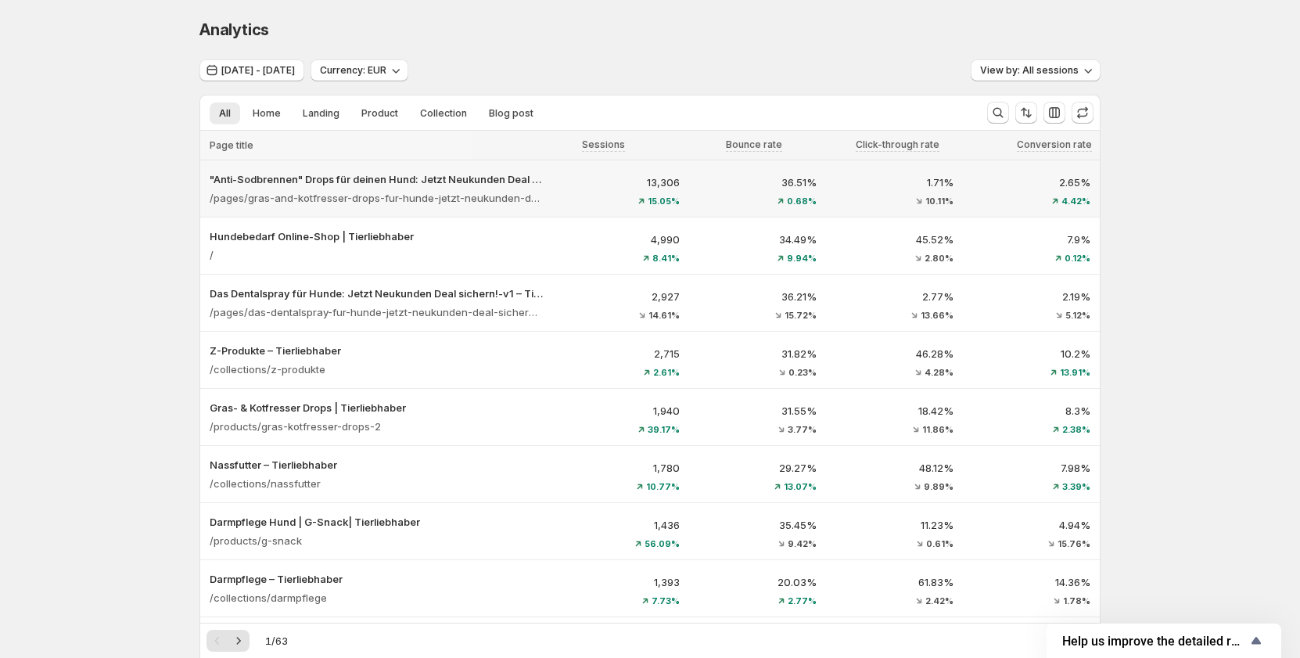
click at [584, 188] on p "13,306" at bounding box center [621, 182] width 118 height 16
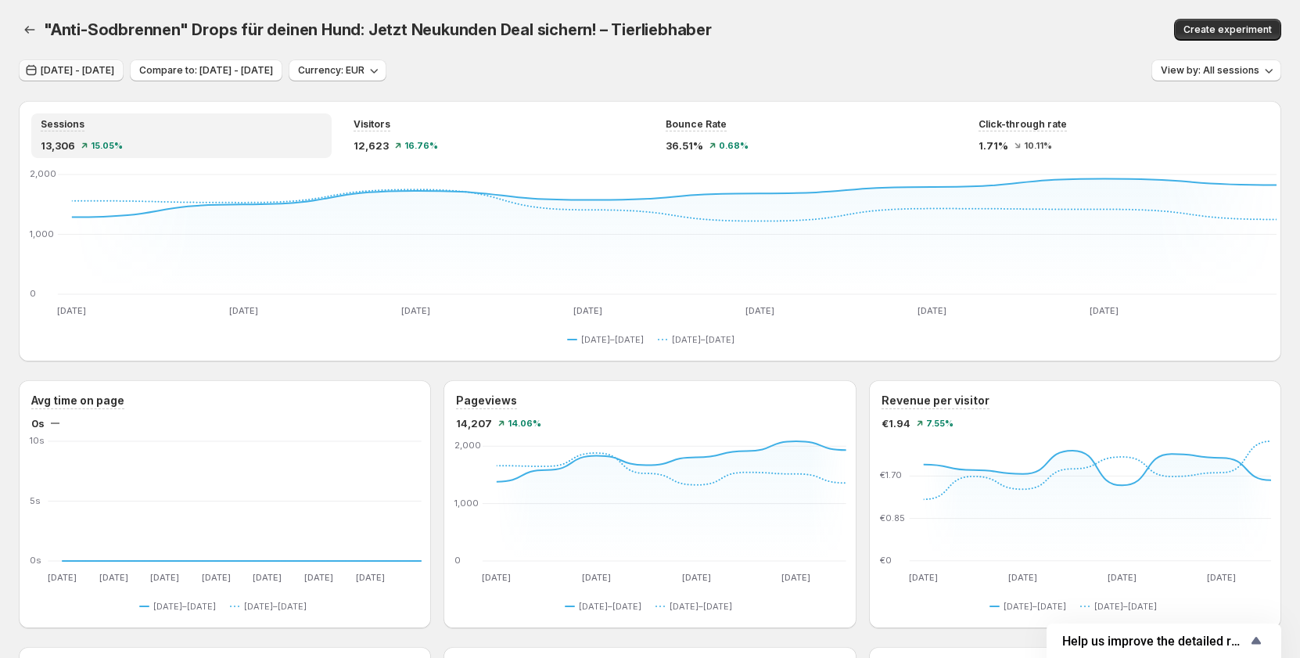
click at [114, 74] on span "[DATE] - [DATE]" at bounding box center [78, 70] width 74 height 13
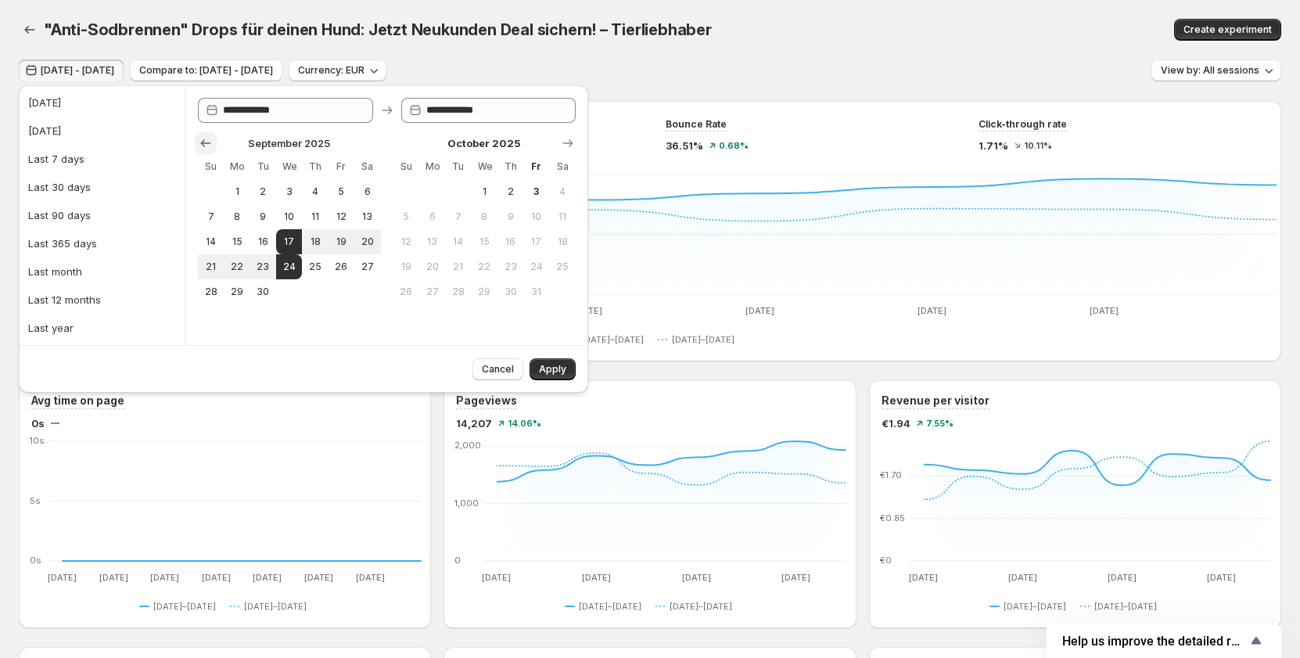
click at [201, 145] on icon "Show previous month, August 2025" at bounding box center [206, 143] width 16 height 16
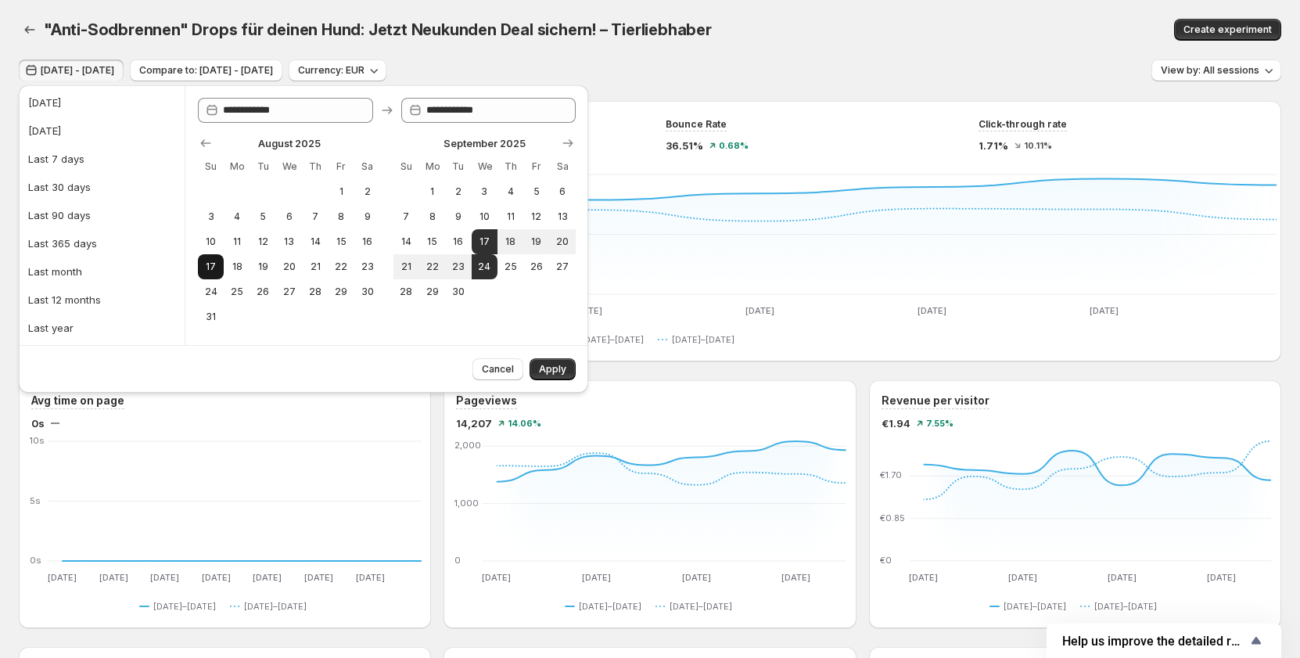
click at [220, 263] on button "17" at bounding box center [211, 266] width 26 height 25
type input "**********"
click at [217, 282] on button "24" at bounding box center [211, 291] width 26 height 25
type input "**********"
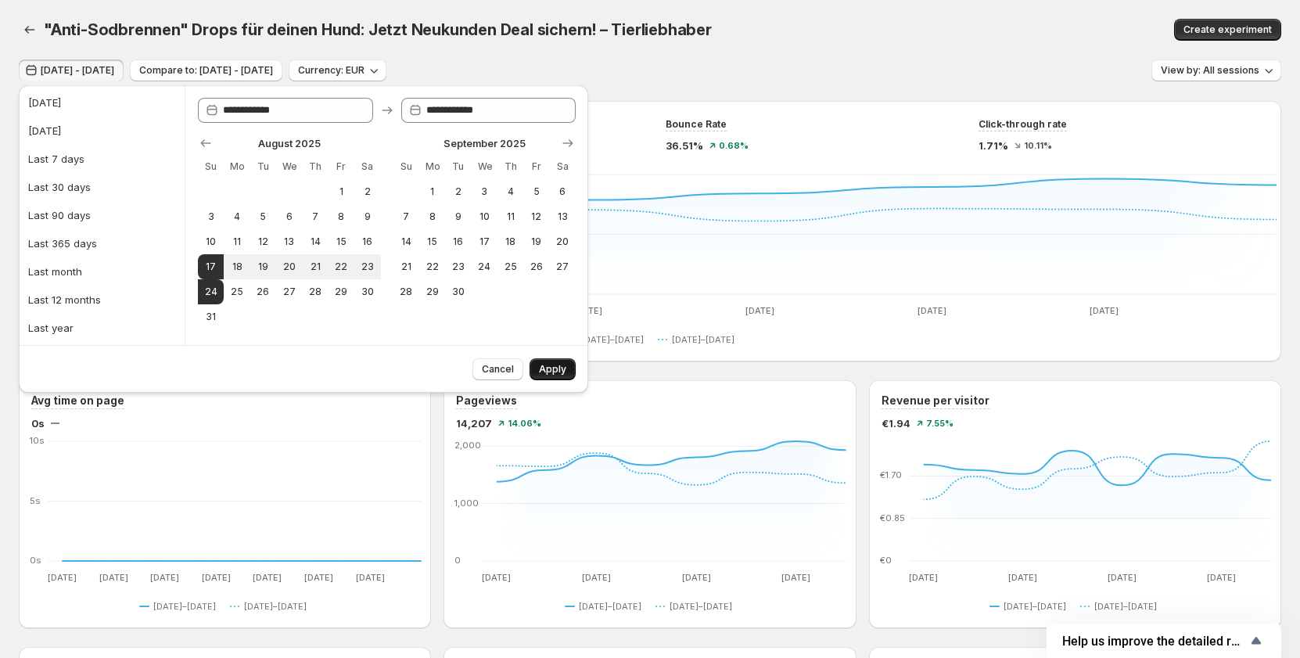
click at [540, 368] on span "Apply" at bounding box center [552, 369] width 27 height 13
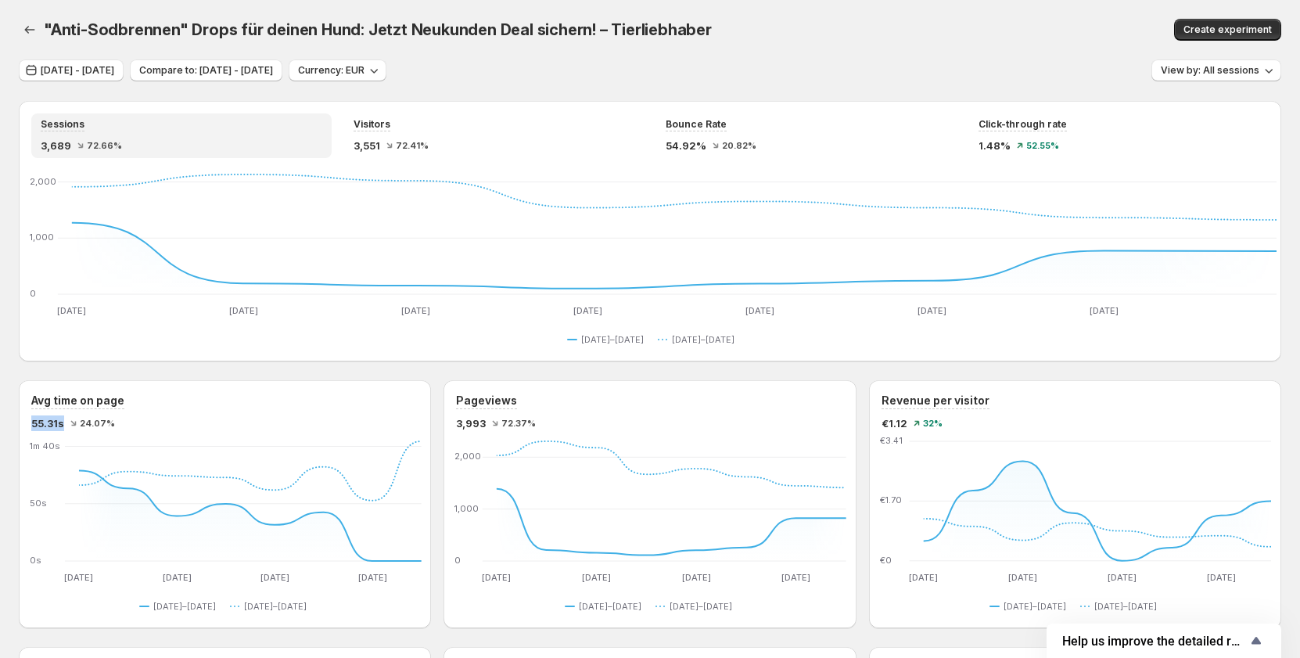
drag, startPoint x: 28, startPoint y: 429, endPoint x: 62, endPoint y: 423, distance: 34.2
click at [62, 423] on div "Avg time on page 55.31s 24.07% [DATE] Aug [DATE] Aug [DATE] Aug [DATE] Aug 23 0…" at bounding box center [225, 504] width 412 height 248
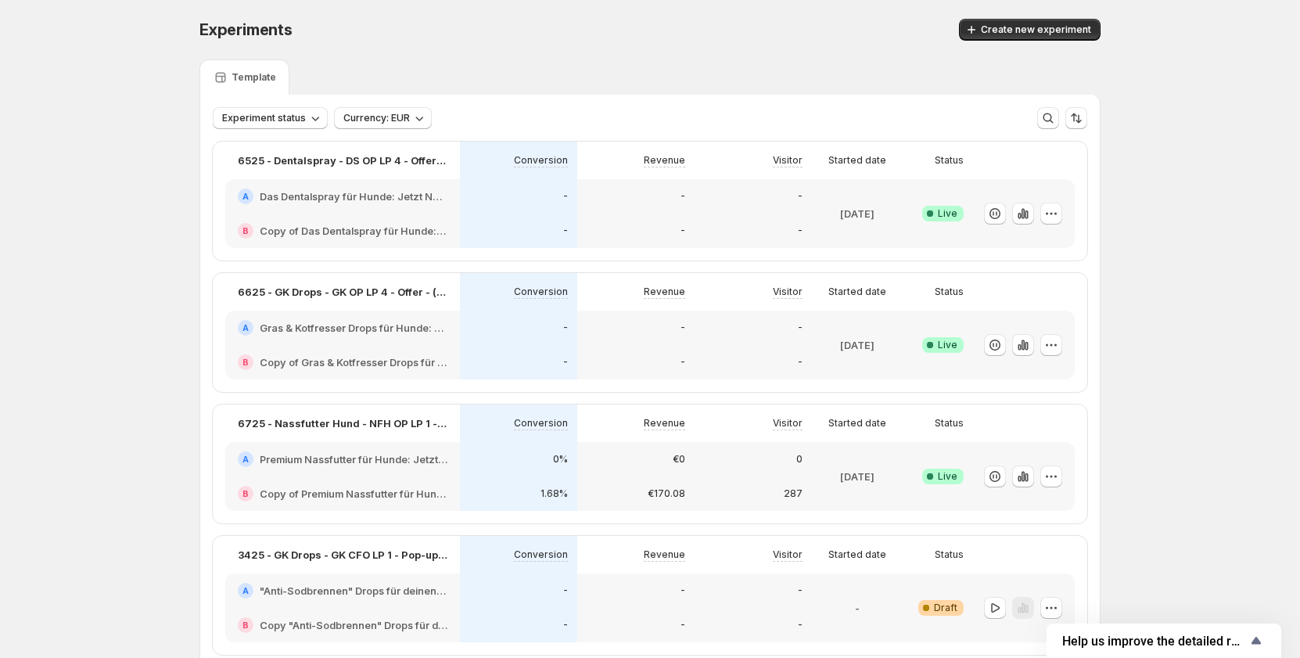
click at [739, 62] on div "Template" at bounding box center [649, 76] width 901 height 35
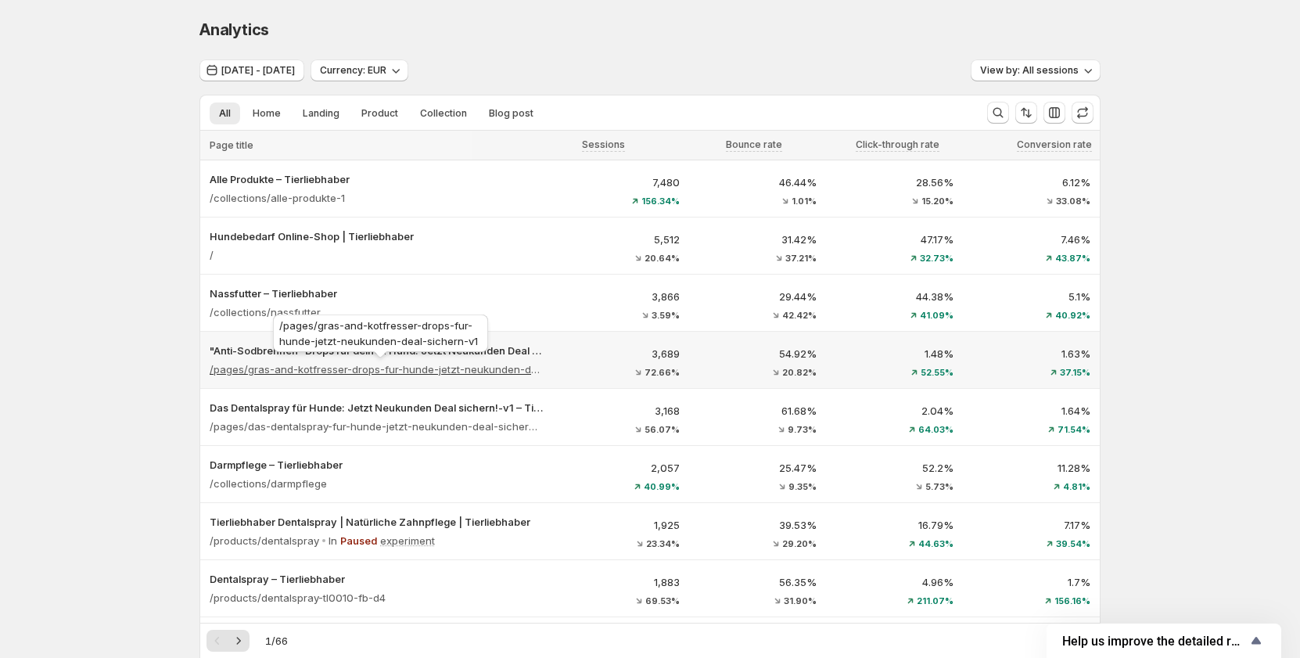
click at [440, 371] on p "/pages/gras-and-kotfresser-drops-fur-hunde-jetzt-neukunden-deal-sichern-v1" at bounding box center [376, 369] width 333 height 16
click at [568, 361] on p "3,689" at bounding box center [621, 354] width 118 height 16
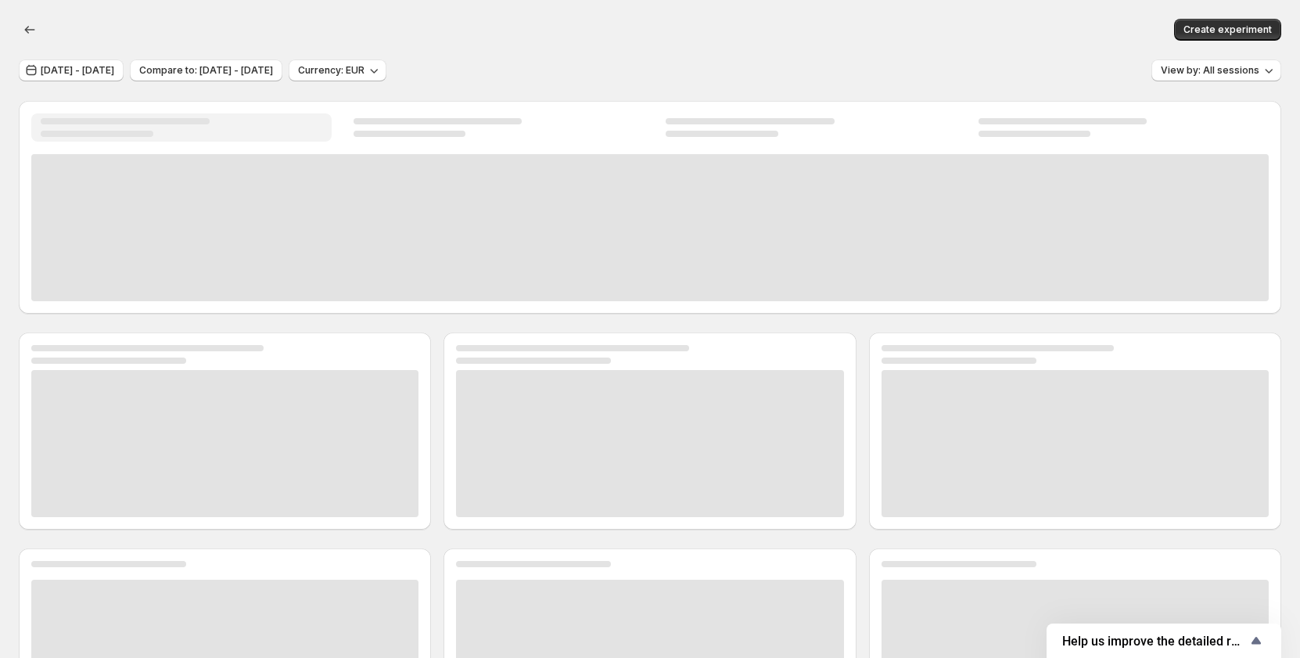
click at [600, 359] on div at bounding box center [533, 360] width 155 height 6
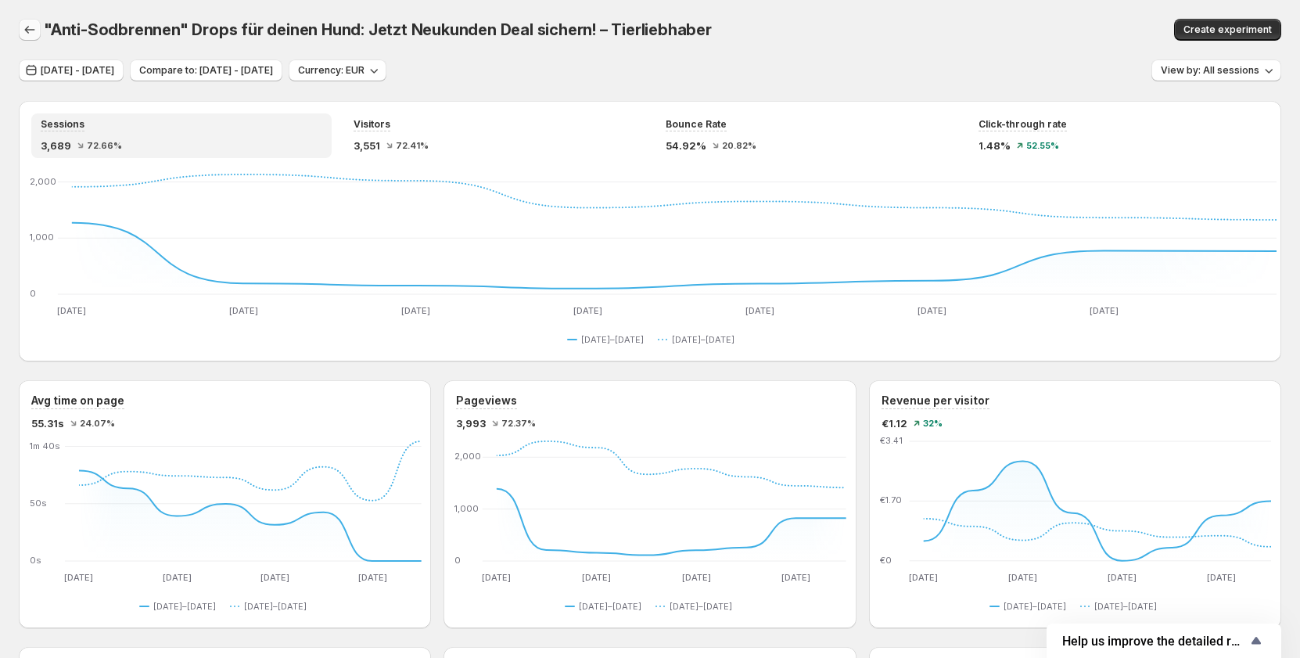
click at [31, 31] on icon "button" at bounding box center [30, 30] width 16 height 16
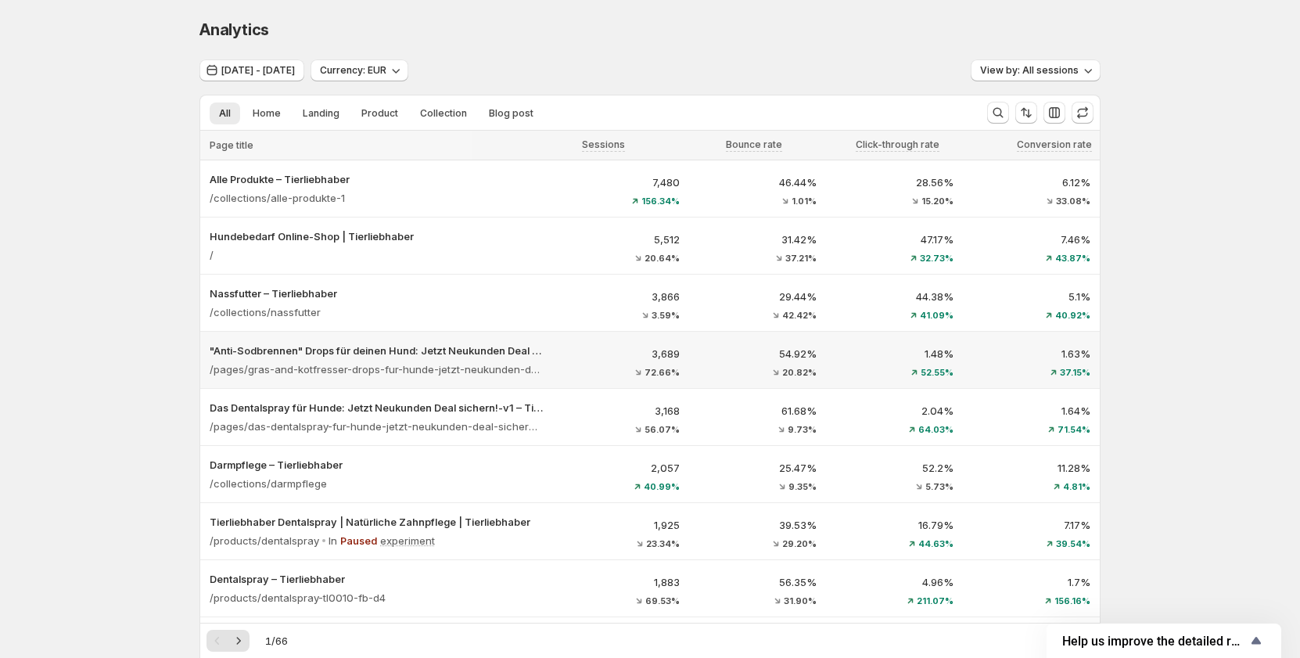
click at [607, 364] on div "3,689 72.66%" at bounding box center [621, 361] width 118 height 31
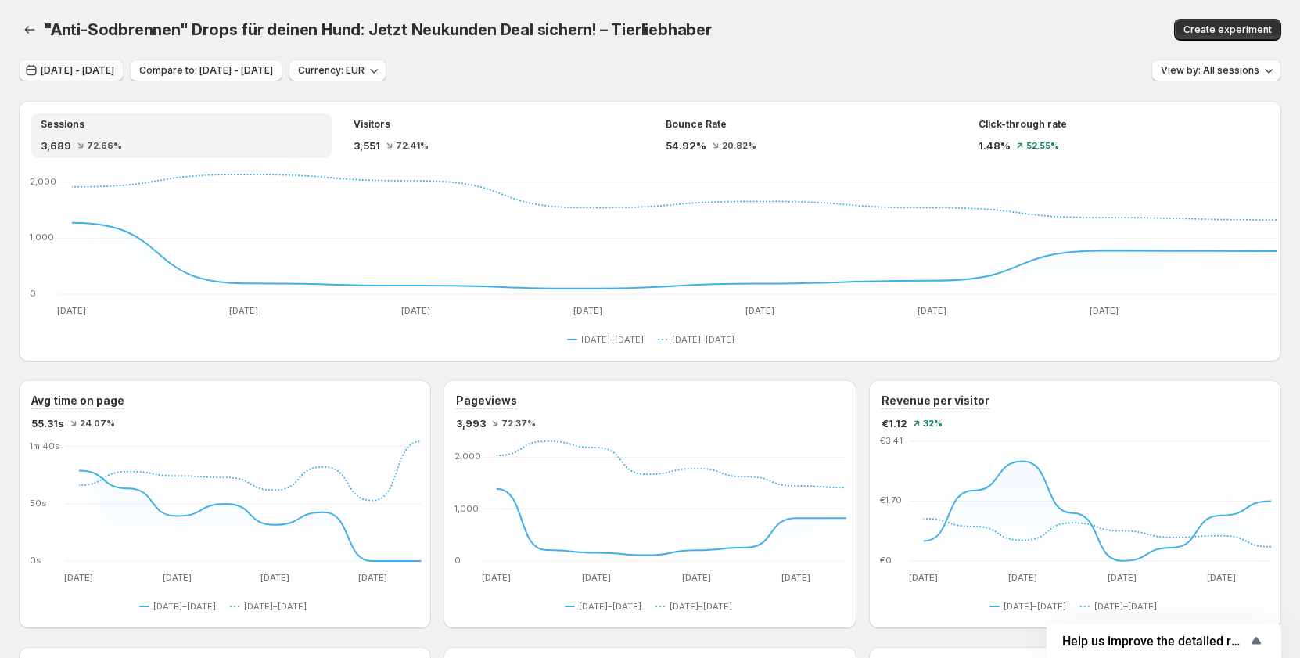
click at [114, 71] on span "Aug 17, 2025 - Aug 24, 2025" at bounding box center [78, 70] width 74 height 13
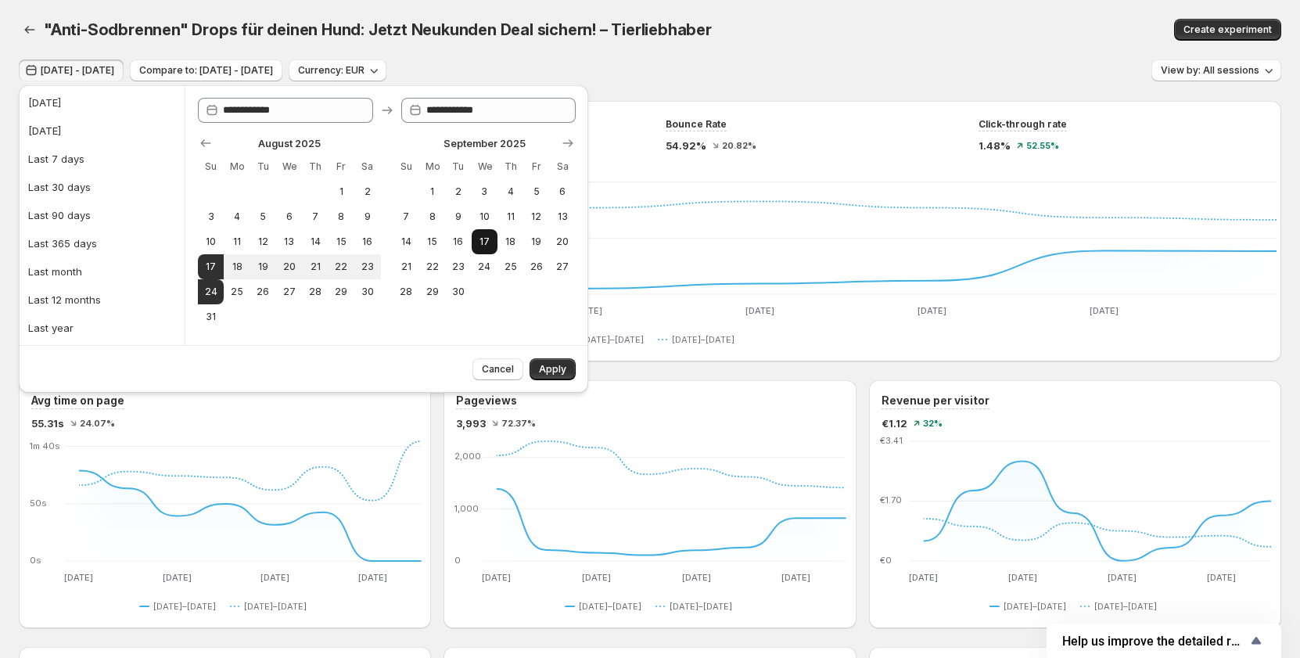
click at [489, 245] on span "17" at bounding box center [484, 241] width 13 height 13
type input "**********"
click at [489, 259] on button "24" at bounding box center [485, 266] width 26 height 25
type input "**********"
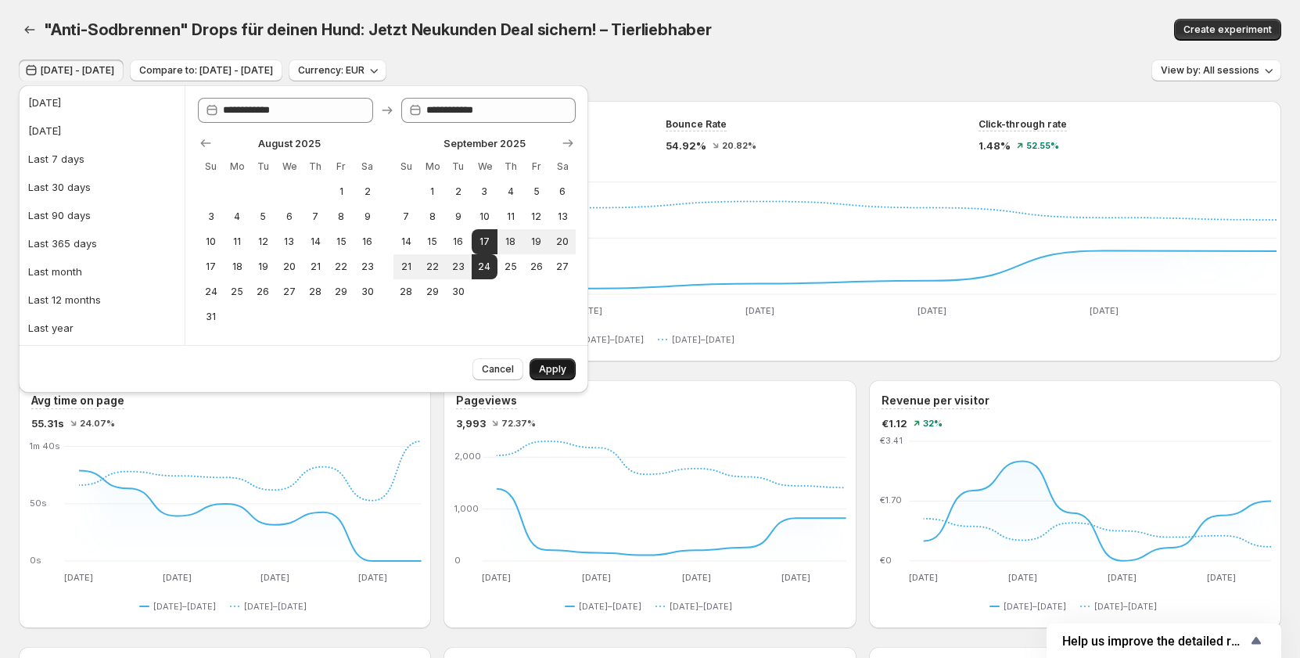
click at [558, 374] on span "Apply" at bounding box center [552, 369] width 27 height 13
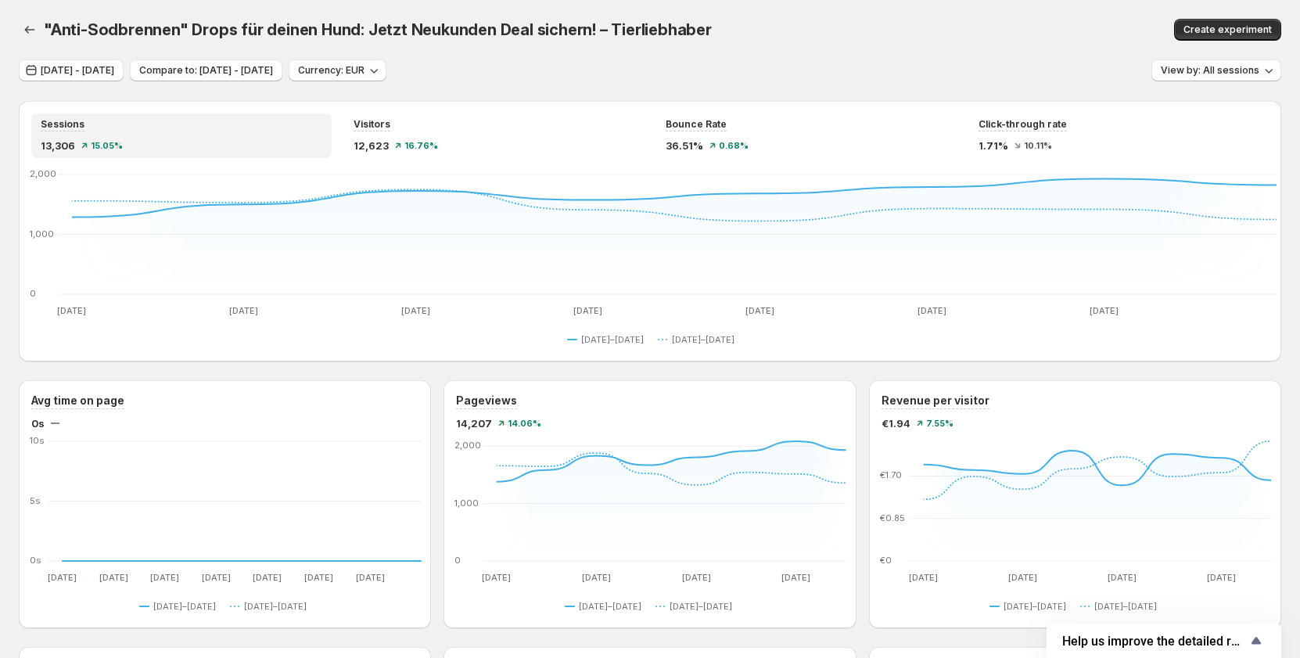
click at [935, 58] on div ""Anti-Sodbrennen" Drops für deinen Hund: Jetzt Neukunden Deal sichern! – Tierli…" at bounding box center [650, 29] width 1262 height 59
drag, startPoint x: 632, startPoint y: 5, endPoint x: 440, endPoint y: 41, distance: 195.0
click at [451, 106] on div "Sessions 13,306 15.05% Visitors 12,623 16.76% Bounce Rate 36.51% 0.68% Click-th…" at bounding box center [650, 231] width 1262 height 260
click at [60, 73] on span "[DATE] - [DATE]" at bounding box center [78, 70] width 74 height 13
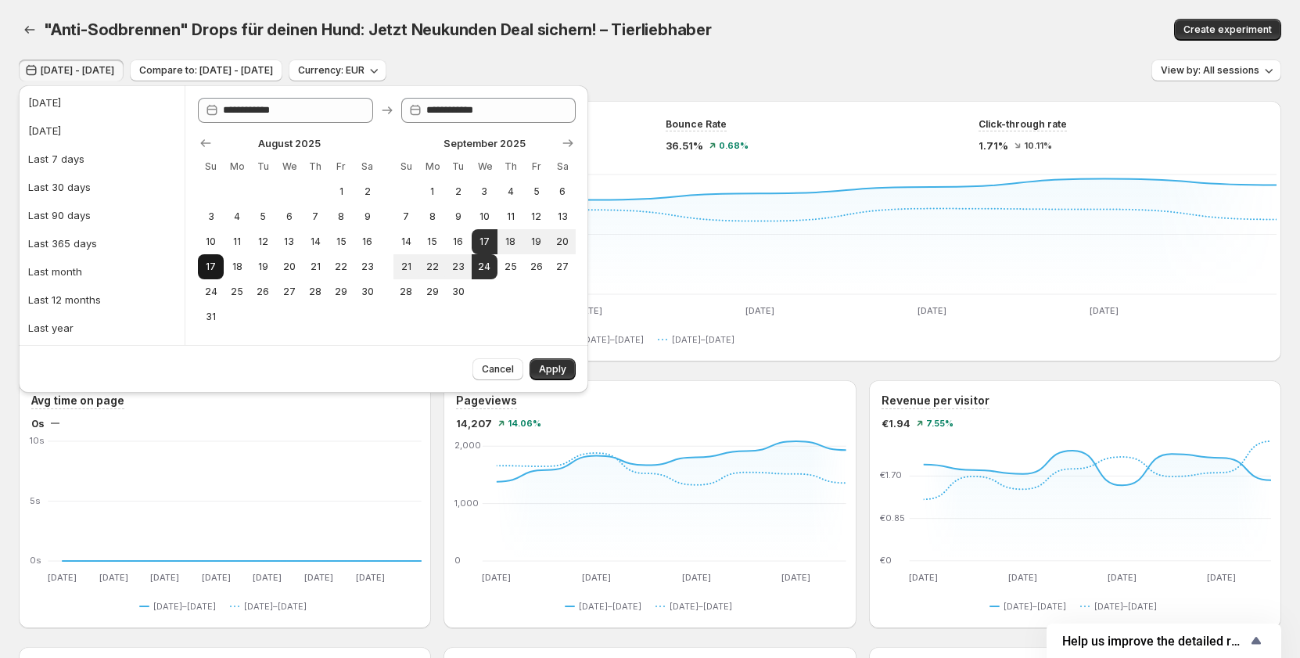
click at [206, 264] on span "17" at bounding box center [210, 266] width 13 height 13
type input "**********"
click at [214, 291] on span "24" at bounding box center [210, 291] width 13 height 13
type input "**********"
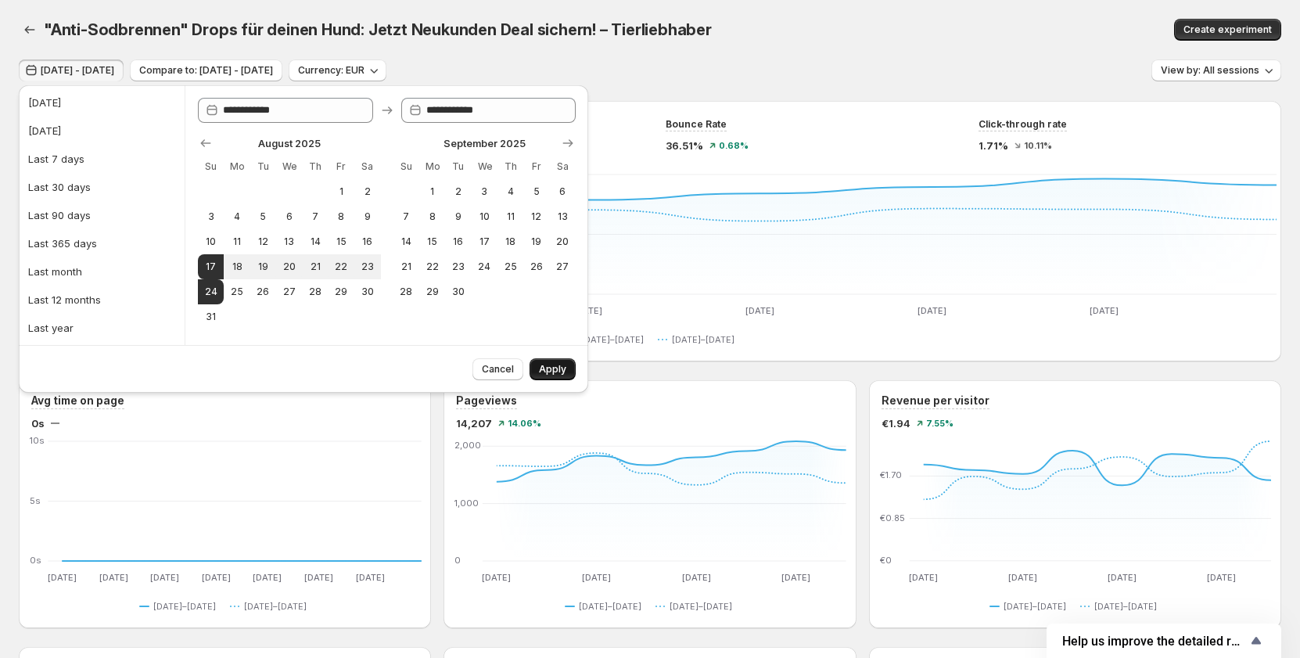
click at [540, 365] on span "Apply" at bounding box center [552, 369] width 27 height 13
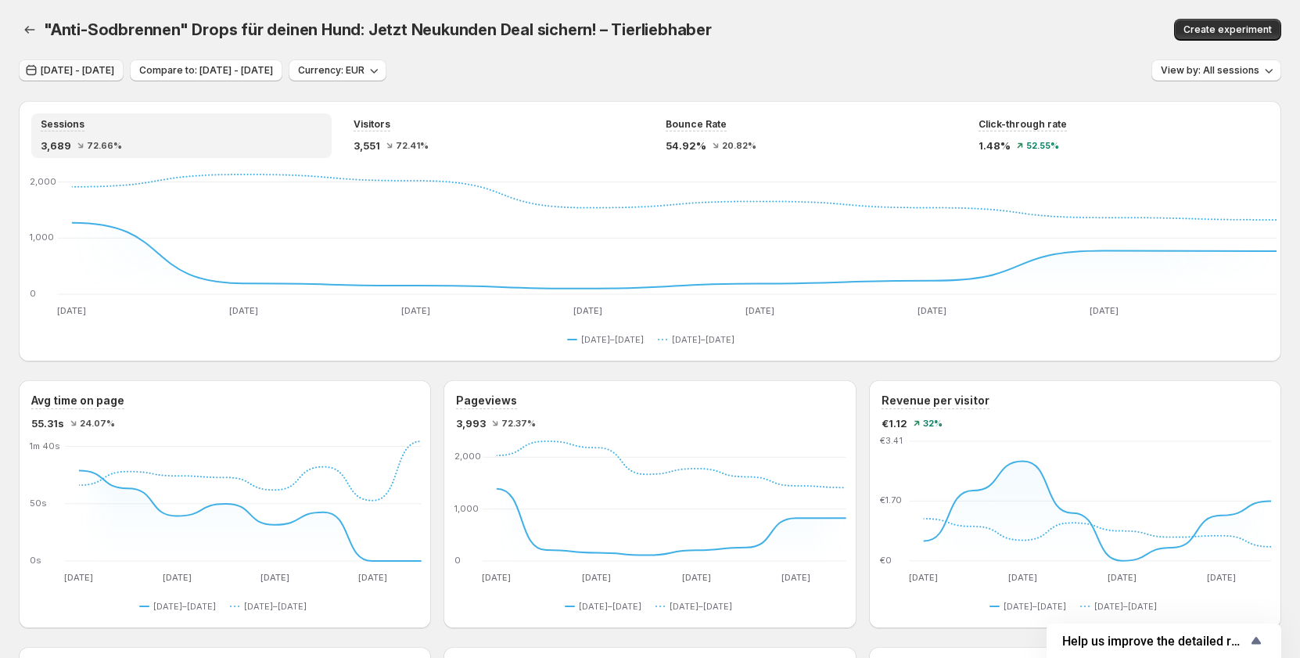
click at [113, 67] on span "Aug 17, 2025 - Aug 24, 2025" at bounding box center [78, 70] width 74 height 13
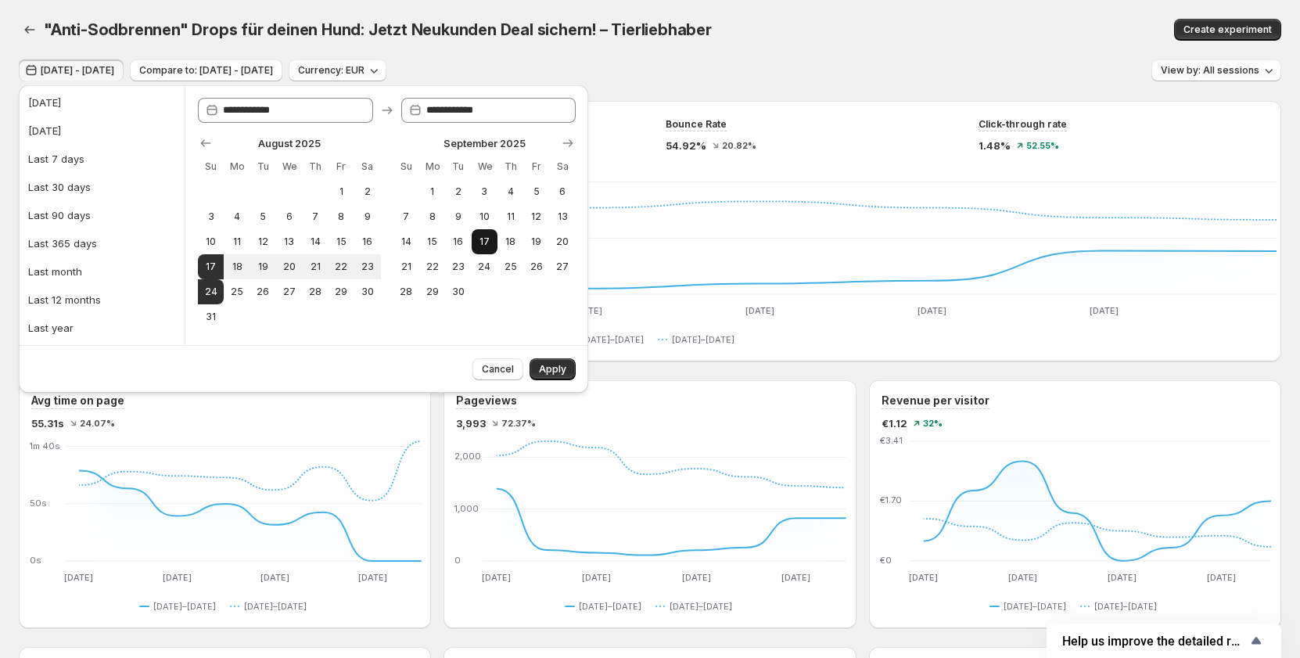
click at [486, 239] on span "17" at bounding box center [484, 241] width 13 height 13
type input "**********"
click at [493, 260] on button "24" at bounding box center [485, 266] width 26 height 25
type input "**********"
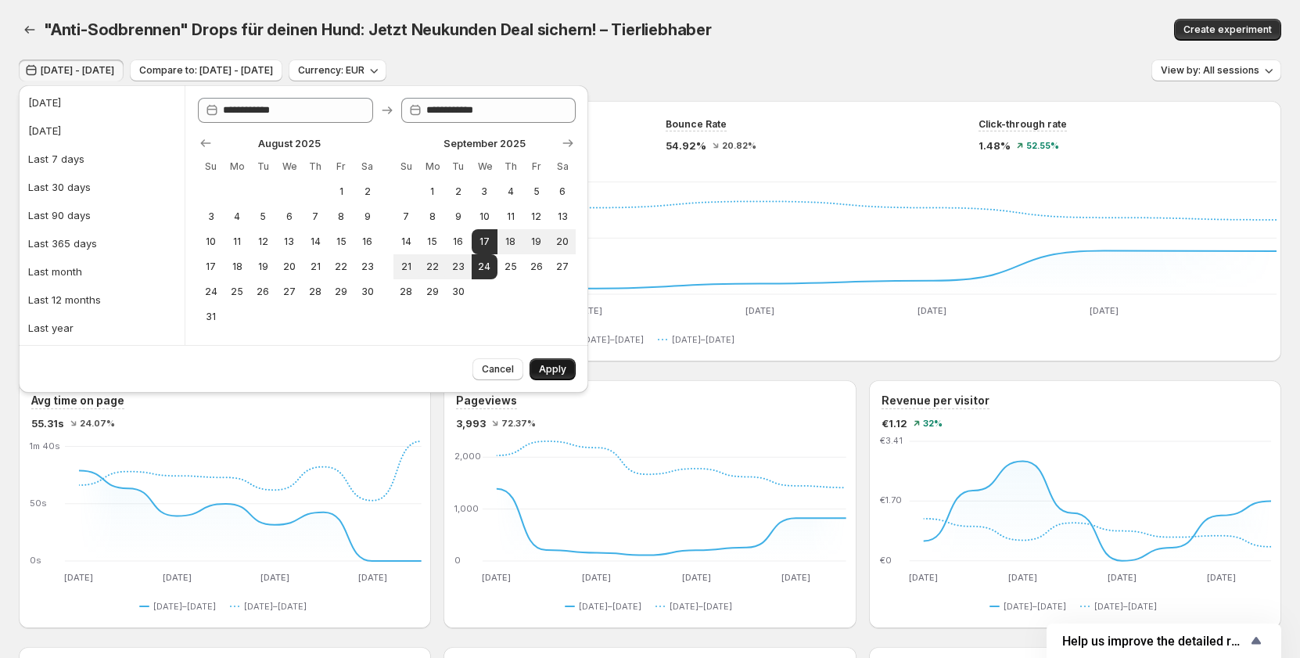
click at [546, 372] on span "Apply" at bounding box center [552, 369] width 27 height 13
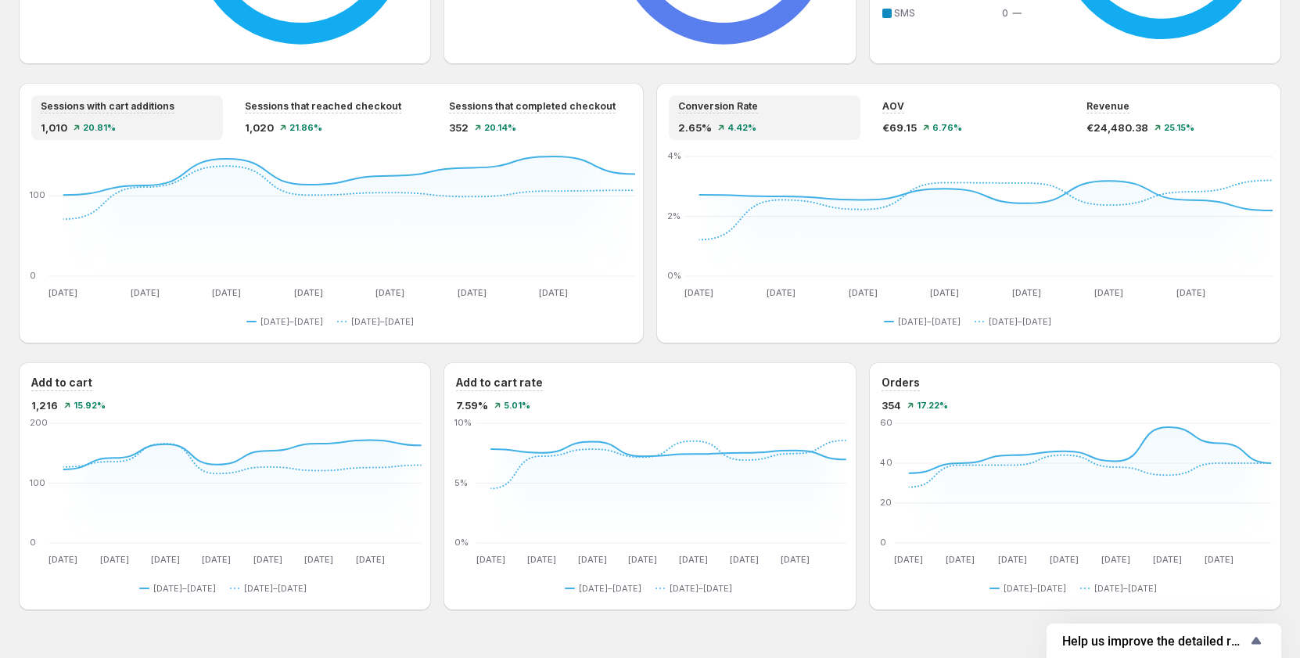
scroll to position [897, 0]
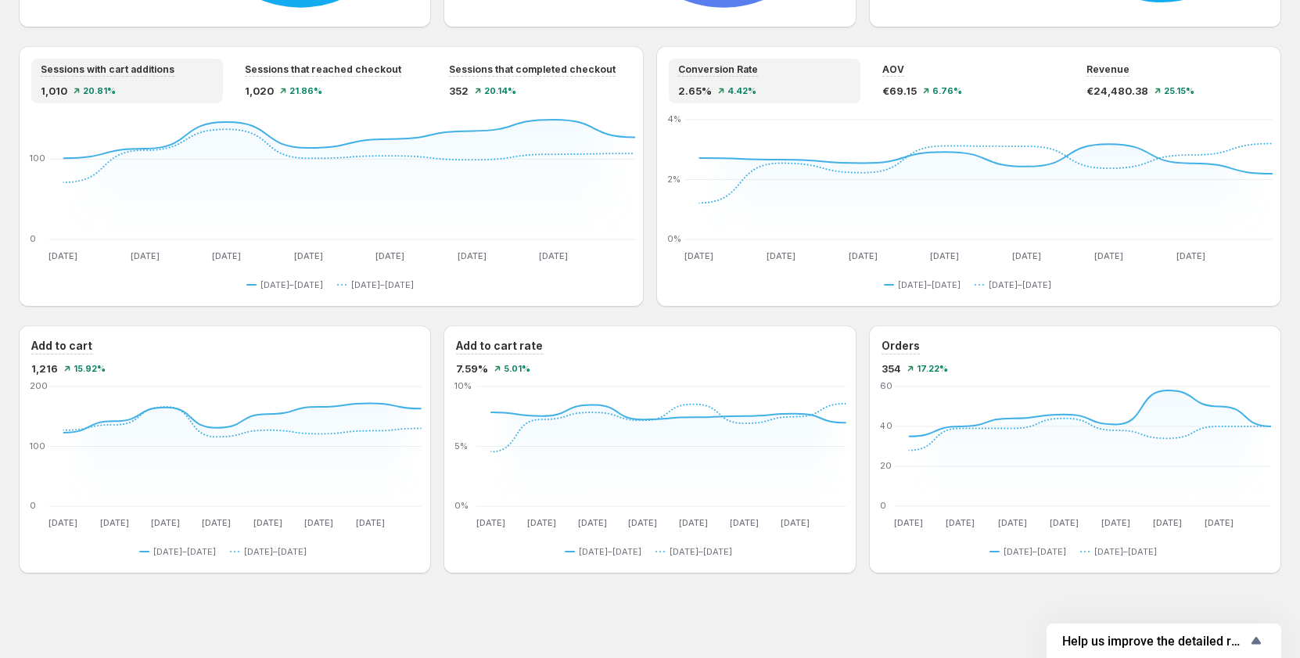
click at [869, 326] on div "Add to cart 1,216 15.92% Sep 17 Sep 17 Sep 18 Sep 18 Sep 19 Sep 19 Sep 20 Sep 2…" at bounding box center [650, 449] width 1262 height 248
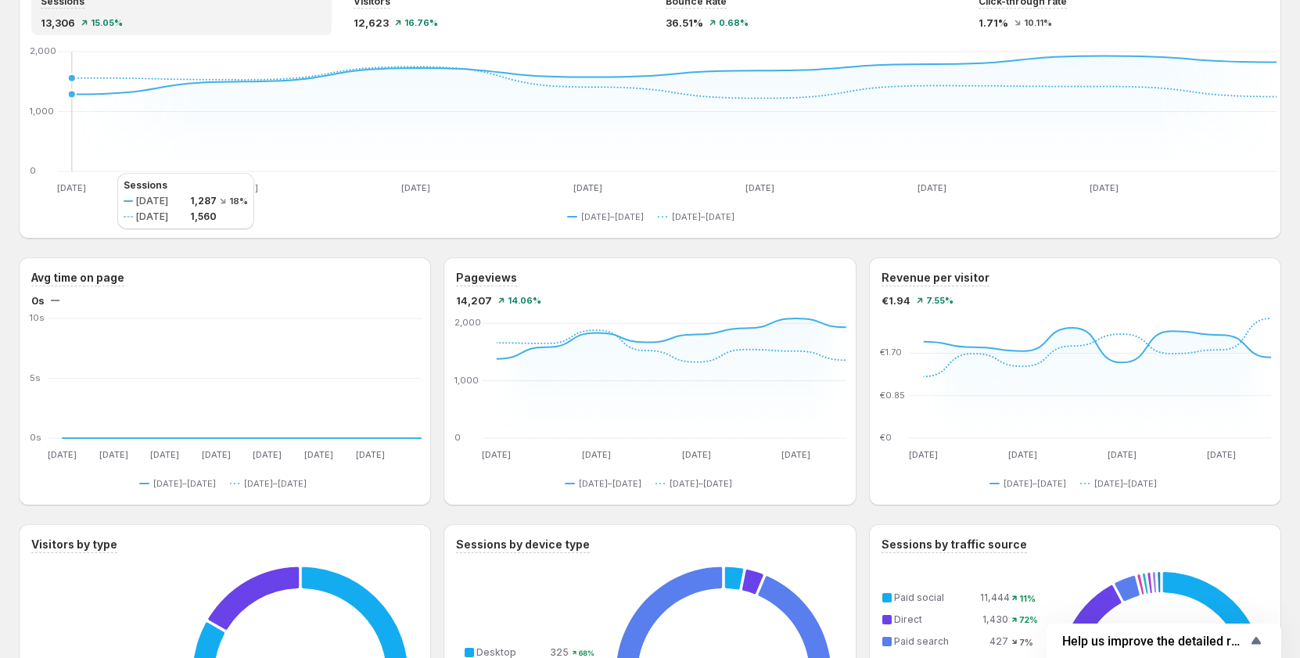
scroll to position [0, 0]
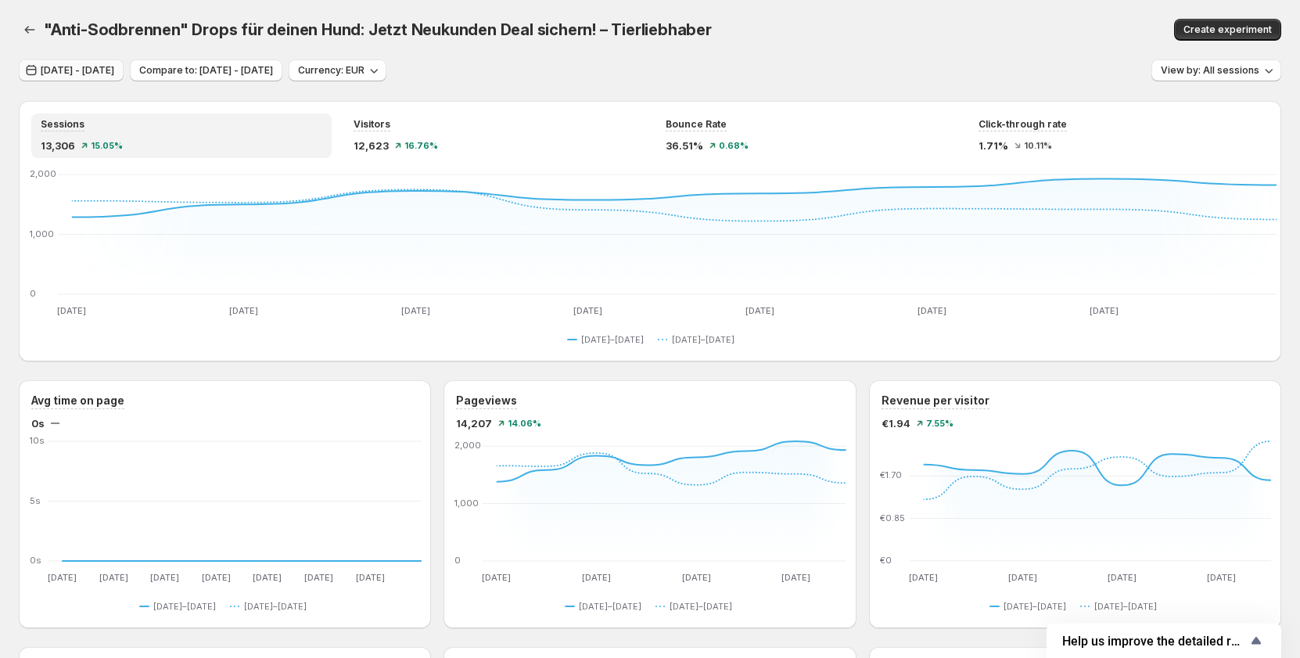
click at [114, 65] on span "[DATE] - [DATE]" at bounding box center [78, 70] width 74 height 13
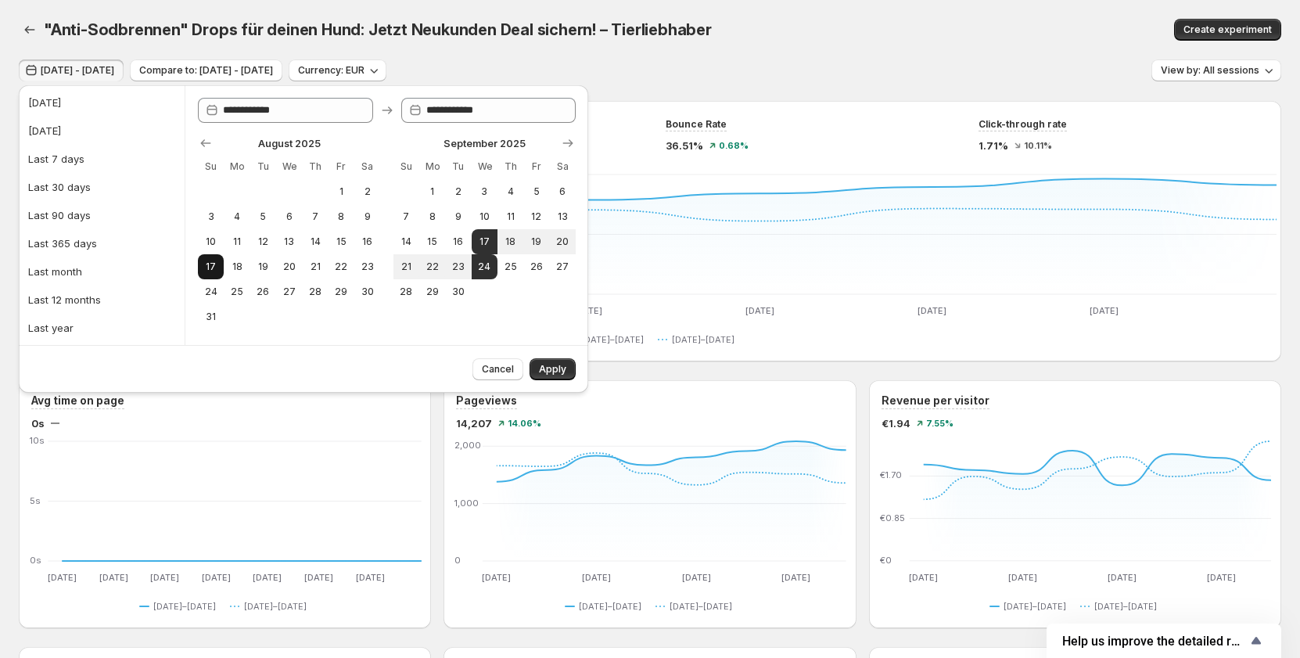
click at [210, 262] on span "17" at bounding box center [210, 266] width 13 height 13
type input "**********"
click at [212, 278] on button "17" at bounding box center [211, 266] width 26 height 25
click at [212, 292] on span "24" at bounding box center [210, 291] width 13 height 13
type input "**********"
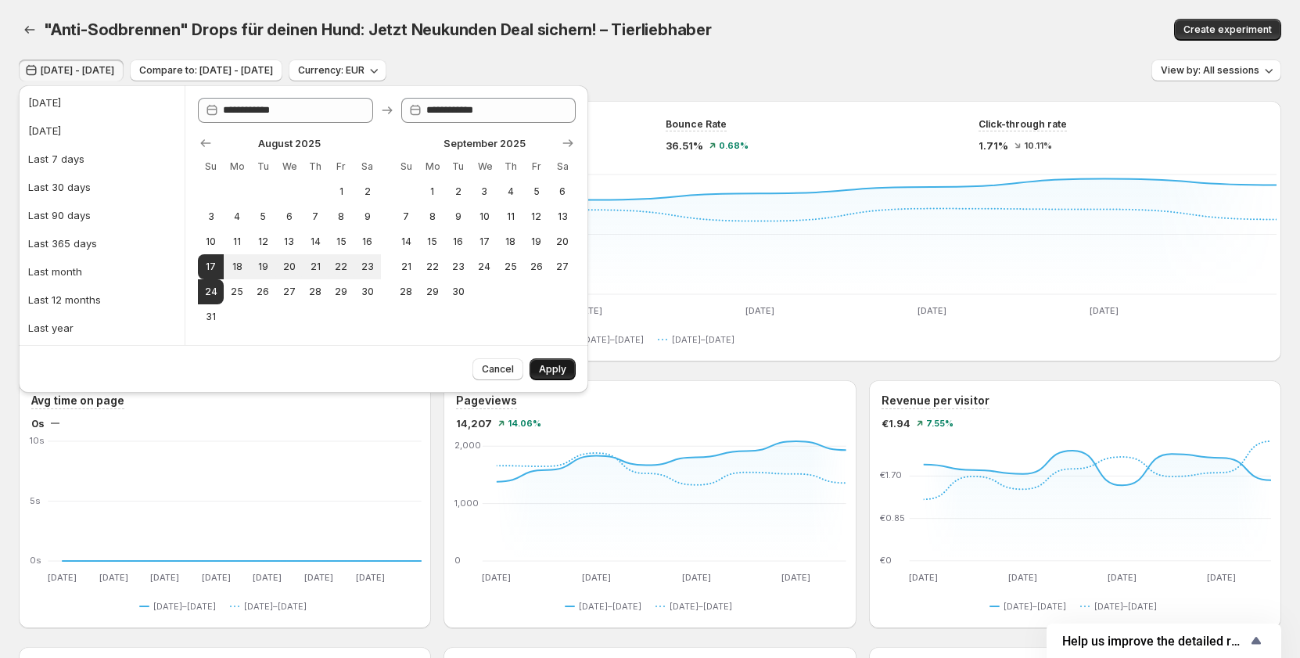
click at [543, 367] on span "Apply" at bounding box center [552, 369] width 27 height 13
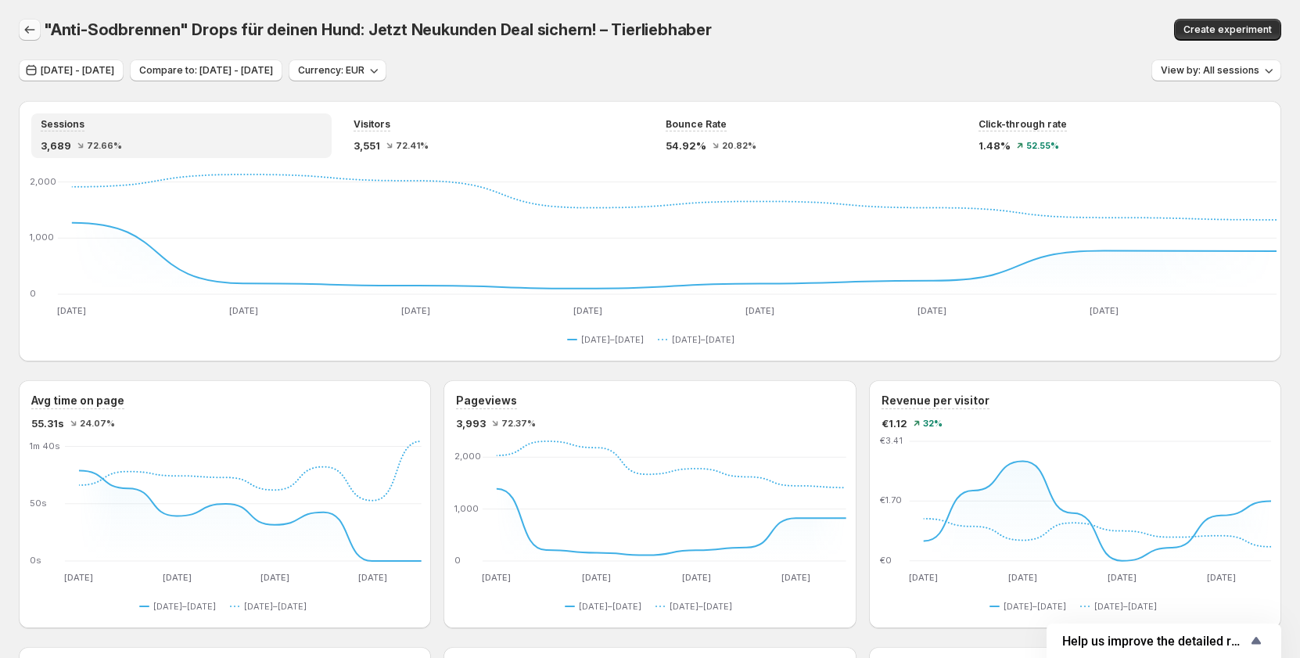
click at [33, 32] on icon "button" at bounding box center [30, 30] width 16 height 16
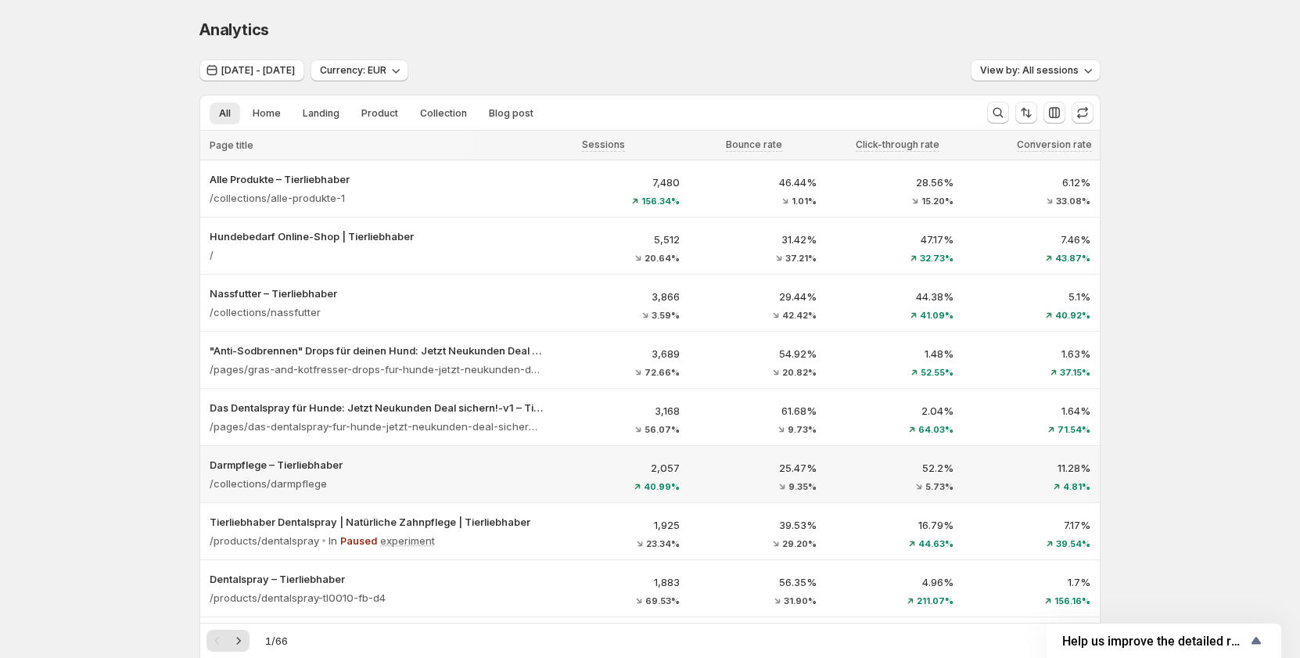
scroll to position [78, 0]
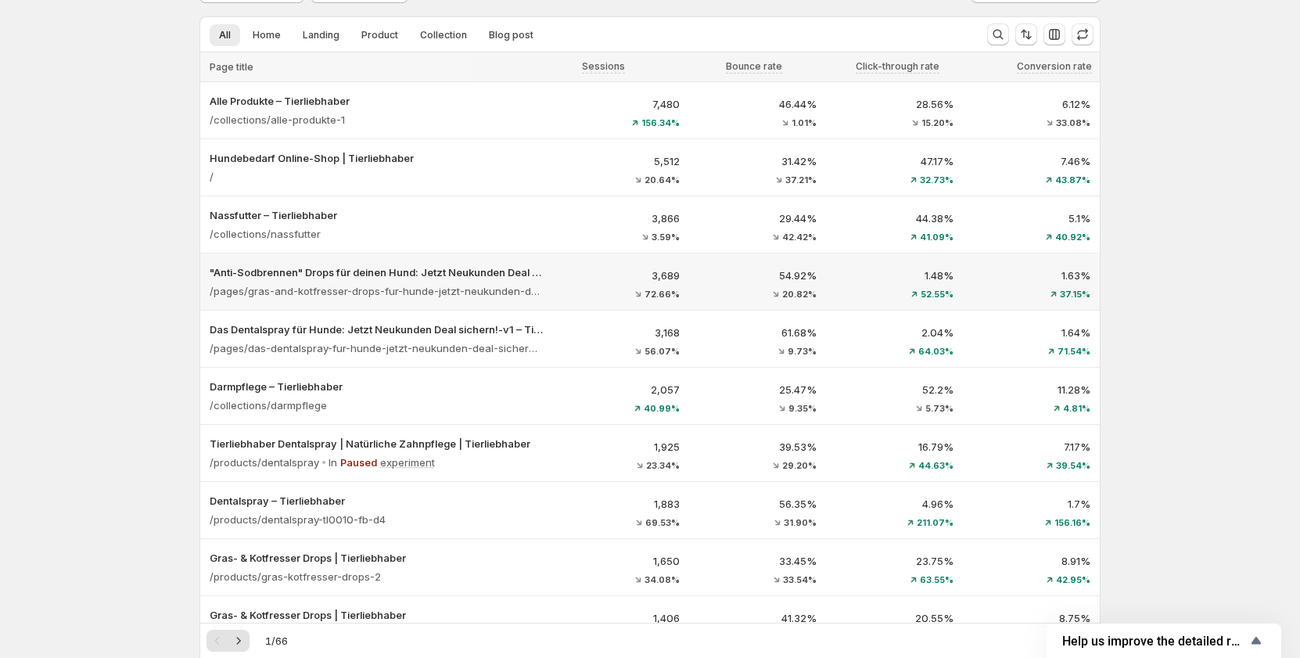
click at [614, 275] on p "3,689" at bounding box center [621, 275] width 118 height 16
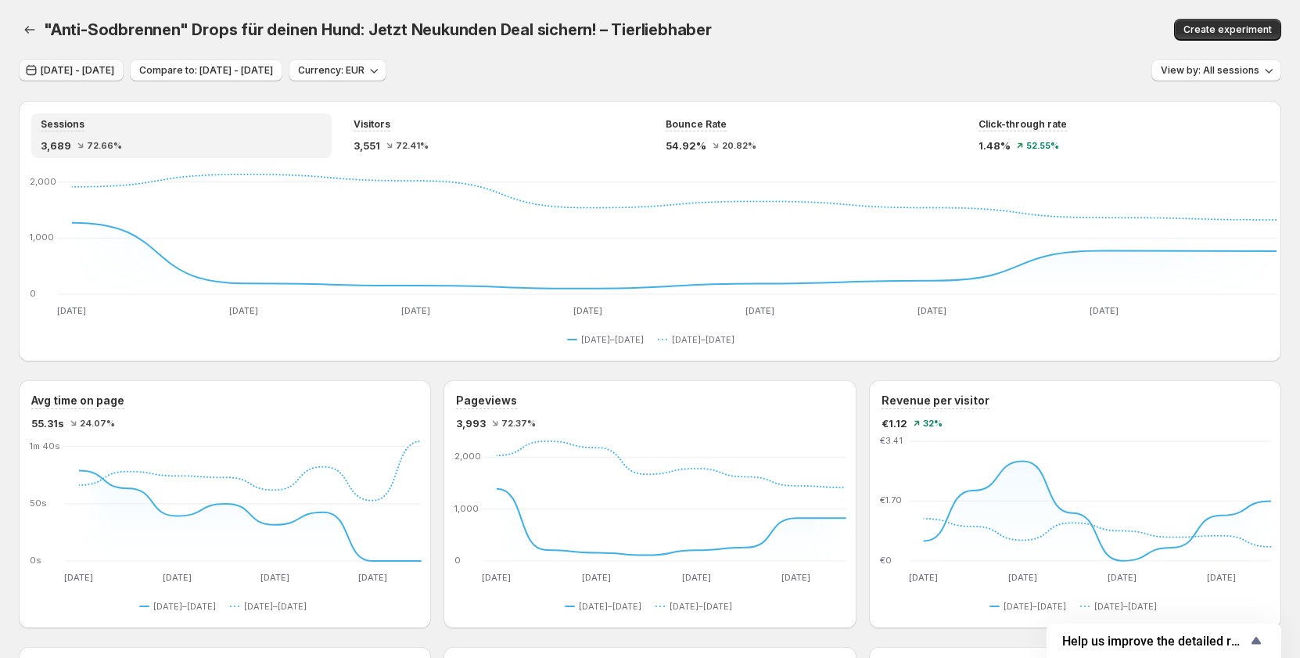
click at [92, 77] on button "Aug 17, 2025 - Aug 24, 2025" at bounding box center [71, 70] width 105 height 22
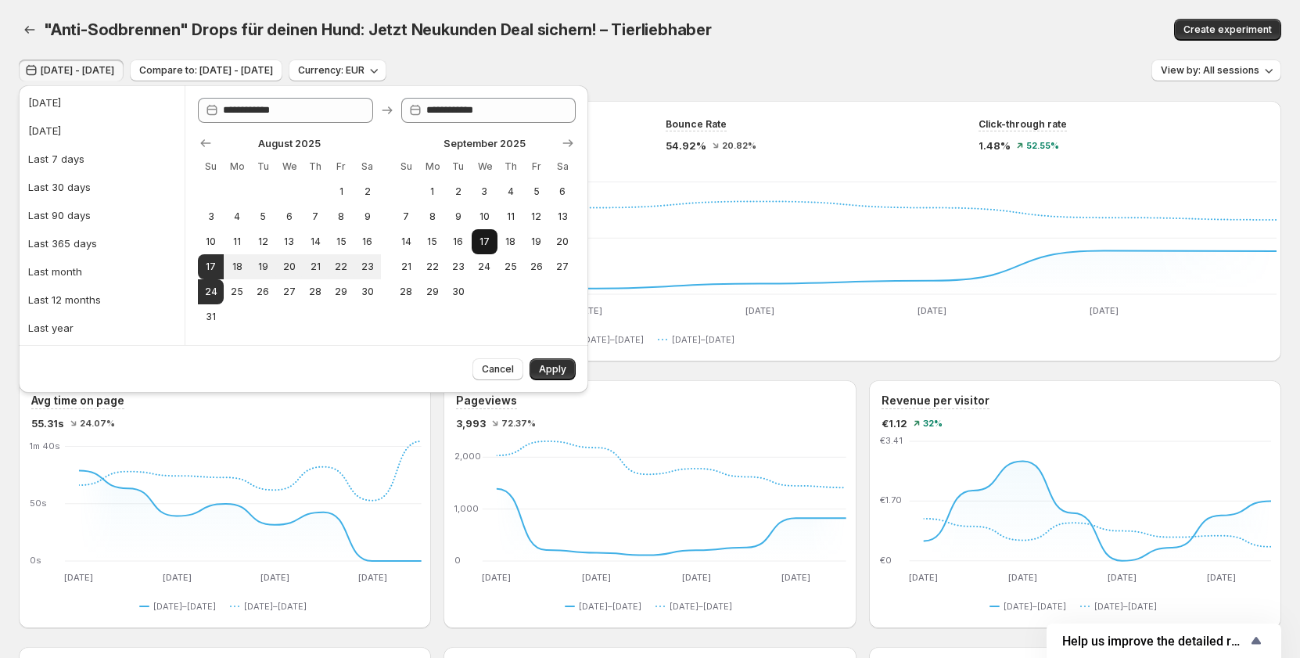
click at [480, 243] on span "17" at bounding box center [484, 241] width 13 height 13
type input "**********"
click at [479, 260] on button "24" at bounding box center [485, 266] width 26 height 25
type input "**********"
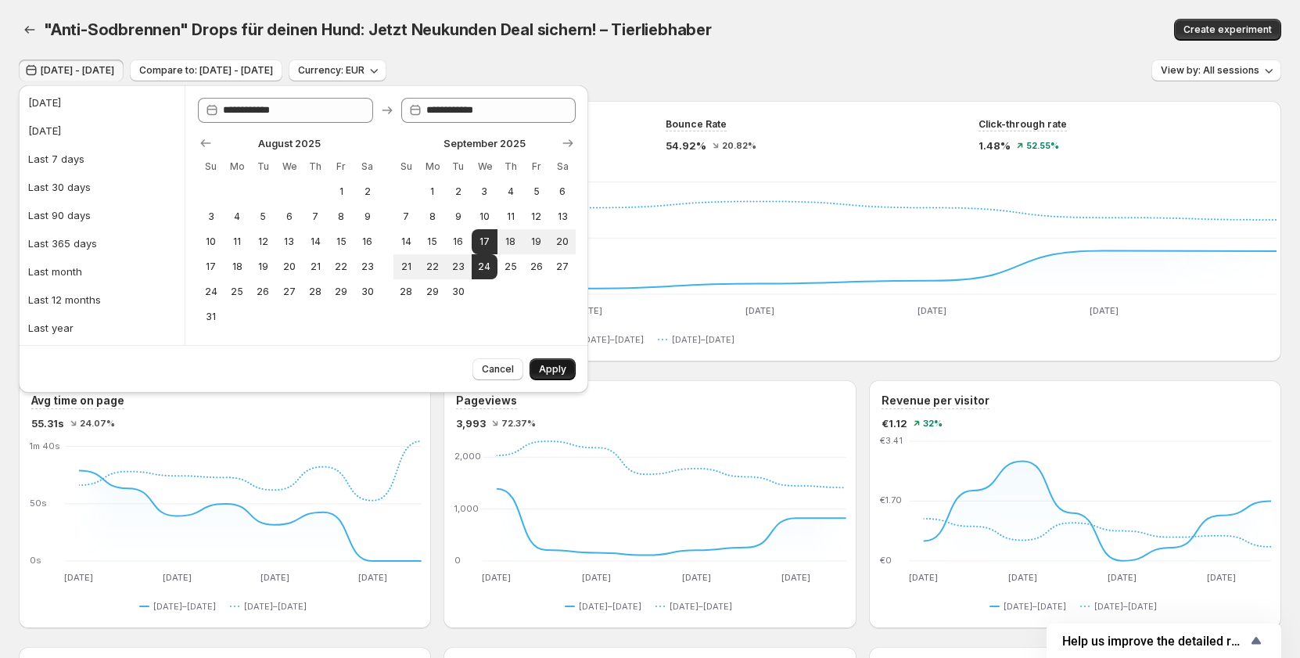
click at [538, 364] on button "Apply" at bounding box center [552, 369] width 46 height 22
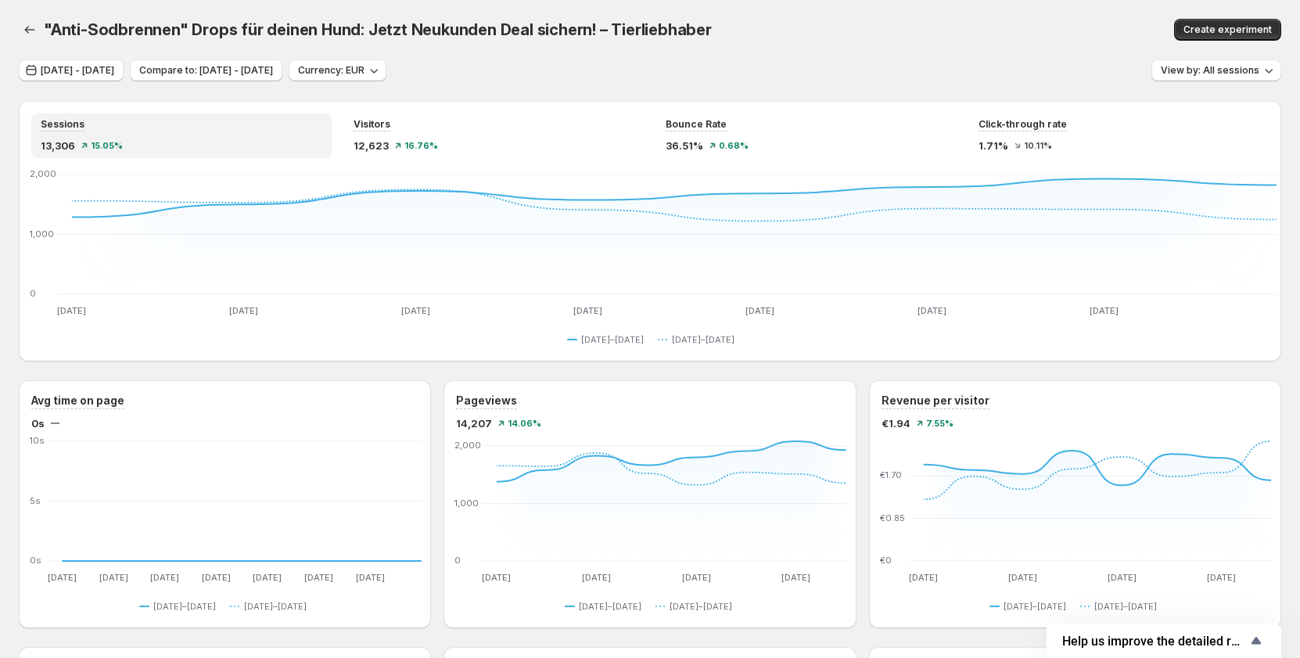
drag, startPoint x: 258, startPoint y: 4, endPoint x: 686, endPoint y: 11, distance: 427.8
click at [761, 60] on div "Sep 17, 2025 - Sep 24, 2025 Compare to: Sep 09, 2025 - Sep 16, 2025 Currency: E…" at bounding box center [650, 70] width 1262 height 23
click at [778, 40] on div ""Anti-Sodbrennen" Drops für deinen Hund: Jetzt Neukunden Deal sichern! – Tierli…" at bounding box center [490, 30] width 892 height 22
click at [887, 68] on div "Sep 17, 2025 - Sep 24, 2025 Compare to: Sep 09, 2025 - Sep 16, 2025 Currency: E…" at bounding box center [650, 70] width 1262 height 23
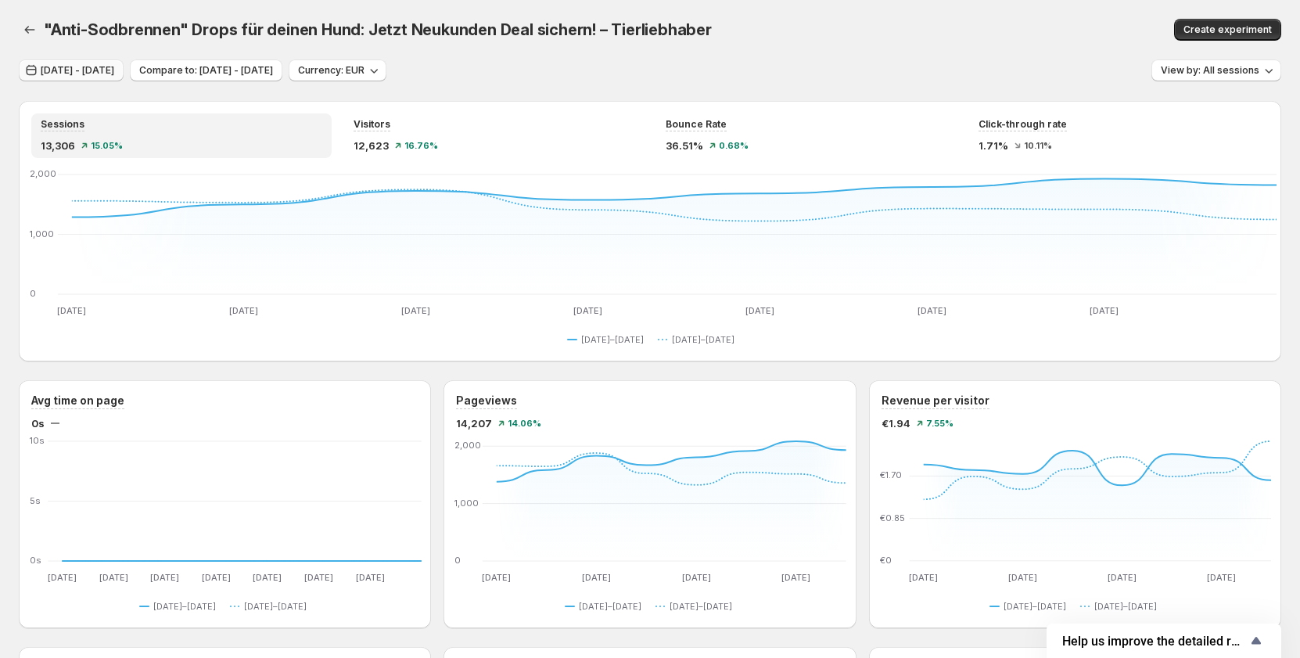
click at [110, 76] on span "[DATE] - [DATE]" at bounding box center [78, 70] width 74 height 13
click at [114, 69] on span "[DATE] - [DATE]" at bounding box center [78, 70] width 74 height 13
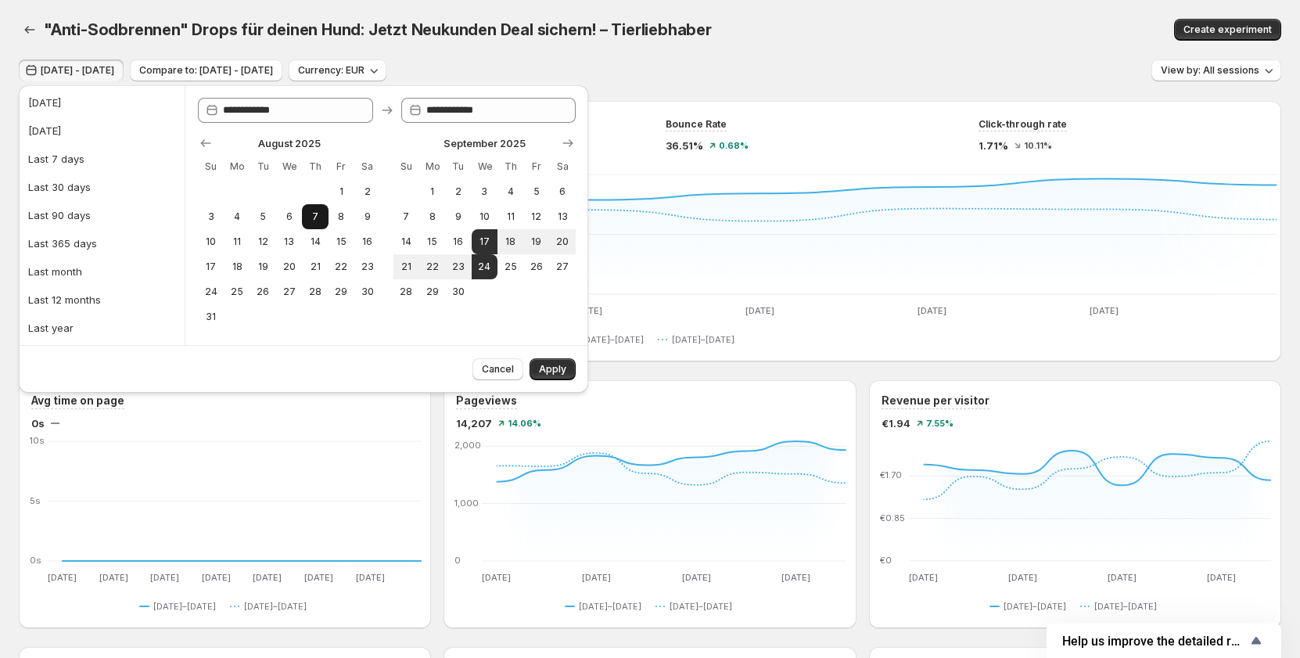
click at [322, 216] on button "7" at bounding box center [315, 216] width 26 height 25
type input "**********"
click at [321, 251] on button "14" at bounding box center [315, 241] width 26 height 25
type input "**********"
click at [321, 251] on button "14" at bounding box center [315, 241] width 26 height 25
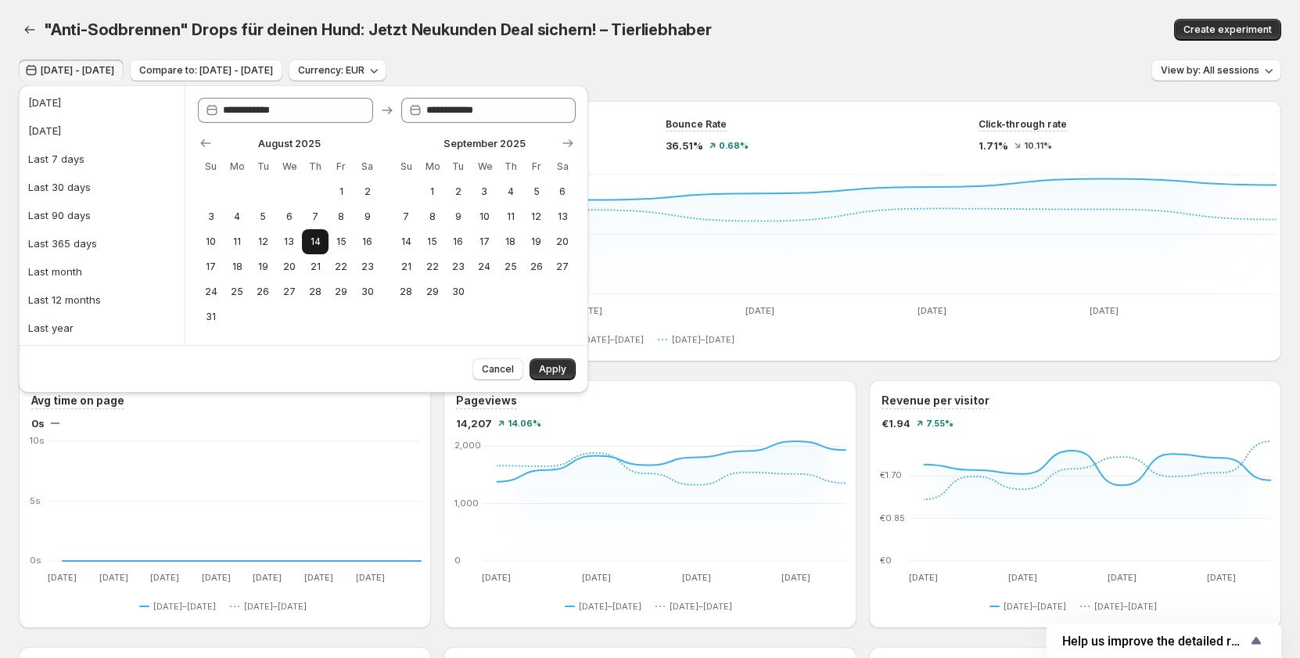
click at [321, 251] on button "14" at bounding box center [315, 241] width 26 height 25
click at [313, 215] on span "7" at bounding box center [314, 216] width 13 height 13
type input "**********"
click at [313, 239] on span "14" at bounding box center [314, 241] width 13 height 13
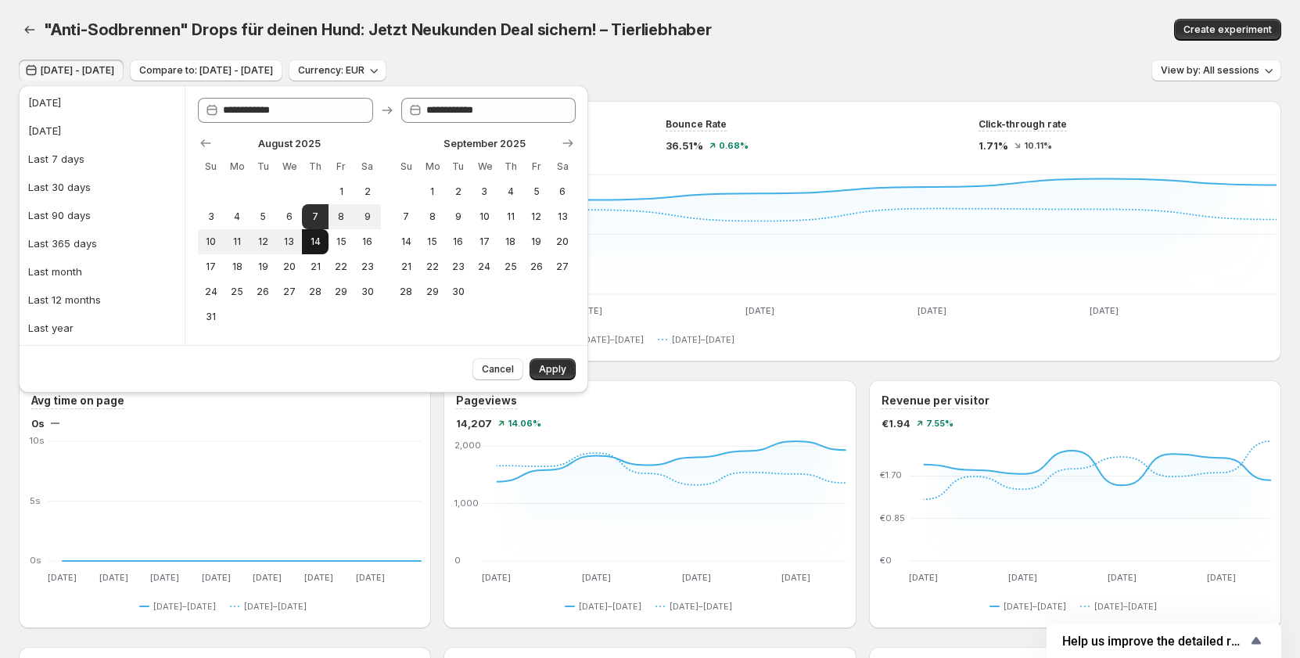
type input "**********"
click at [485, 244] on span "17" at bounding box center [484, 241] width 13 height 13
type input "**********"
click at [481, 253] on button "17" at bounding box center [485, 241] width 26 height 25
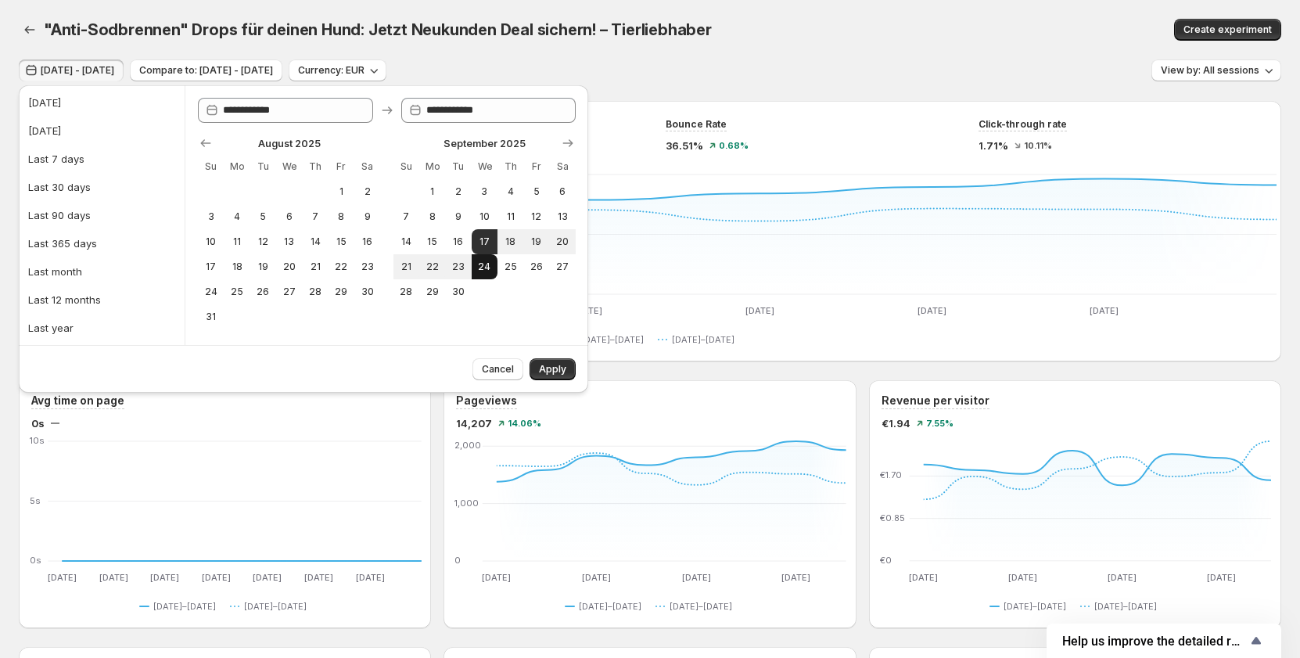
click at [481, 263] on span "24" at bounding box center [484, 266] width 13 height 13
type input "**********"
click at [629, 67] on div "Sep 17, 2025 - Sep 24, 2025 Compare to: Sep 09, 2025 - Sep 16, 2025 Currency: E…" at bounding box center [650, 70] width 1262 height 23
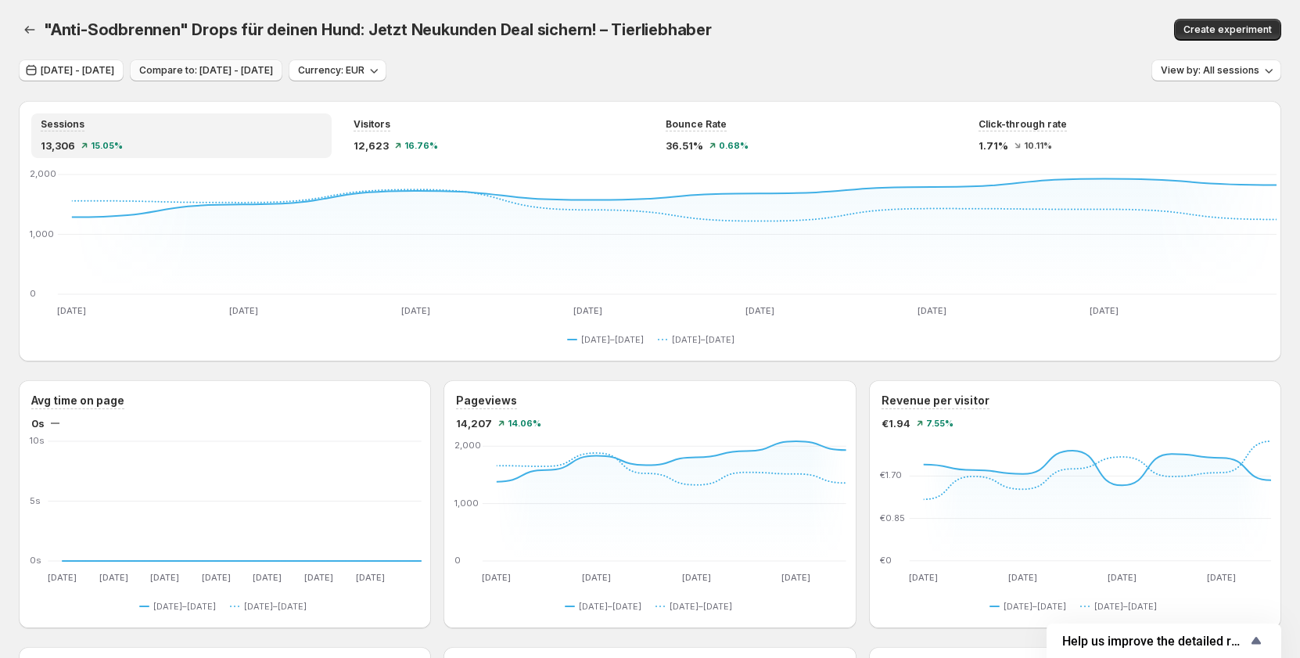
click at [255, 72] on span "Compare to: [DATE] - [DATE]" at bounding box center [206, 70] width 134 height 13
click at [114, 72] on span "[DATE] - [DATE]" at bounding box center [78, 70] width 74 height 13
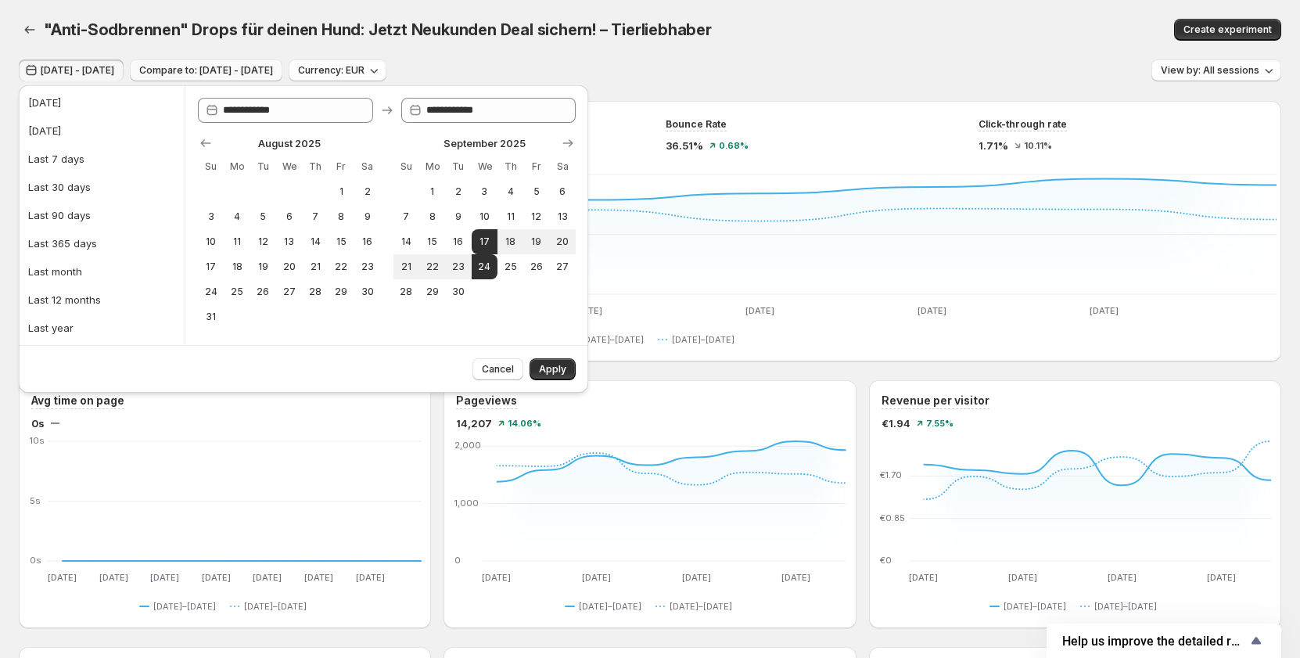
click at [232, 78] on button "Compare to: [DATE] - [DATE]" at bounding box center [206, 70] width 153 height 22
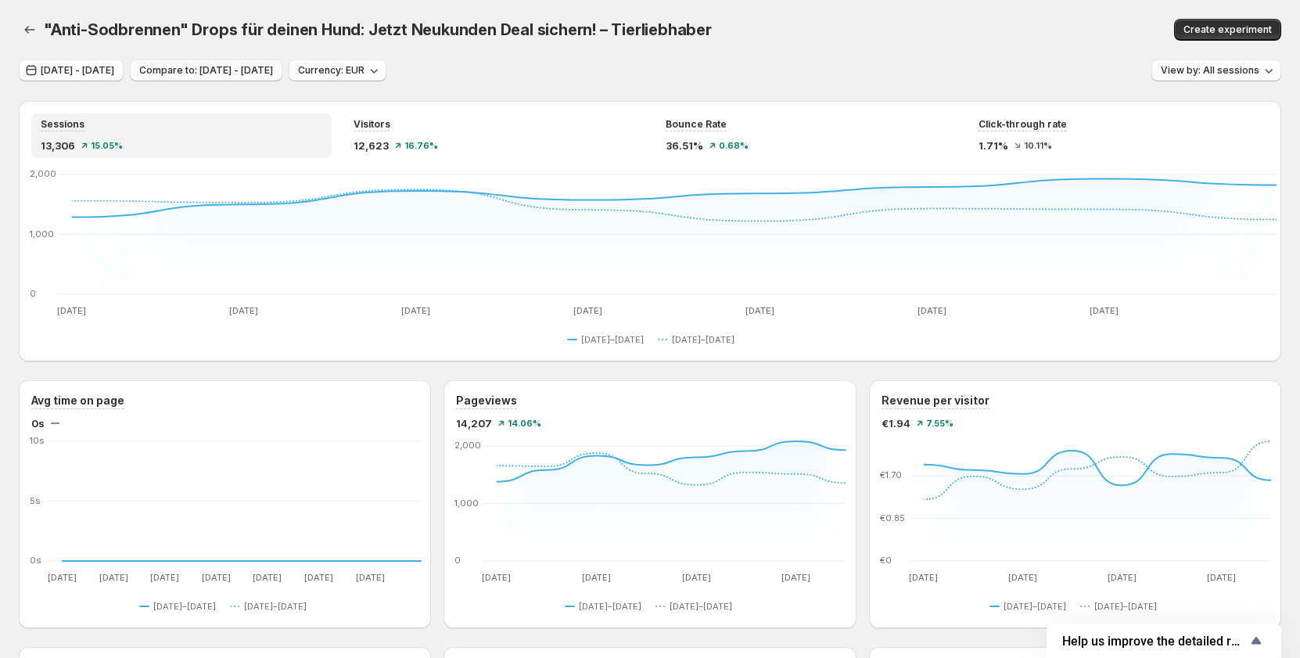
click at [232, 78] on button "Compare to: [DATE] - [DATE]" at bounding box center [206, 70] width 153 height 22
click at [114, 71] on span "[DATE] - [DATE]" at bounding box center [78, 70] width 74 height 13
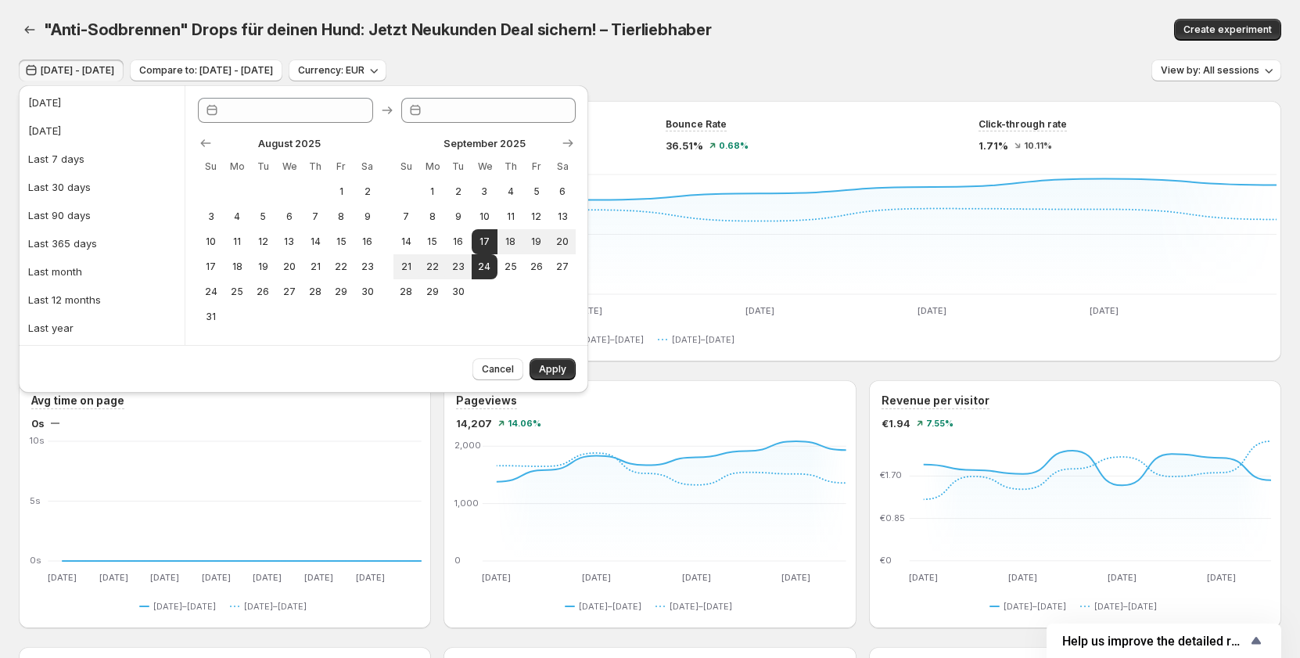
type input "**********"
click at [210, 257] on button "17" at bounding box center [211, 266] width 26 height 25
type input "**********"
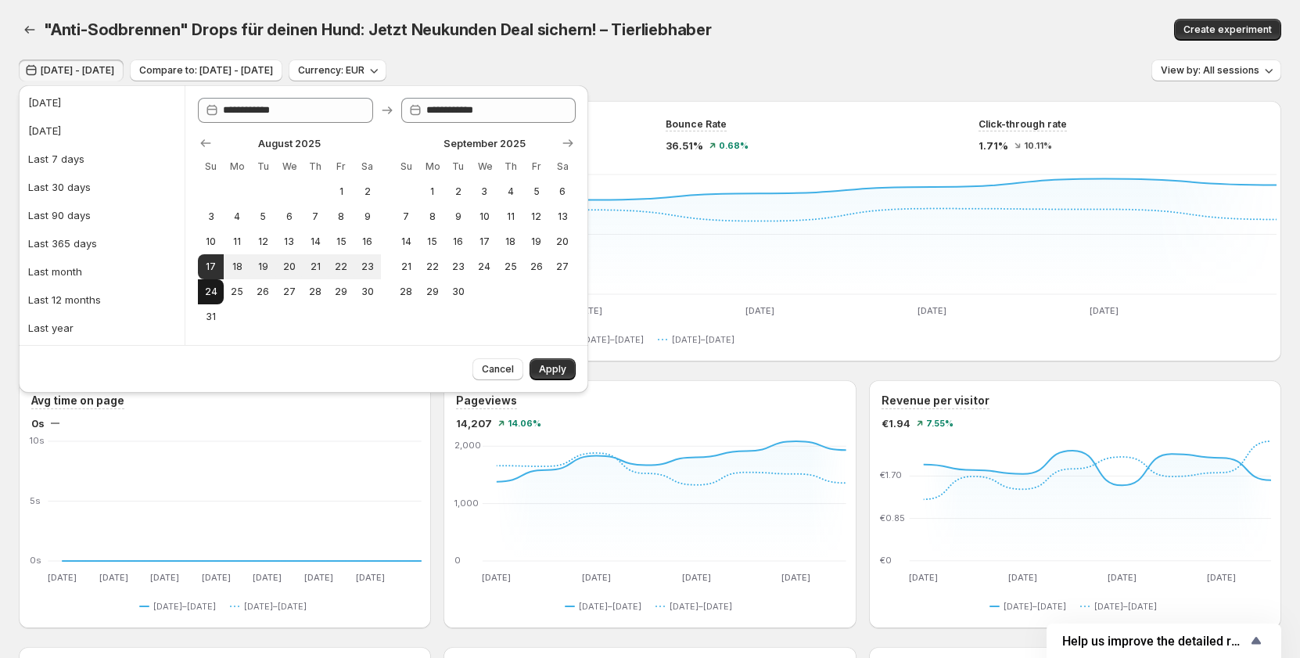
click at [212, 281] on button "24" at bounding box center [211, 291] width 26 height 25
type input "**********"
click at [634, 76] on div "Sep 17, 2025 - Sep 24, 2025 Compare to: Sep 09, 2025 - Sep 16, 2025 Currency: E…" at bounding box center [650, 70] width 1262 height 23
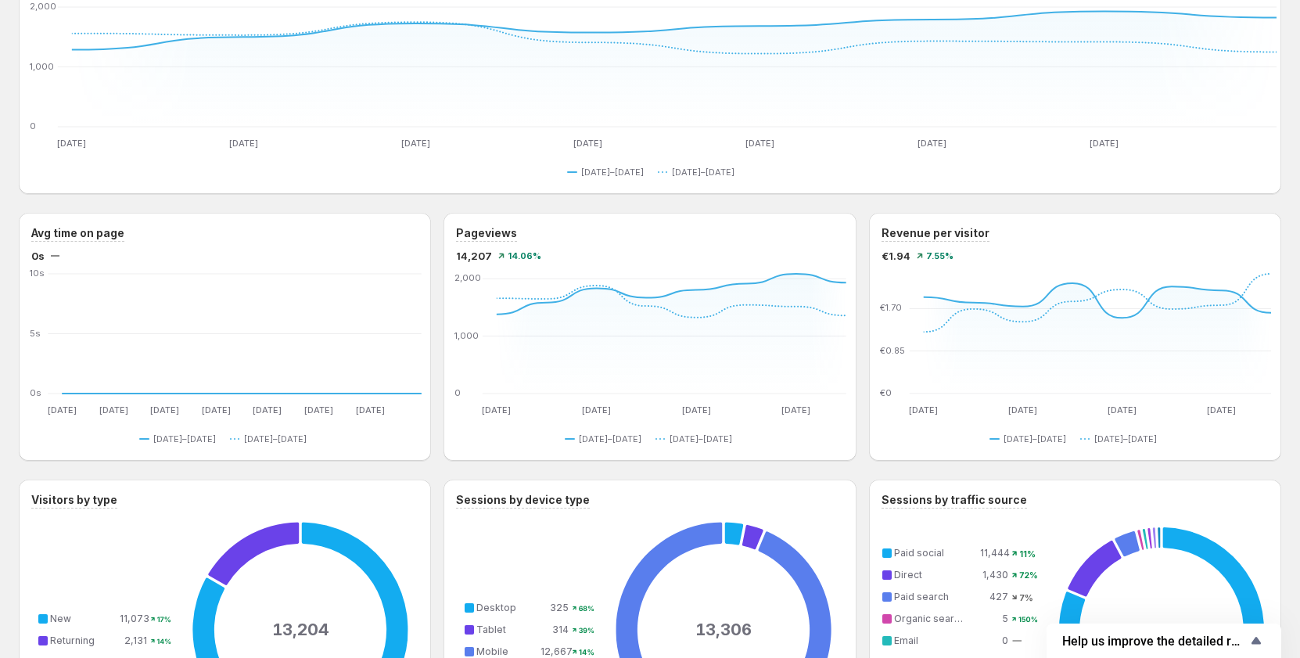
scroll to position [235, 0]
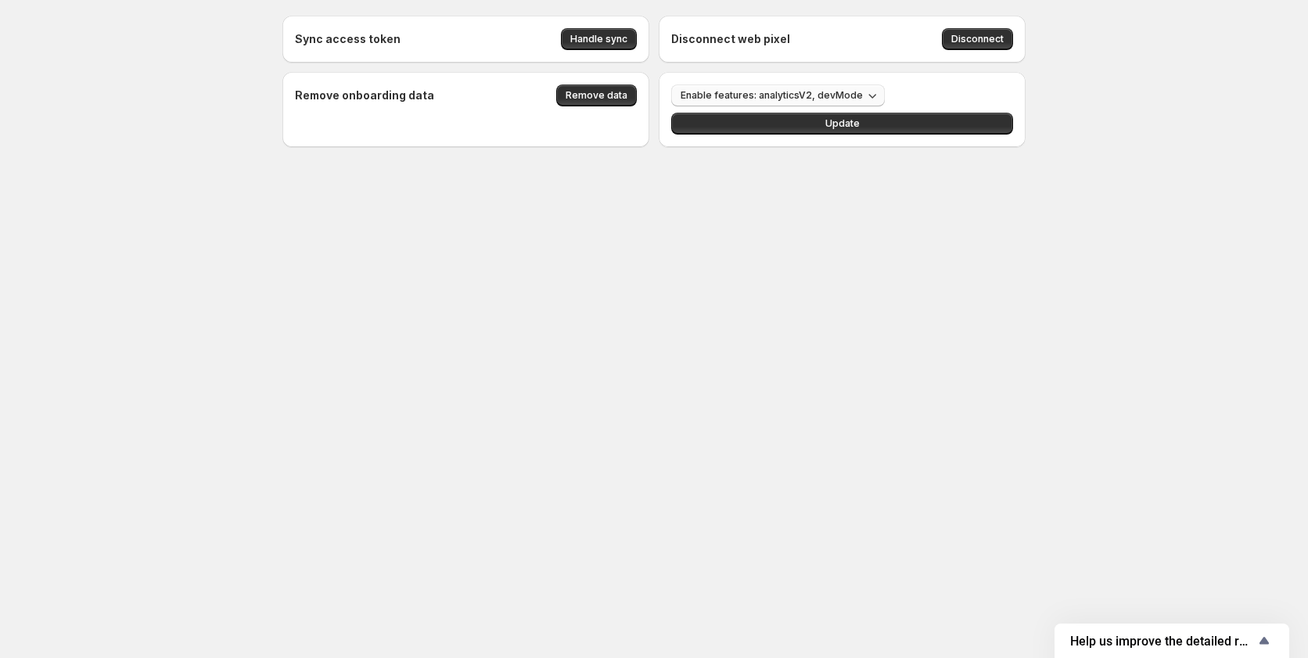
click at [793, 93] on span "Enable features: analyticsV2, devMode" at bounding box center [771, 95] width 182 height 13
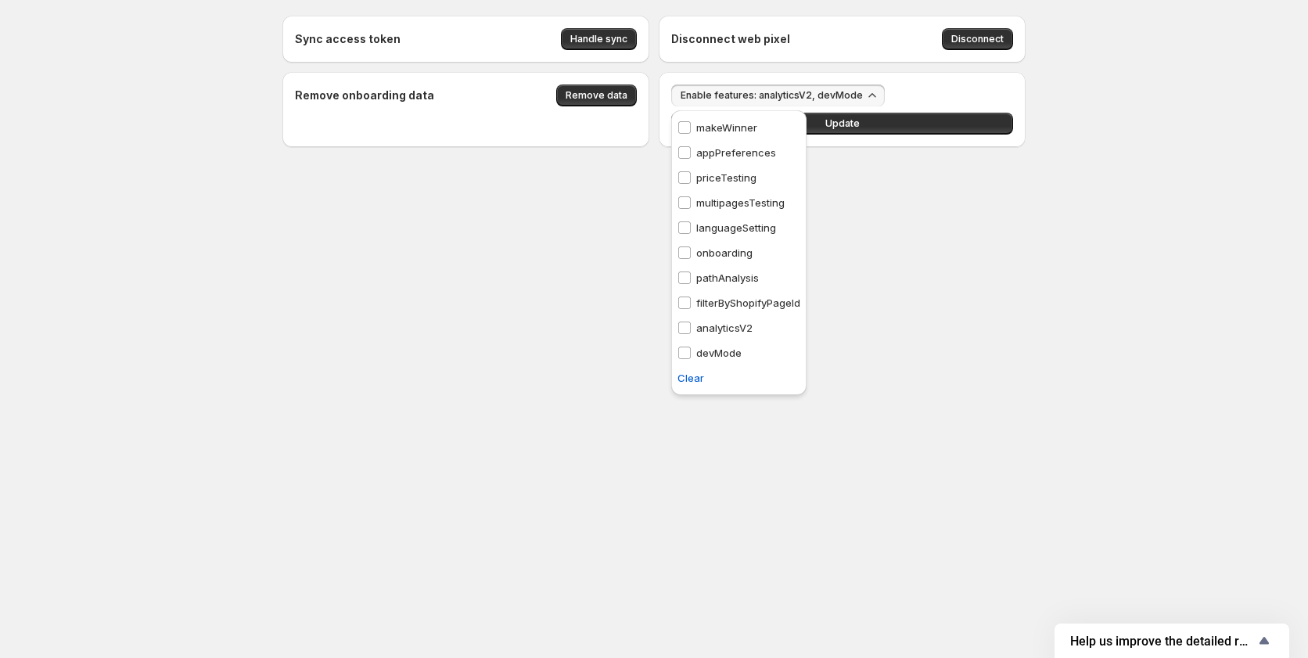
click at [717, 275] on p "pathAnalysis" at bounding box center [727, 278] width 63 height 16
click at [890, 131] on button "Update" at bounding box center [842, 124] width 342 height 22
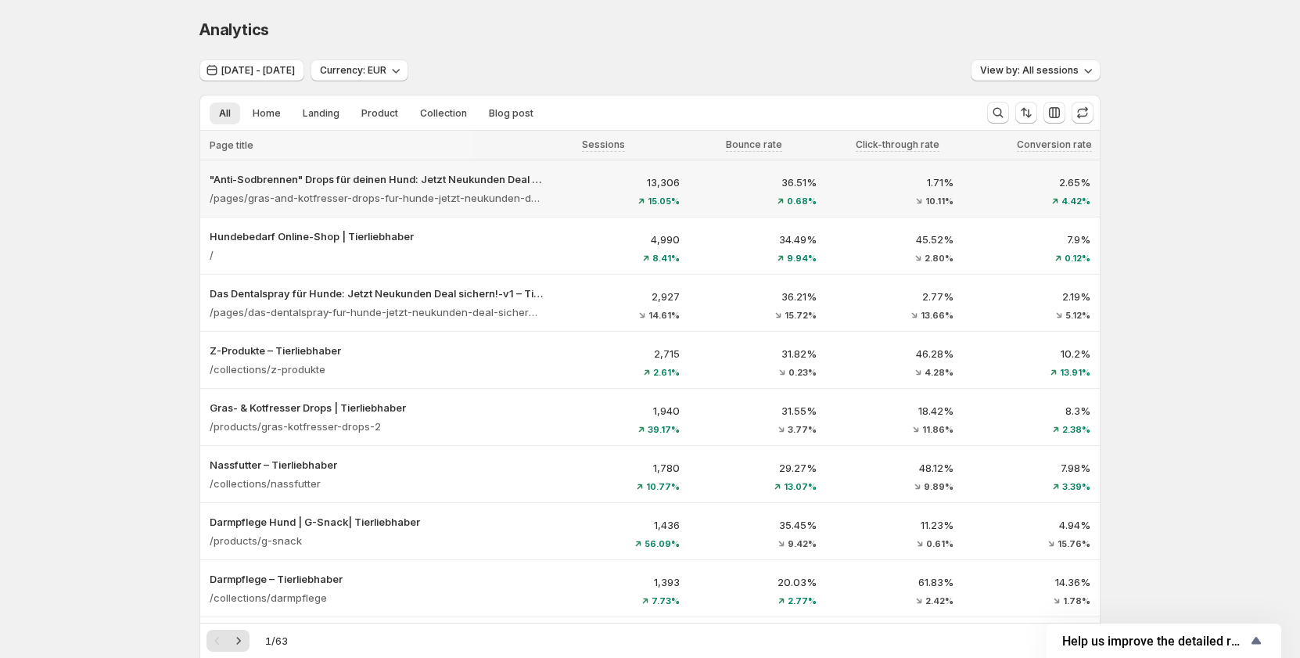
click at [569, 193] on div "13,306 15.05%" at bounding box center [621, 189] width 118 height 31
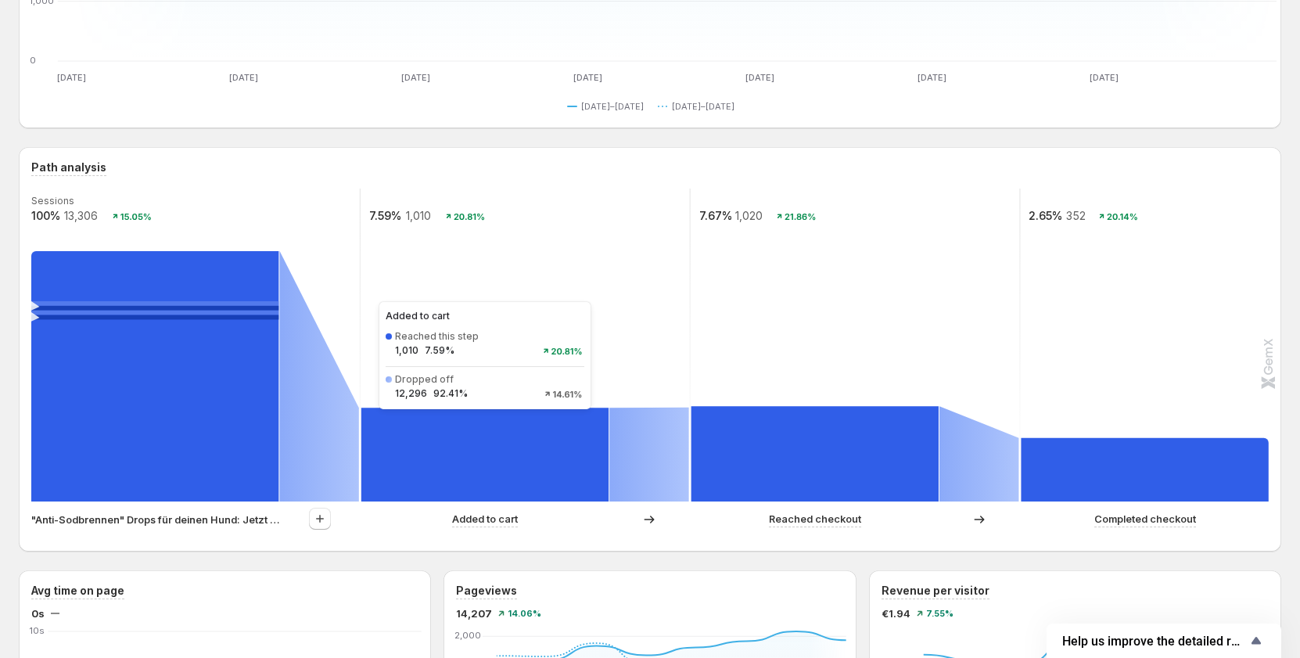
scroll to position [235, 0]
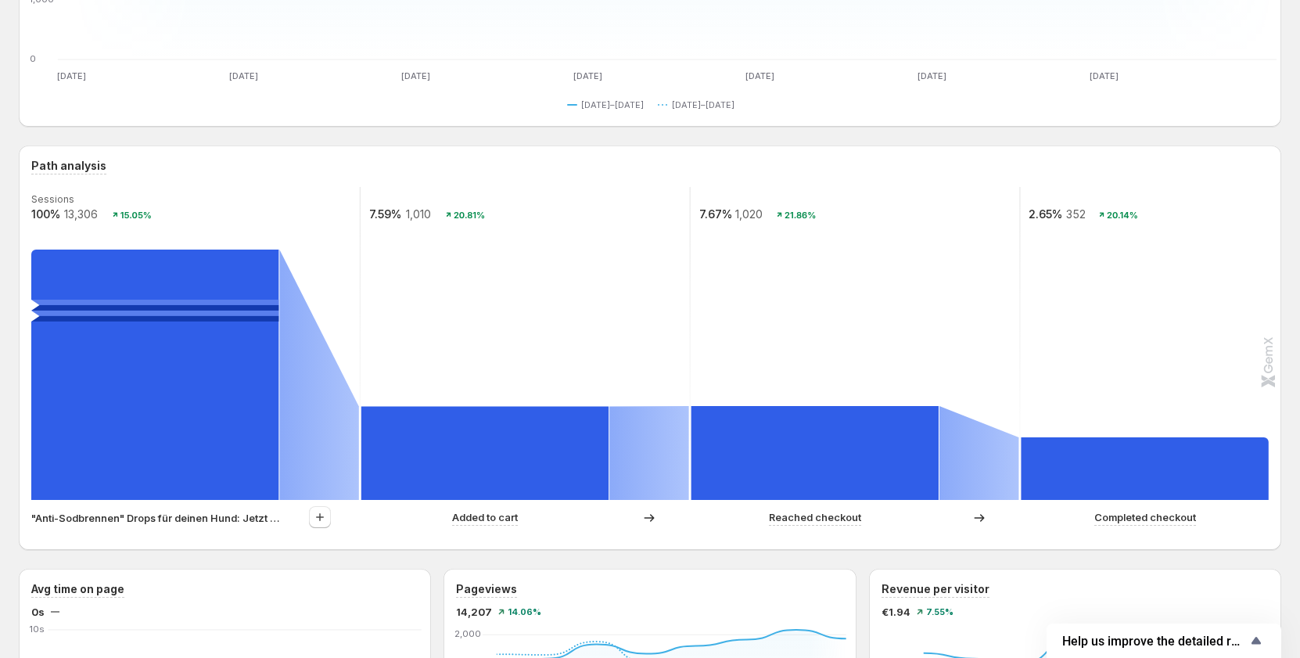
click at [226, 516] on p ""Anti-Sodbrennen" Drops für deinen Hund: Jetzt Neukunden Deal sichern! – Tierli…" at bounding box center [155, 518] width 248 height 16
click at [321, 512] on icon "button" at bounding box center [320, 517] width 16 height 16
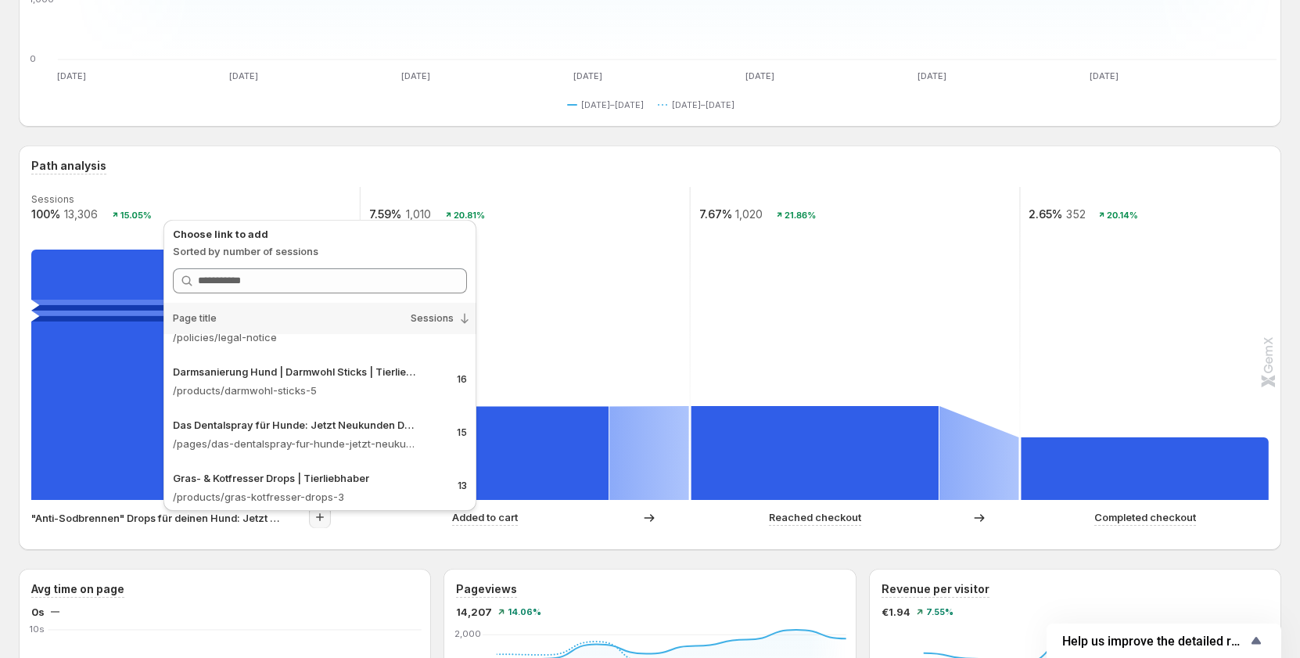
scroll to position [0, 0]
